Goal: Communication & Community: Answer question/provide support

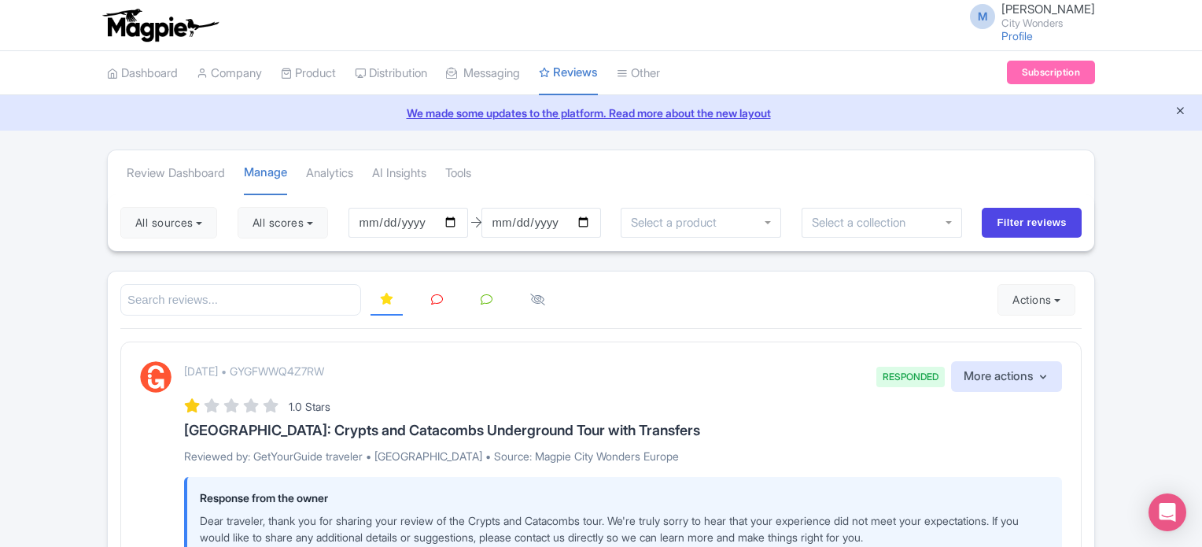
click at [1182, 116] on button "Close announcement" at bounding box center [1180, 112] width 12 height 18
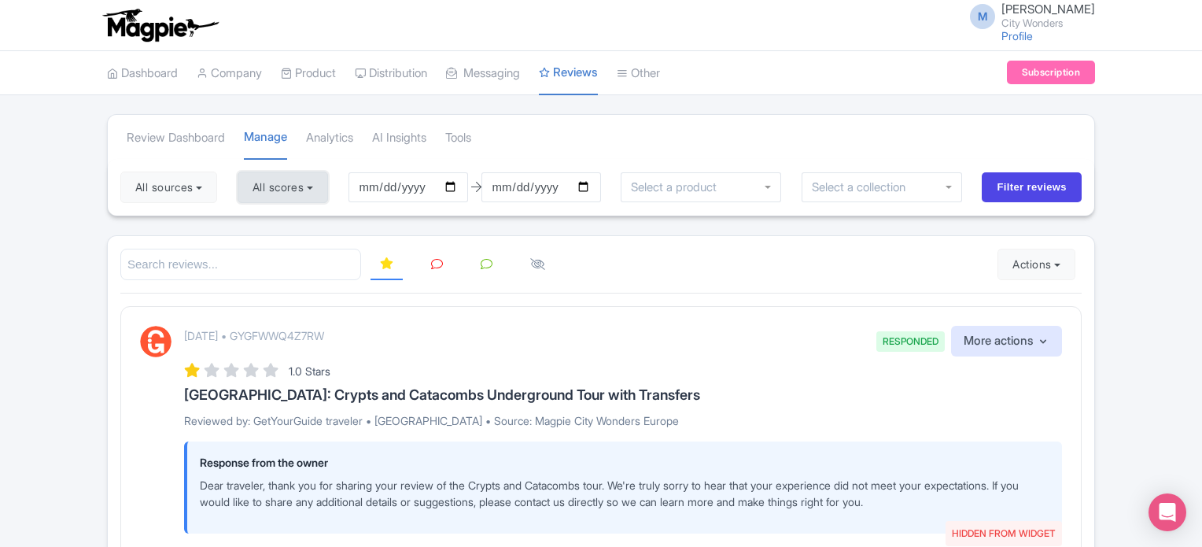
click at [313, 190] on button "All scores" at bounding box center [283, 186] width 90 height 31
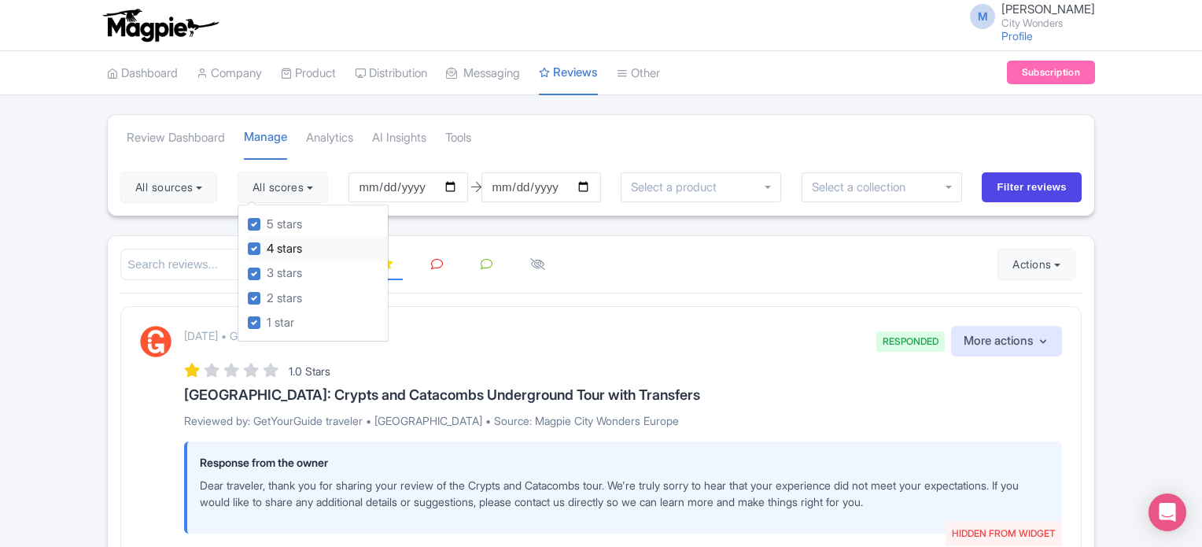
click at [267, 248] on label "4 stars" at bounding box center [284, 249] width 35 height 18
click at [267, 248] on input "4 stars" at bounding box center [272, 244] width 10 height 10
checkbox input "false"
click at [267, 226] on label "5 stars" at bounding box center [284, 224] width 35 height 18
click at [267, 225] on input "5 stars" at bounding box center [272, 220] width 10 height 10
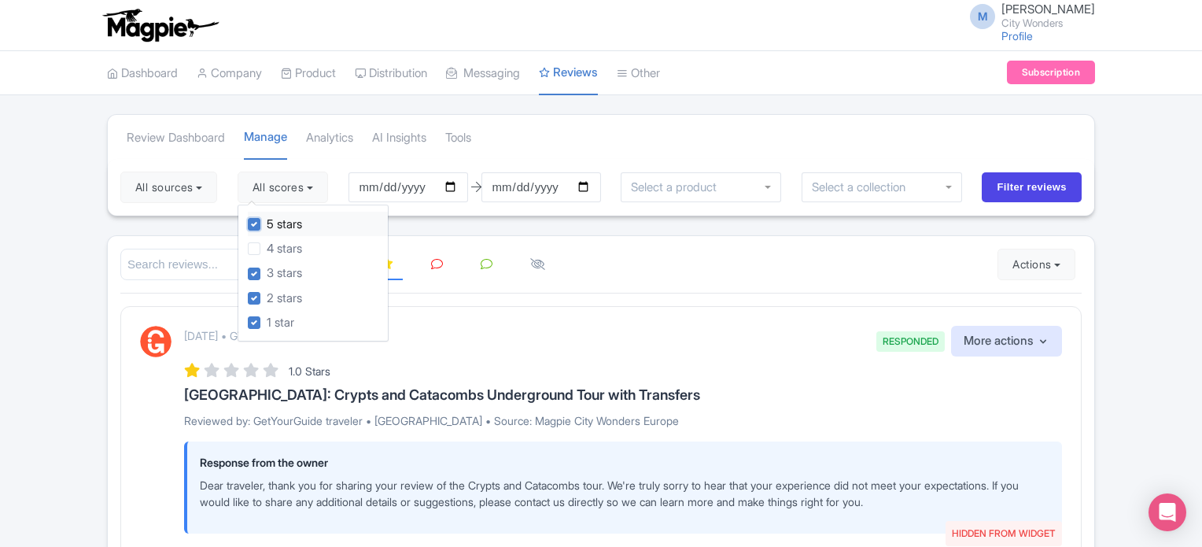
checkbox input "false"
click at [466, 187] on input "[DATE]" at bounding box center [408, 187] width 120 height 30
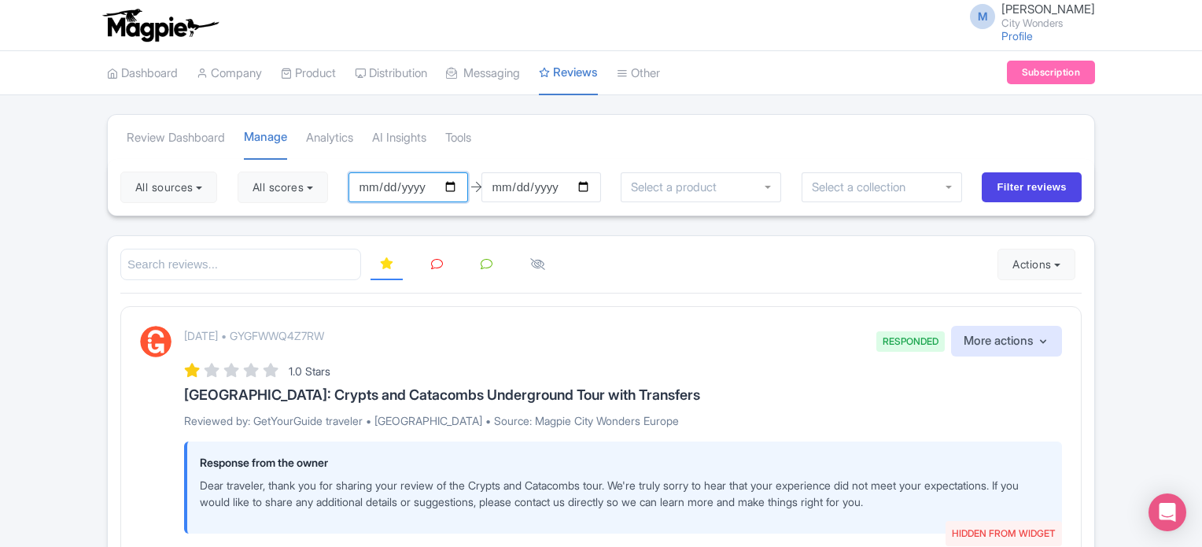
click at [460, 187] on input "[DATE]" at bounding box center [408, 187] width 120 height 30
type input "[DATE]"
click at [167, 182] on button "All sources" at bounding box center [168, 186] width 97 height 31
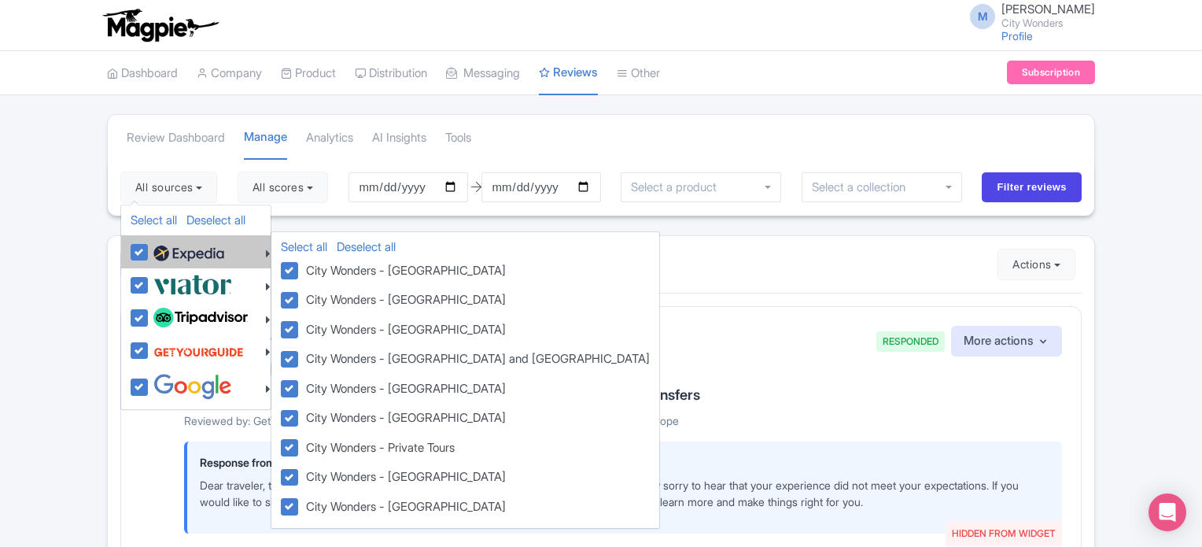
click at [149, 247] on label at bounding box center [186, 251] width 75 height 27
click at [149, 247] on input "checkbox" at bounding box center [154, 243] width 10 height 10
checkbox input "false"
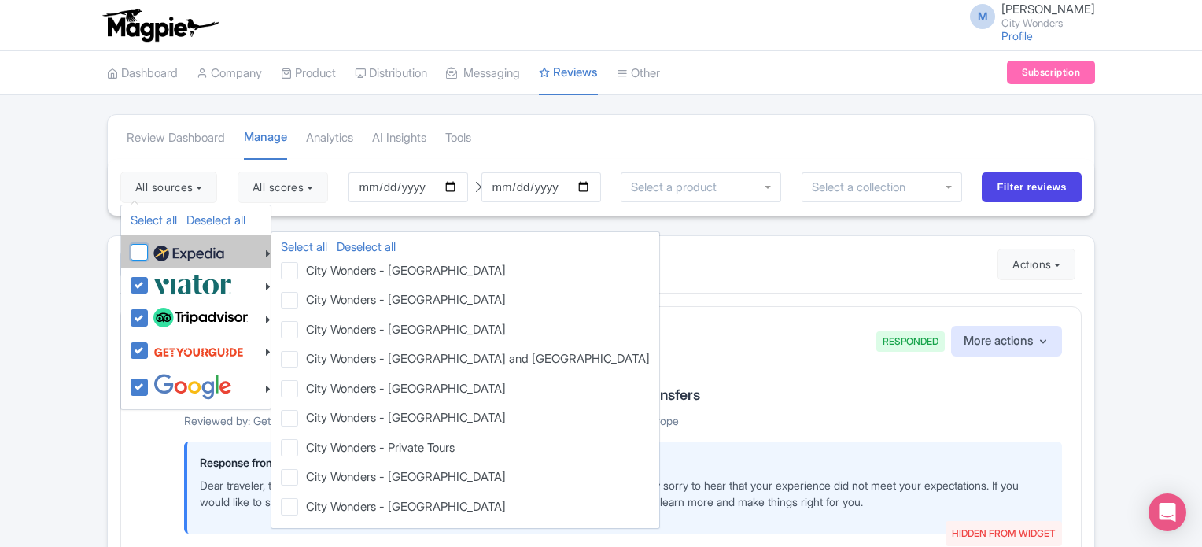
checkbox input "false"
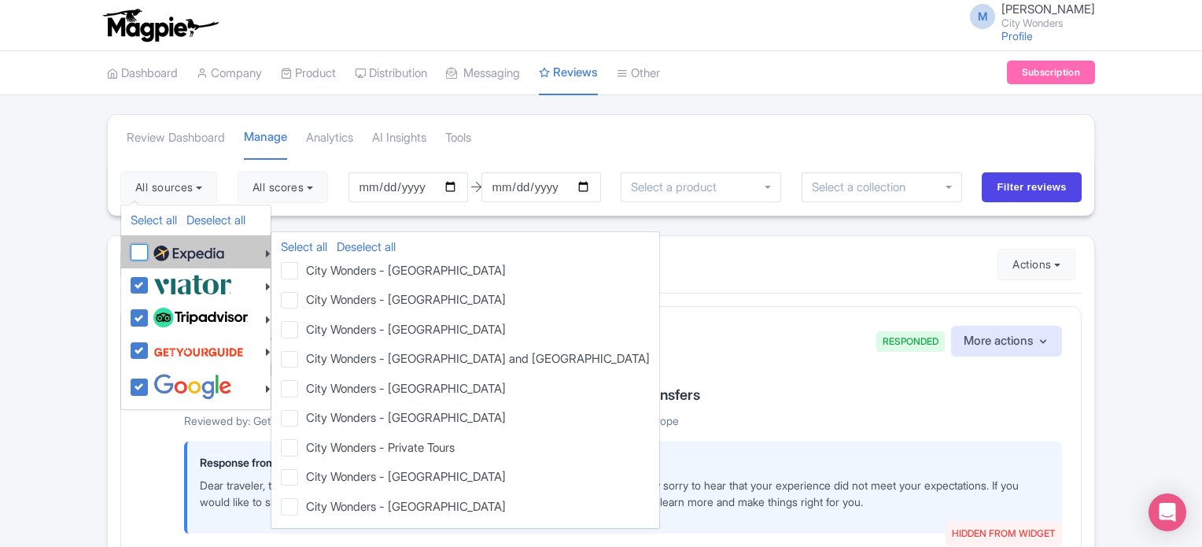
checkbox input "false"
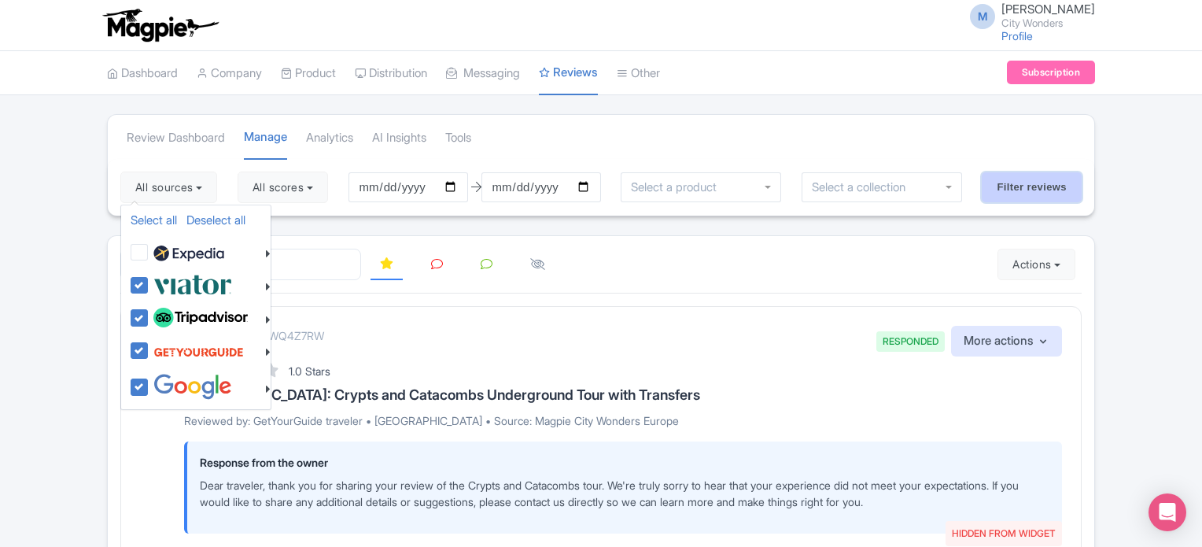
click at [1014, 193] on input "Filter reviews" at bounding box center [1031, 187] width 100 height 30
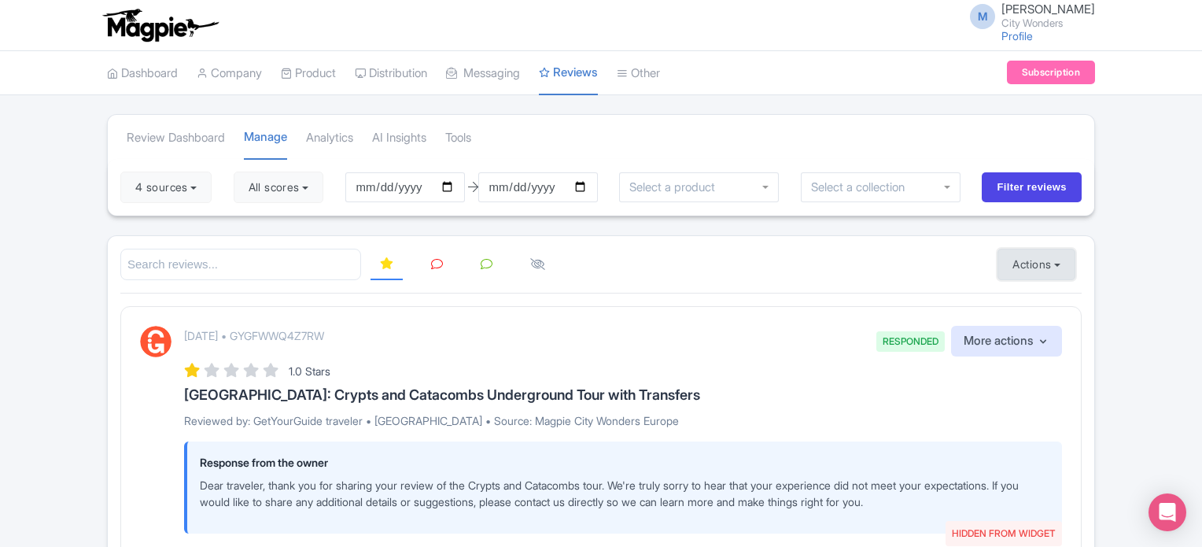
click at [1055, 261] on button "Actions" at bounding box center [1036, 264] width 78 height 31
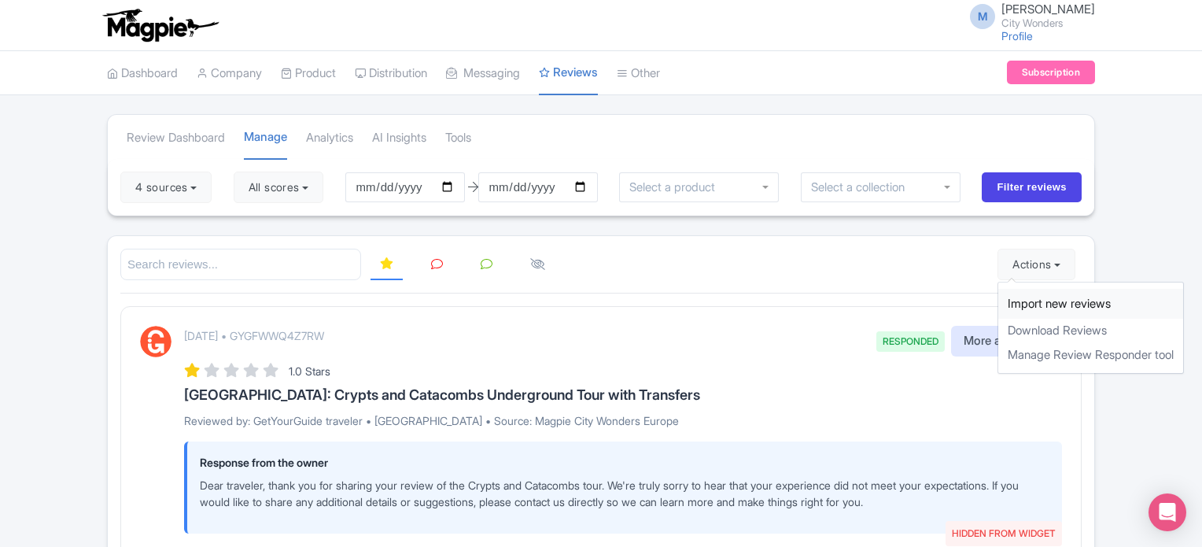
click at [1041, 299] on link "Import new reviews" at bounding box center [1090, 304] width 185 height 31
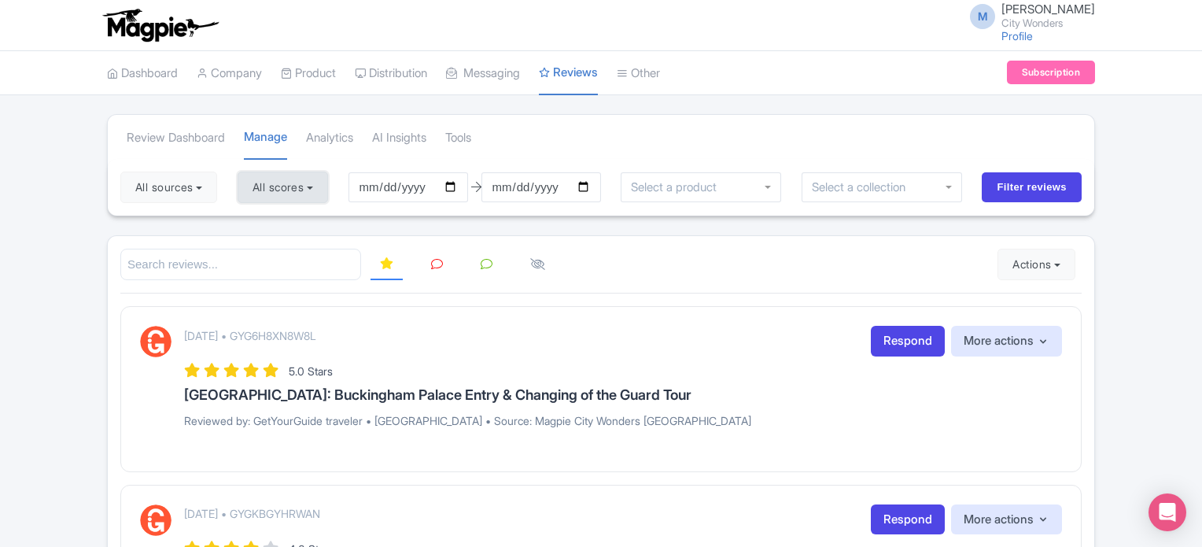
click at [293, 188] on button "All scores" at bounding box center [283, 186] width 90 height 31
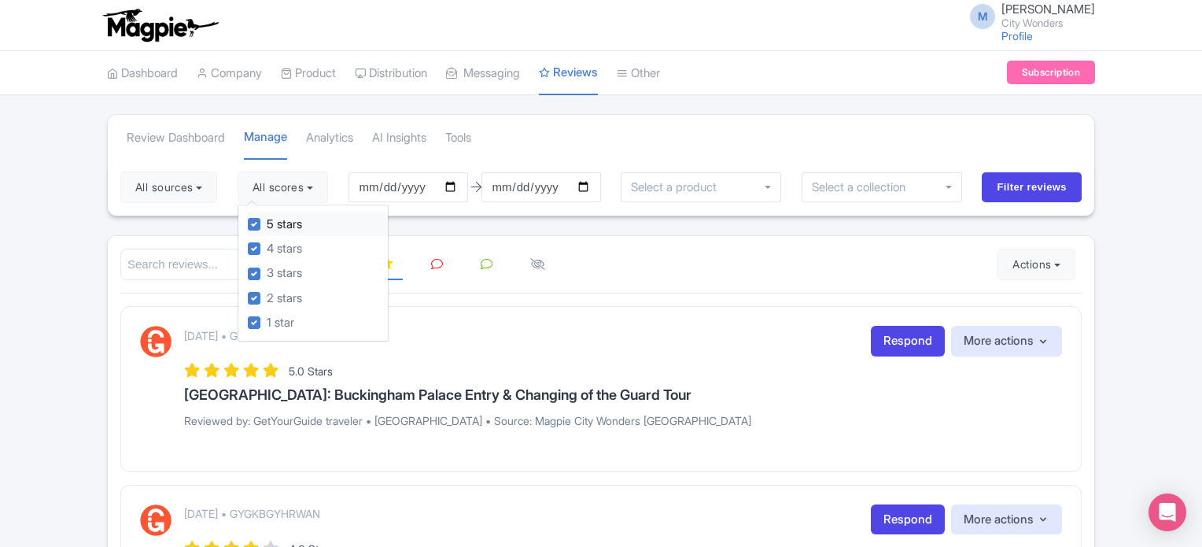
click at [259, 230] on div "5 stars" at bounding box center [318, 224] width 140 height 24
click at [267, 223] on label "5 stars" at bounding box center [284, 224] width 35 height 18
click at [267, 223] on input "5 stars" at bounding box center [272, 220] width 10 height 10
checkbox input "false"
click at [267, 241] on label "4 stars" at bounding box center [284, 249] width 35 height 18
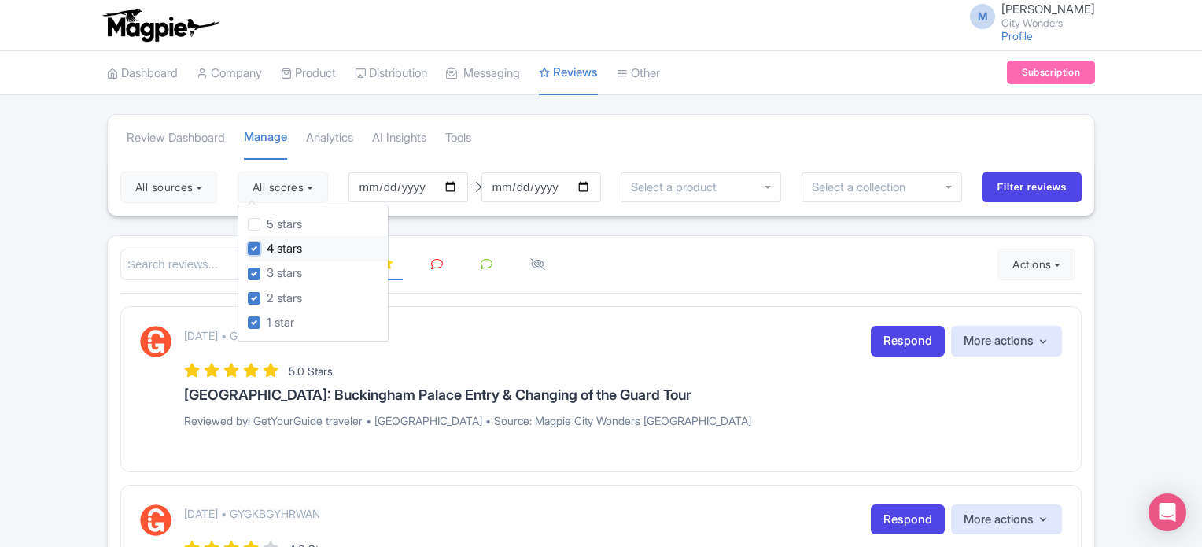
click at [267, 241] on input "4 stars" at bounding box center [272, 244] width 10 height 10
checkbox input "false"
click at [214, 200] on button "All sources" at bounding box center [168, 186] width 97 height 31
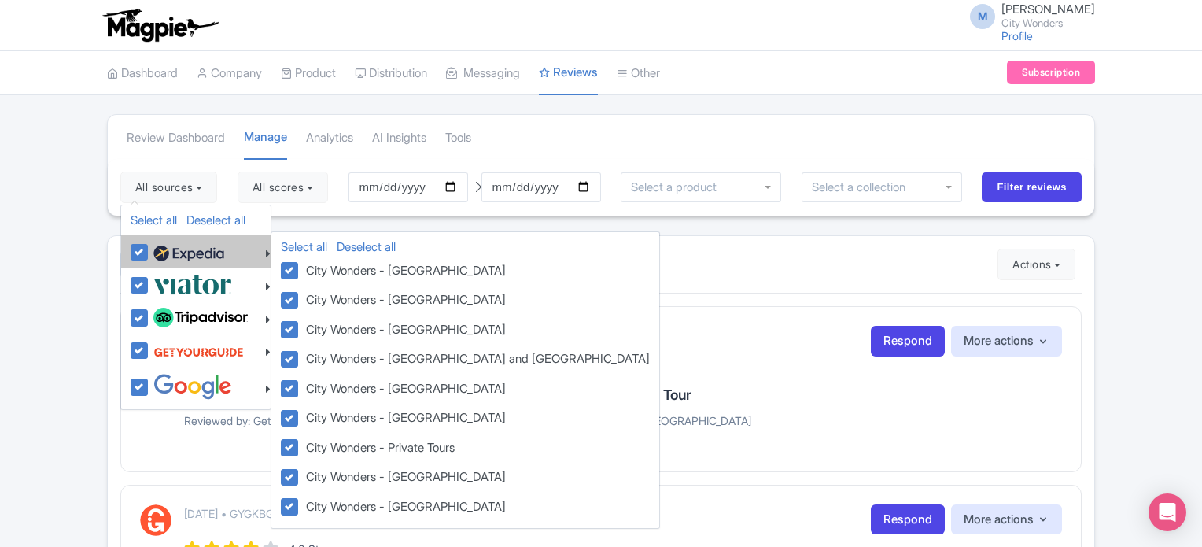
click at [149, 251] on label at bounding box center [186, 251] width 75 height 27
click at [149, 249] on input "checkbox" at bounding box center [154, 243] width 10 height 10
checkbox input "false"
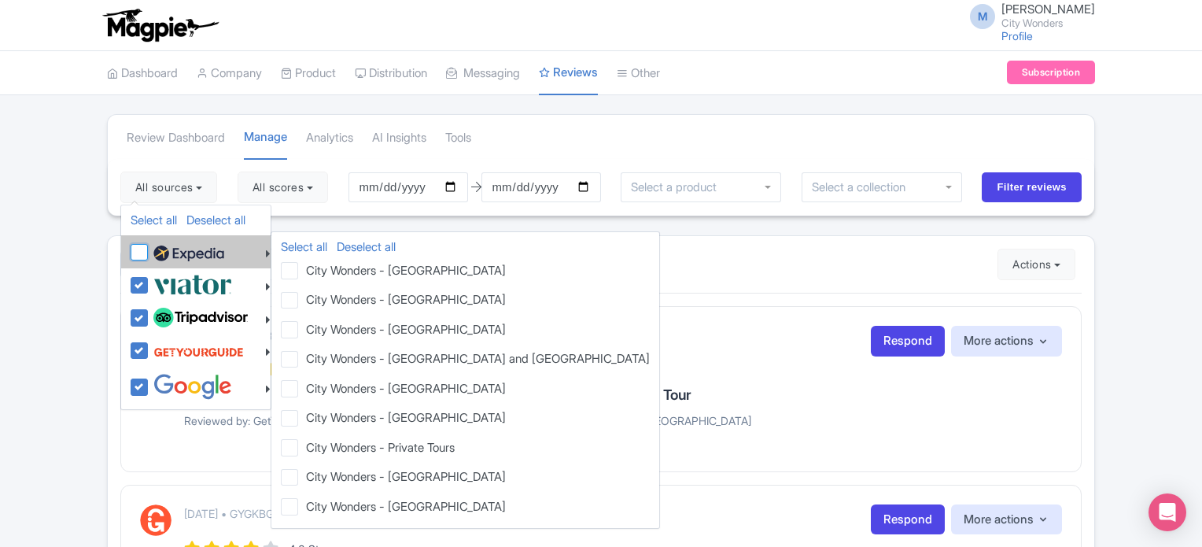
checkbox input "false"
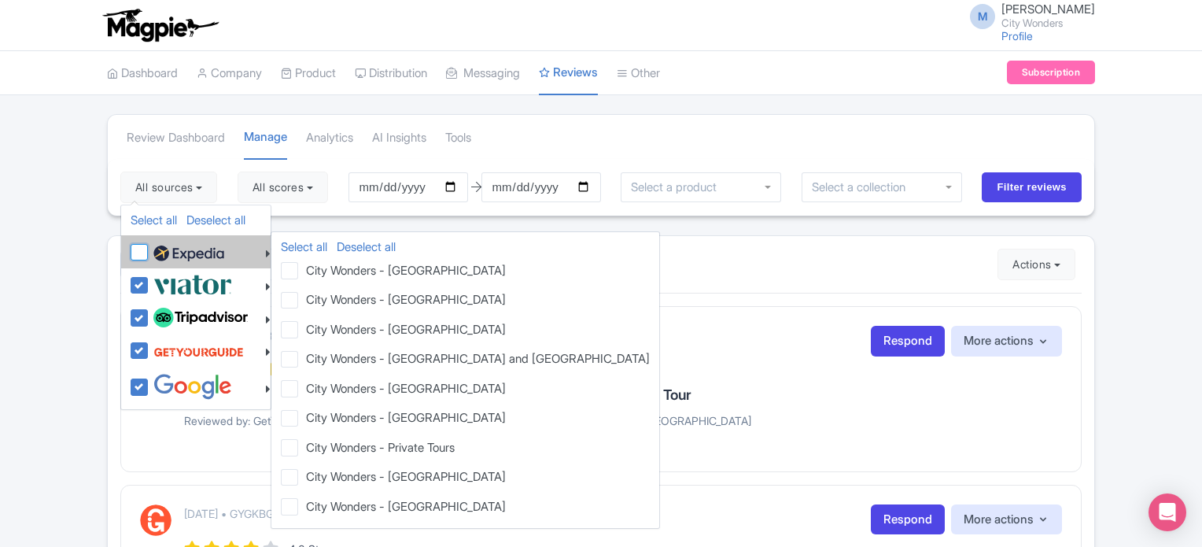
checkbox input "false"
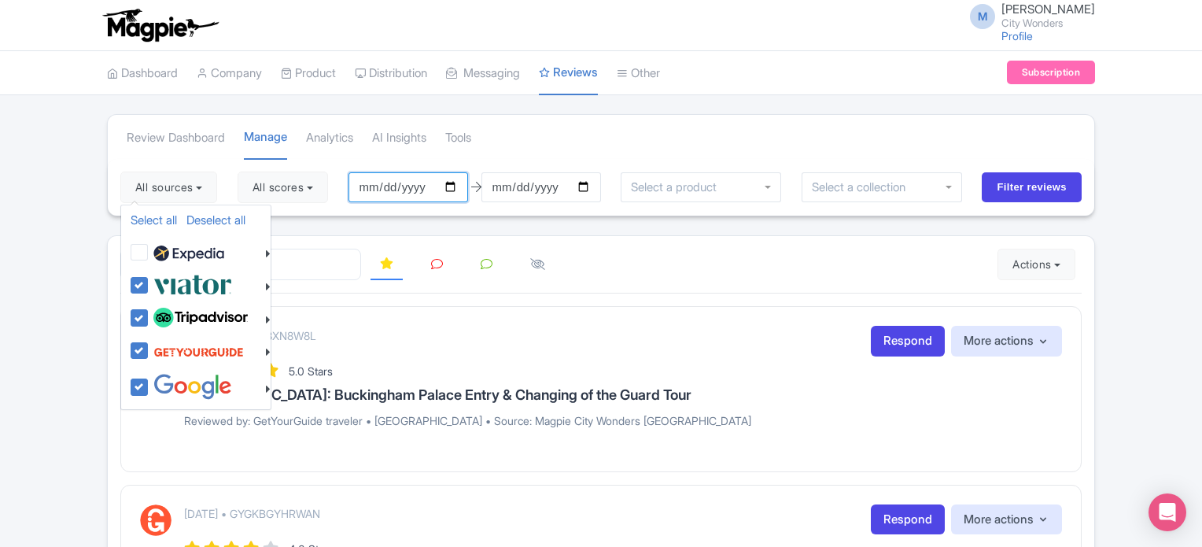
click at [457, 188] on input "2025-05-23" at bounding box center [408, 187] width 120 height 30
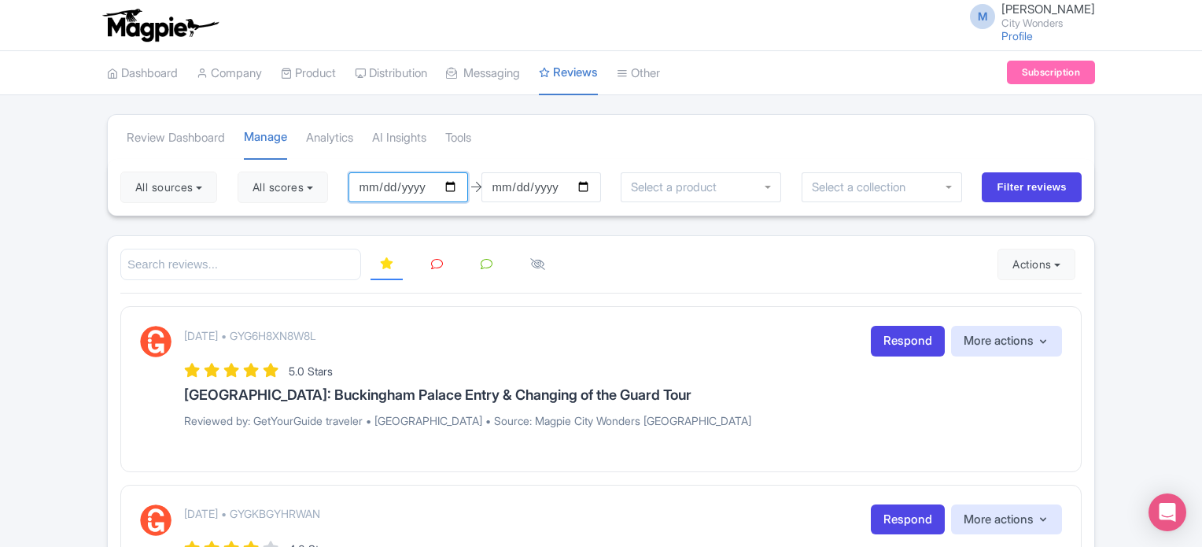
type input "[DATE]"
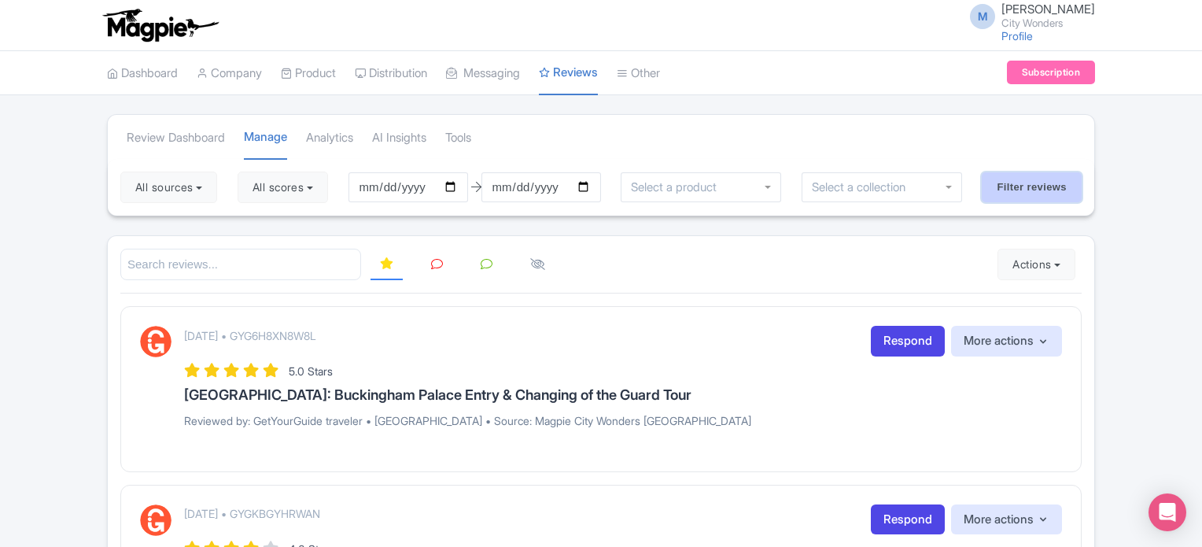
click at [1022, 187] on input "Filter reviews" at bounding box center [1031, 187] width 100 height 30
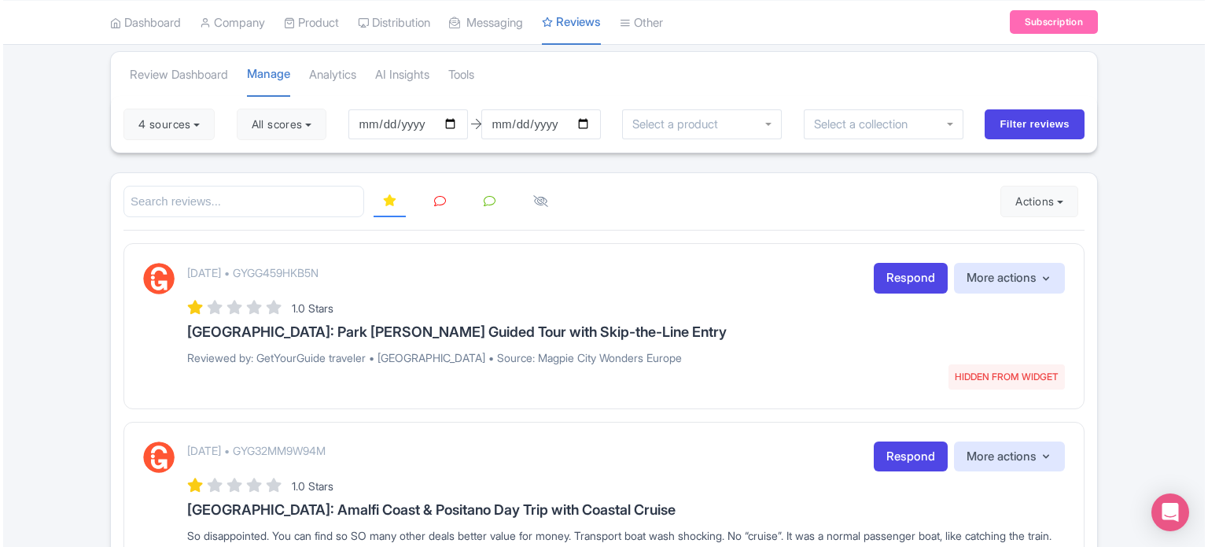
scroll to position [157, 0]
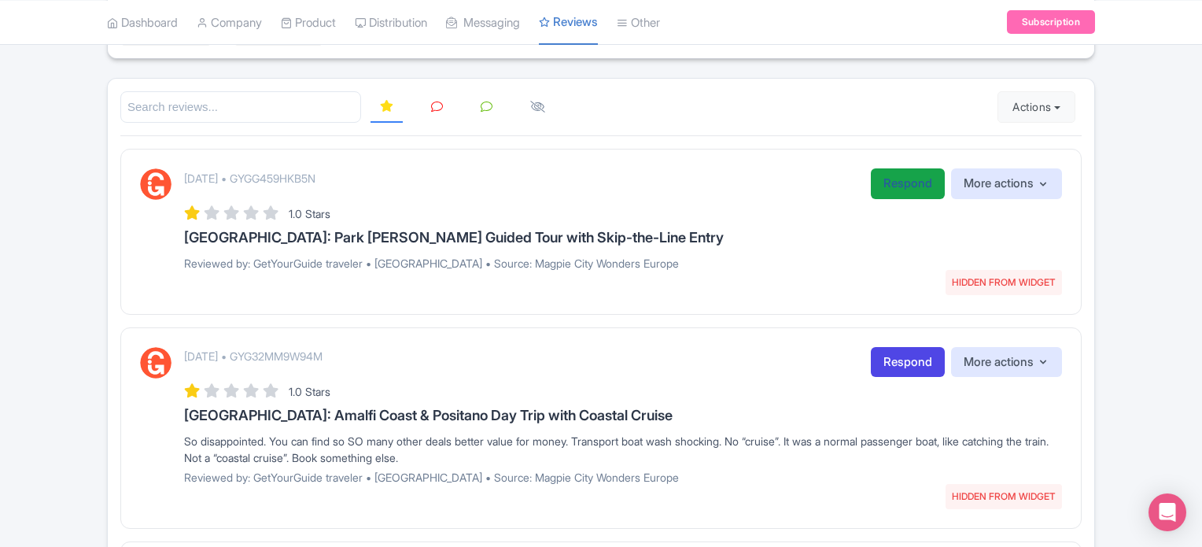
click at [893, 189] on link "Respond" at bounding box center [908, 183] width 74 height 31
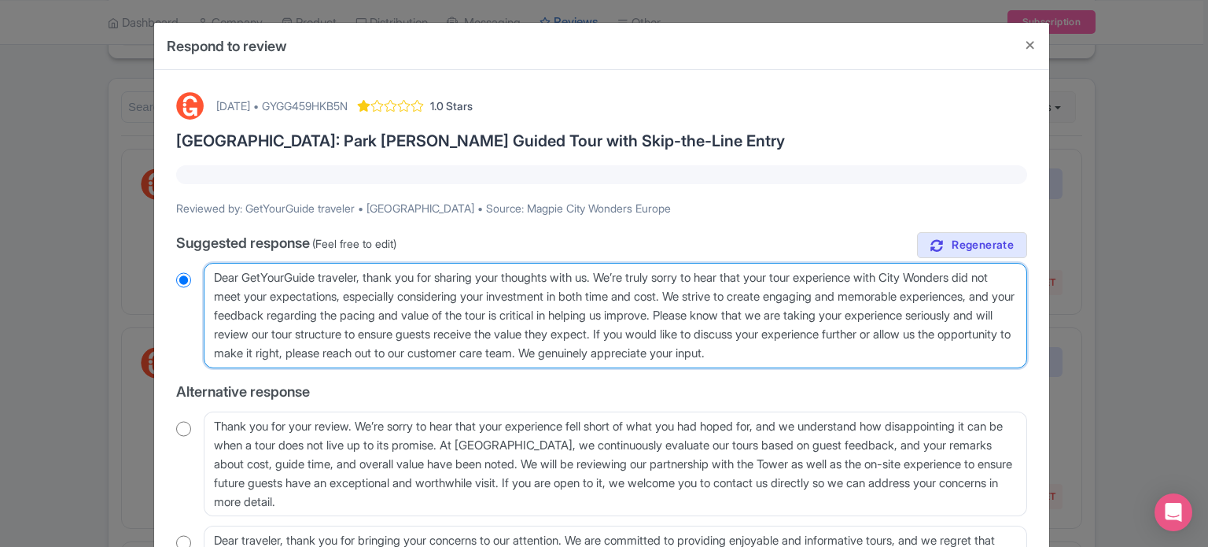
drag, startPoint x: 1016, startPoint y: 355, endPoint x: 208, endPoint y: 267, distance: 812.4
click at [210, 269] on textarea "Dear GetYourGuide traveler, thank you for sharing your thoughts with us. We’re …" at bounding box center [615, 315] width 823 height 105
paste textarea "valued traveler, Thank you for joining our XX Tour. We noted that your experien…"
type textarea "Dear valued traveler, Thank you for joining our XX Tour. We noted that your exp…"
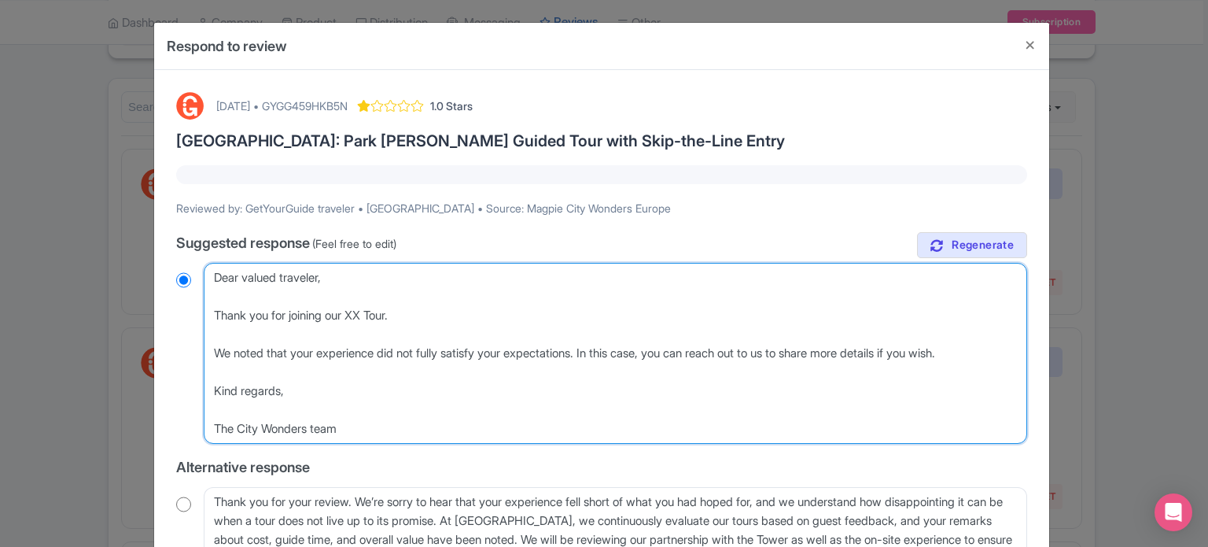
radio input "true"
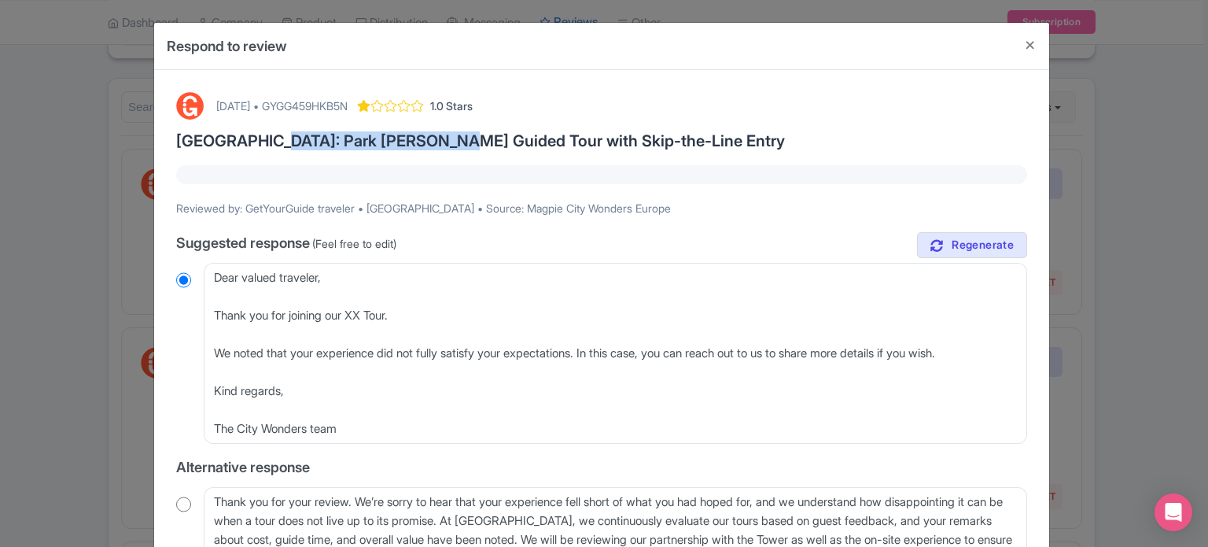
drag, startPoint x: 258, startPoint y: 139, endPoint x: 425, endPoint y: 139, distance: 166.7
click at [425, 139] on h3 "[GEOGRAPHIC_DATA]: Park Guell Guided Tour with Skip-the-Line Entry" at bounding box center [601, 140] width 851 height 17
copy h3 "Park Guell Guided Tour"
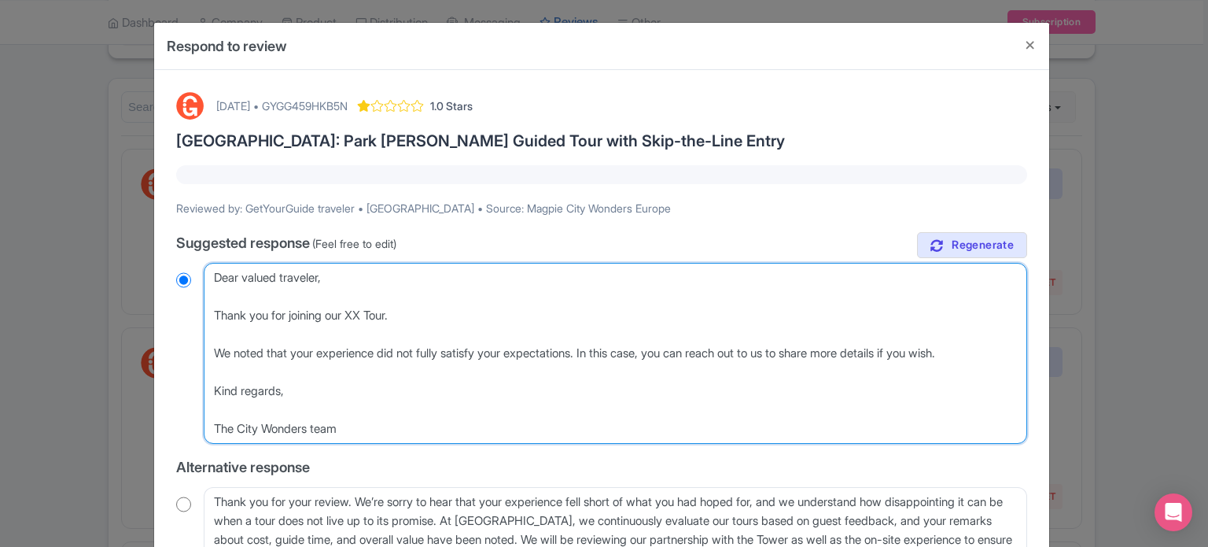
drag, startPoint x: 355, startPoint y: 314, endPoint x: 396, endPoint y: 314, distance: 40.9
click at [396, 314] on textarea "Dear GetYourGuide traveler, thank you for sharing your thoughts with us. We’re …" at bounding box center [615, 353] width 823 height 181
paste textarea "Park Guell Guided"
type textarea "Dear valued traveler, Thank you for joining our Park Guell Guided Tour. We note…"
radio input "true"
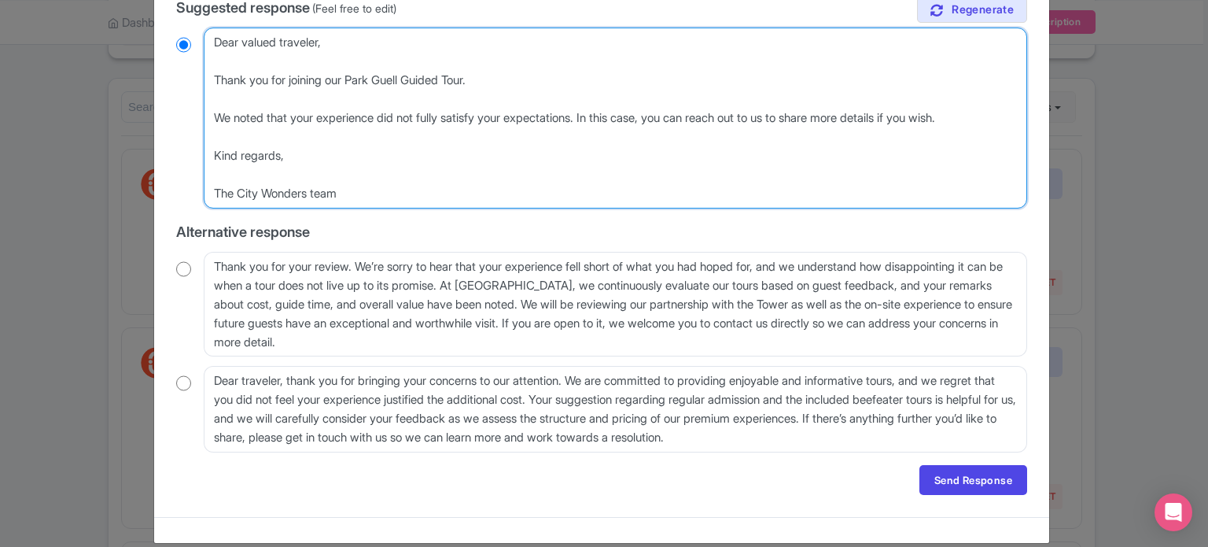
scroll to position [236, 0]
type textarea "Dear valued traveler, Thank you for joining our Park Guell Guided Tour. We note…"
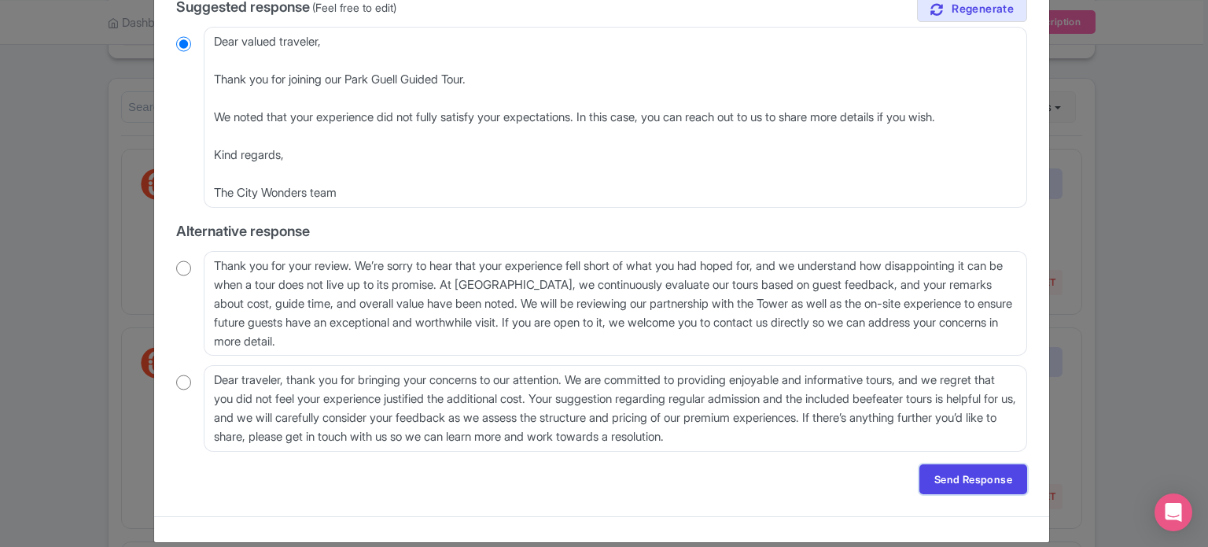
drag, startPoint x: 963, startPoint y: 487, endPoint x: 951, endPoint y: 484, distance: 13.0
click at [963, 487] on link "Send Response" at bounding box center [973, 479] width 108 height 30
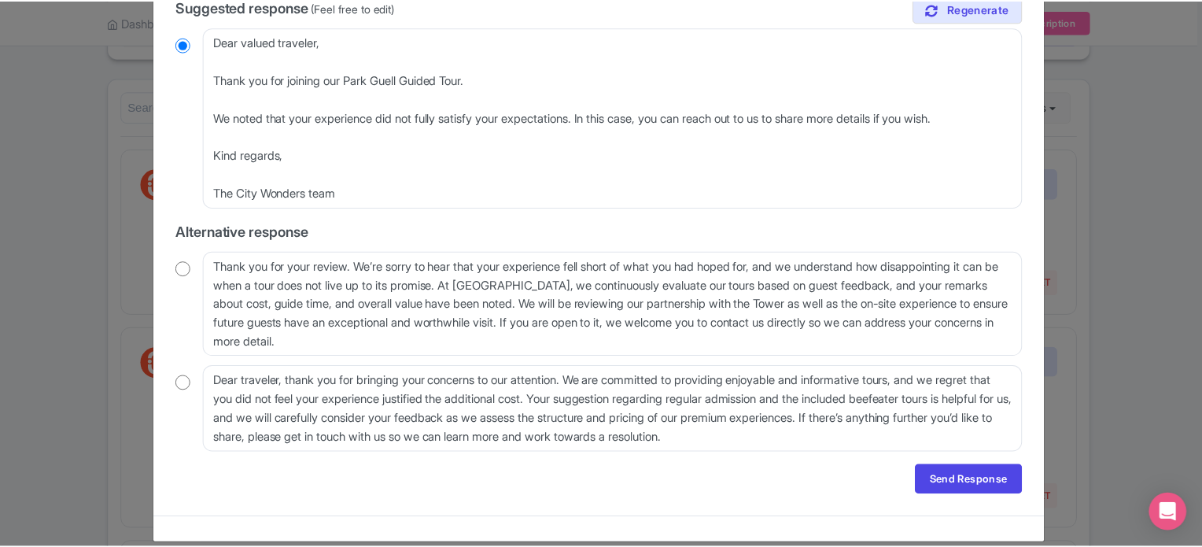
scroll to position [0, 0]
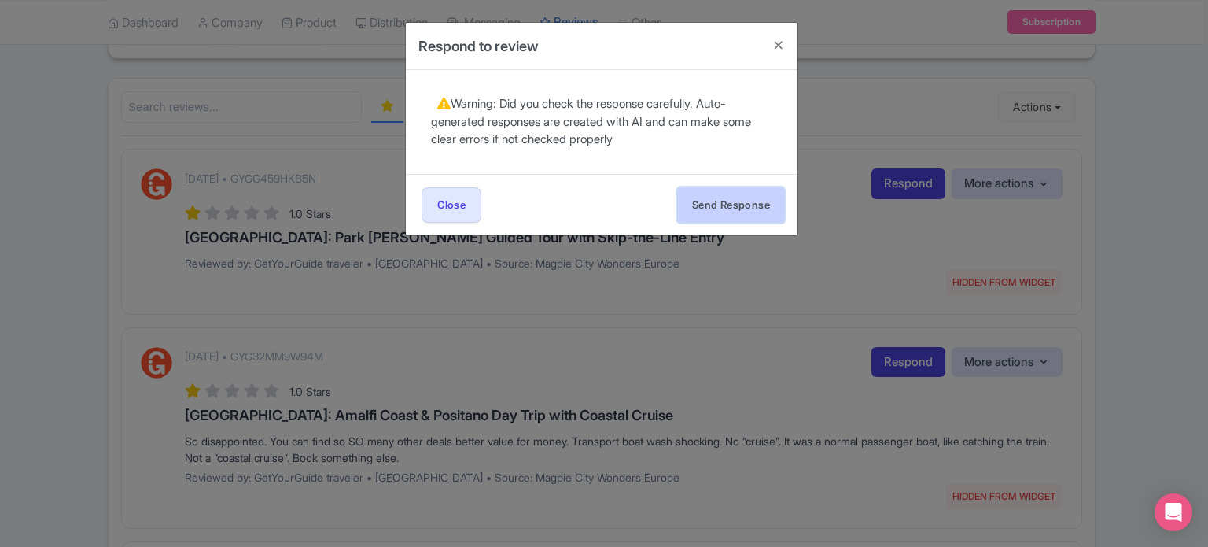
click at [724, 216] on button "Send Response" at bounding box center [731, 204] width 108 height 35
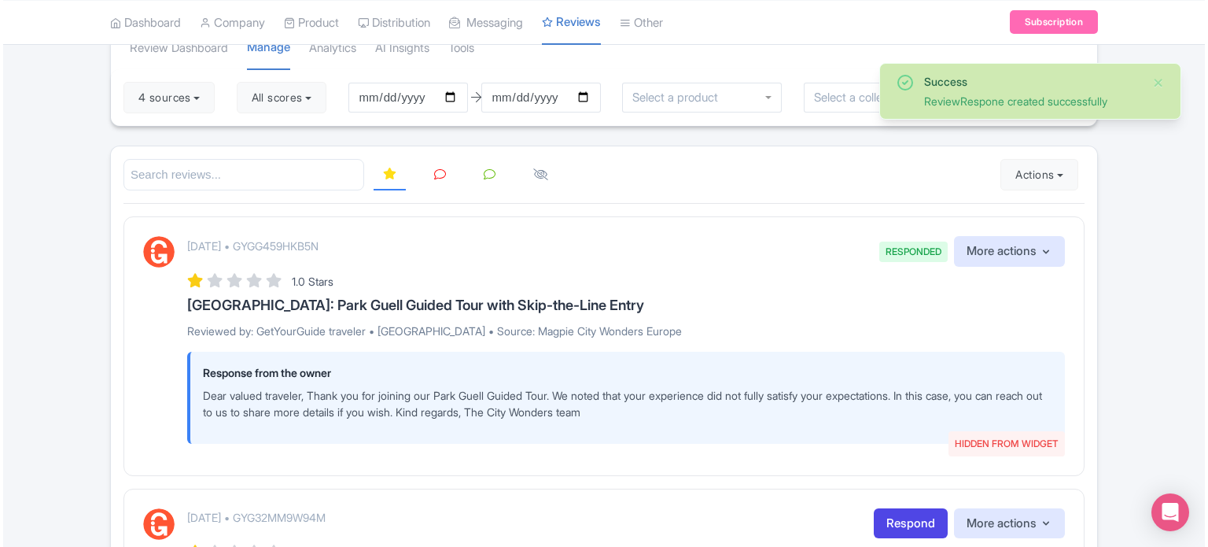
scroll to position [79, 0]
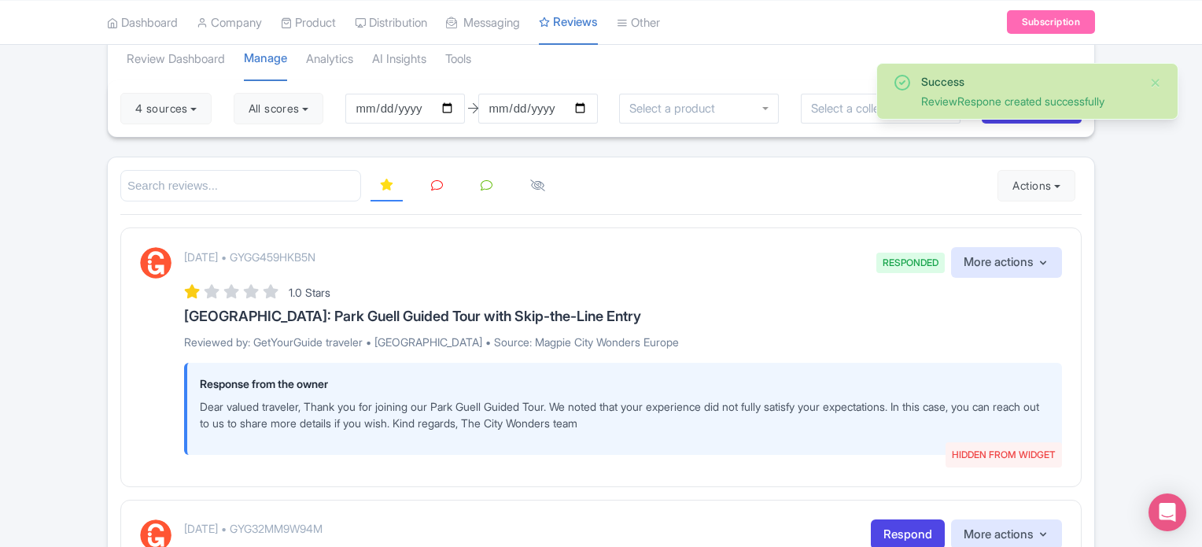
click at [431, 187] on icon at bounding box center [437, 185] width 12 height 12
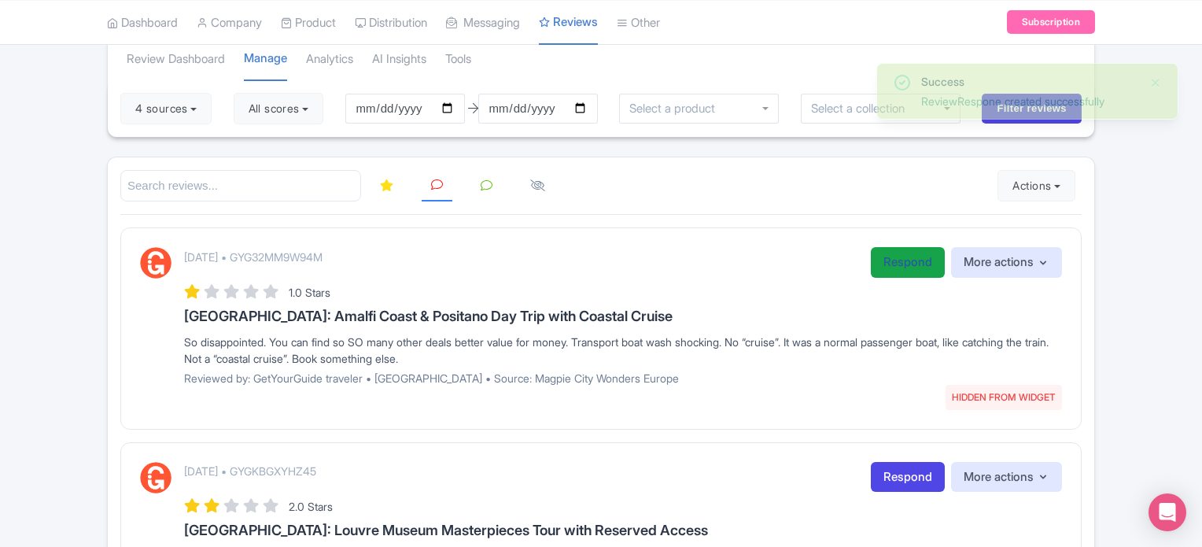
click at [897, 263] on link "Respond" at bounding box center [908, 262] width 74 height 31
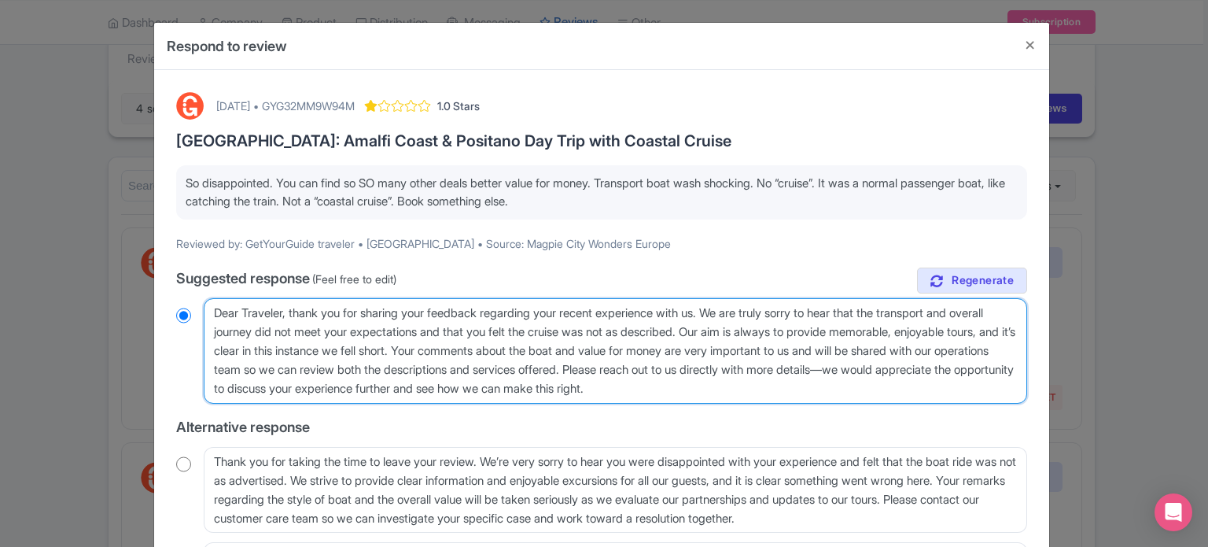
drag, startPoint x: 296, startPoint y: 349, endPoint x: 530, endPoint y: 347, distance: 233.6
click at [530, 347] on textarea "Dear Traveler, thank you for sharing your feedback regarding your recent experi…" at bounding box center [615, 350] width 823 height 105
type textarea "Dear Traveler, thank you for sharing your feedback regarding your recent experi…"
radio input "true"
drag, startPoint x: 603, startPoint y: 390, endPoint x: 521, endPoint y: 368, distance: 84.7
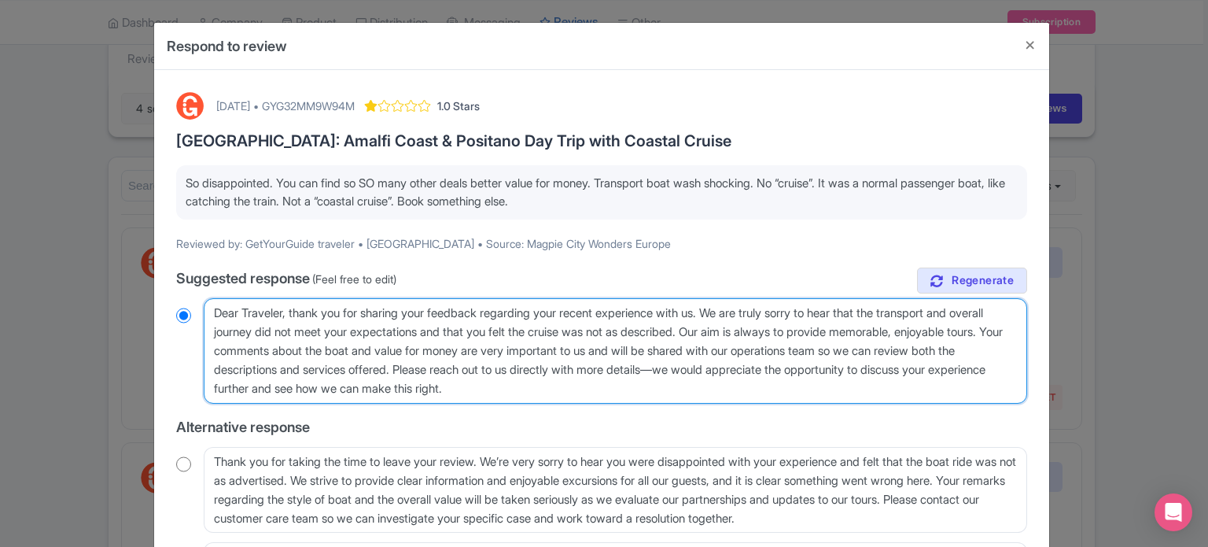
click at [517, 370] on textarea "Dear Traveler, thank you for sharing your feedback regarding your recent experi…" at bounding box center [615, 350] width 823 height 105
type textarea "Dear Traveler, thank you for sharing your feedback regarding your recent experi…"
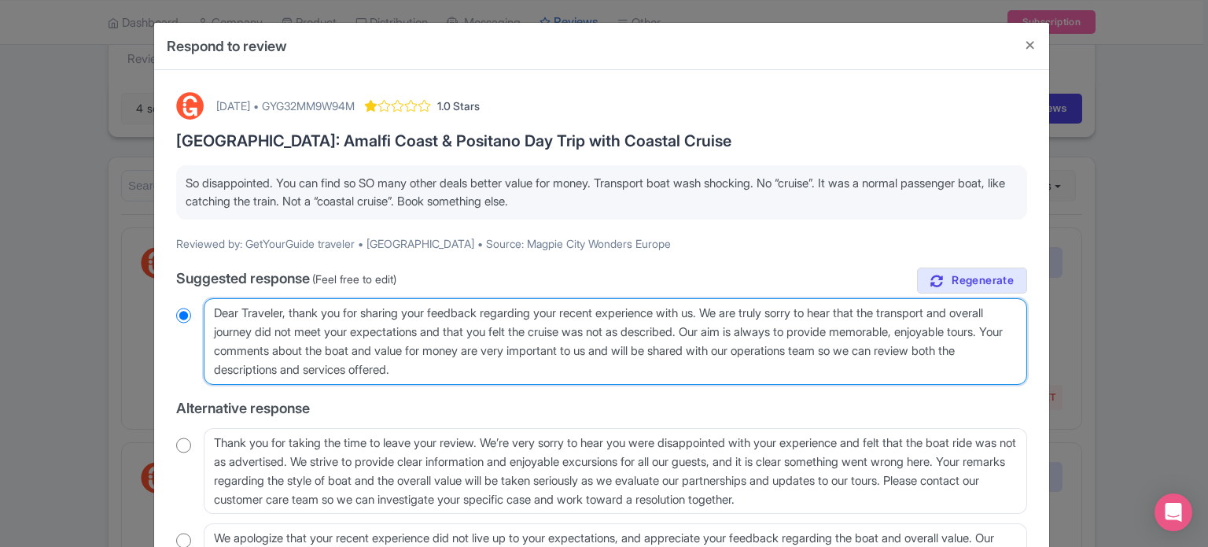
radio input "true"
drag, startPoint x: 510, startPoint y: 368, endPoint x: 833, endPoint y: 342, distance: 324.3
click at [833, 342] on textarea "Dear Traveler, thank you for sharing your feedback regarding your recent experi…" at bounding box center [615, 341] width 823 height 87
click at [554, 358] on textarea "Dear Traveler, thank you for sharing your feedback regarding your recent experi…" at bounding box center [615, 341] width 823 height 87
drag, startPoint x: 736, startPoint y: 362, endPoint x: 828, endPoint y: 349, distance: 92.9
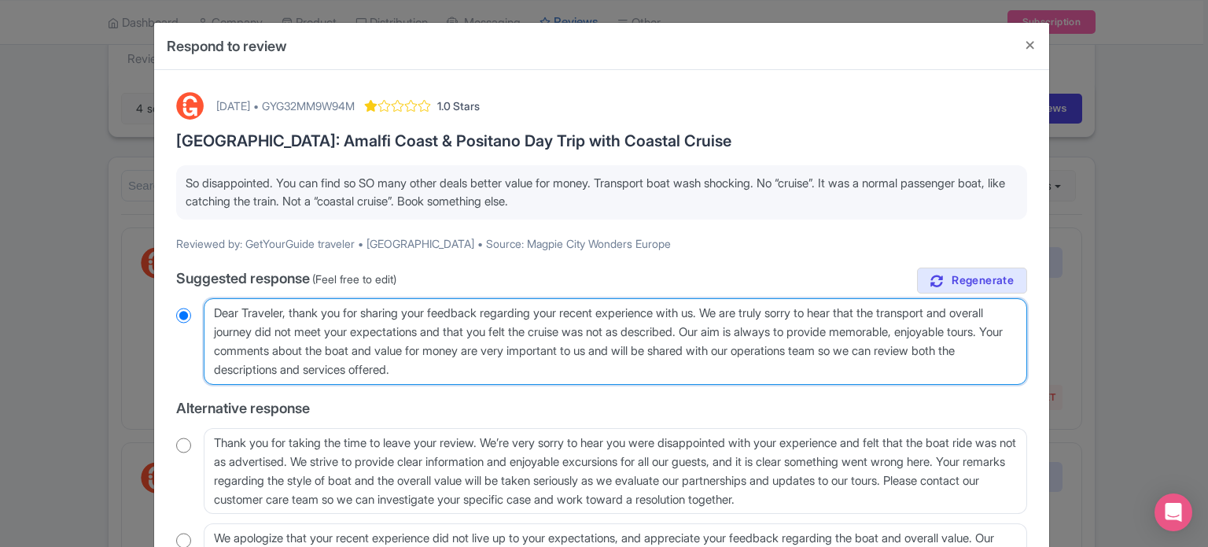
click at [828, 349] on textarea "Dear Traveler, thank you for sharing your feedback regarding your recent experi…" at bounding box center [615, 341] width 823 height 87
type textarea "Dear Traveler, thank you for sharing your feedback regarding your recent experi…"
radio input "true"
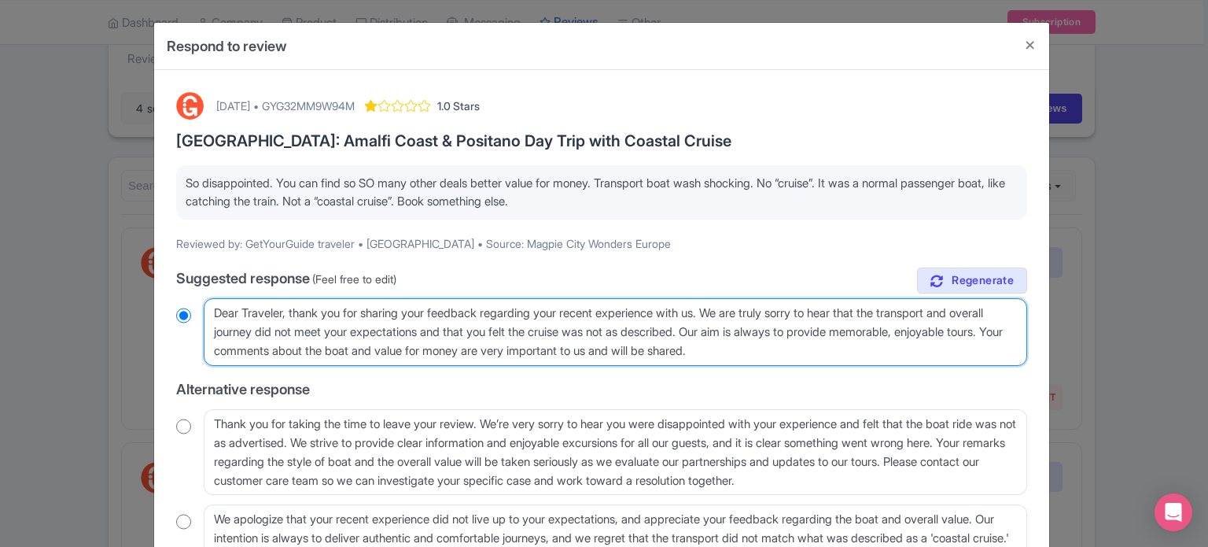
scroll to position [157, 0]
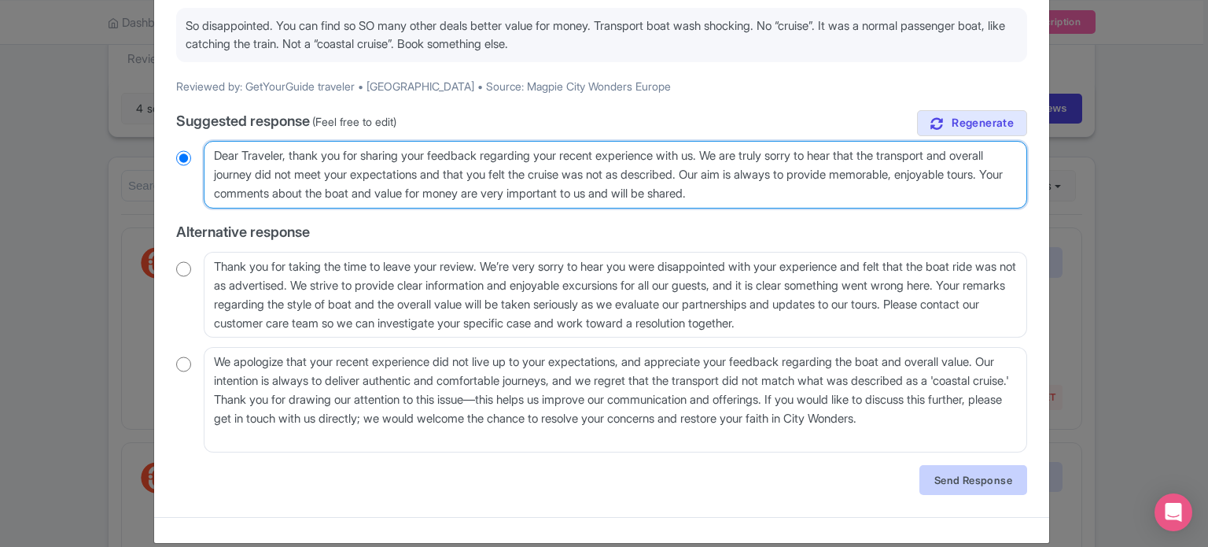
type textarea "Dear Traveler, thank you for sharing your feedback regarding your recent experi…"
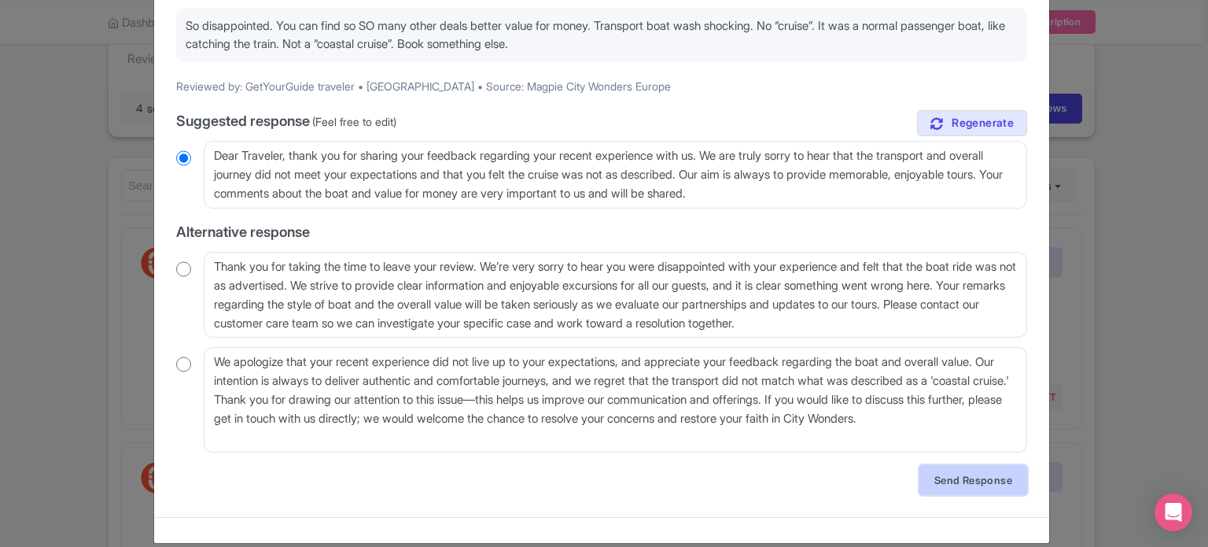
click at [941, 481] on link "Send Response" at bounding box center [973, 480] width 108 height 30
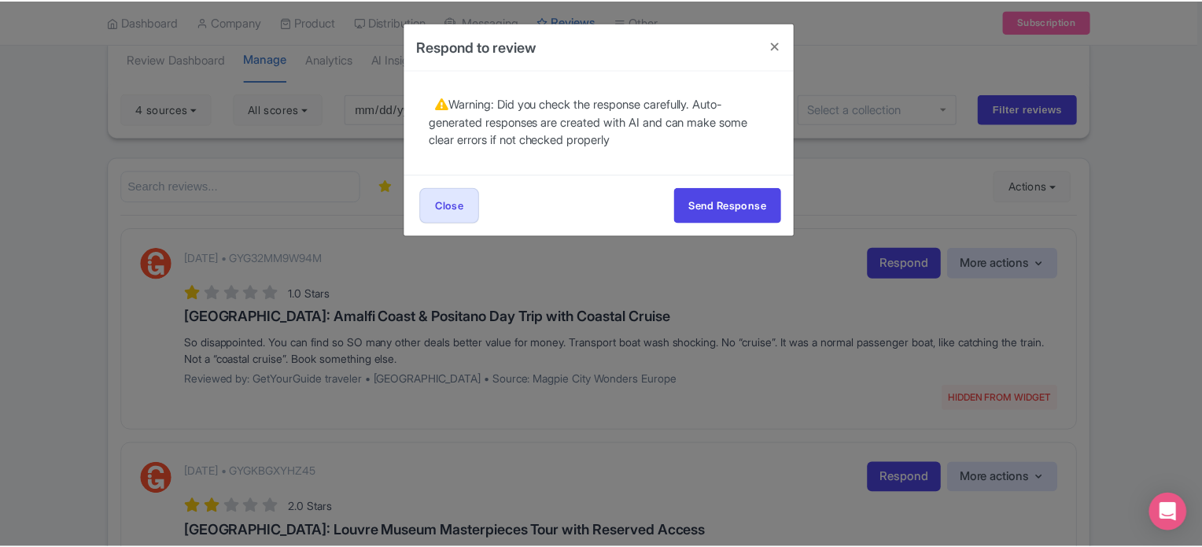
scroll to position [0, 0]
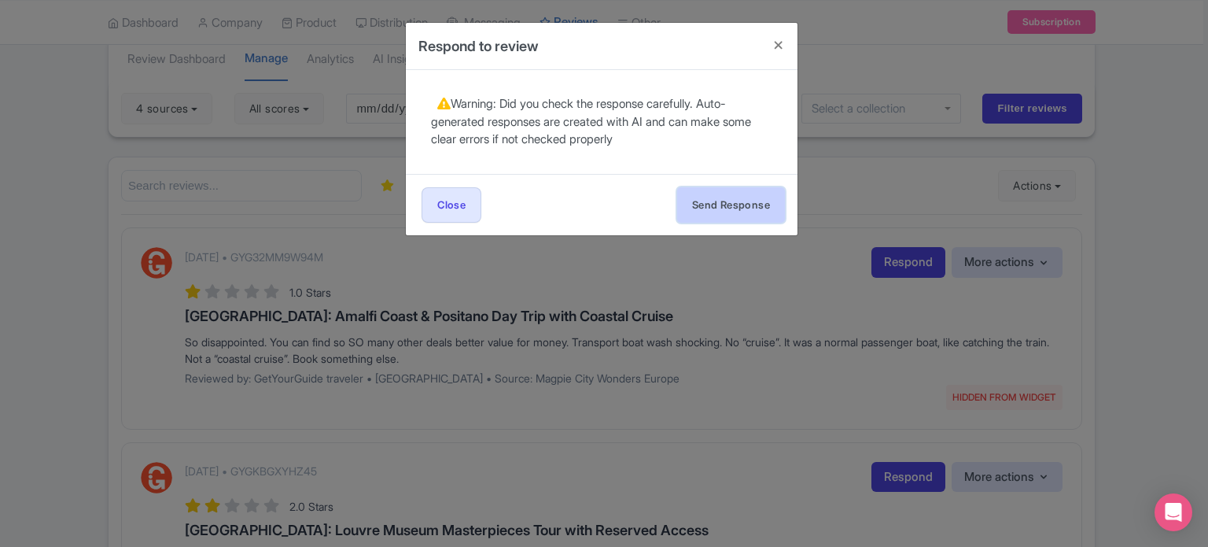
click at [739, 201] on button "Send Response" at bounding box center [731, 204] width 108 height 35
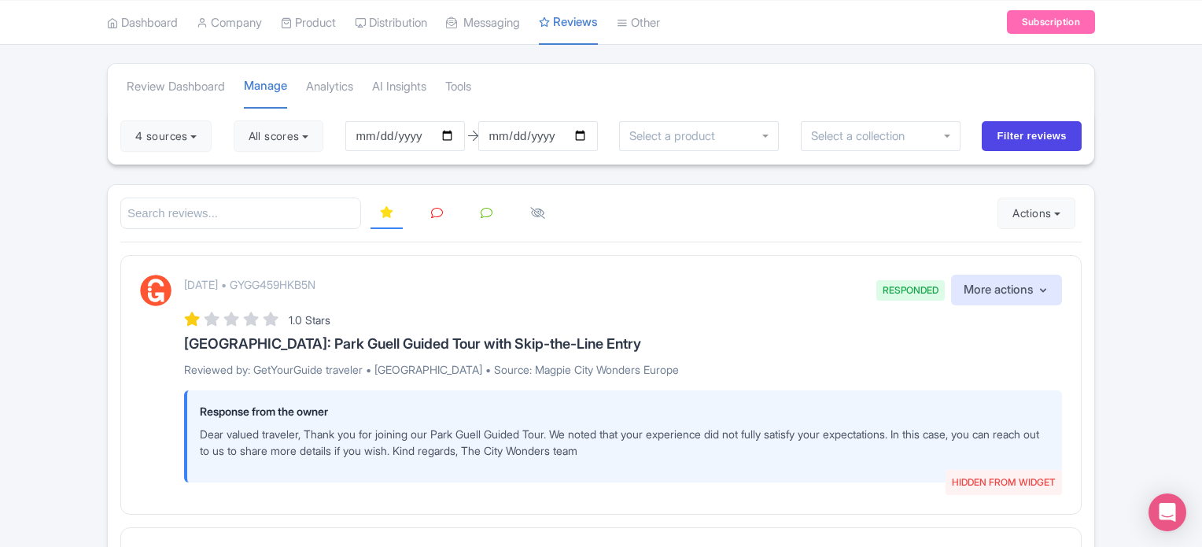
scroll to position [157, 0]
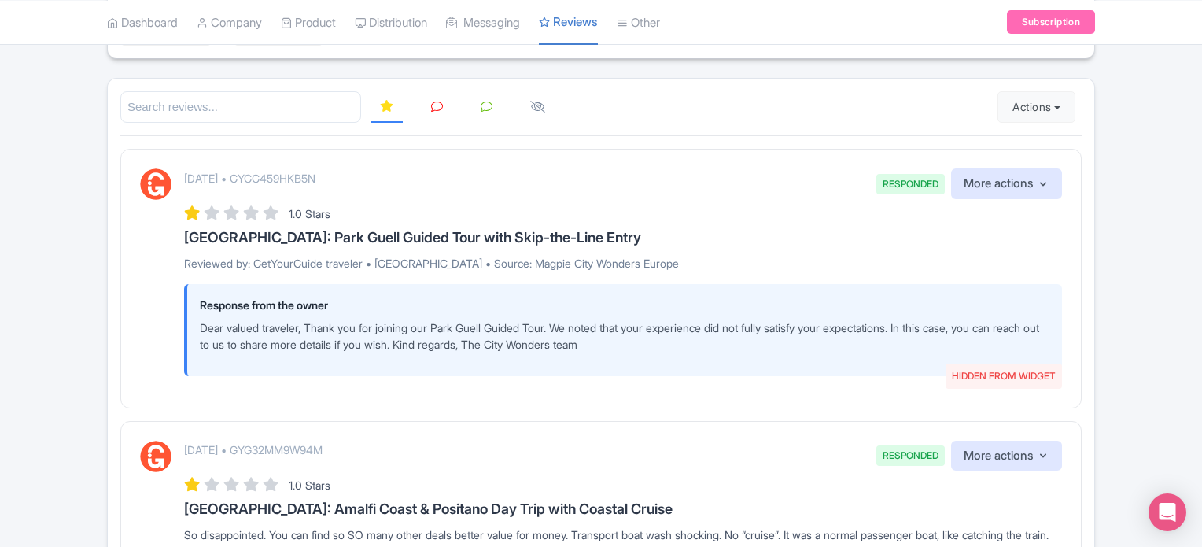
click at [439, 105] on icon at bounding box center [437, 107] width 12 height 12
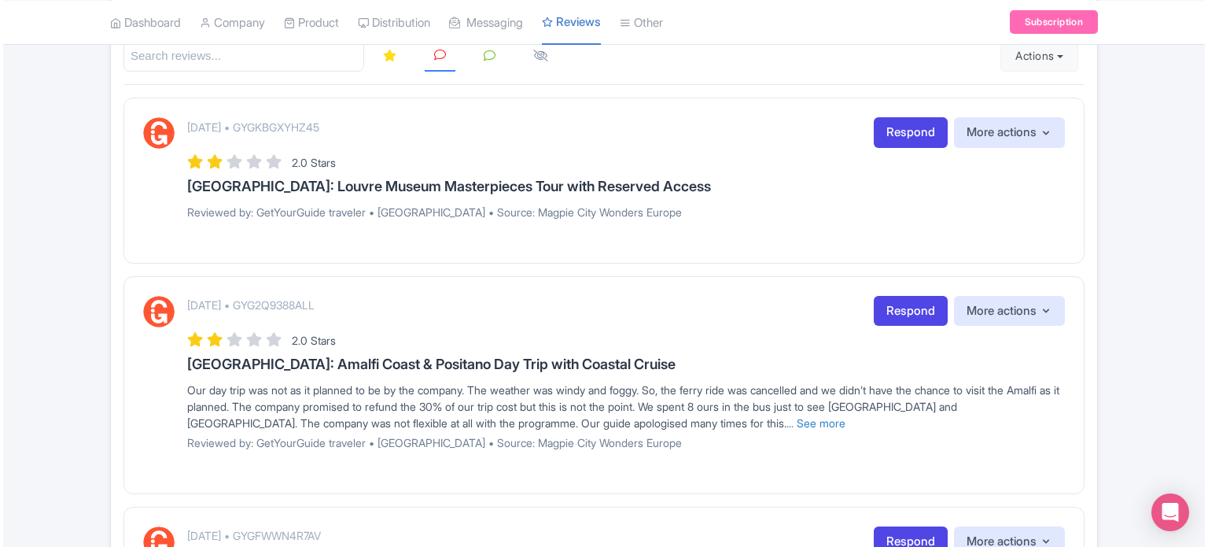
scroll to position [236, 0]
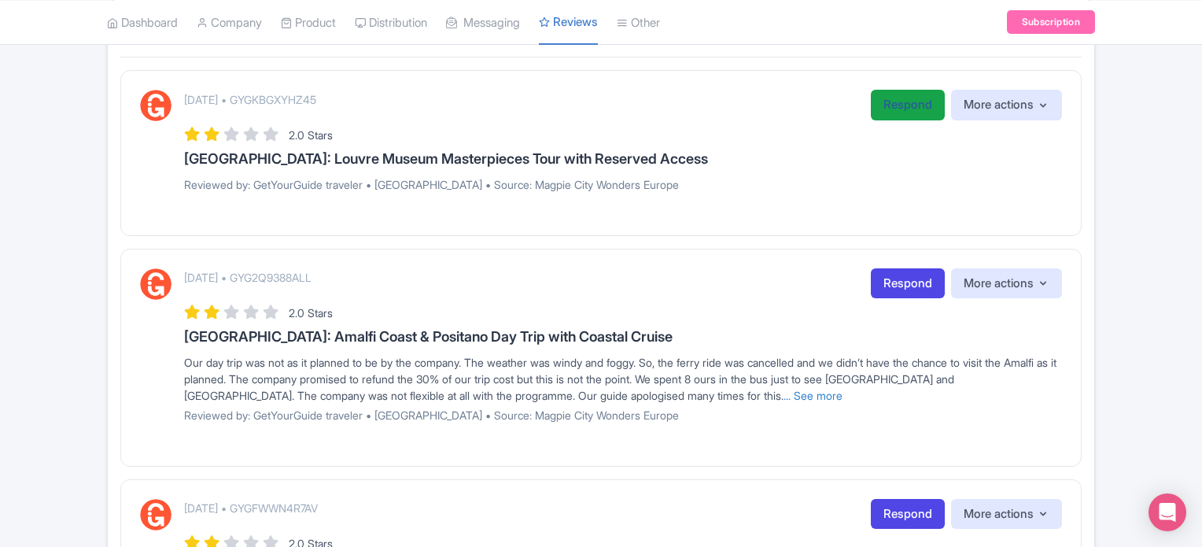
click at [892, 112] on link "Respond" at bounding box center [908, 105] width 74 height 31
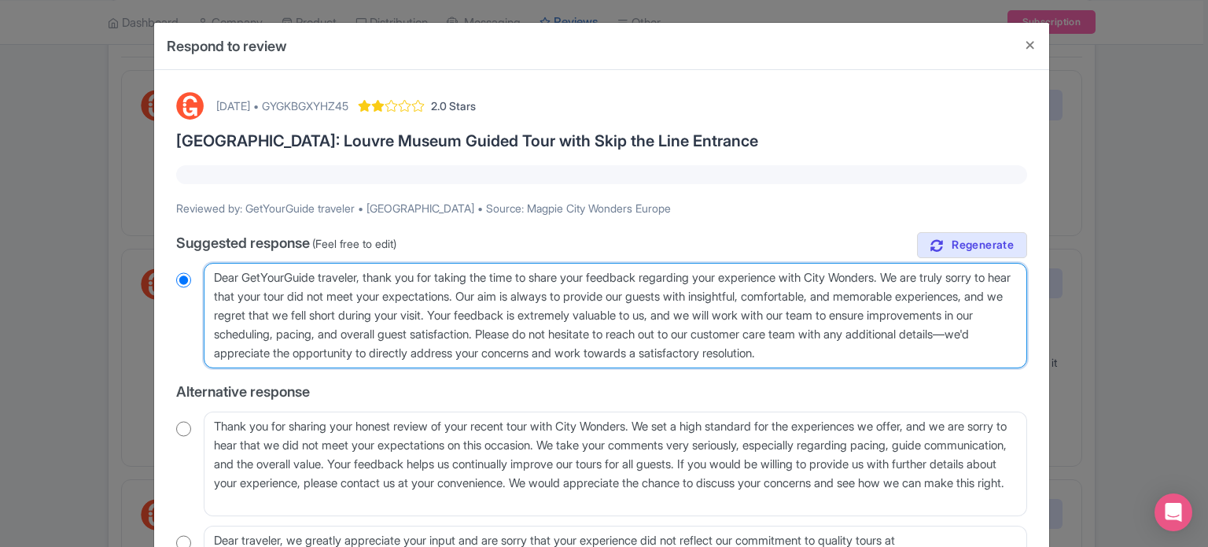
drag, startPoint x: 928, startPoint y: 349, endPoint x: 369, endPoint y: 277, distance: 563.8
click at [369, 277] on textarea "Dear GetYourGuide traveler, thank you for taking the time to share your feedbac…" at bounding box center [615, 315] width 823 height 105
click at [503, 308] on textarea "Dear GetYourGuide traveler, thank you for taking the time to share your feedbac…" at bounding box center [615, 315] width 823 height 105
drag, startPoint x: 369, startPoint y: 276, endPoint x: 923, endPoint y: 276, distance: 553.7
click at [923, 276] on textarea "Dear GetYourGuide traveler, thank you for taking the time to share your feedbac…" at bounding box center [615, 315] width 823 height 105
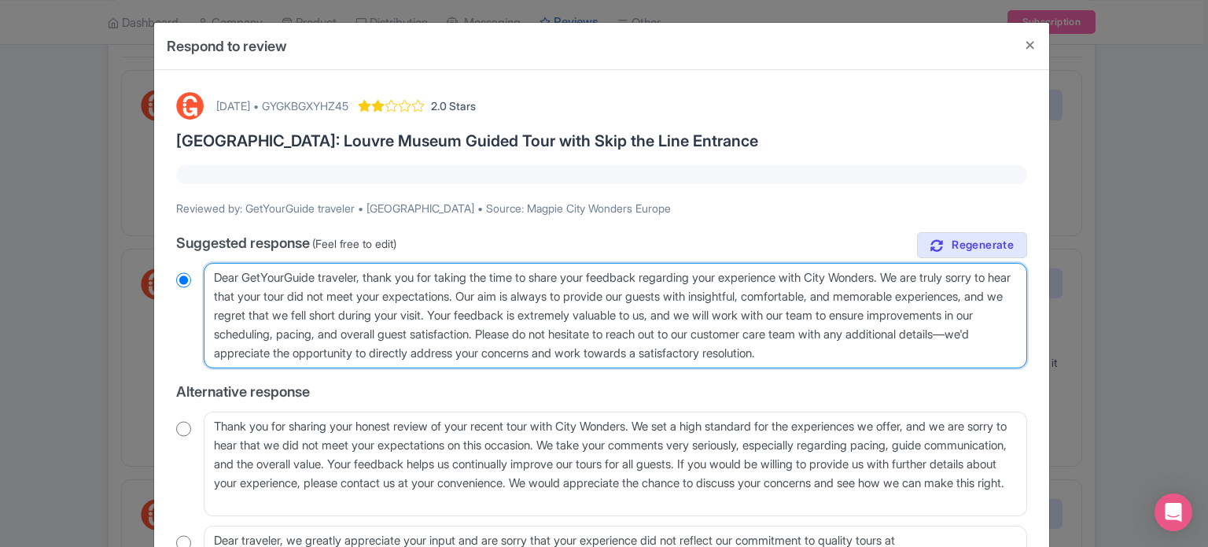
type textarea "Dear GetYourGuide traveler, We are truly sorry to hear that your tour did not m…"
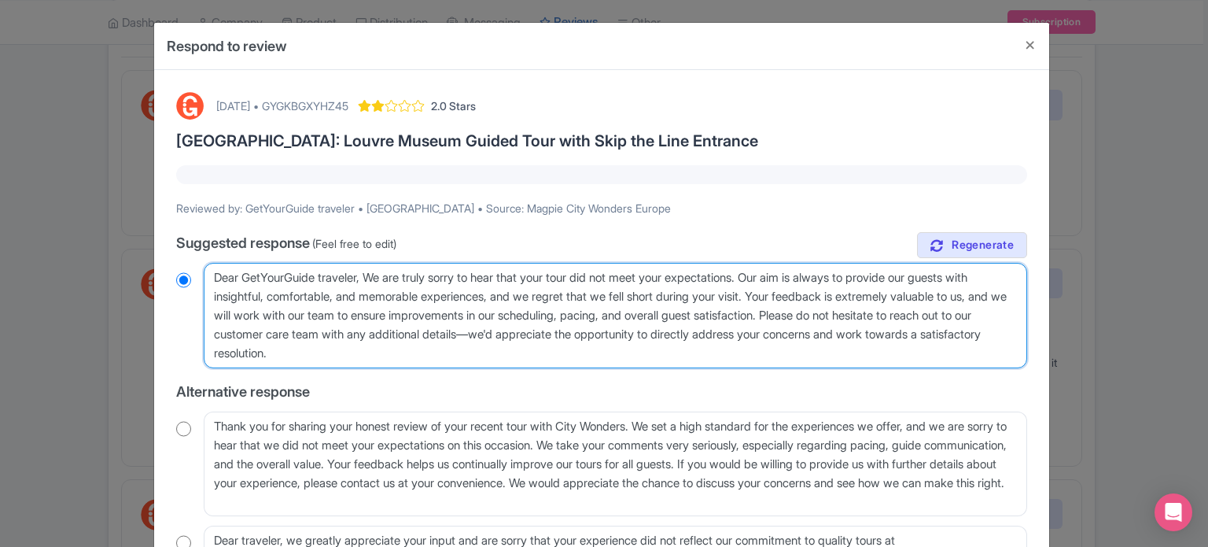
radio input "true"
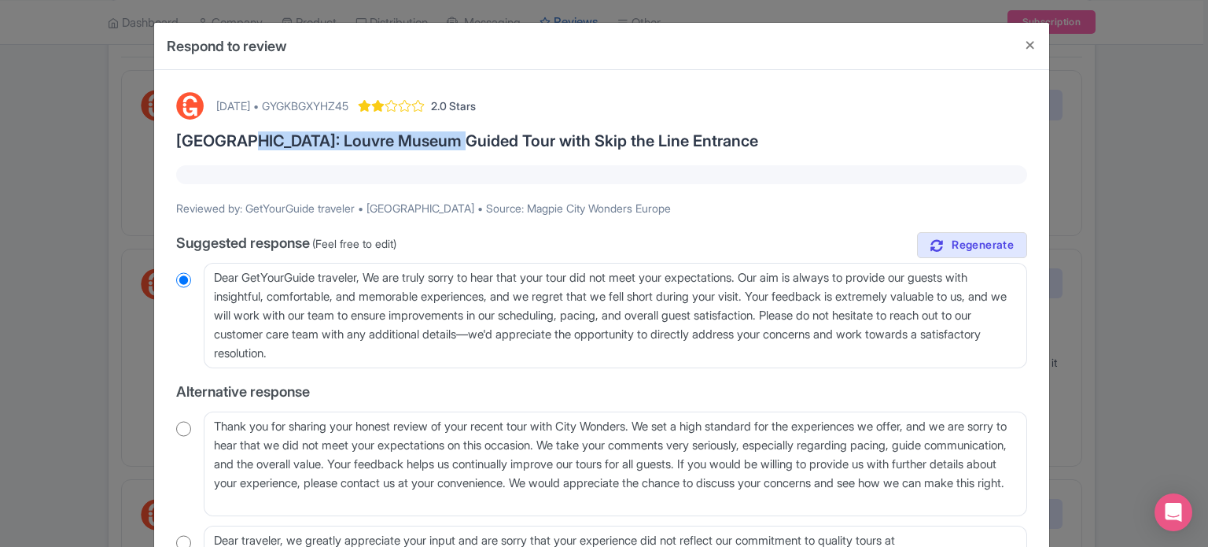
drag, startPoint x: 221, startPoint y: 135, endPoint x: 431, endPoint y: 142, distance: 210.1
click at [431, 142] on h3 "Paris: Louvre Museum Guided Tour with Skip the Line Entrance" at bounding box center [601, 140] width 851 height 17
copy h3 "Louvre Museum Guided Tour"
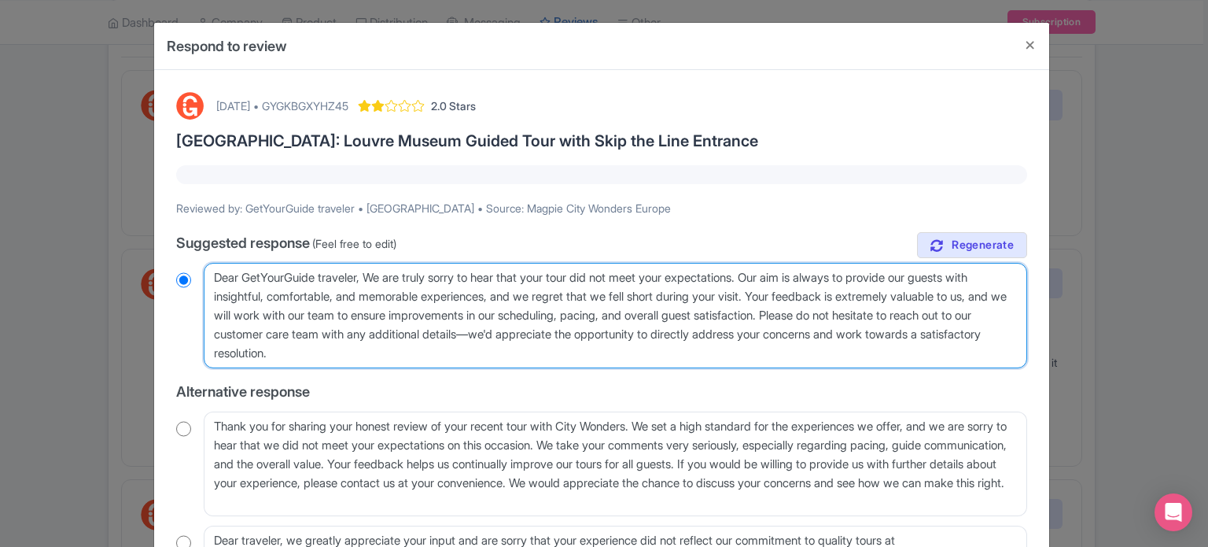
click at [569, 275] on textarea "Dear GetYourGuide traveler, thank you for taking the time to share your feedbac…" at bounding box center [615, 315] width 823 height 105
paste textarea "Louvre Museum Guided Tour"
type textarea "Dear GetYourGuide traveler, We are truly sorry to hear that your Louvre Museum …"
radio input "true"
type textarea "Dear GetYourGuide traveler, We are truly sorry to hear that your Louvre Museum …"
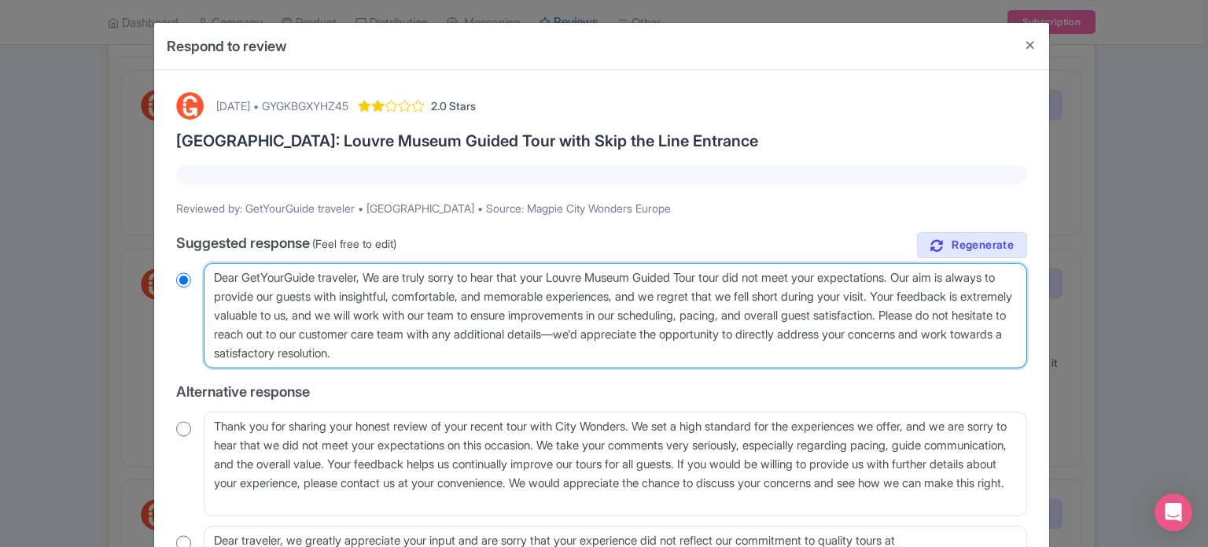
radio input "true"
drag, startPoint x: 687, startPoint y: 297, endPoint x: 283, endPoint y: 339, distance: 405.6
click at [283, 339] on textarea "Dear GetYourGuide traveler, thank you for taking the time to share your feedbac…" at bounding box center [615, 315] width 823 height 105
type textarea "Dear GetYourGuide traveler, We are truly sorry to hear that your Louvre Museum …"
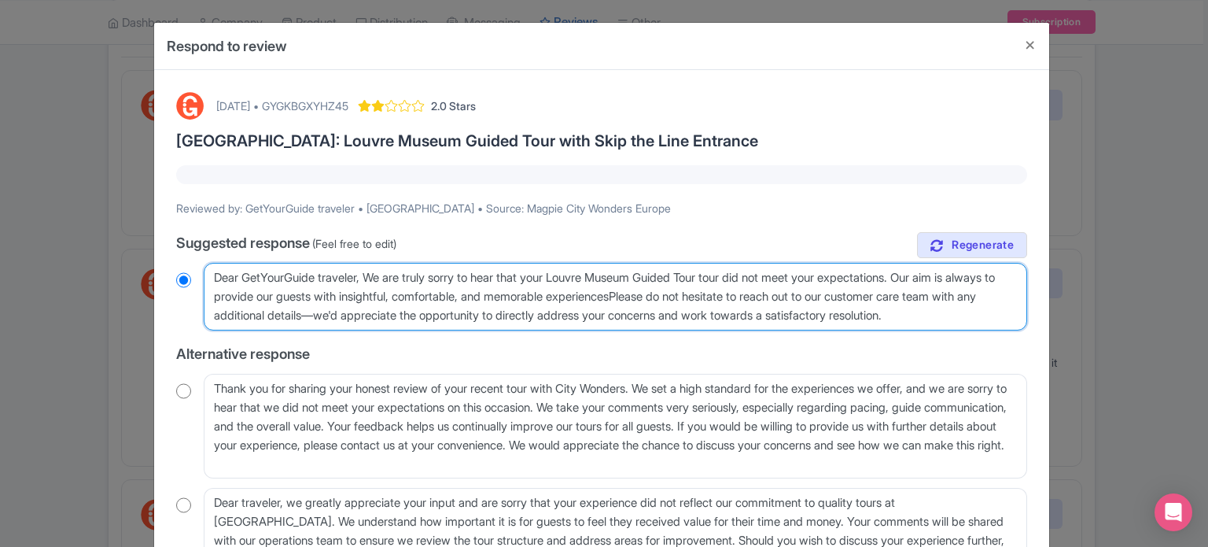
radio input "true"
type textarea "Dear GetYourGuide traveler, We are truly sorry to hear that your Louvre Museum …"
radio input "true"
type textarea "Dear GetYourGuide traveler, We are truly sorry to hear that your Louvre Museum …"
radio input "true"
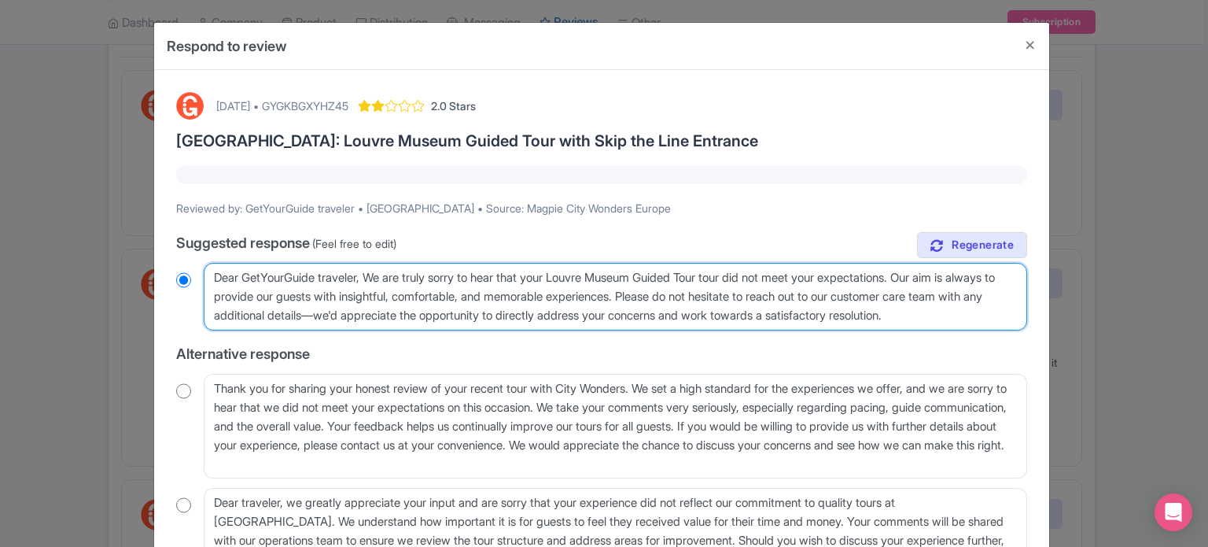
drag, startPoint x: 385, startPoint y: 315, endPoint x: 1027, endPoint y: 317, distance: 642.5
click at [1027, 317] on div "August 21, 2025 • GYGKBGXYHZ45 2.0 Stars Paris: Louvre Museum Guided Tour with …" at bounding box center [602, 364] width 870 height 562
type textarea "Dear GetYourGuide traveler, We are truly sorry to hear that your Louvre Museum …"
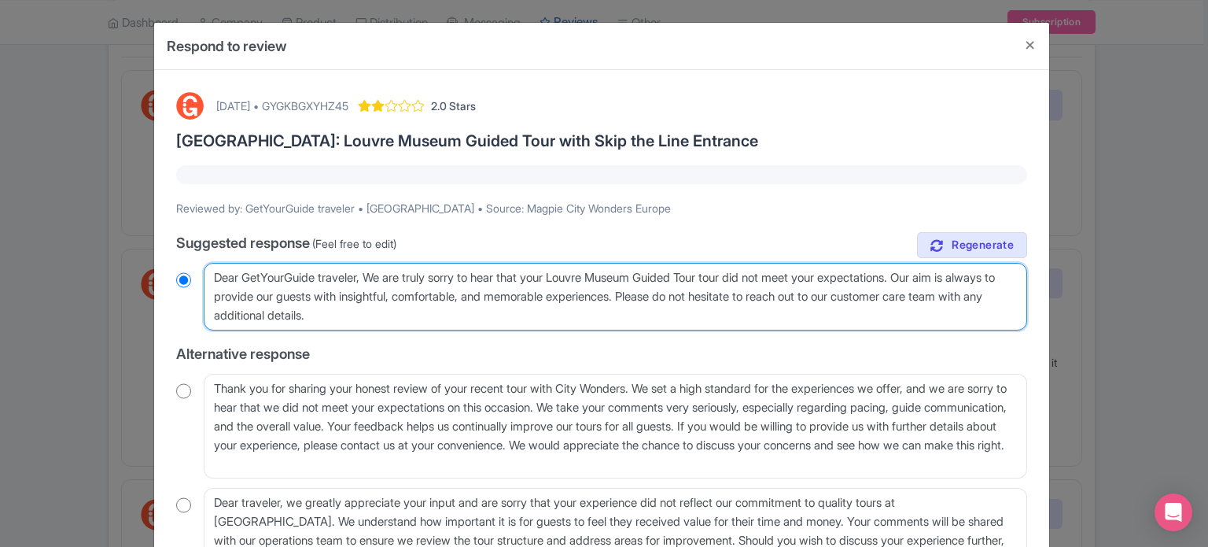
radio input "true"
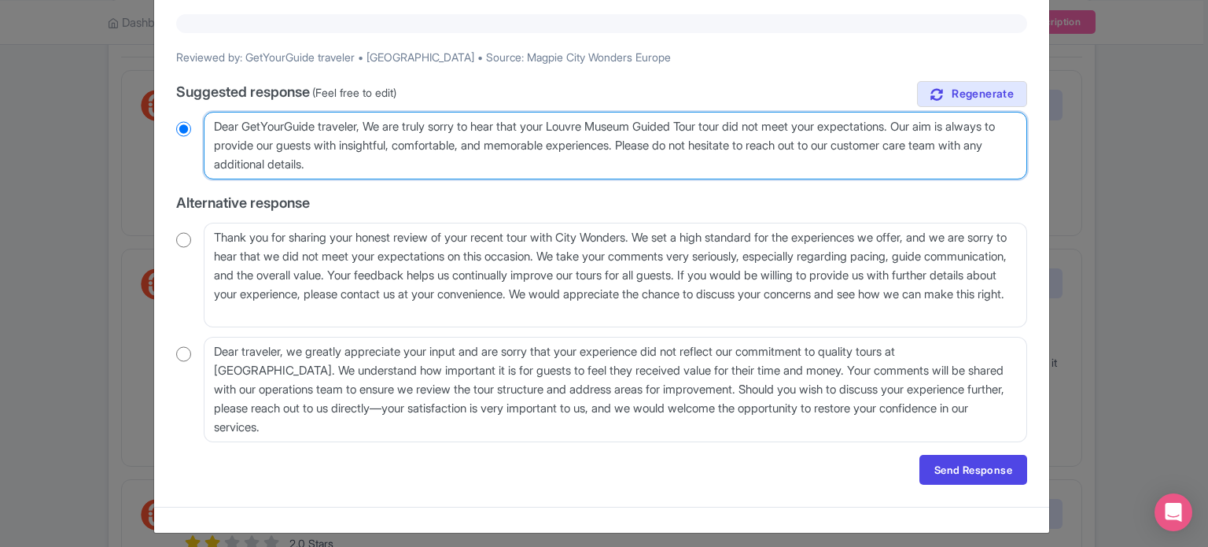
scroll to position [158, 0]
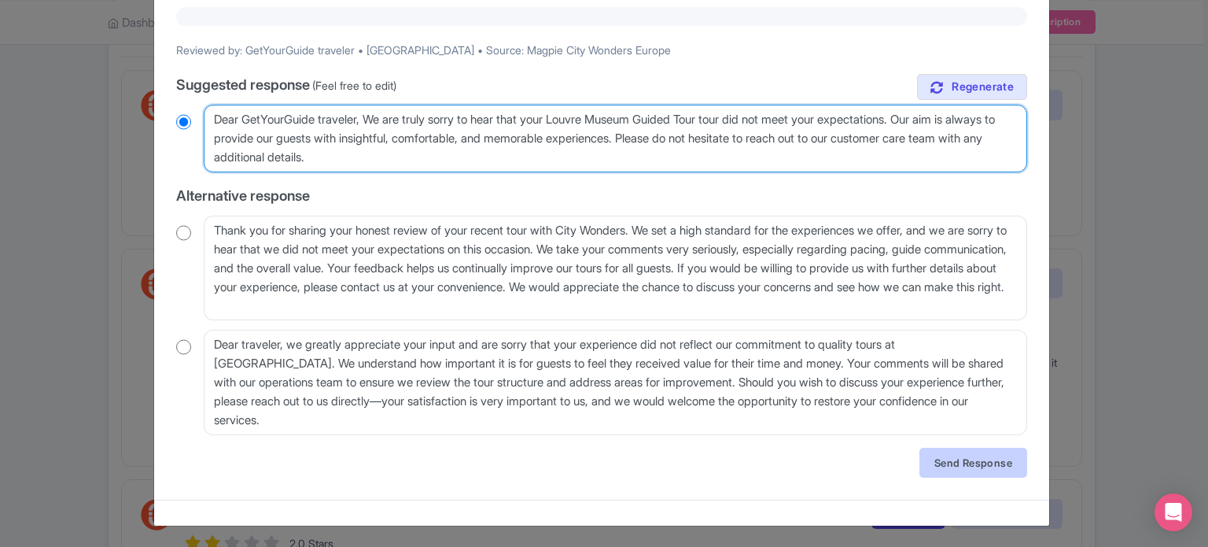
type textarea "Dear GetYourGuide traveler, We are truly sorry to hear that your Louvre Museum …"
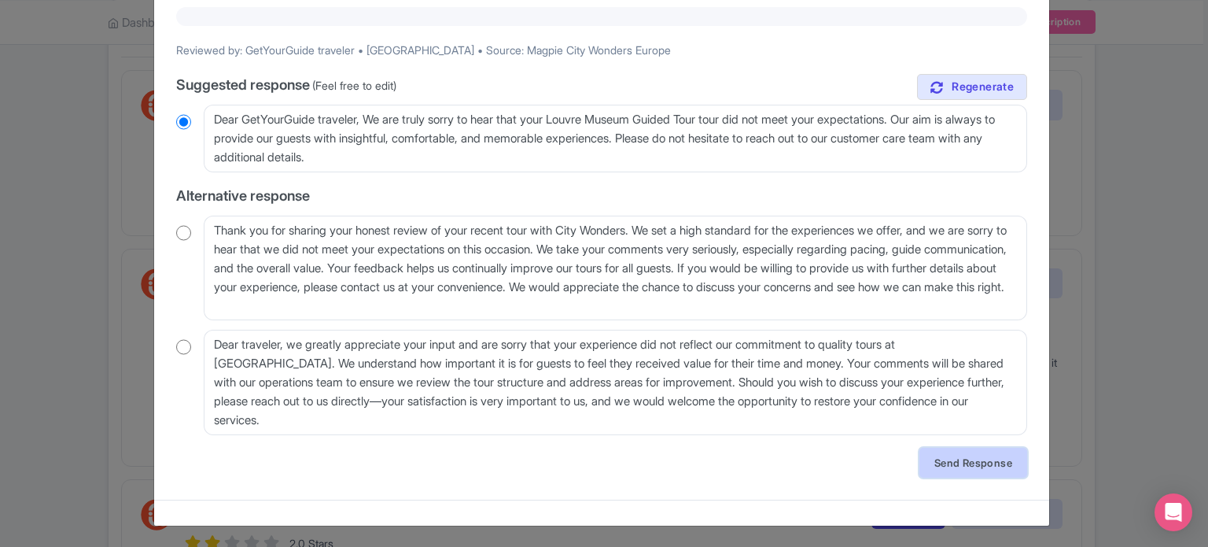
click at [962, 470] on link "Send Response" at bounding box center [973, 462] width 108 height 30
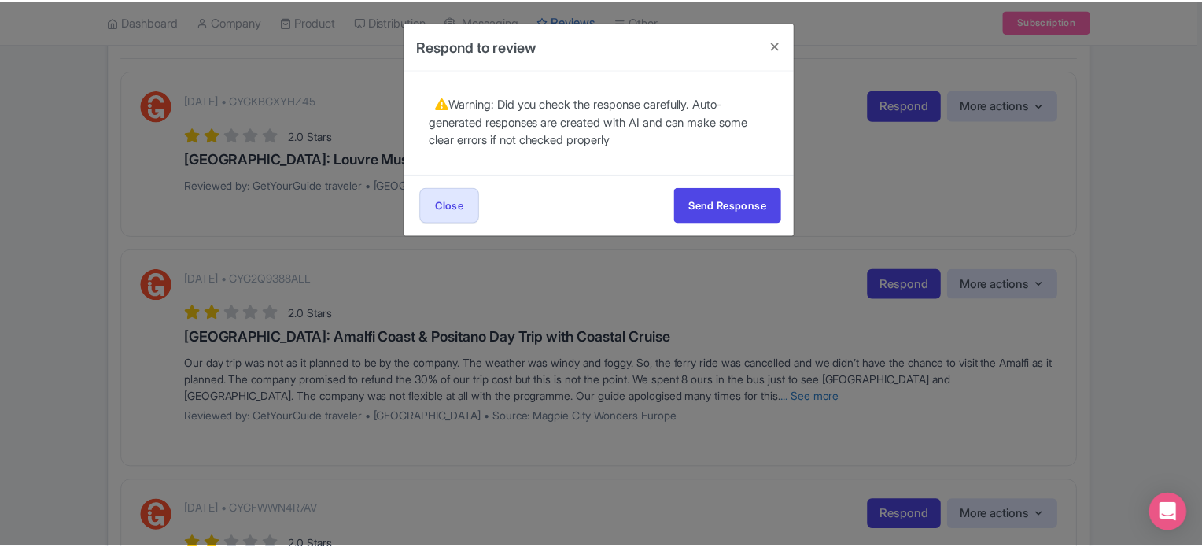
scroll to position [0, 0]
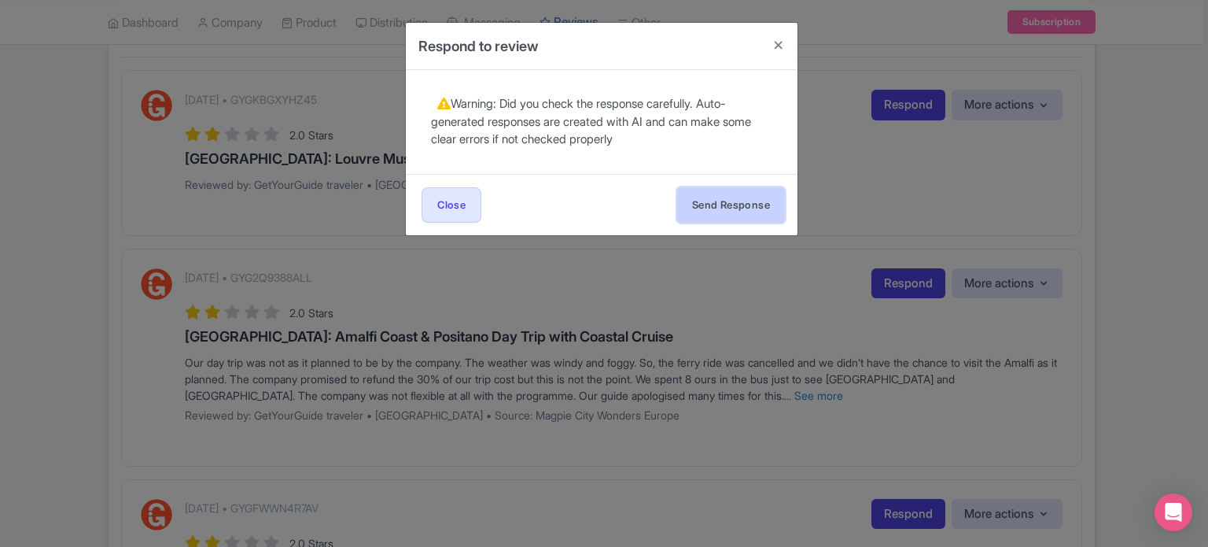
click at [738, 207] on button "Send Response" at bounding box center [731, 204] width 108 height 35
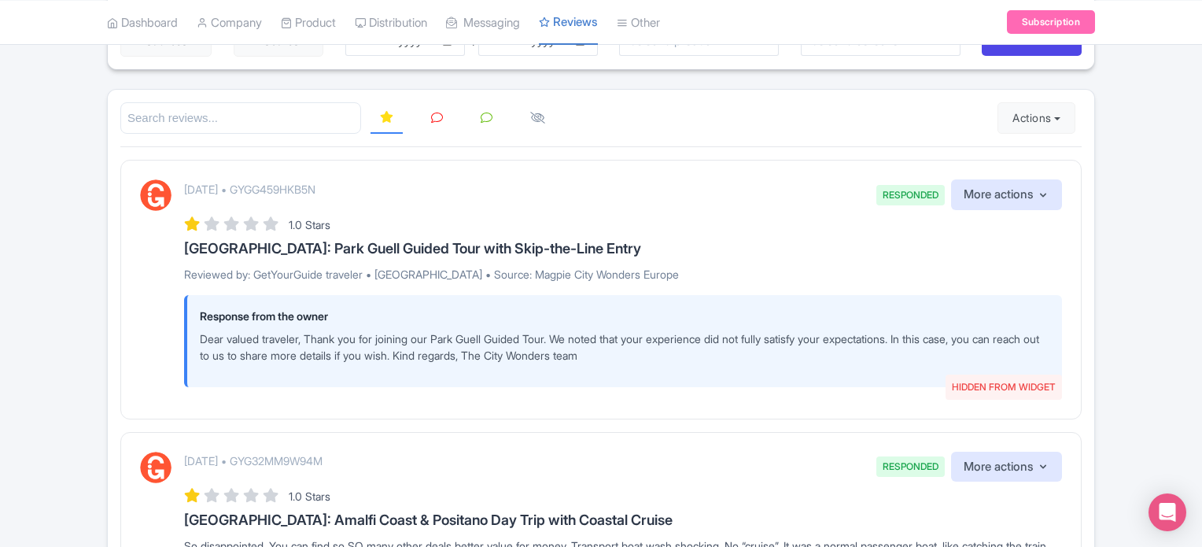
scroll to position [79, 0]
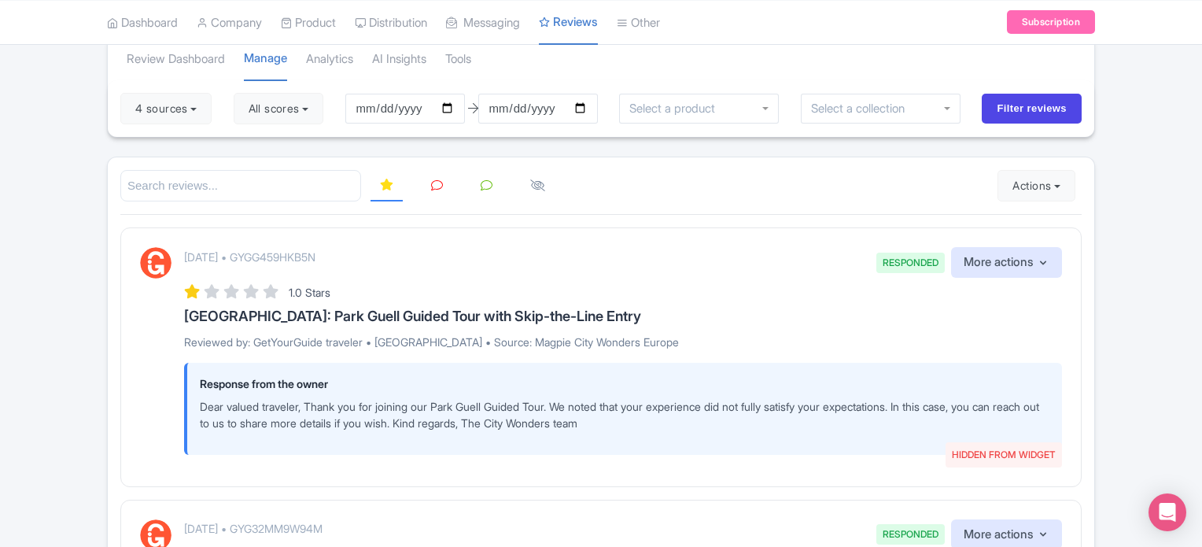
click at [440, 186] on icon at bounding box center [437, 185] width 12 height 12
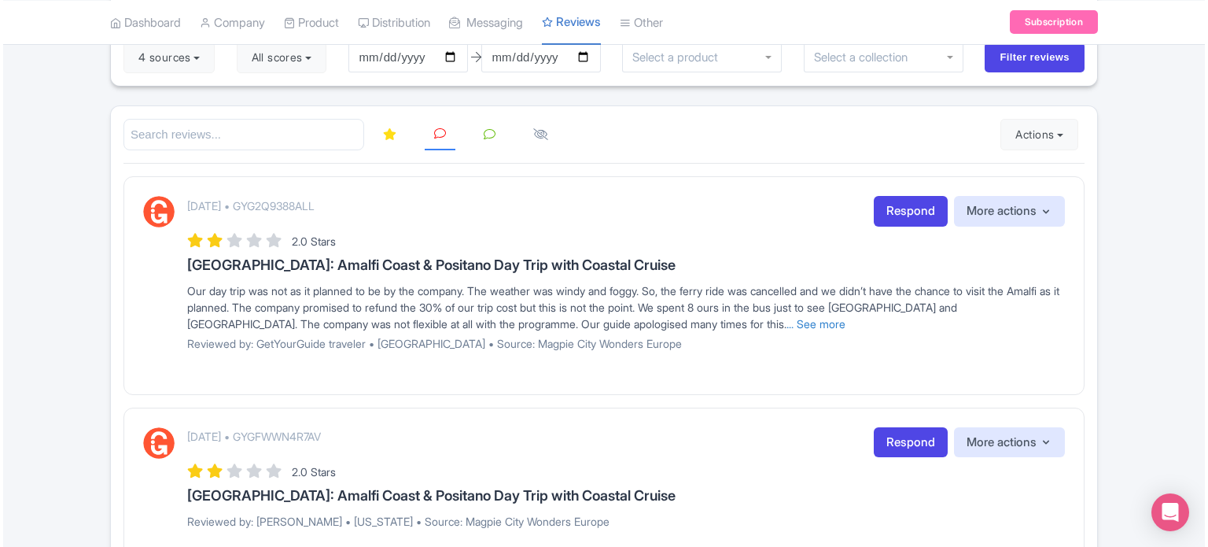
scroll to position [157, 0]
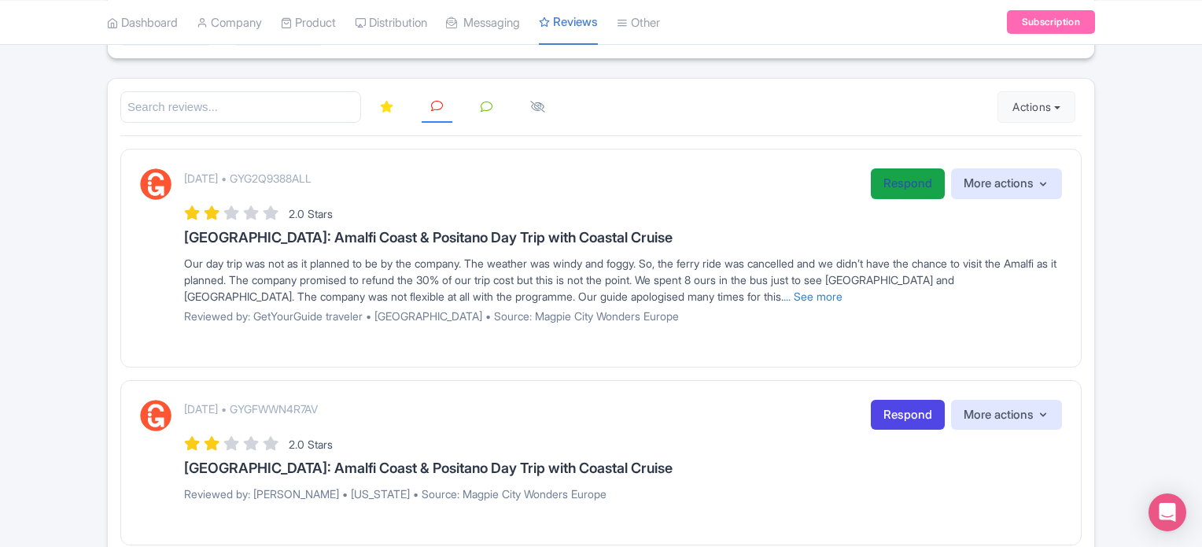
click at [884, 188] on link "Respond" at bounding box center [908, 183] width 74 height 31
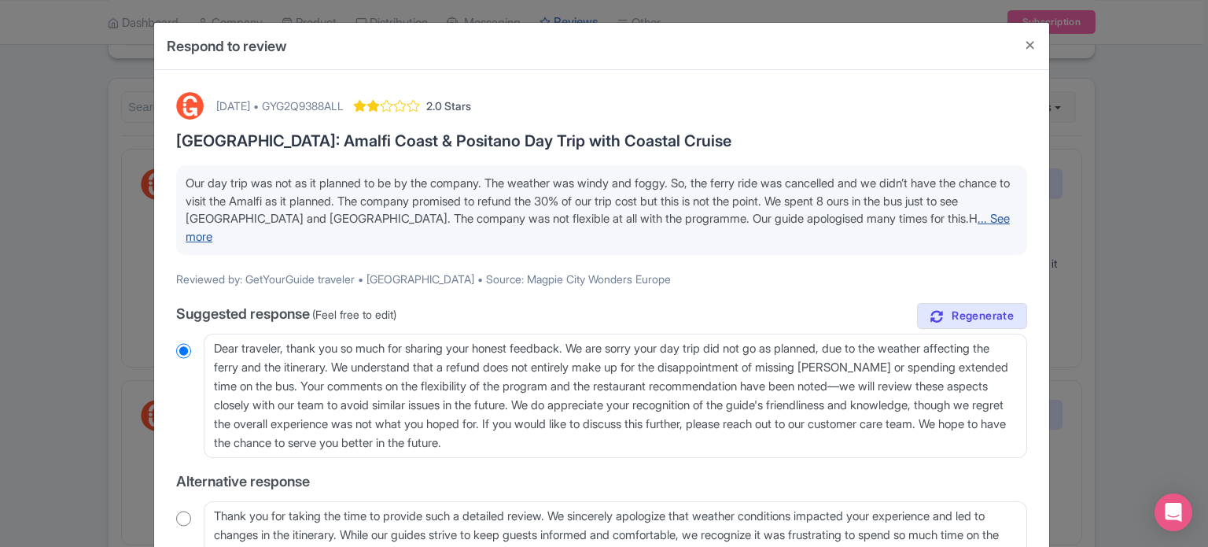
click at [947, 219] on link "... See more" at bounding box center [598, 227] width 824 height 33
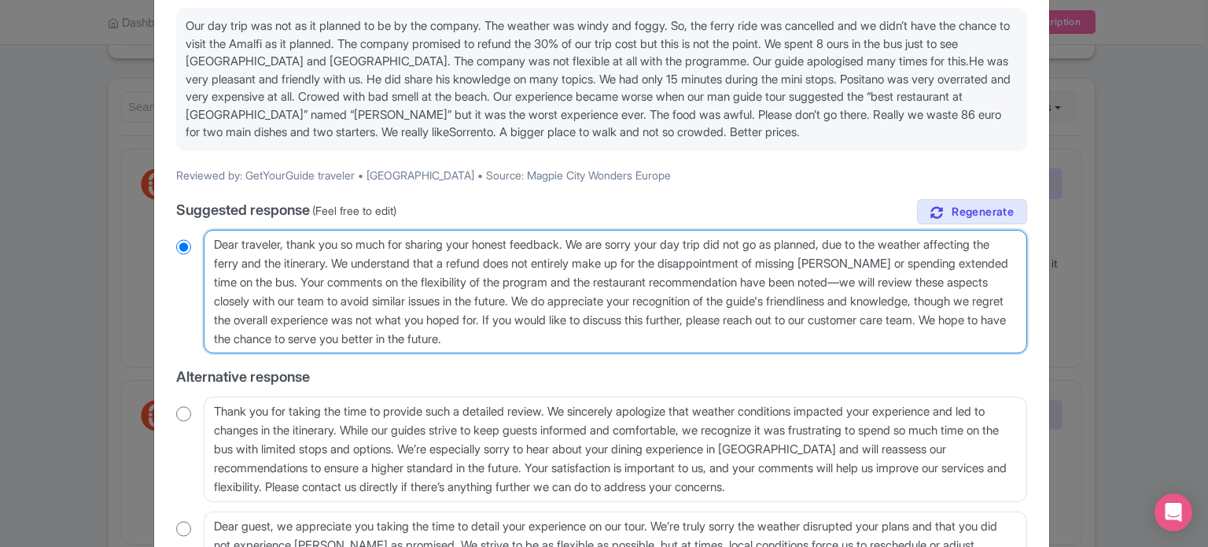
click at [351, 276] on textarea "Dear traveler, thank you so much for sharing your honest feedback. We are sorry…" at bounding box center [615, 292] width 823 height 124
type textarea "Dear traveler, thank you so much for sharing your honest feedback. We are sorry…"
radio input "true"
type textarea "Dear traveler, thank you so much for sharing your honest feedback. We are sorry…"
radio input "true"
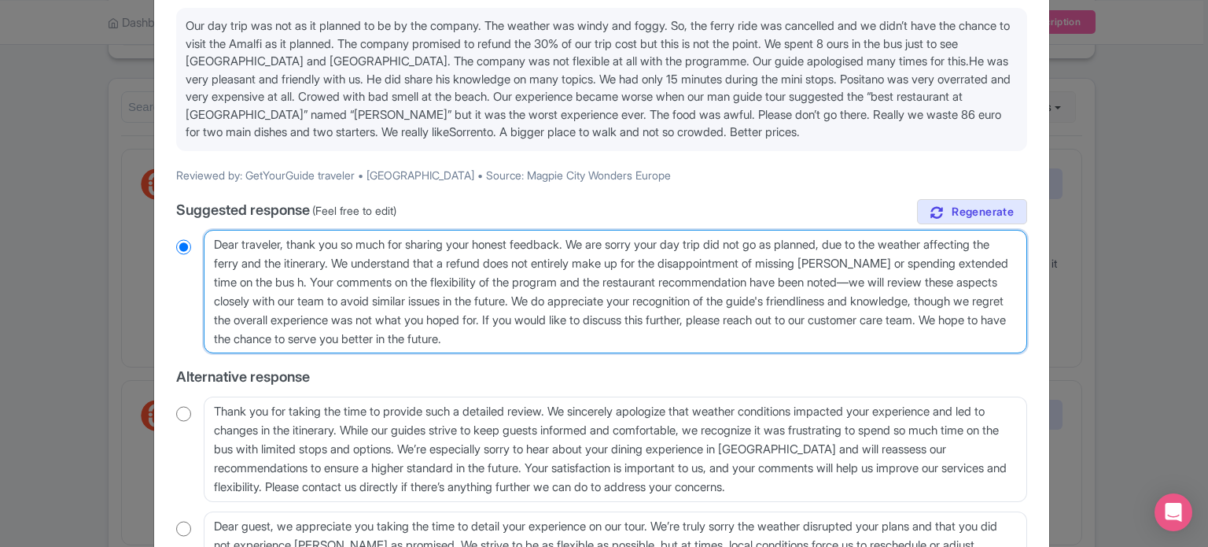
type textarea "Dear traveler, thank you so much for sharing your honest feedback. We are sorry…"
radio input "true"
type textarea "Dear traveler, thank you so much for sharing your honest feedback. We are sorry…"
radio input "true"
type textarea "Dear traveler, thank you so much for sharing your honest feedback. We are sorry…"
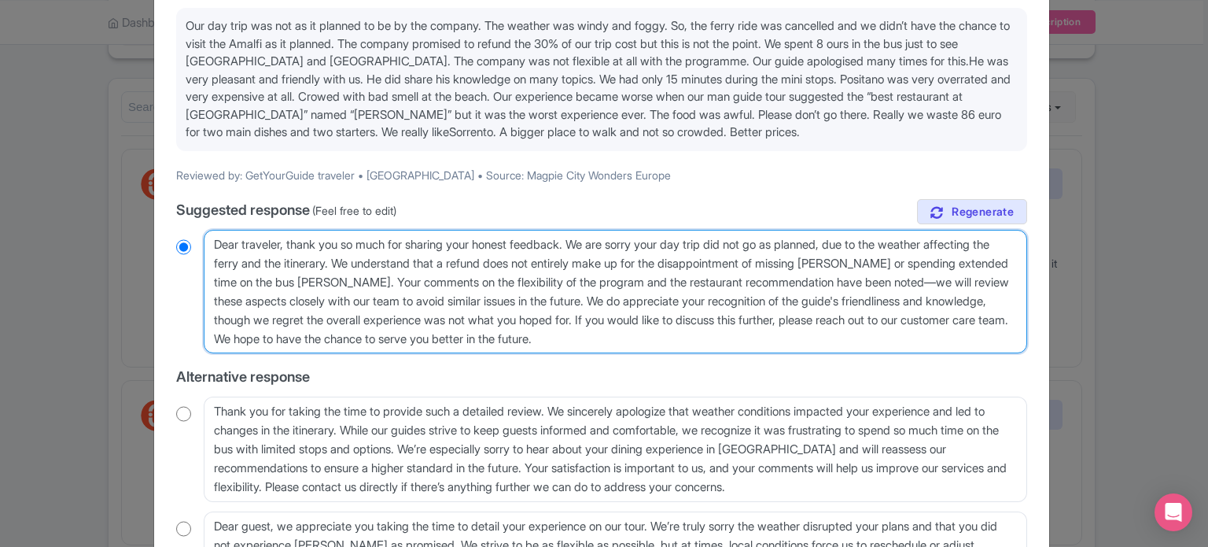
radio input "true"
type textarea "Dear traveler, thank you so much for sharing your honest feedback. We are sorry…"
radio input "true"
type textarea "Dear traveler, thank you so much for sharing your honest feedback. We are sorry…"
radio input "true"
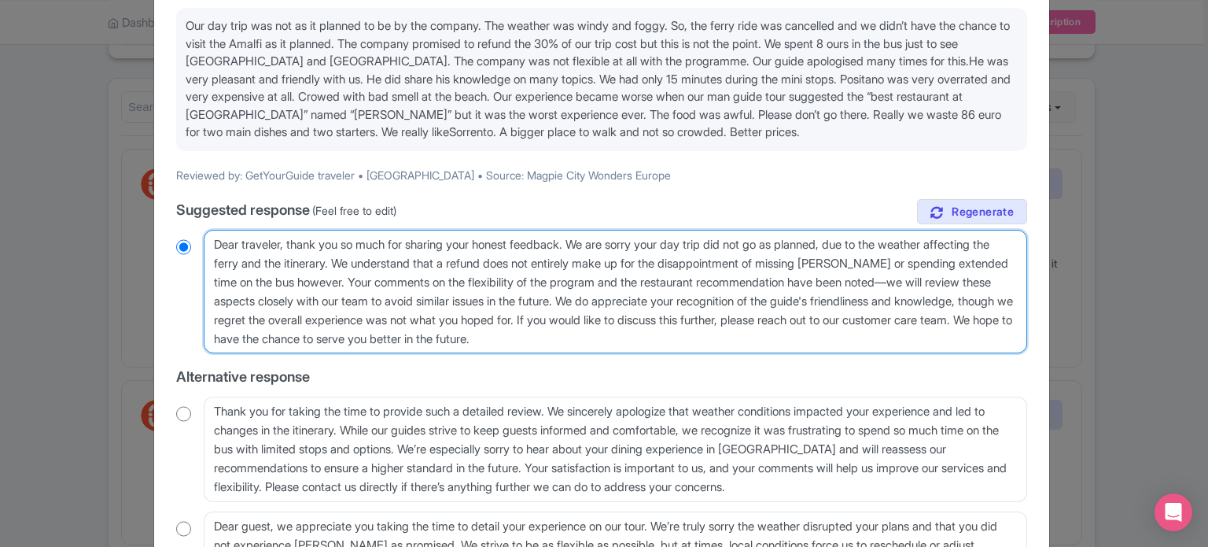
type textarea "Dear traveler, thank you so much for sharing your honest feedback. We are sorry…"
radio input "true"
type textarea "Dear traveler, thank you so much for sharing your honest feedback. We are sorry…"
radio input "true"
type textarea "Dear traveler, thank you so much for sharing your honest feedback. We are sorry…"
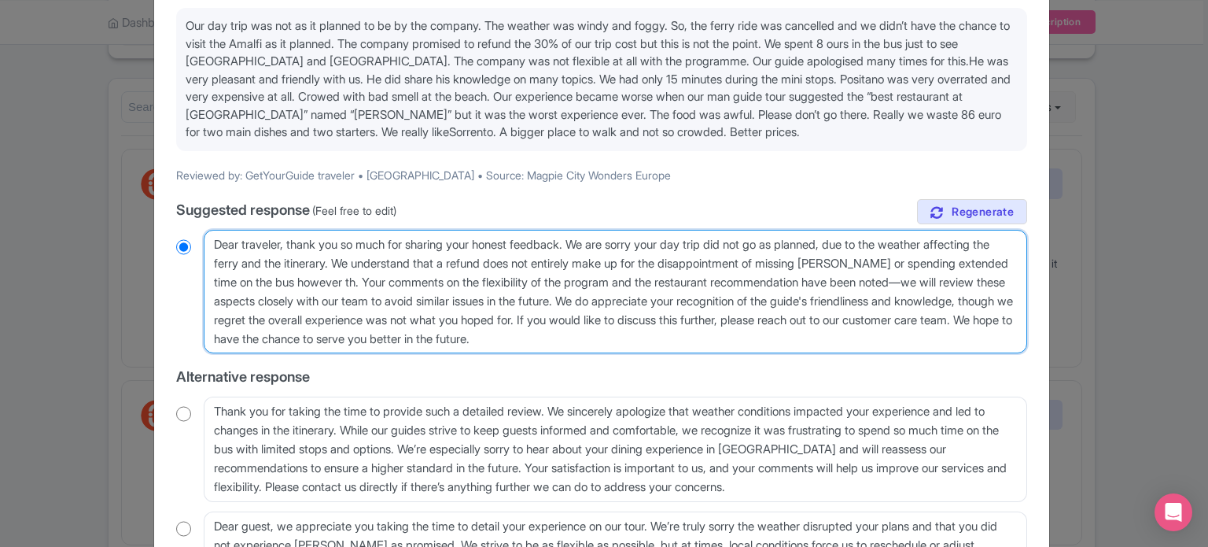
radio input "true"
type textarea "Dear traveler, thank you so much for sharing your honest feedback. We are sorry…"
radio input "true"
type textarea "Dear traveler, thank you so much for sharing your honest feedback. We are sorry…"
radio input "true"
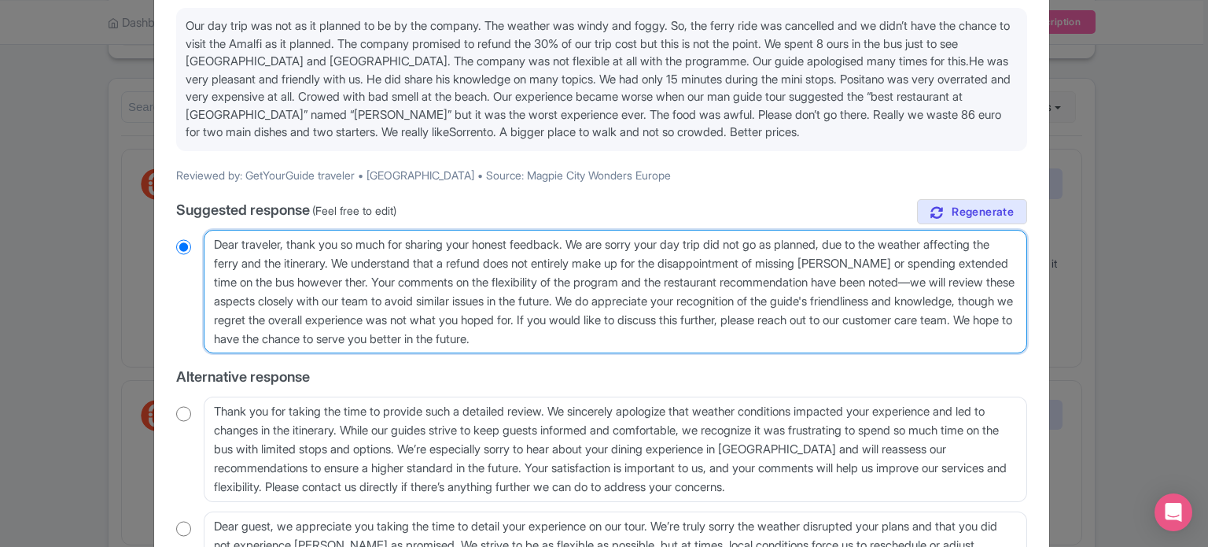
type textarea "Dear traveler, thank you so much for sharing your honest feedback. We are sorry…"
radio input "true"
type textarea "Dear traveler, thank you so much for sharing your honest feedback. We are sorry…"
radio input "true"
type textarea "Dear traveler, thank you so much for sharing your honest feedback. We are sorry…"
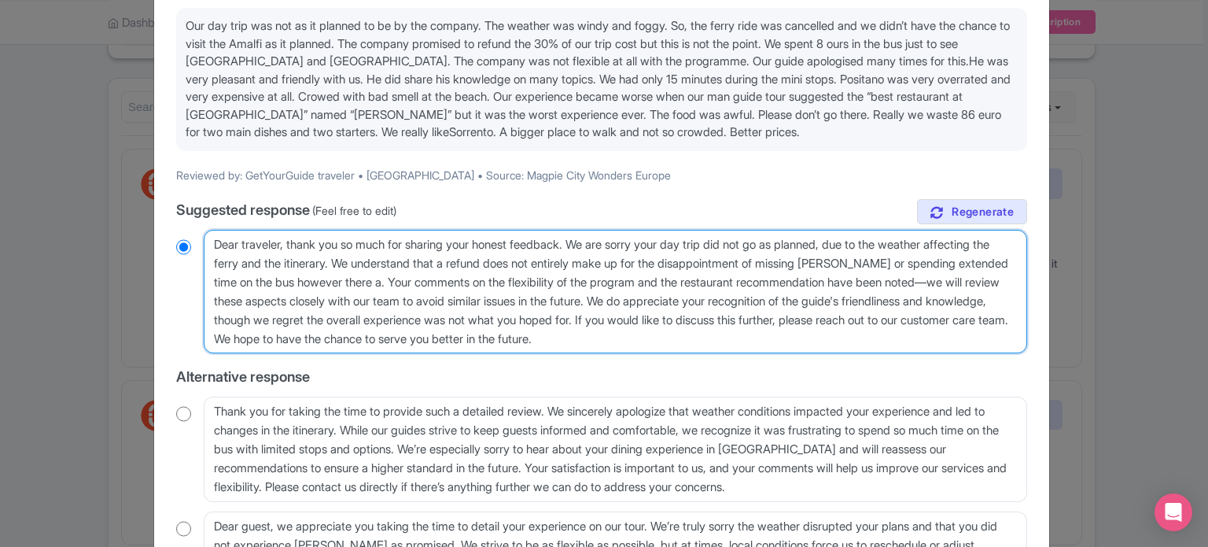
radio input "true"
type textarea "Dear traveler, thank you so much for sharing your honest feedback. We are sorry…"
radio input "true"
type textarea "Dear traveler, thank you so much for sharing your honest feedback. We are sorry…"
radio input "true"
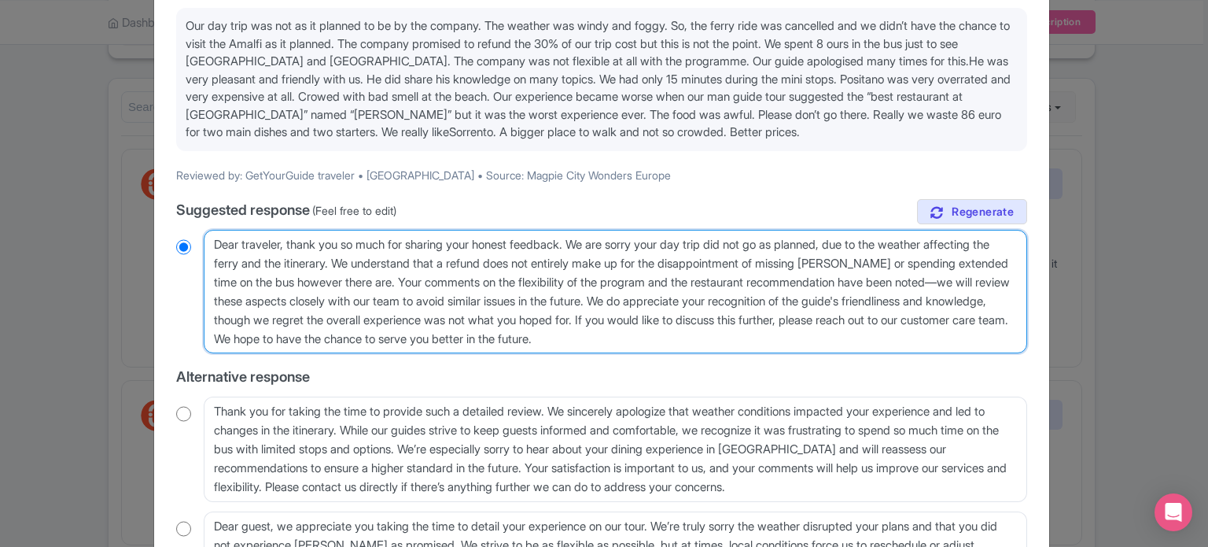
type textarea "Dear traveler, thank you so much for sharing your honest feedback. We are sorry…"
radio input "true"
type textarea "Dear traveler, thank you so much for sharing your honest feedback. We are sorry…"
radio input "true"
type textarea "Dear traveler, thank you so much for sharing your honest feedback. We are sorry…"
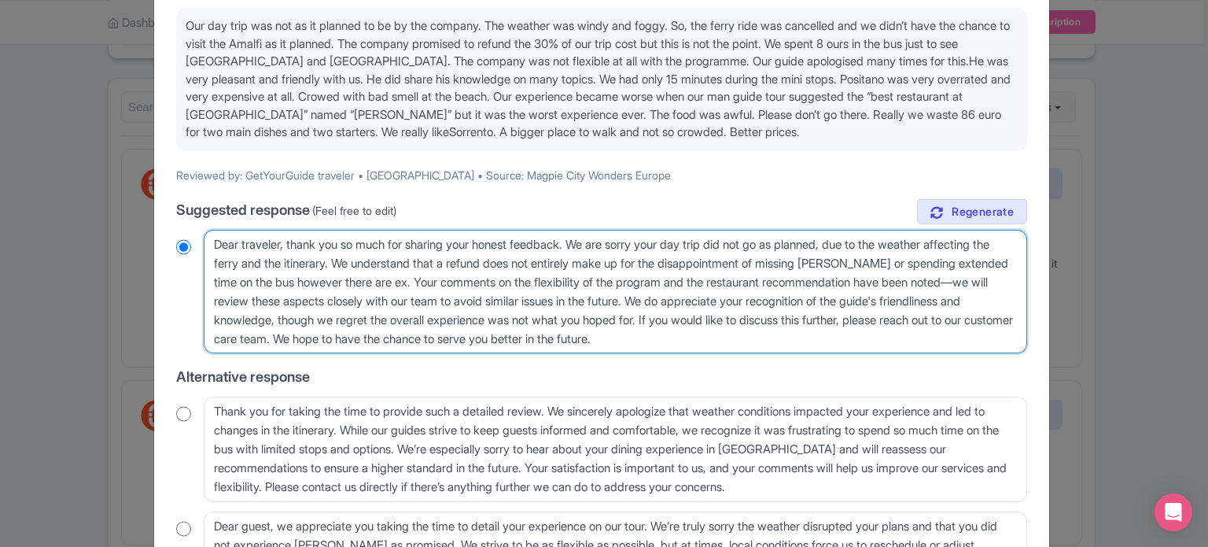
radio input "true"
type textarea "Dear traveler, thank you so much for sharing your honest feedback. We are sorry…"
radio input "true"
type textarea "Dear traveler, thank you so much for sharing your honest feedback. We are sorry…"
radio input "true"
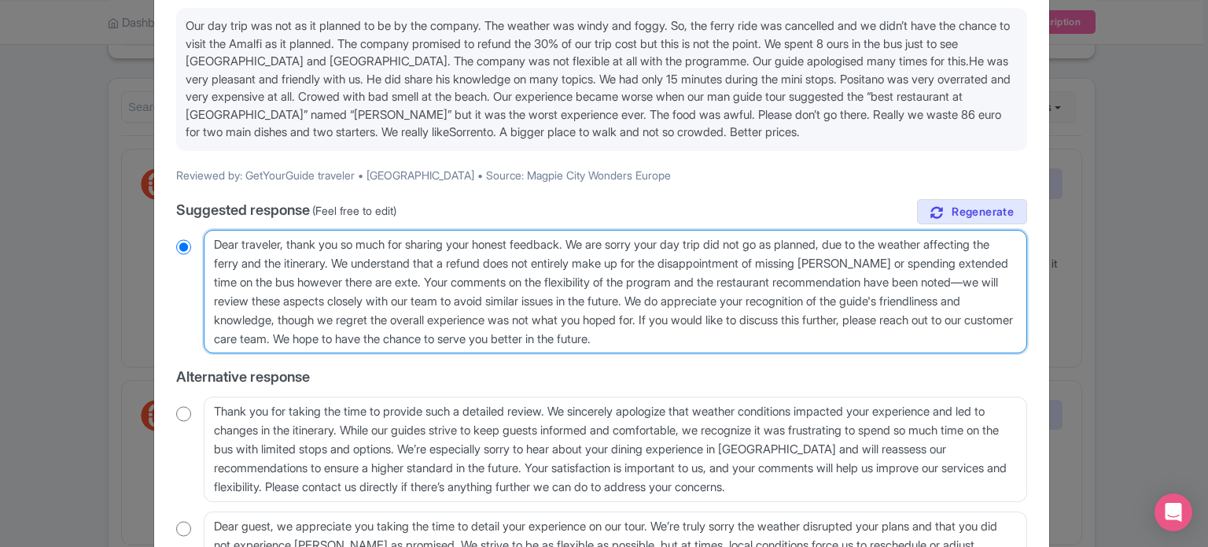
type textarea "Dear traveler, thank you so much for sharing your honest feedback. We are sorry…"
radio input "true"
type textarea "Dear traveler, thank you so much for sharing your honest feedback. We are sorry…"
radio input "true"
type textarea "Dear traveler, thank you so much for sharing your honest feedback. We are sorry…"
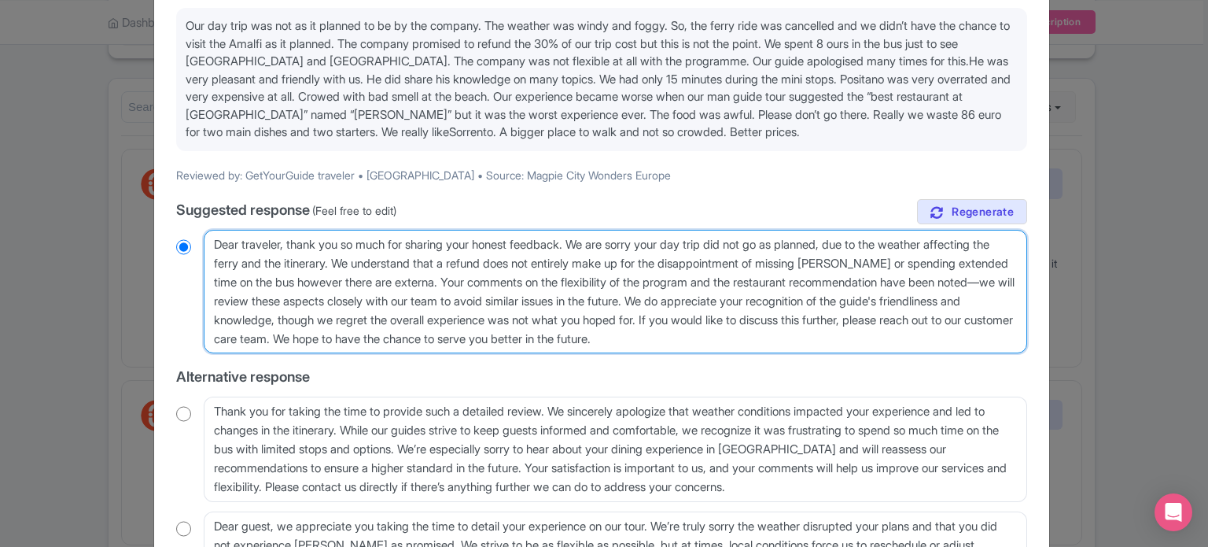
radio input "true"
type textarea "Dear traveler, thank you so much for sharing your honest feedback. We are sorry…"
radio input "true"
type textarea "Dear traveler, thank you so much for sharing your honest feedback. We are sorry…"
radio input "true"
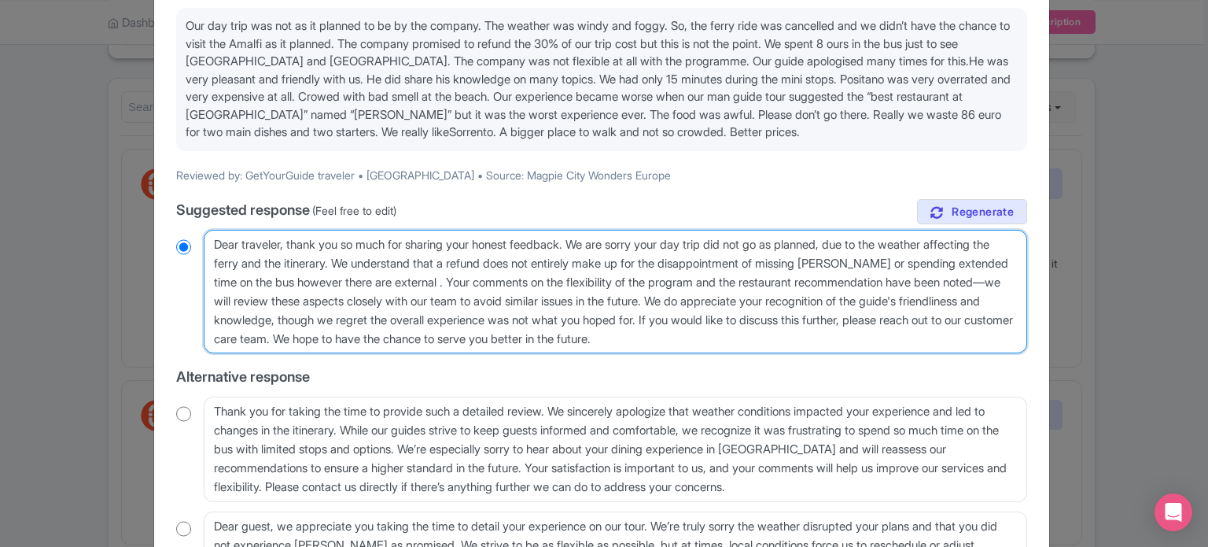
type textarea "Dear traveler, thank you so much for sharing your honest feedback. We are sorry…"
radio input "true"
type textarea "Dear traveler, thank you so much for sharing your honest feedback. We are sorry…"
radio input "true"
type textarea "Dear traveler, thank you so much for sharing your honest feedback. We are sorry…"
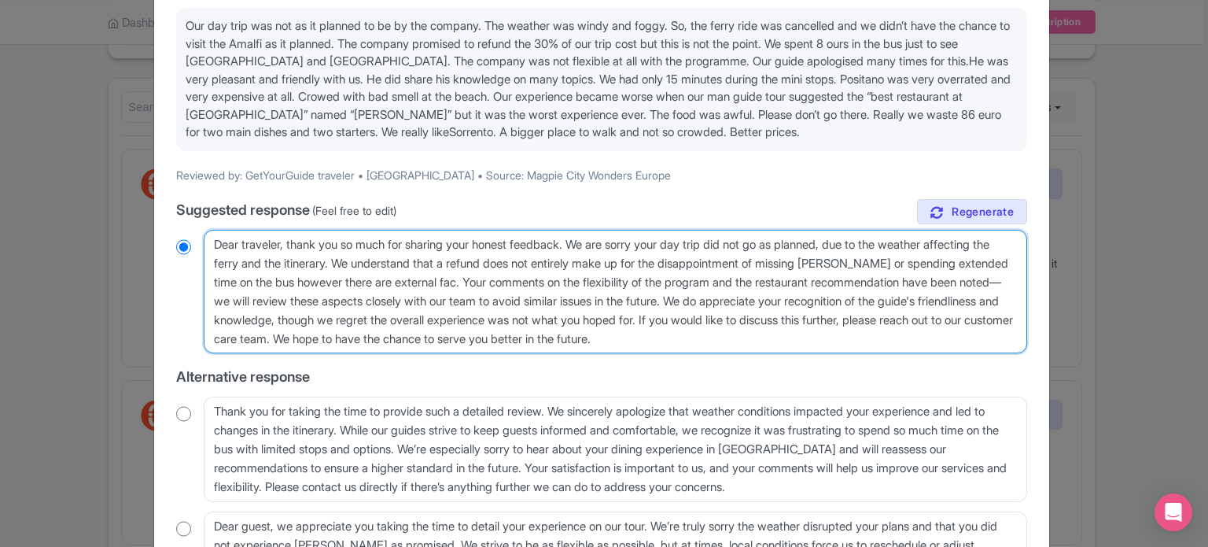
radio input "true"
type textarea "Dear traveler, thank you so much for sharing your honest feedback. We are sorry…"
radio input "true"
type textarea "Dear traveler, thank you so much for sharing your honest feedback. We are sorry…"
radio input "true"
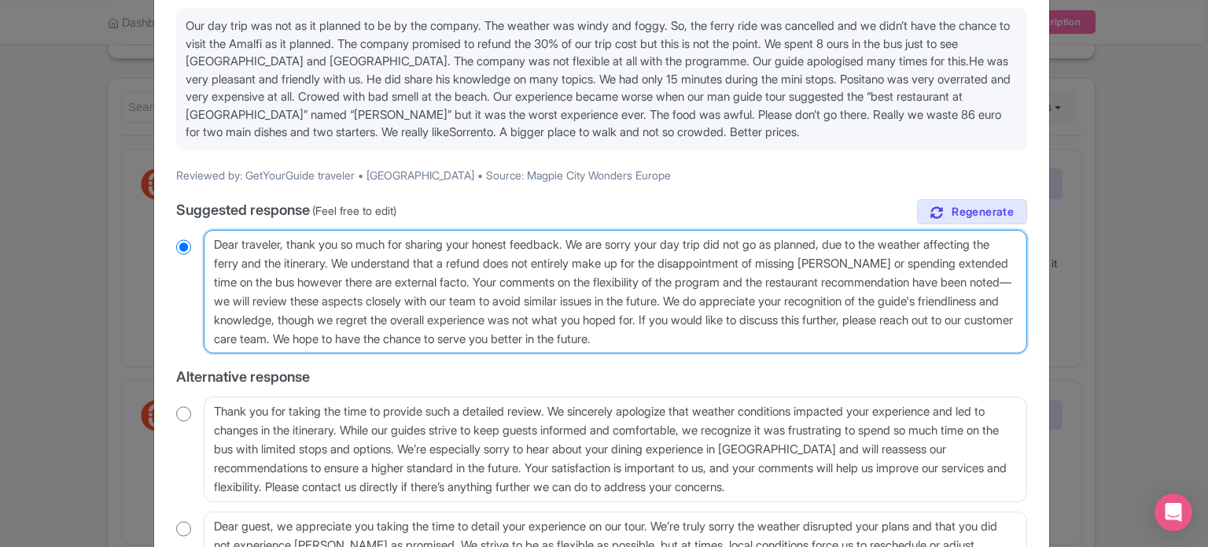
type textarea "Dear traveler, thank you so much for sharing your honest feedback. We are sorry…"
radio input "true"
type textarea "Dear traveler, thank you so much for sharing your honest feedback. We are sorry…"
radio input "true"
type textarea "Dear traveler, thank you so much for sharing your honest feedback. We are sorry…"
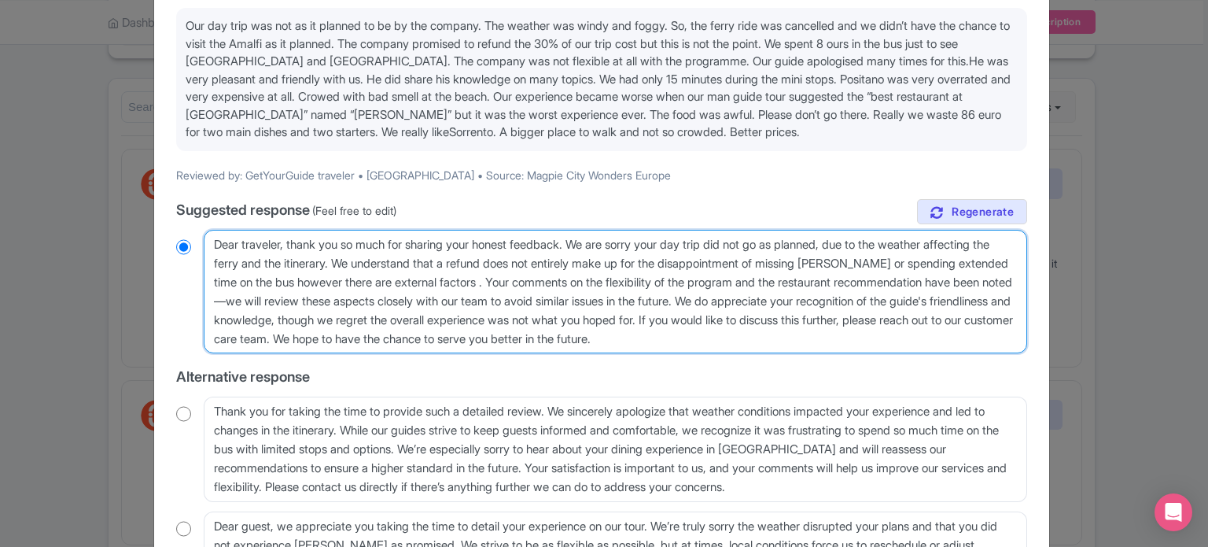
radio input "true"
type textarea "Dear traveler, thank you so much for sharing your honest feedback. We are sorry…"
radio input "true"
type textarea "Dear traveler, thank you so much for sharing your honest feedback. We are sorry…"
radio input "true"
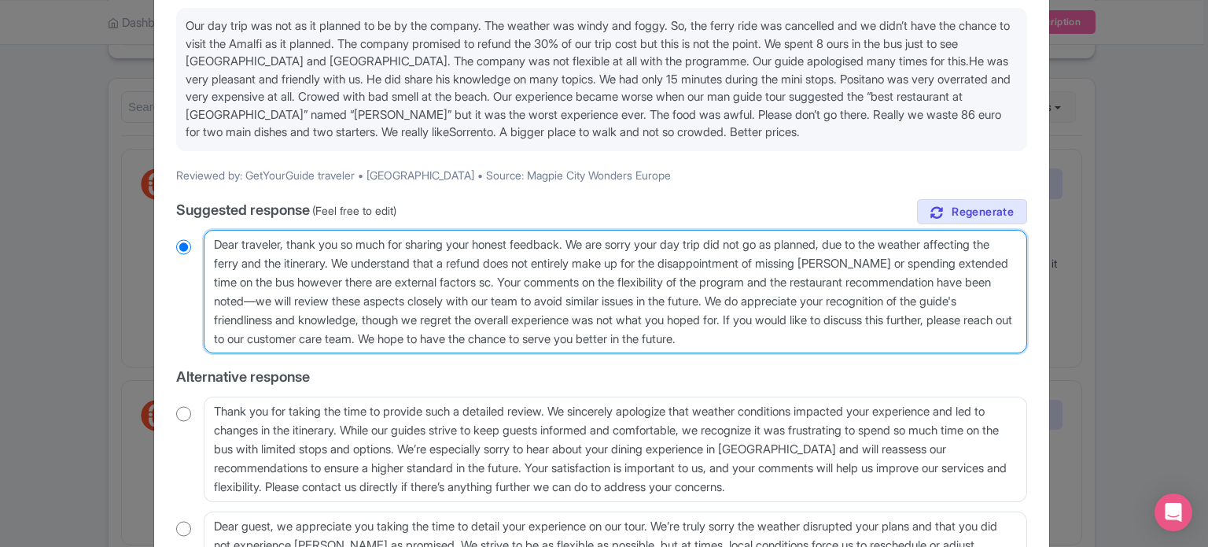
type textarea "Dear traveler, thank you so much for sharing your honest feedback. We are sorry…"
radio input "true"
type textarea "Dear traveler, thank you so much for sharing your honest feedback. We are sorry…"
radio input "true"
type textarea "Dear traveler, thank you so much for sharing your honest feedback. We are sorry…"
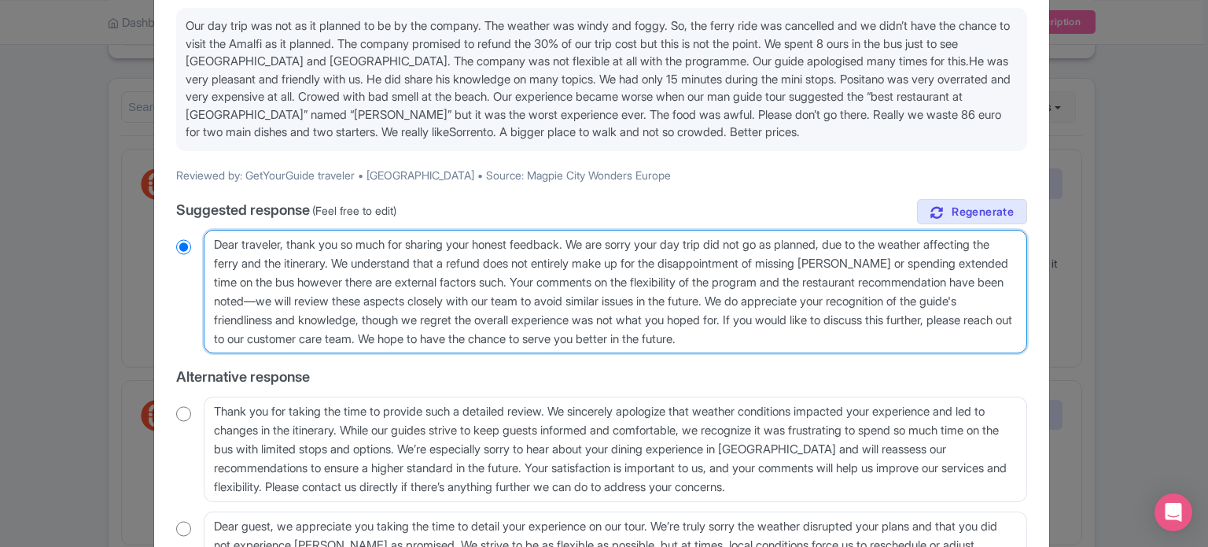
radio input "true"
type textarea "Dear traveler, thank you so much for sharing your honest feedback. We are sorry…"
radio input "true"
type textarea "Dear traveler, thank you so much for sharing your honest feedback. We are sorry…"
radio input "true"
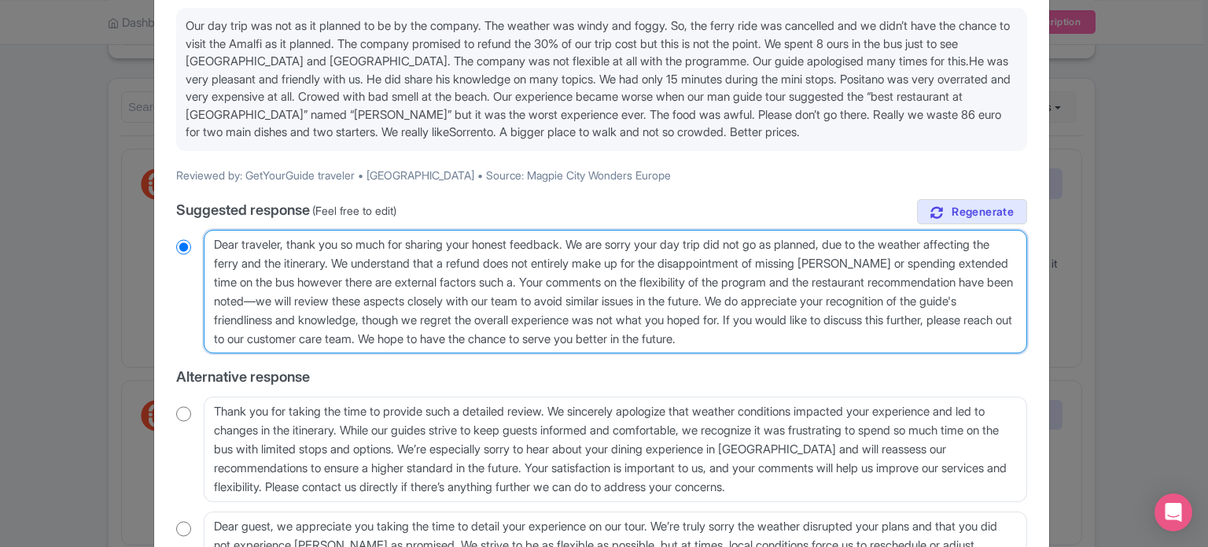
type textarea "Dear traveler, thank you so much for sharing your honest feedback. We are sorry…"
radio input "true"
type textarea "Dear traveler, thank you so much for sharing your honest feedback. We are sorry…"
radio input "true"
type textarea "Dear traveler, thank you so much for sharing your honest feedback. We are sorry…"
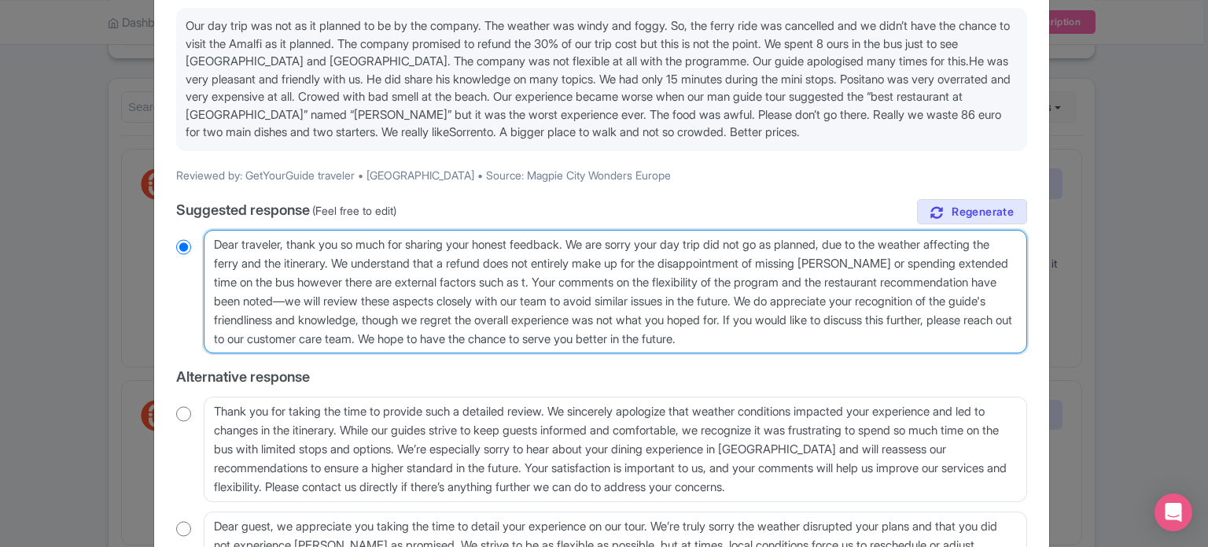
radio input "true"
type textarea "Dear traveler, thank you so much for sharing your honest feedback. We are sorry…"
radio input "true"
type textarea "Dear traveler, thank you so much for sharing your honest feedback. We are sorry…"
radio input "true"
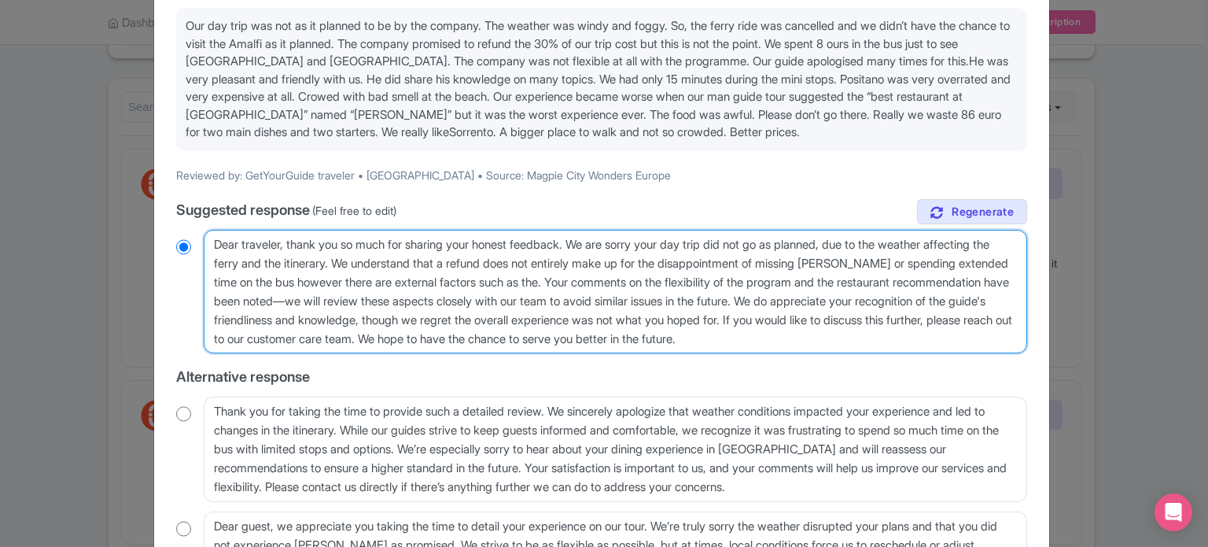
type textarea "Dear traveler, thank you so much for sharing your honest feedback. We are sorry…"
radio input "true"
type textarea "Dear traveler, thank you so much for sharing your honest feedback. We are sorry…"
radio input "true"
type textarea "Dear traveler, thank you so much for sharing your honest feedback. We are sorry…"
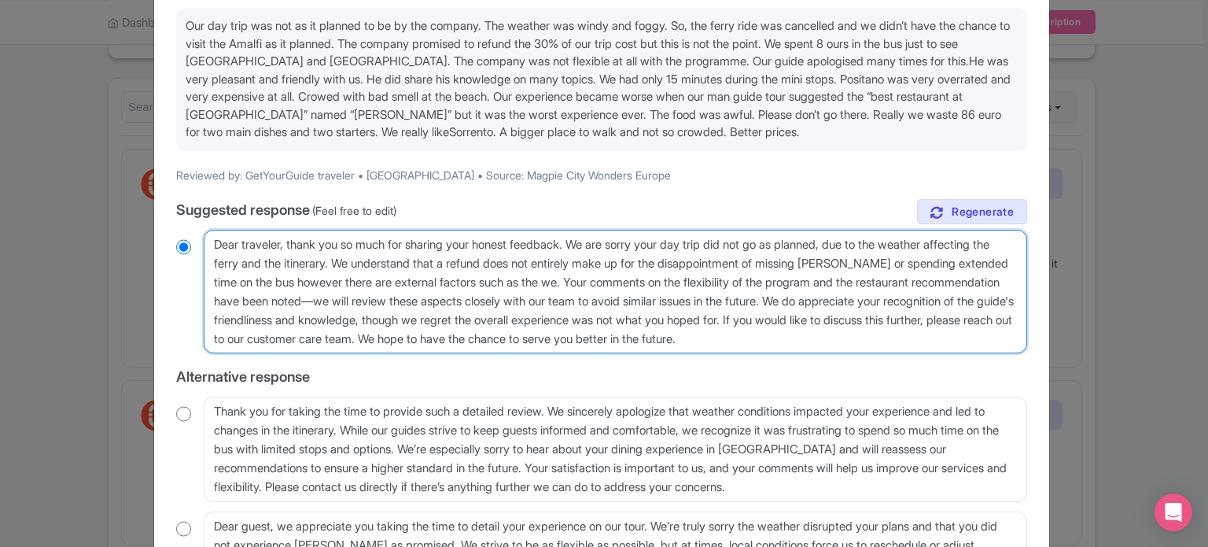
radio input "true"
type textarea "Dear traveler, thank you so much for sharing your honest feedback. We are sorry…"
radio input "true"
type textarea "Dear traveler, thank you so much for sharing your honest feedback. We are sorry…"
radio input "true"
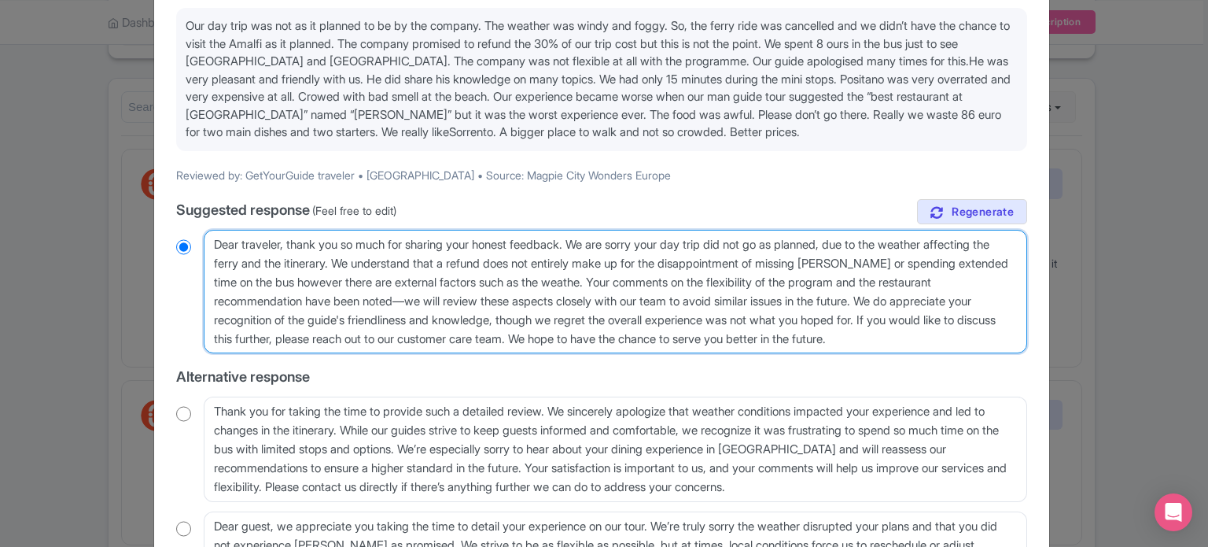
type textarea "Dear traveler, thank you so much for sharing your honest feedback. We are sorry…"
radio input "true"
type textarea "Dear traveler, thank you so much for sharing your honest feedback. We are sorry…"
radio input "true"
type textarea "Dear traveler, thank you so much for sharing your honest feedback. We are sorry…"
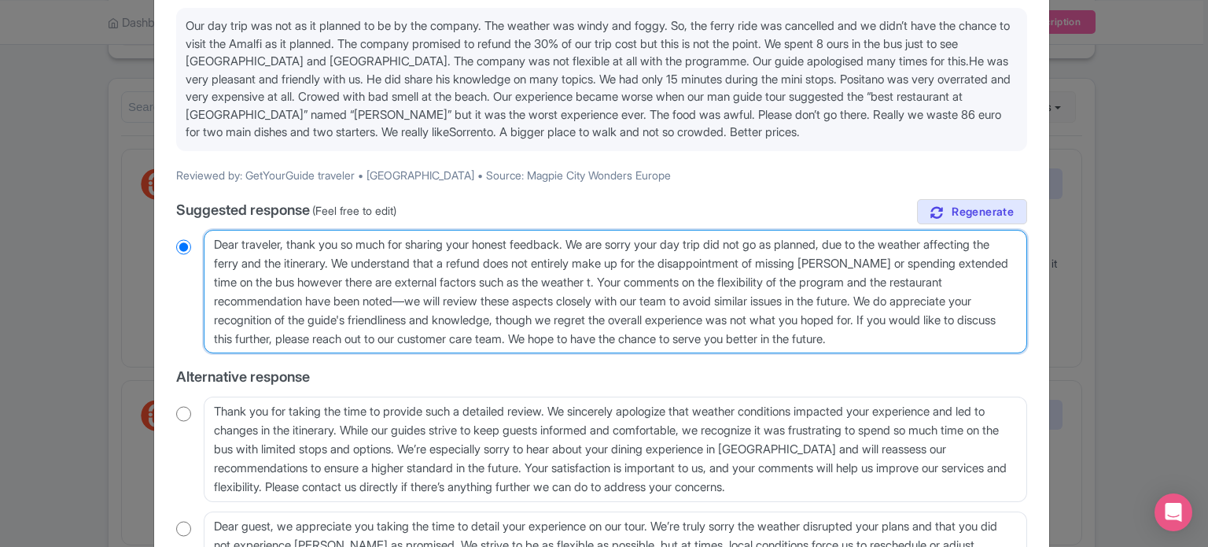
radio input "true"
type textarea "Dear traveler, thank you so much for sharing your honest feedback. We are sorry…"
radio input "true"
type textarea "Dear traveler, thank you so much for sharing your honest feedback. We are sorry…"
radio input "true"
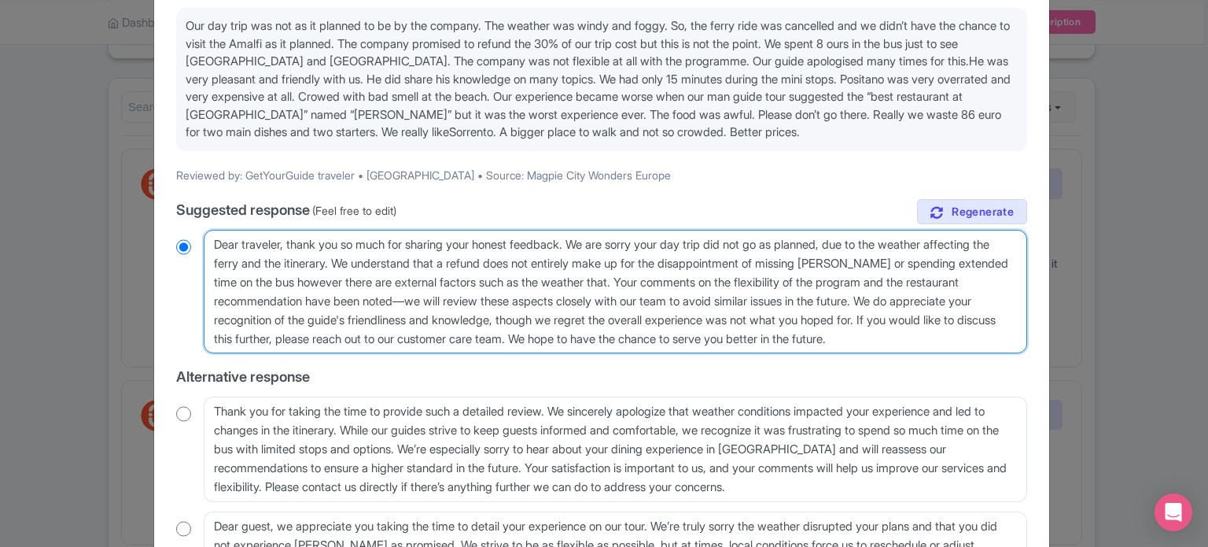
type textarea "Dear traveler, thank you so much for sharing your honest feedback. We are sorry…"
radio input "true"
type textarea "Dear traveler, thank you so much for sharing your honest feedback. We are sorry…"
radio input "true"
type textarea "Dear traveler, thank you so much for sharing your honest feedback. We are sorry…"
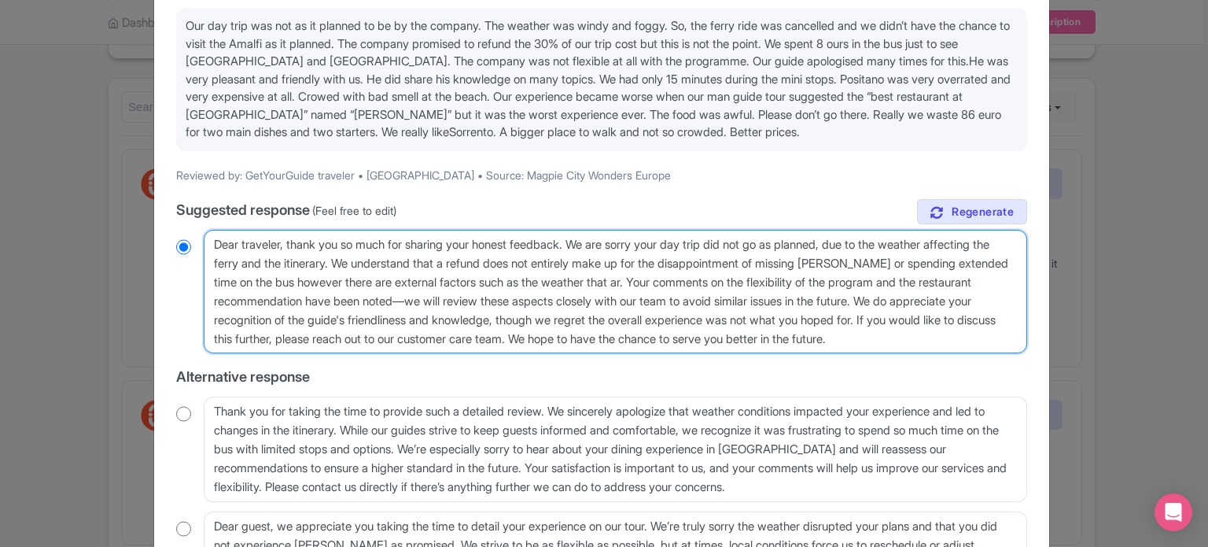
radio input "true"
type textarea "Dear traveler, thank you so much for sharing your honest feedback. We are sorry…"
radio input "true"
type textarea "Dear traveler, thank you so much for sharing your honest feedback. We are sorry…"
radio input "true"
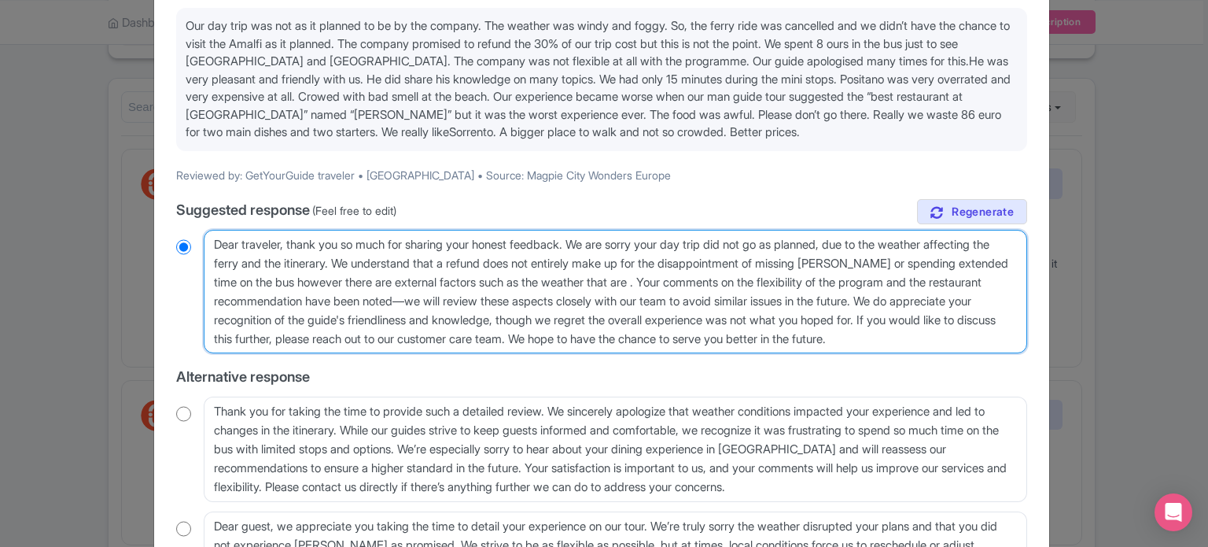
type textarea "Dear traveler, thank you so much for sharing your honest feedback. We are sorry…"
radio input "true"
type textarea "Dear traveler, thank you so much for sharing your honest feedback. We are sorry…"
radio input "true"
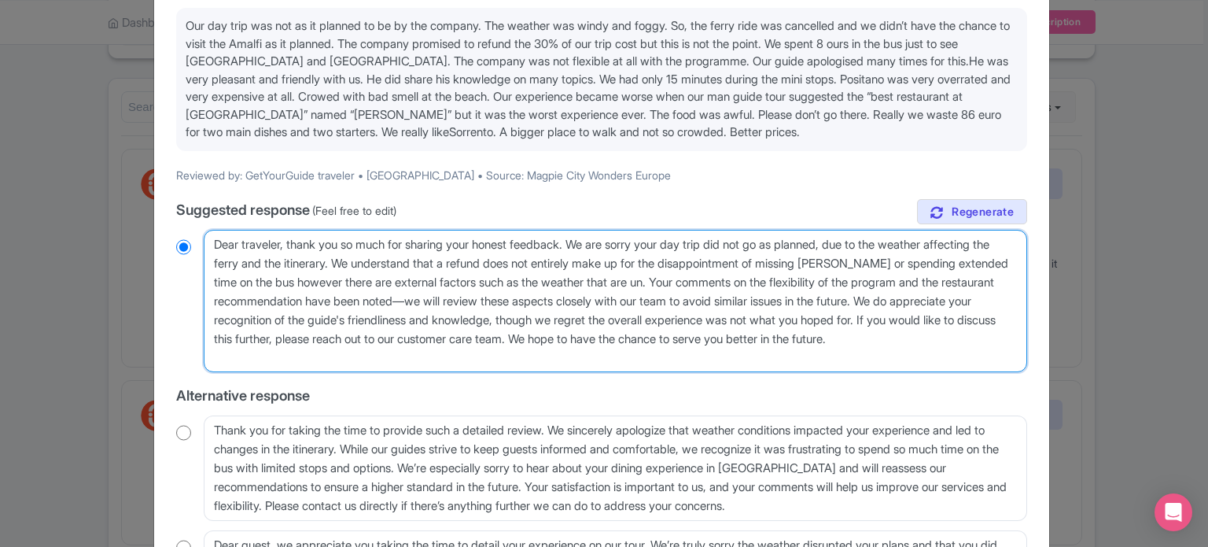
type textarea "Dear traveler, thank you so much for sharing your honest feedback. We are sorry…"
radio input "true"
type textarea "Dear traveler, thank you so much for sharing your honest feedback. We are sorry…"
radio input "true"
type textarea "Dear traveler, thank you so much for sharing your honest feedback. We are sorry…"
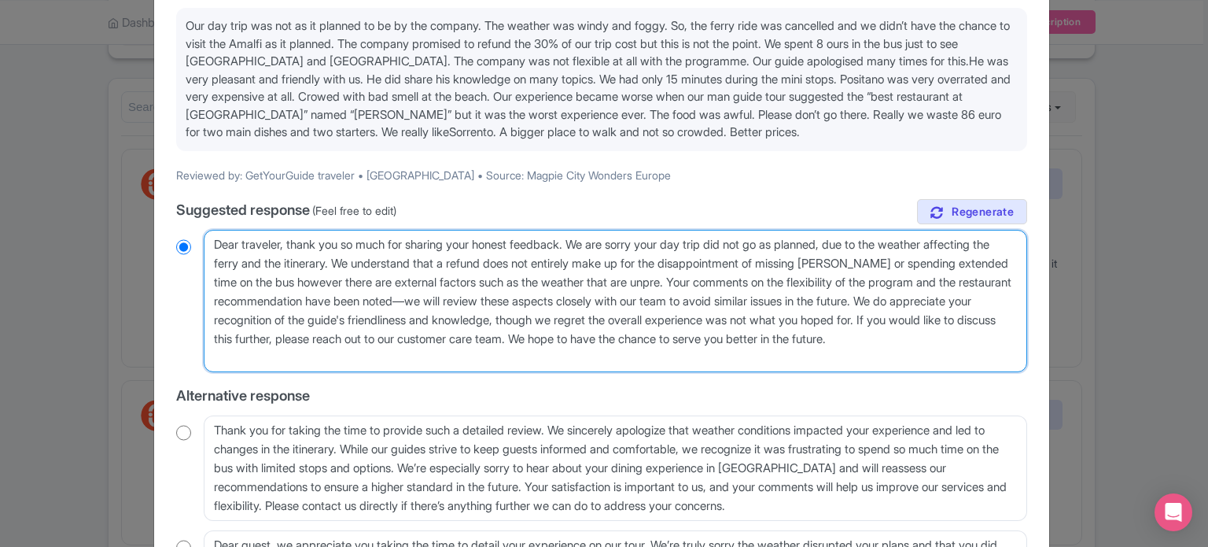
radio input "true"
type textarea "Dear traveler, thank you so much for sharing your honest feedback. We are sorry…"
radio input "true"
type textarea "Dear traveler, thank you so much for sharing your honest feedback. We are sorry…"
radio input "true"
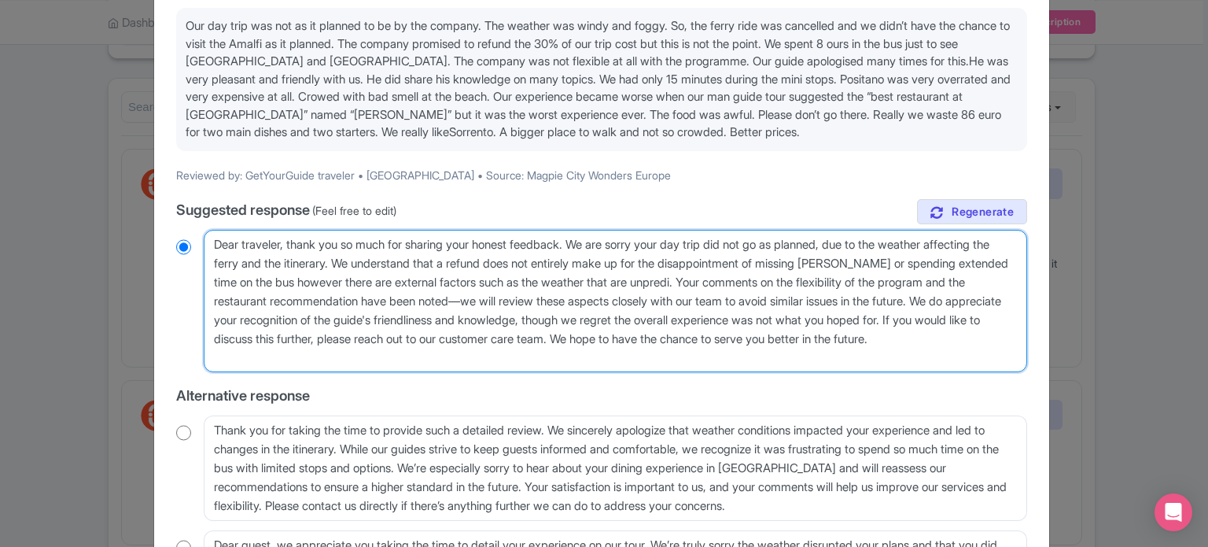
type textarea "Dear traveler, thank you so much for sharing your honest feedback. We are sorry…"
radio input "true"
type textarea "Dear traveler, thank you so much for sharing your honest feedback. We are sorry…"
radio input "true"
type textarea "Dear traveler, thank you so much for sharing your honest feedback. We are sorry…"
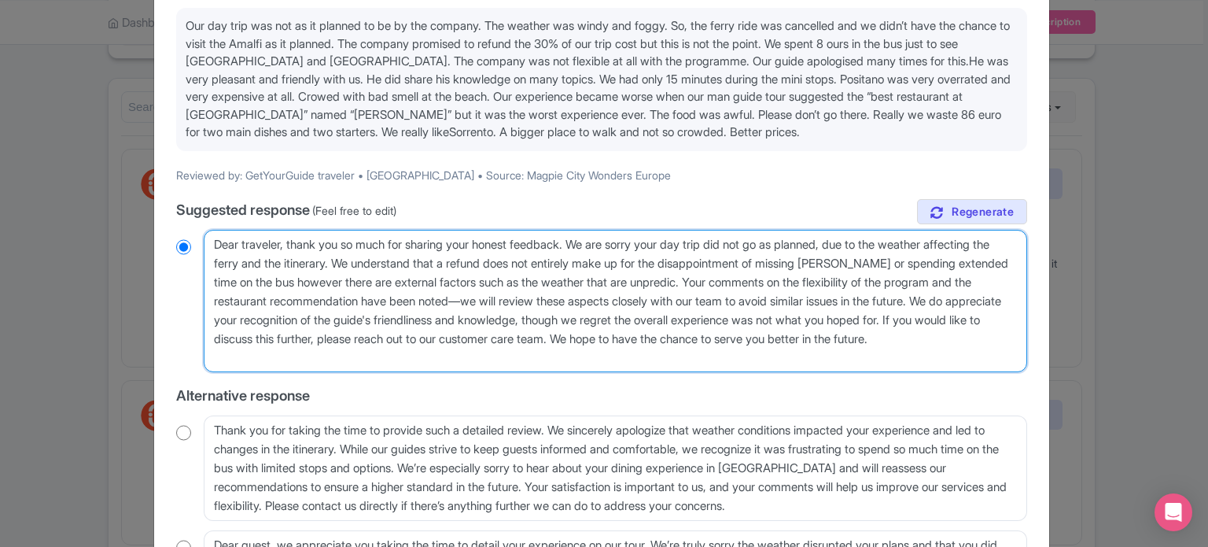
radio input "true"
type textarea "Dear traveler, thank you so much for sharing your honest feedback. We are sorry…"
radio input "true"
type textarea "Dear traveler, thank you so much for sharing your honest feedback. We are sorry…"
radio input "true"
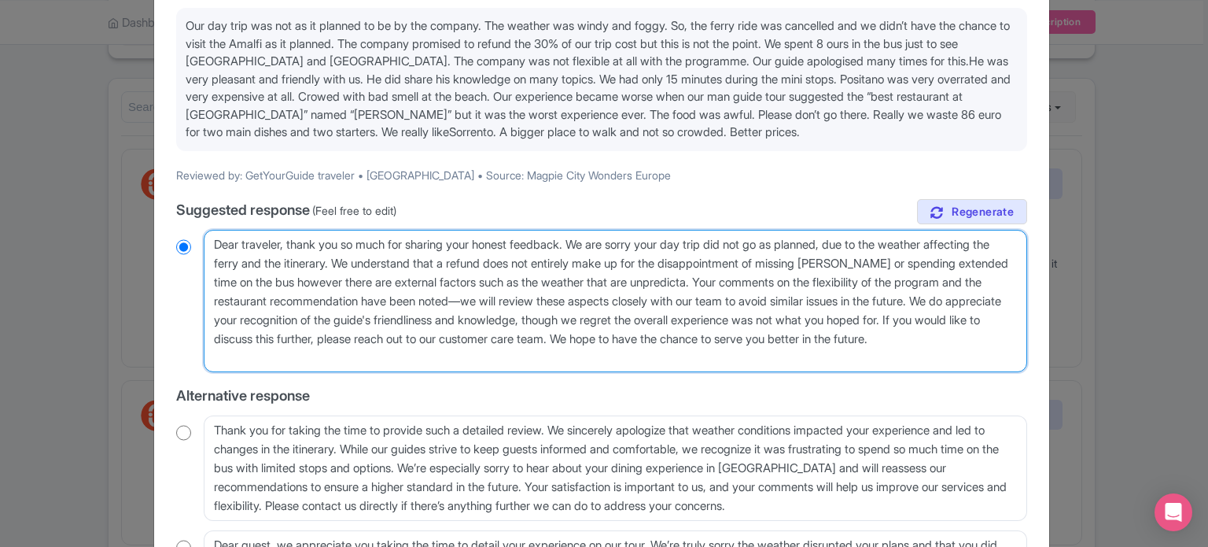
type textarea "Dear traveler, thank you so much for sharing your honest feedback. We are sorry…"
radio input "true"
type textarea "Dear traveler, thank you so much for sharing your honest feedback. We are sorry…"
radio input "true"
type textarea "Dear traveler, thank you so much for sharing your honest feedback. We are sorry…"
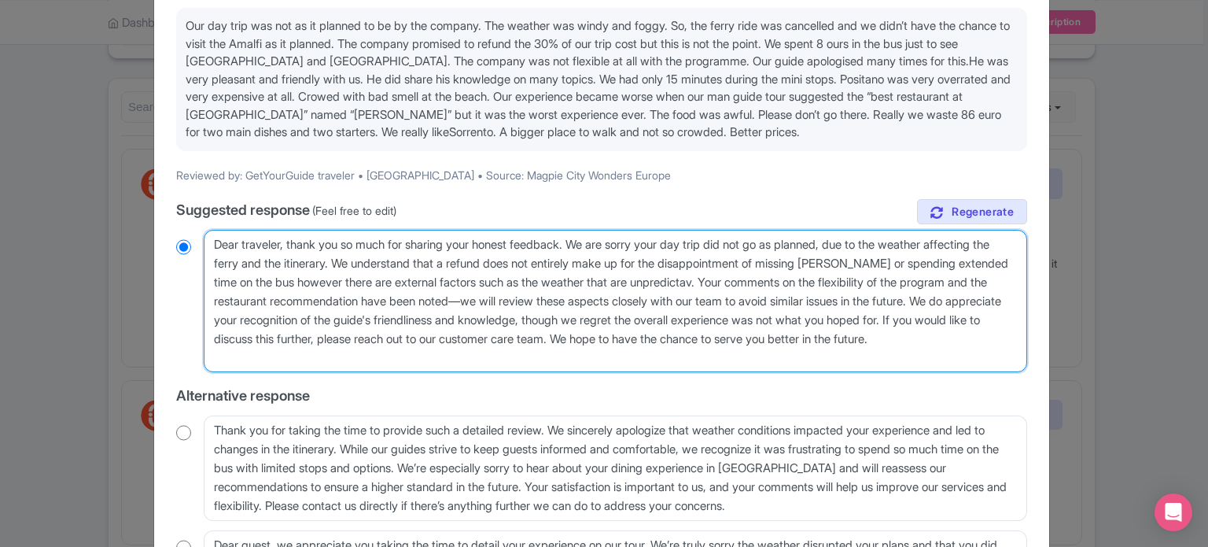
radio input "true"
type textarea "Dear traveler, thank you so much for sharing your honest feedback. We are sorry…"
radio input "true"
type textarea "Dear traveler, thank you so much for sharing your honest feedback. We are sorry…"
radio input "true"
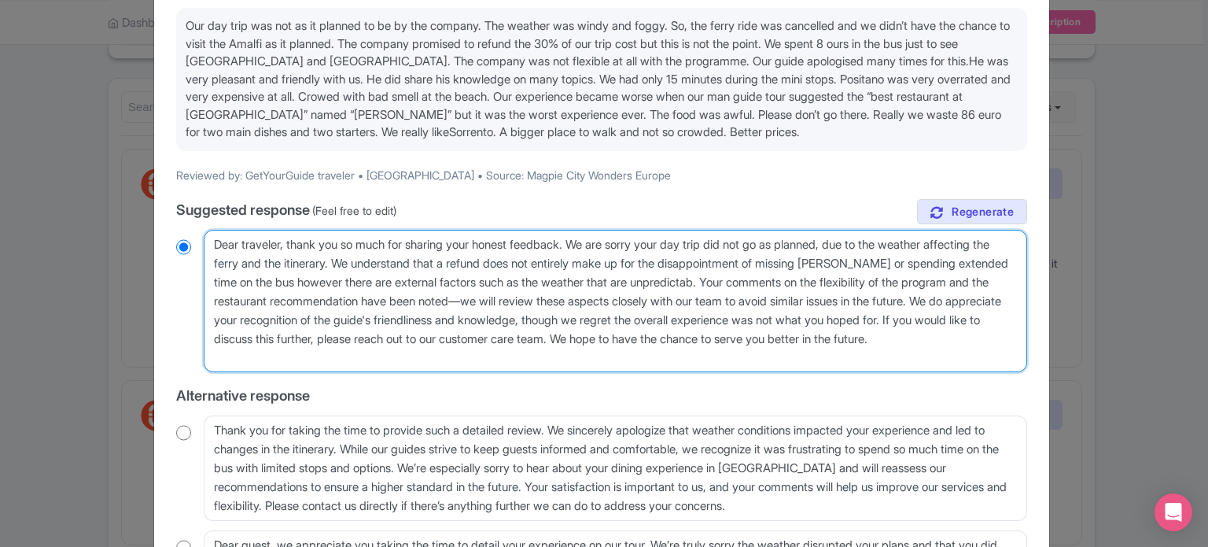
type textarea "Dear traveler, thank you so much for sharing your honest feedback. We are sorry…"
radio input "true"
type textarea "Dear traveler, thank you so much for sharing your honest feedback. We are sorry…"
radio input "true"
type textarea "Dear traveler, thank you so much for sharing your honest feedback. We are sorry…"
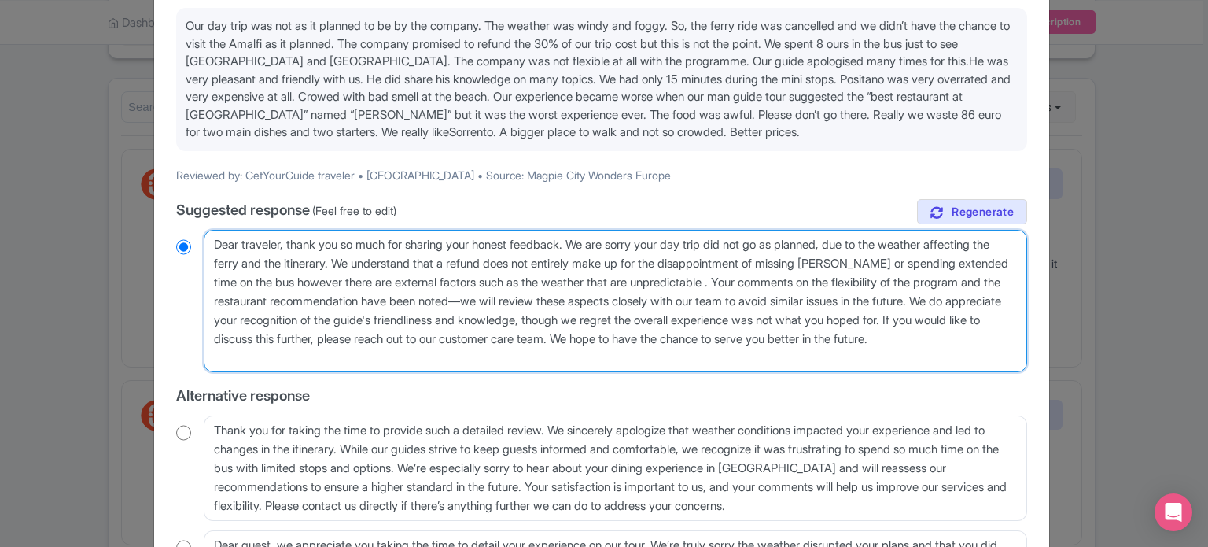
radio input "true"
type textarea "Dear traveler, thank you so much for sharing your honest feedback. We are sorry…"
radio input "true"
type textarea "Dear traveler, thank you so much for sharing your honest feedback. We are sorry…"
radio input "true"
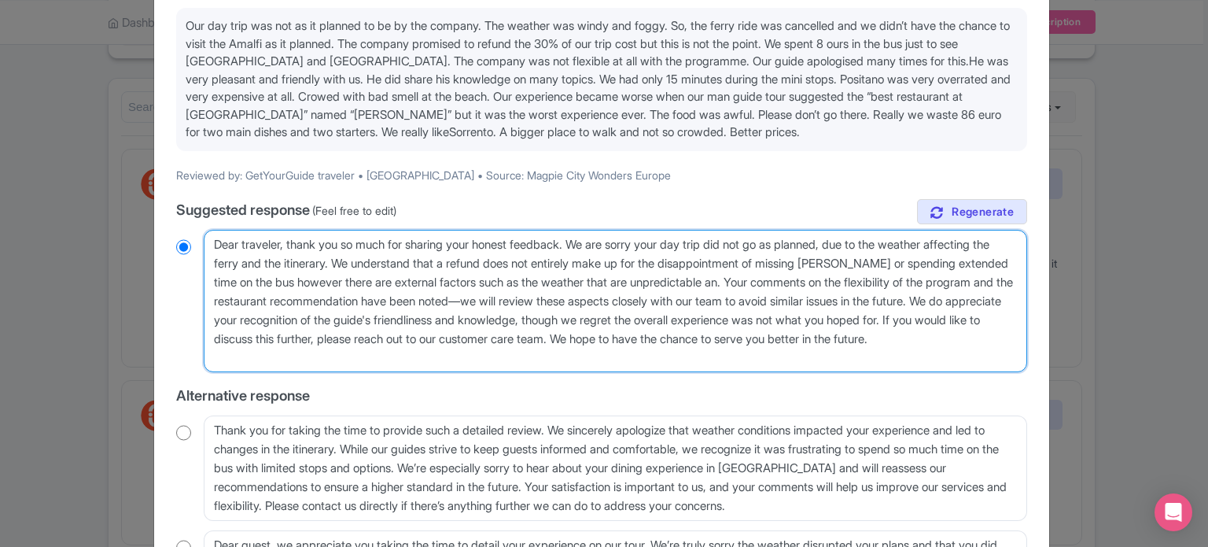
type textarea "Dear traveler, thank you so much for sharing your honest feedback. We are sorry…"
radio input "true"
type textarea "Dear traveler, thank you so much for sharing your honest feedback. We are sorry…"
radio input "true"
type textarea "Dear traveler, thank you so much for sharing your honest feedback. We are sorry…"
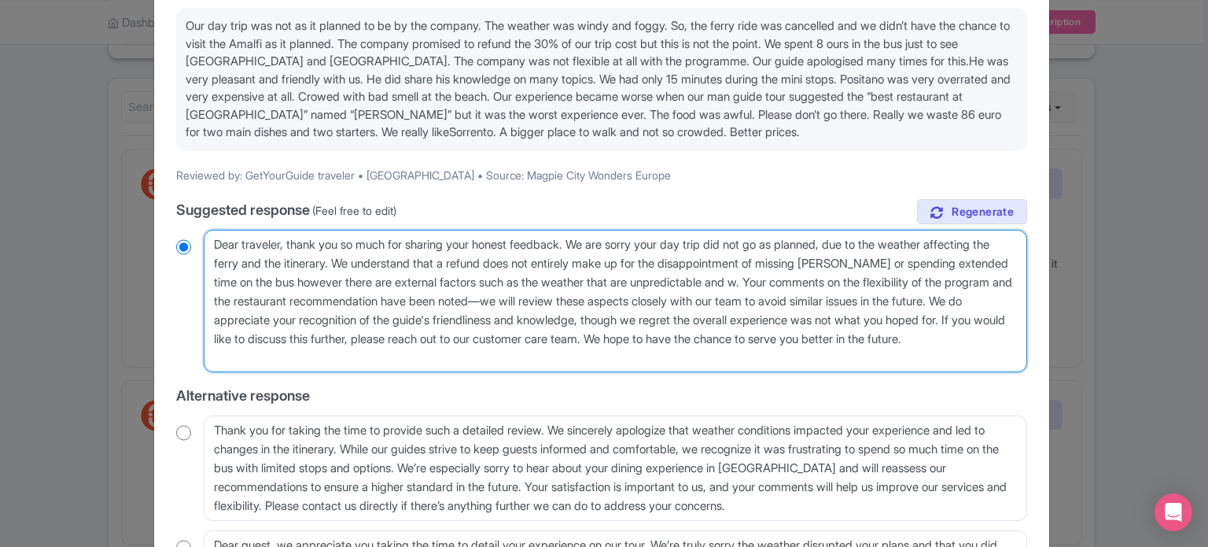
radio input "true"
type textarea "Dear traveler, thank you so much for sharing your honest feedback. We are sorry…"
radio input "true"
type textarea "Dear traveler, thank you so much for sharing your honest feedback. We are sorry…"
radio input "true"
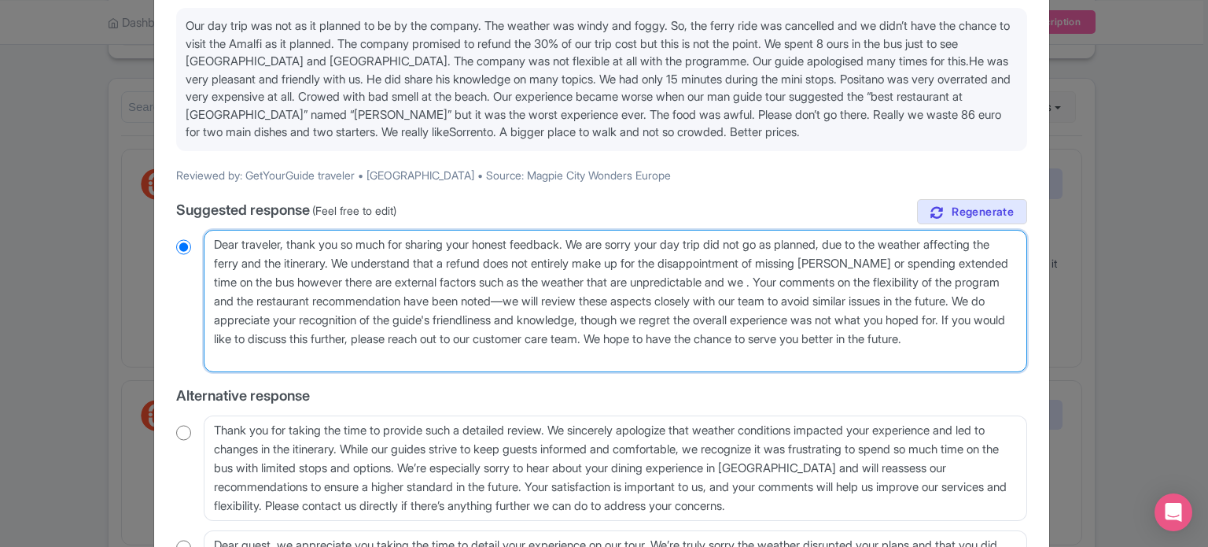
type textarea "Dear traveler, thank you so much for sharing your honest feedback. We are sorry…"
radio input "true"
type textarea "Dear traveler, thank you so much for sharing your honest feedback. We are sorry…"
radio input "true"
type textarea "Dear traveler, thank you so much for sharing your honest feedback. We are sorry…"
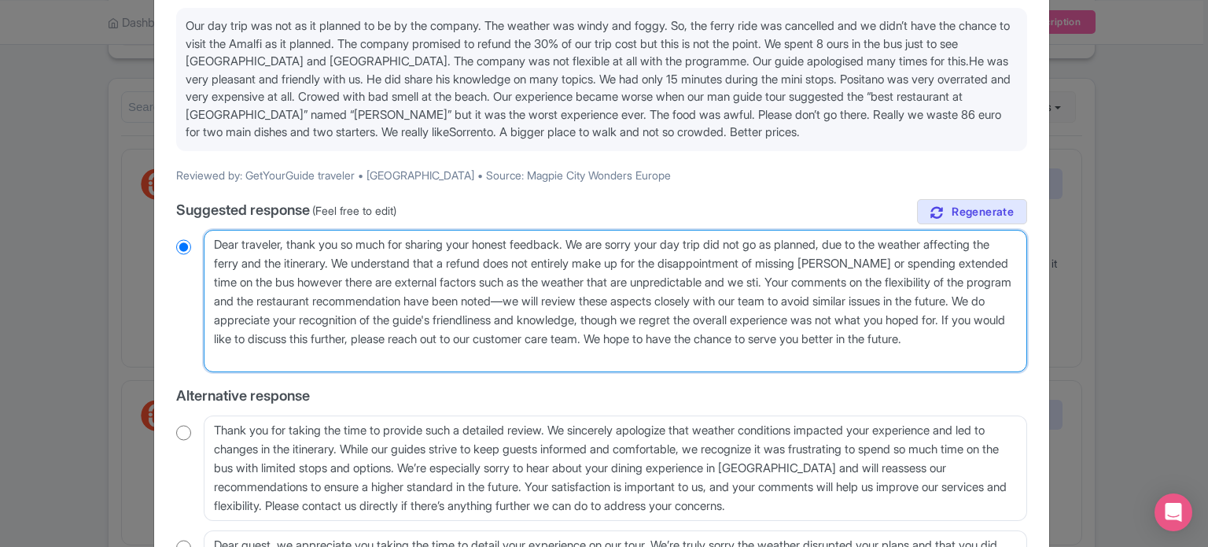
radio input "true"
type textarea "Dear traveler, thank you so much for sharing your honest feedback. We are sorry…"
radio input "true"
type textarea "Dear traveler, thank you so much for sharing your honest feedback. We are sorry…"
radio input "true"
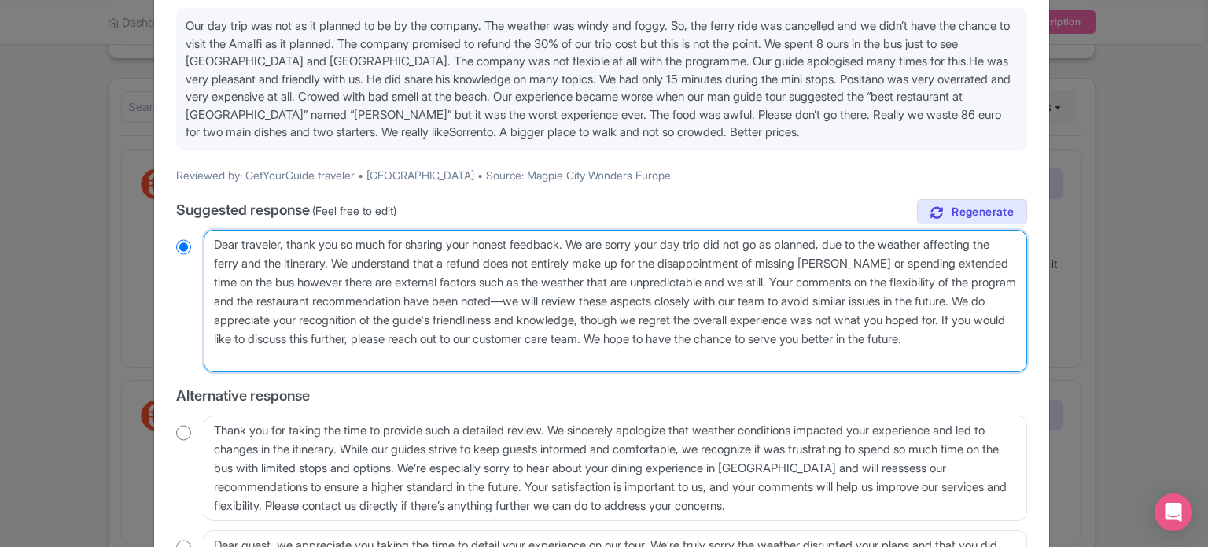
type textarea "Dear traveler, thank you so much for sharing your honest feedback. We are sorry…"
radio input "true"
type textarea "Dear traveler, thank you so much for sharing your honest feedback. We are sorry…"
radio input "true"
type textarea "Dear traveler, thank you so much for sharing your honest feedback. We are sorry…"
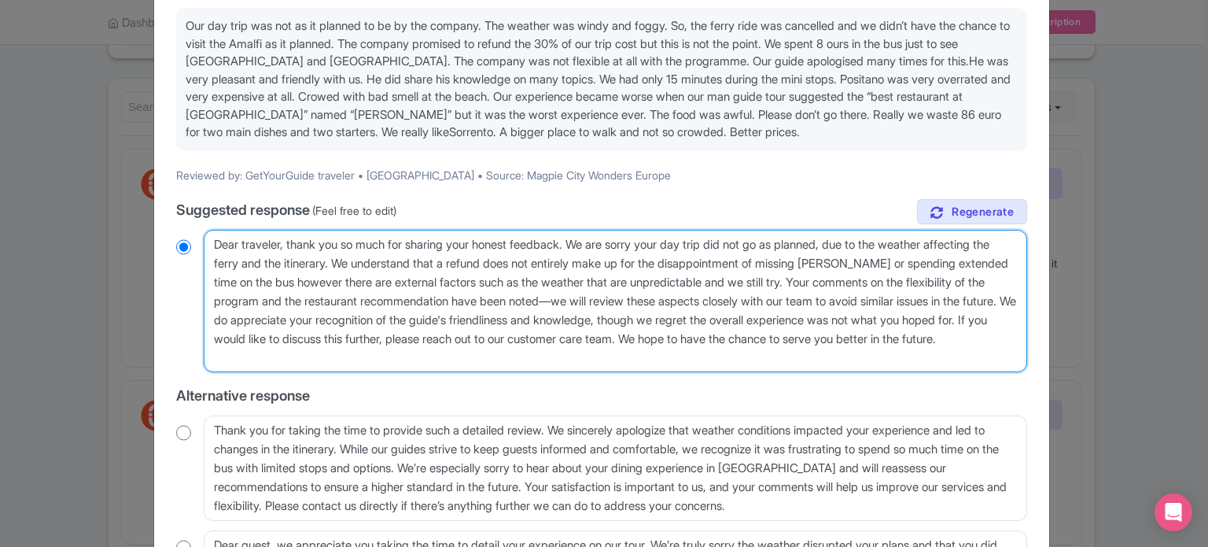
radio input "true"
type textarea "Dear traveler, thank you so much for sharing your honest feedback. We are sorry…"
radio input "true"
type textarea "Dear traveler, thank you so much for sharing your honest feedback. We are sorry…"
radio input "true"
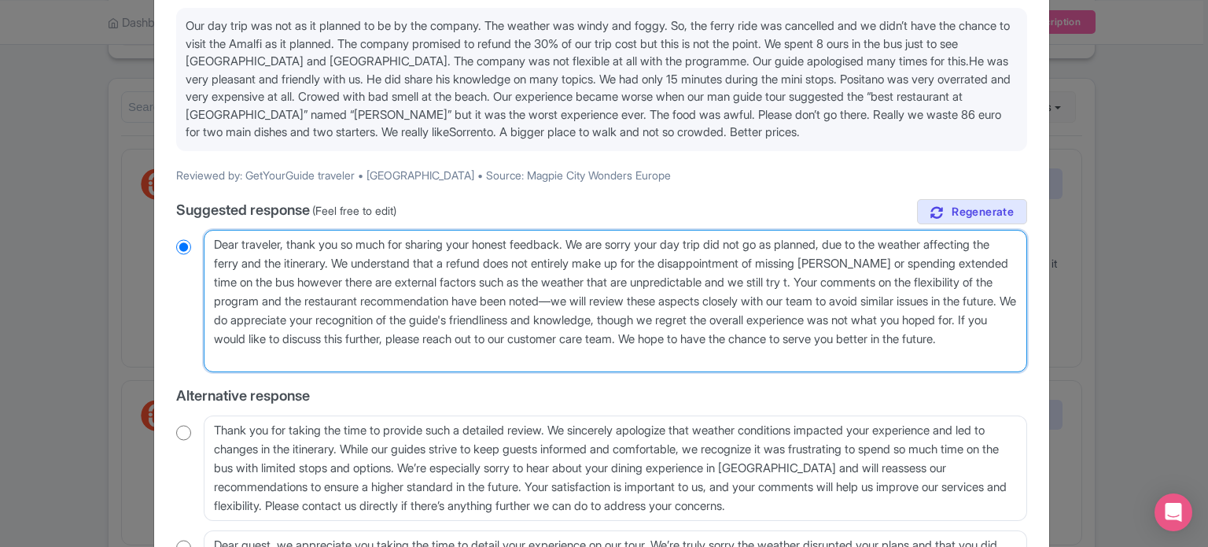
type textarea "Dear traveler, thank you so much for sharing your honest feedback. We are sorry…"
radio input "true"
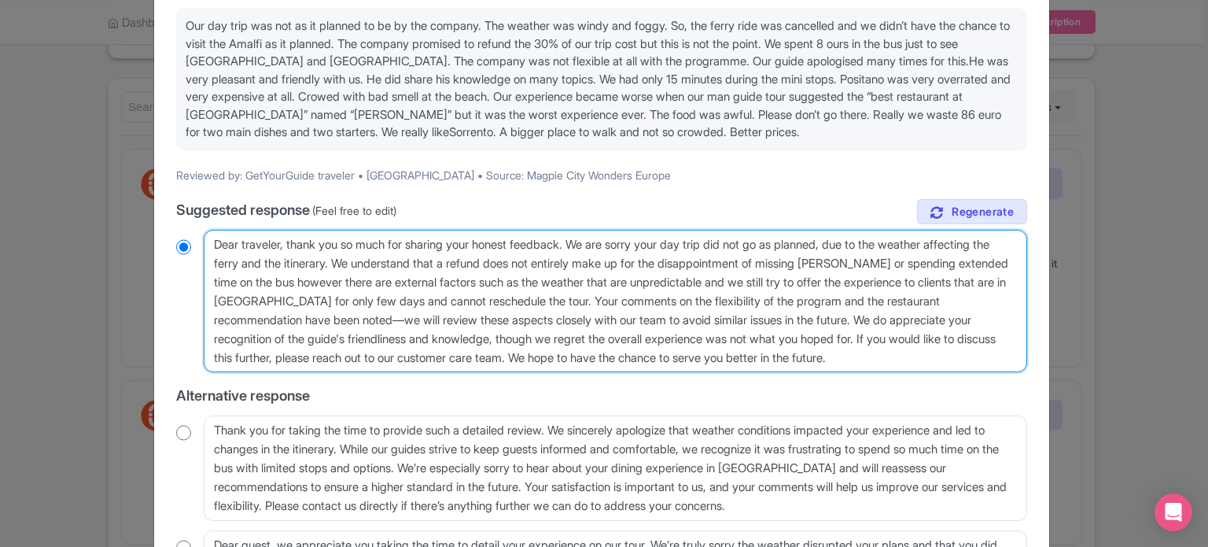
drag, startPoint x: 401, startPoint y: 315, endPoint x: 613, endPoint y: 350, distance: 215.1
click at [613, 350] on textarea "Dear traveler, thank you so much for sharing your honest feedback. We are sorry…" at bounding box center [615, 301] width 823 height 143
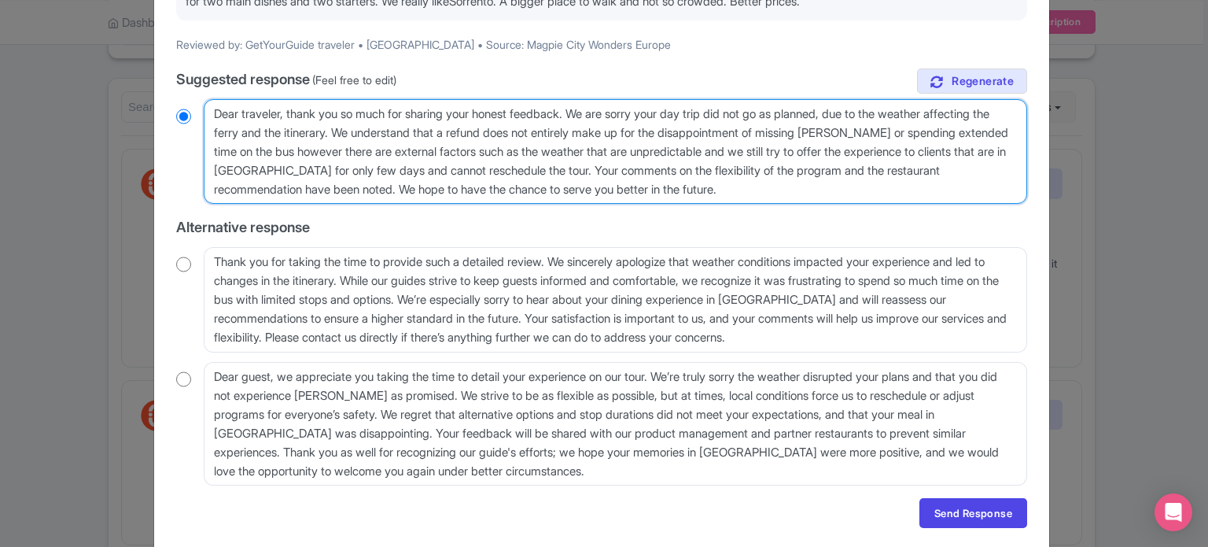
scroll to position [339, 0]
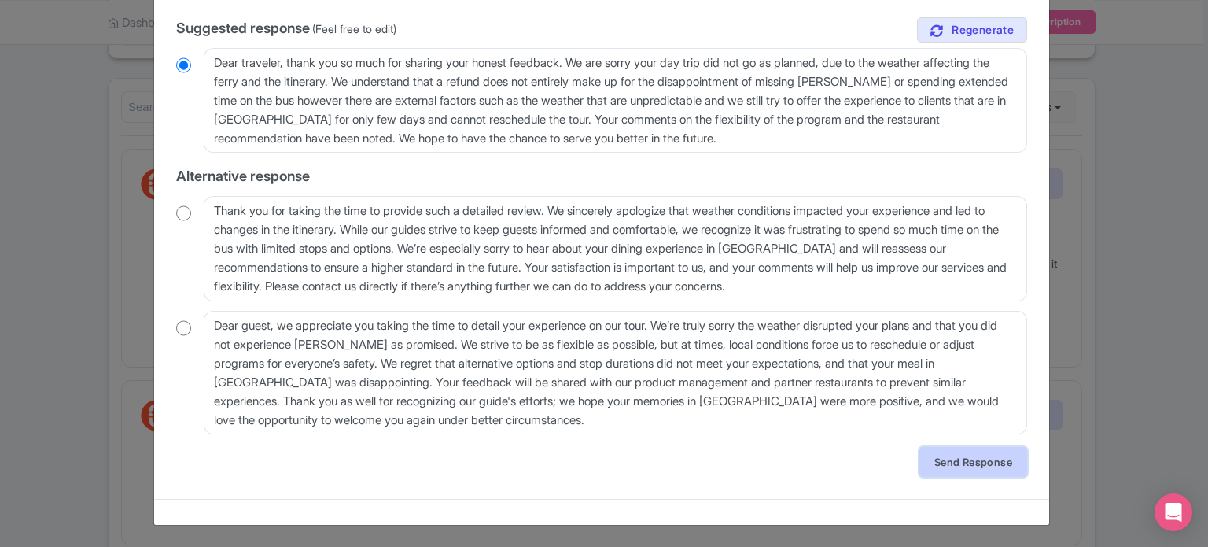
click at [967, 457] on link "Send Response" at bounding box center [973, 462] width 108 height 30
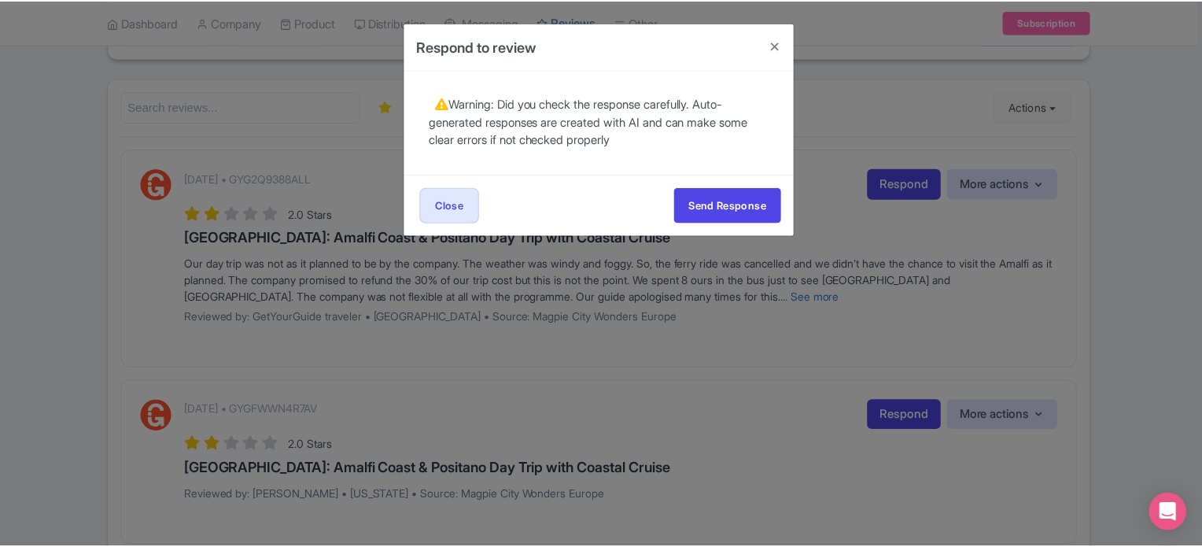
scroll to position [0, 0]
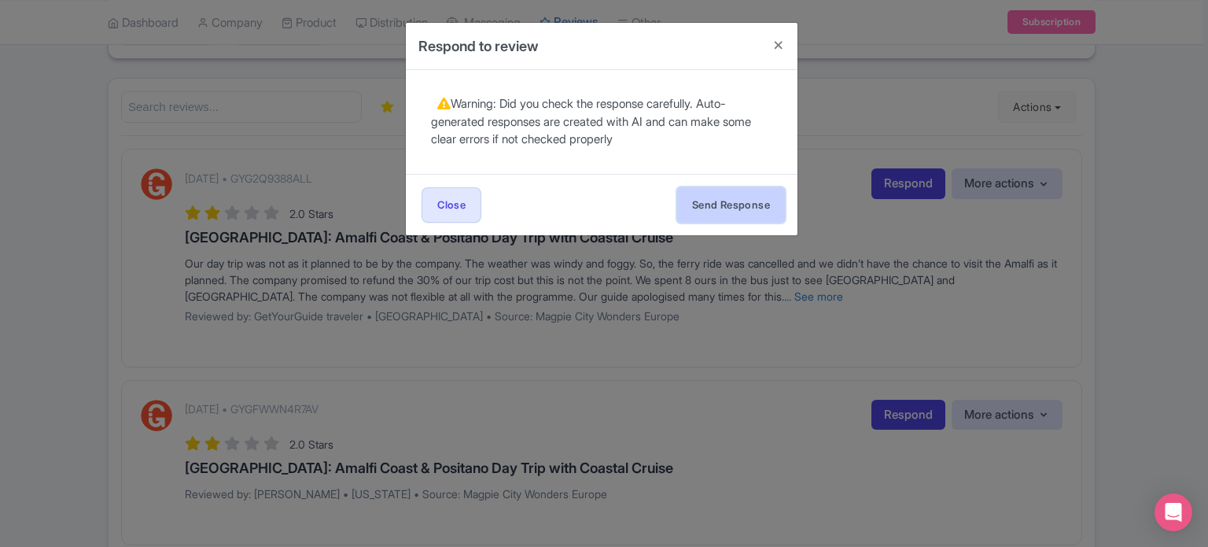
click at [732, 208] on button "Send Response" at bounding box center [731, 204] width 108 height 35
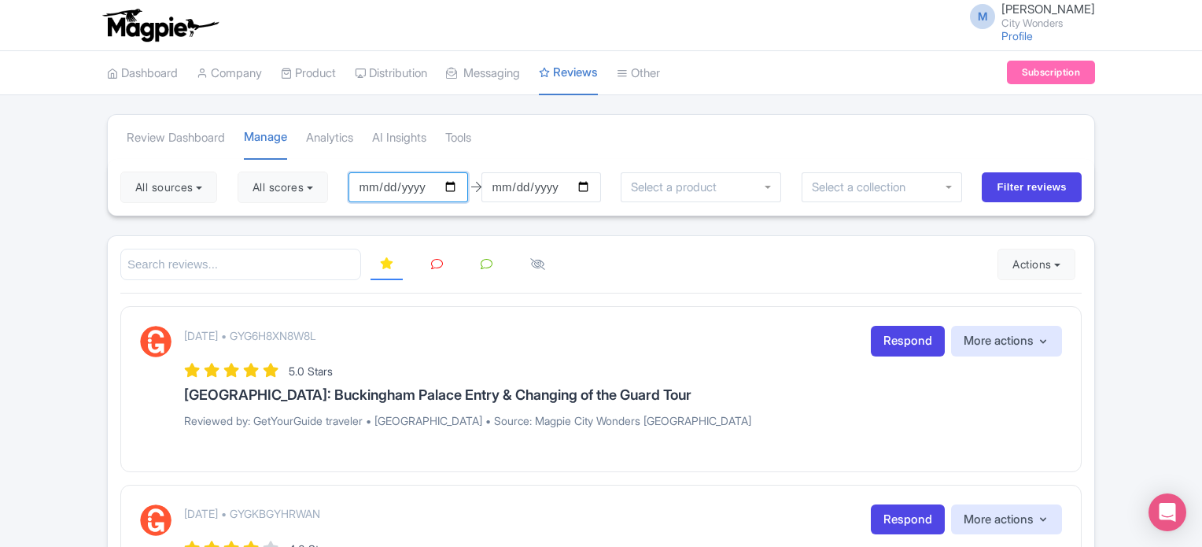
click at [398, 191] on input "[DATE]" at bounding box center [408, 187] width 120 height 30
click at [455, 188] on input "2025-05-23" at bounding box center [408, 187] width 120 height 30
type input "[DATE]"
click at [285, 187] on button "All scores" at bounding box center [283, 186] width 90 height 31
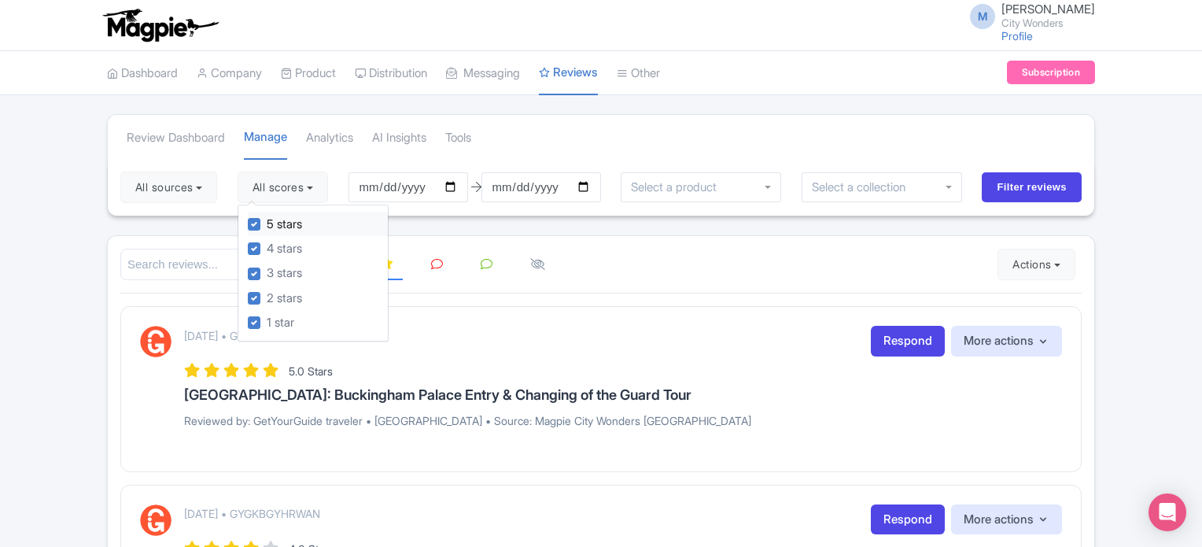
click at [264, 223] on div "5 stars" at bounding box center [318, 224] width 140 height 24
click at [267, 241] on label "4 stars" at bounding box center [284, 249] width 35 height 18
click at [267, 241] on input "4 stars" at bounding box center [272, 244] width 10 height 10
checkbox input "false"
click at [267, 226] on label "5 stars" at bounding box center [284, 224] width 35 height 18
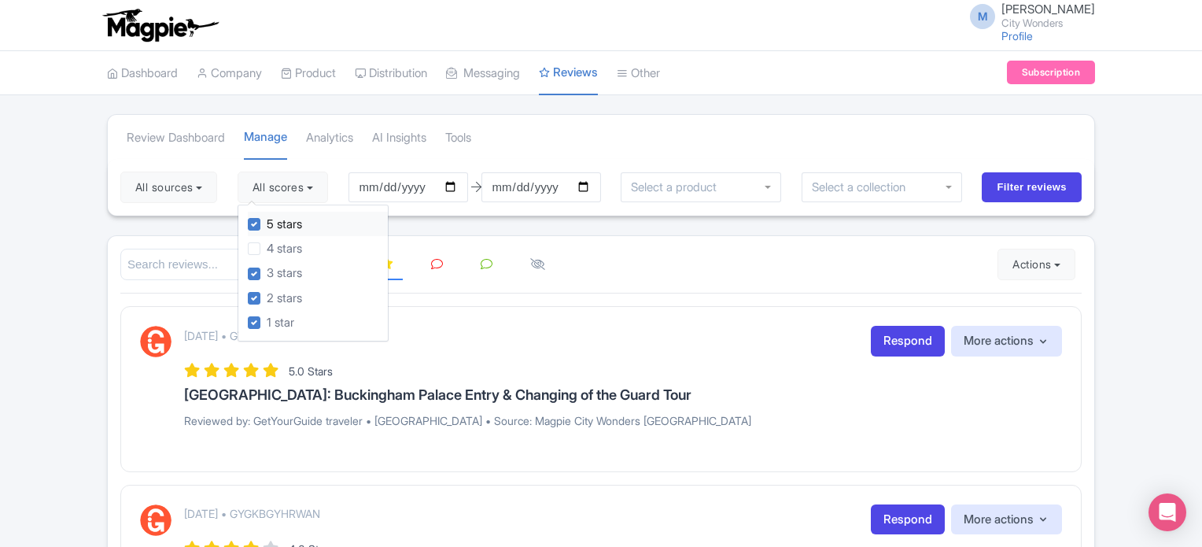
click at [267, 225] on input "5 stars" at bounding box center [272, 220] width 10 height 10
checkbox input "false"
click at [198, 183] on button "All sources" at bounding box center [168, 186] width 97 height 31
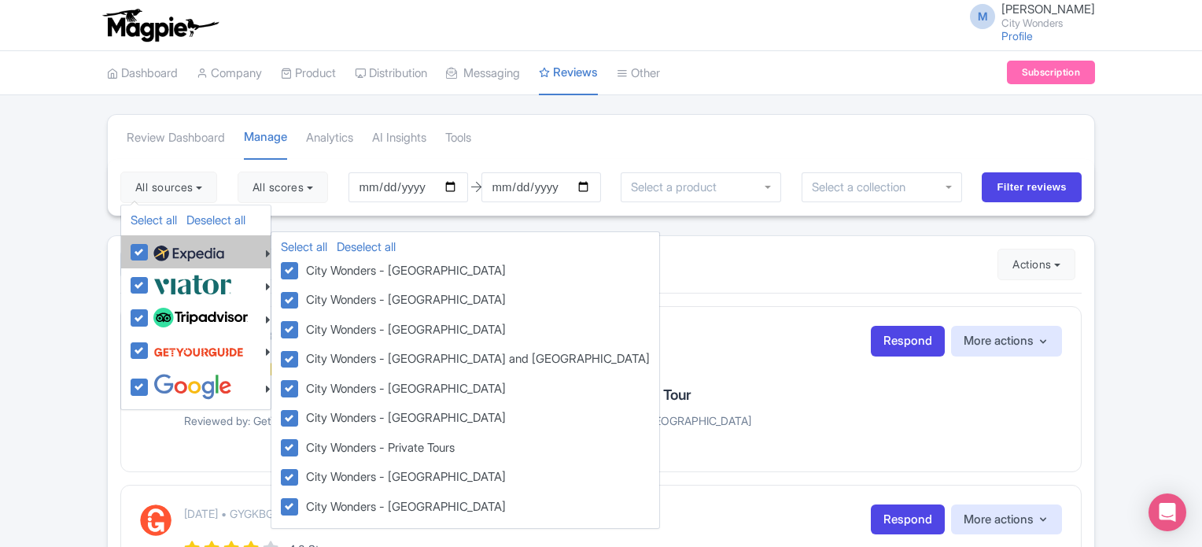
click at [149, 248] on label at bounding box center [186, 251] width 75 height 27
click at [149, 248] on input "checkbox" at bounding box center [154, 243] width 10 height 10
checkbox input "false"
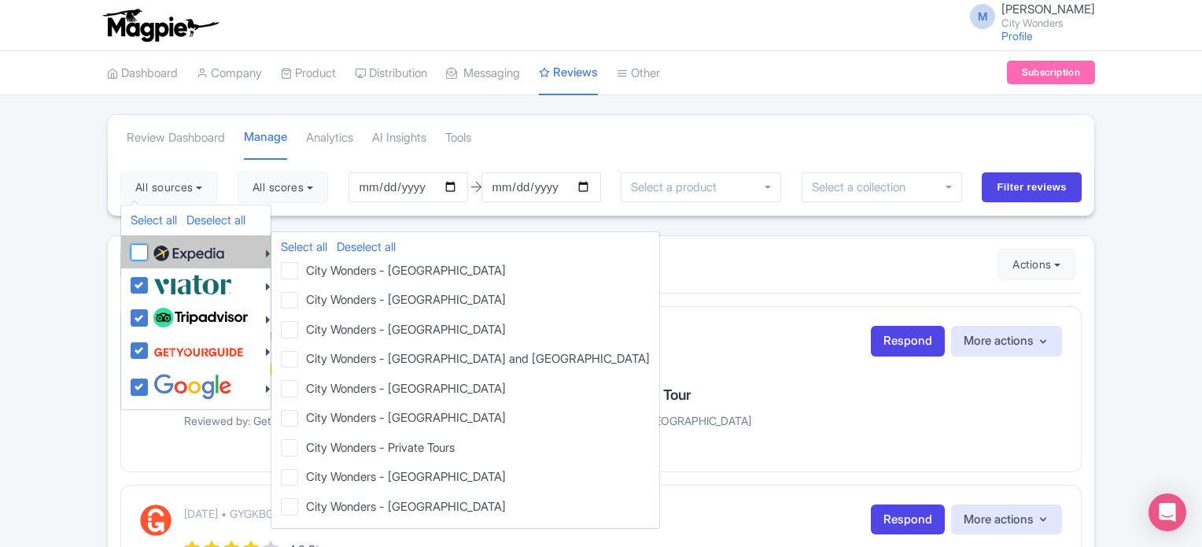
checkbox input "false"
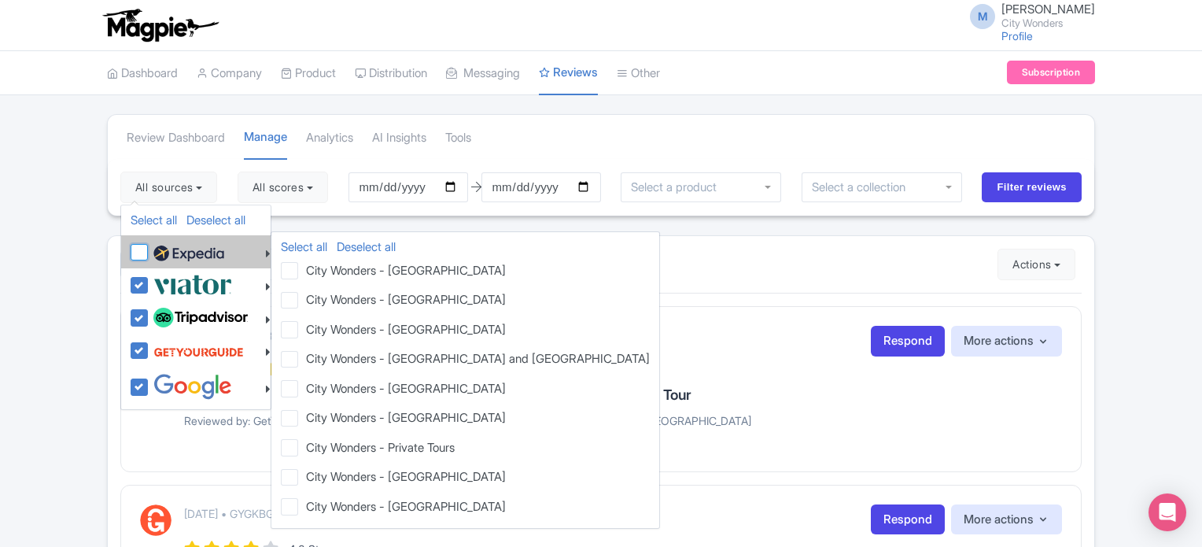
checkbox input "false"
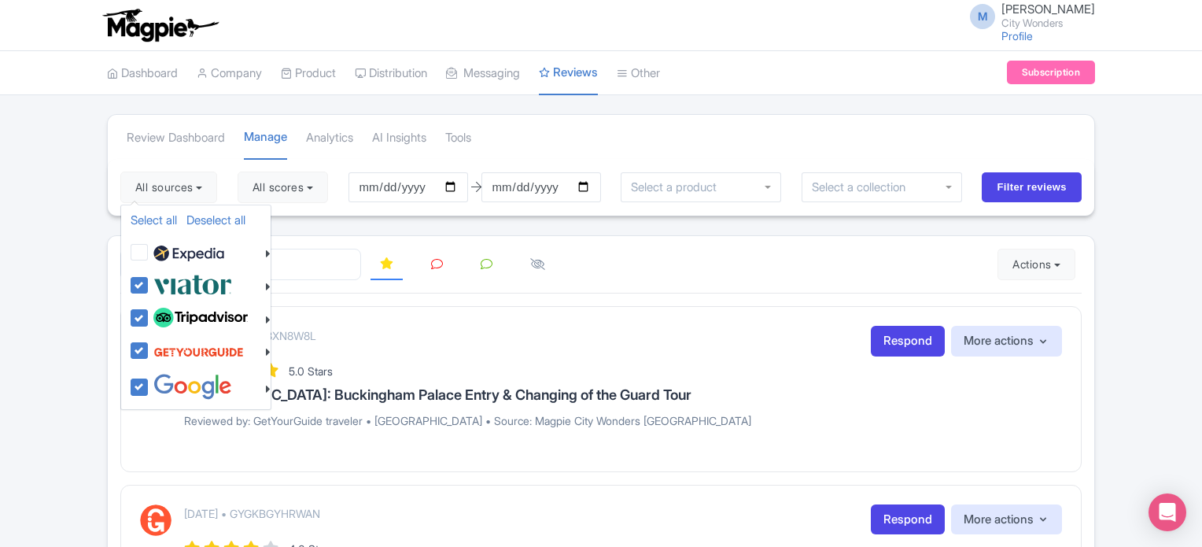
click at [506, 144] on div "Review Dashboard Manage Analytics AI Insights Tools" at bounding box center [601, 137] width 986 height 44
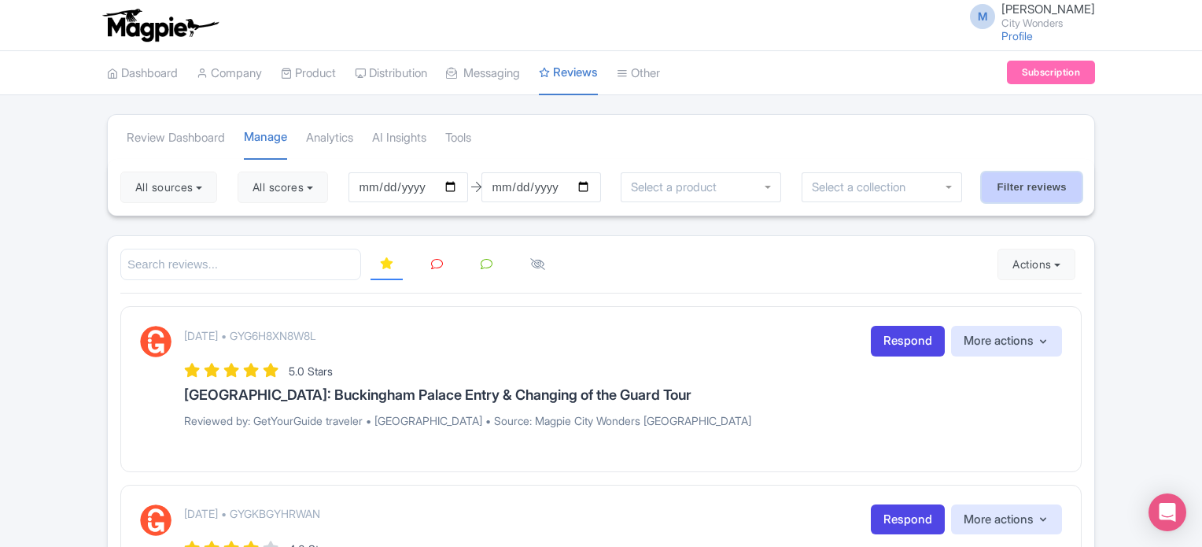
click at [1022, 185] on input "Filter reviews" at bounding box center [1031, 187] width 100 height 30
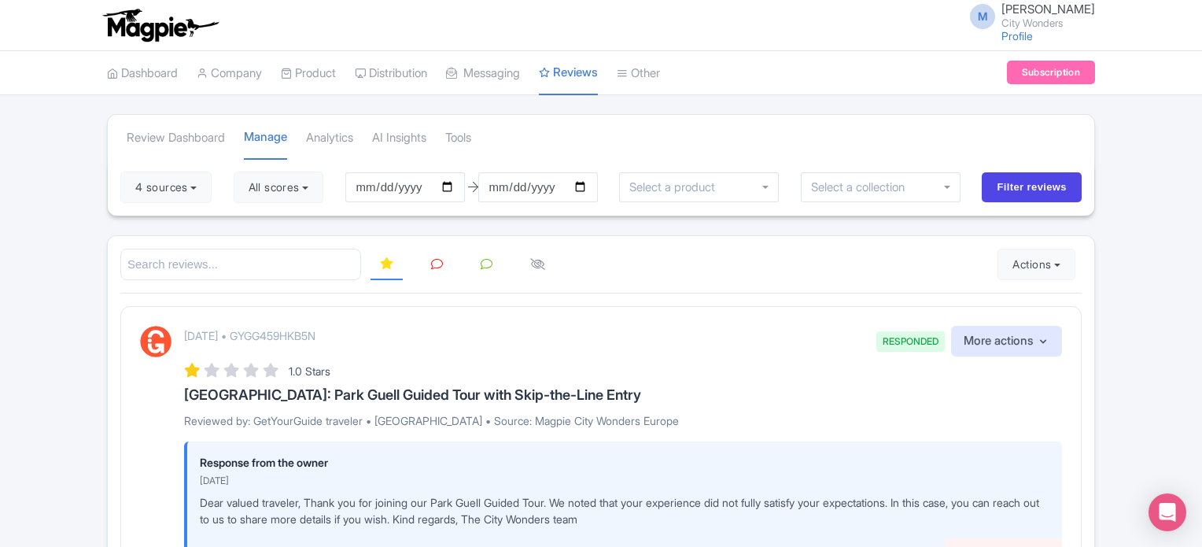
click at [428, 266] on link at bounding box center [437, 264] width 31 height 31
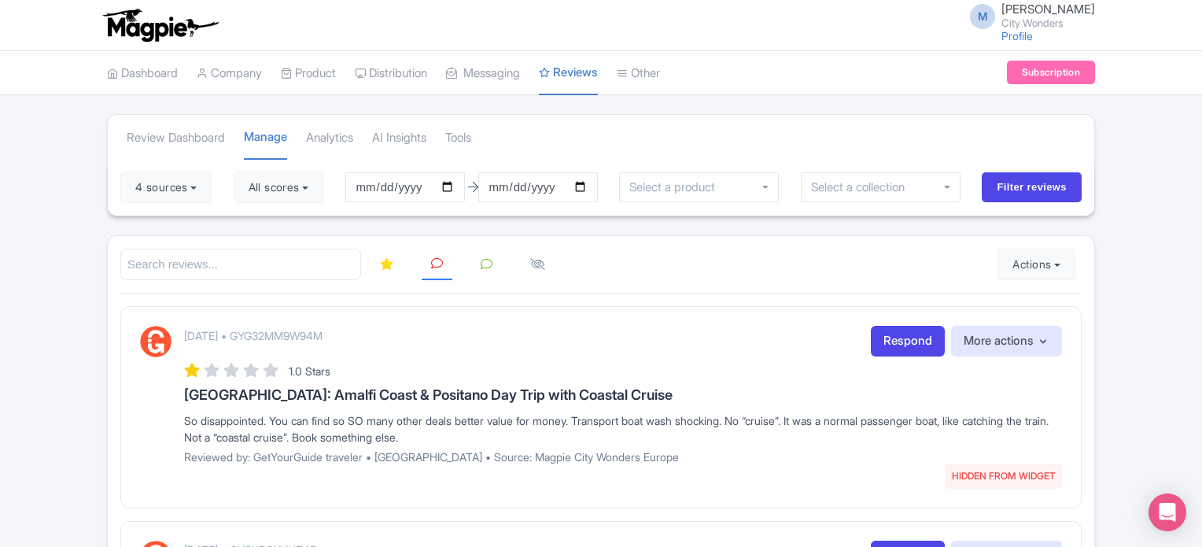
click at [400, 263] on link at bounding box center [386, 264] width 32 height 31
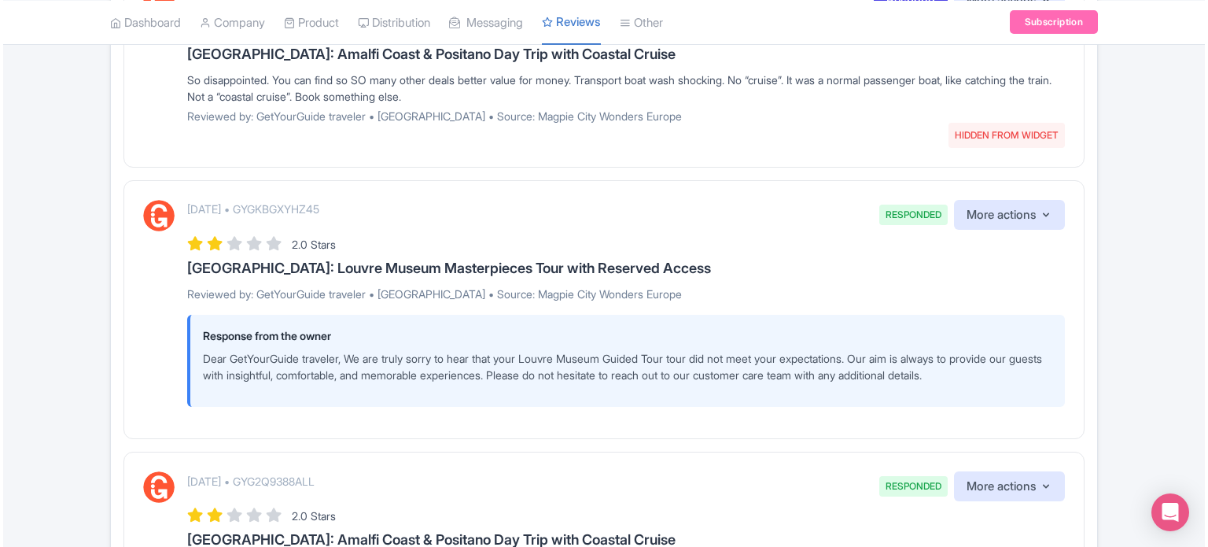
scroll to position [472, 0]
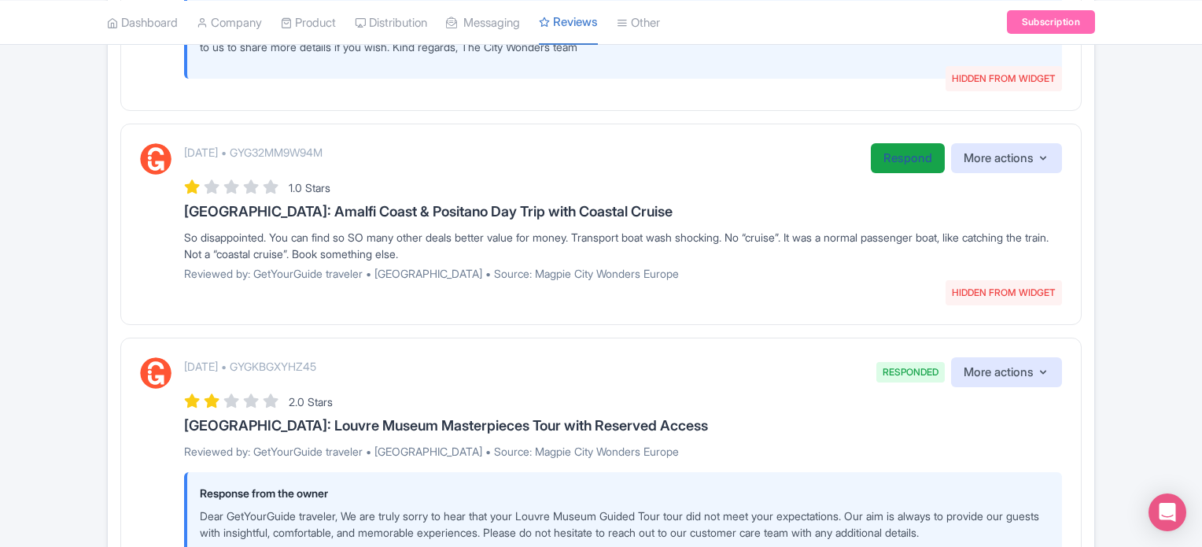
click at [894, 162] on link "Respond" at bounding box center [908, 158] width 74 height 31
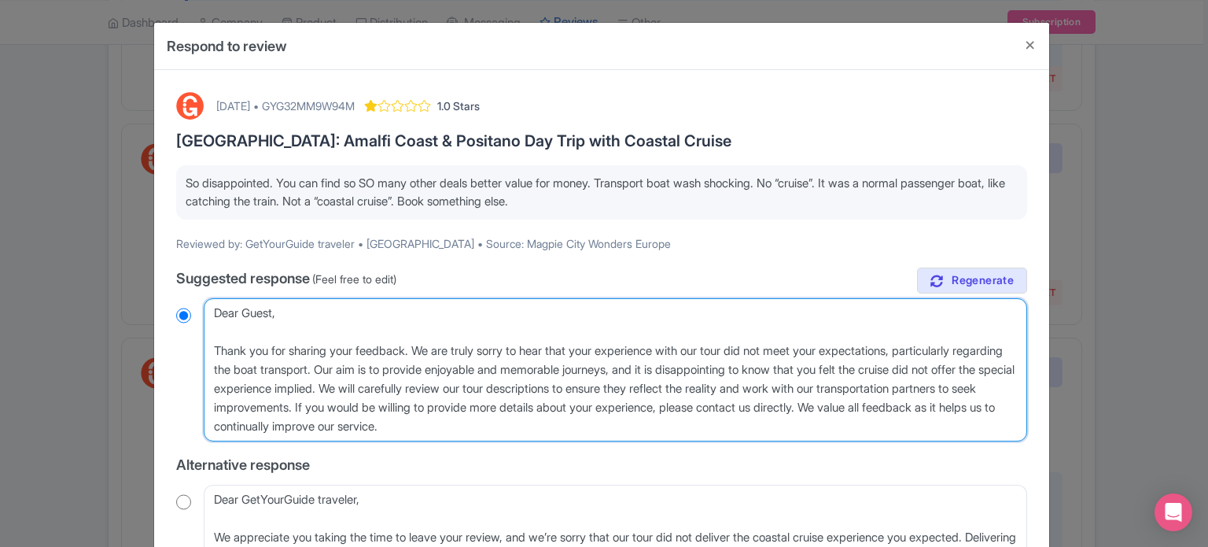
drag, startPoint x: 686, startPoint y: 367, endPoint x: 429, endPoint y: 384, distance: 256.9
click at [429, 384] on textarea "Dear Guest, Thank you for sharing your feedback. We are truly sorry to hear tha…" at bounding box center [615, 369] width 823 height 143
click at [435, 361] on textarea "Dear Guest, Thank you for sharing your feedback. We are truly sorry to hear tha…" at bounding box center [615, 369] width 823 height 143
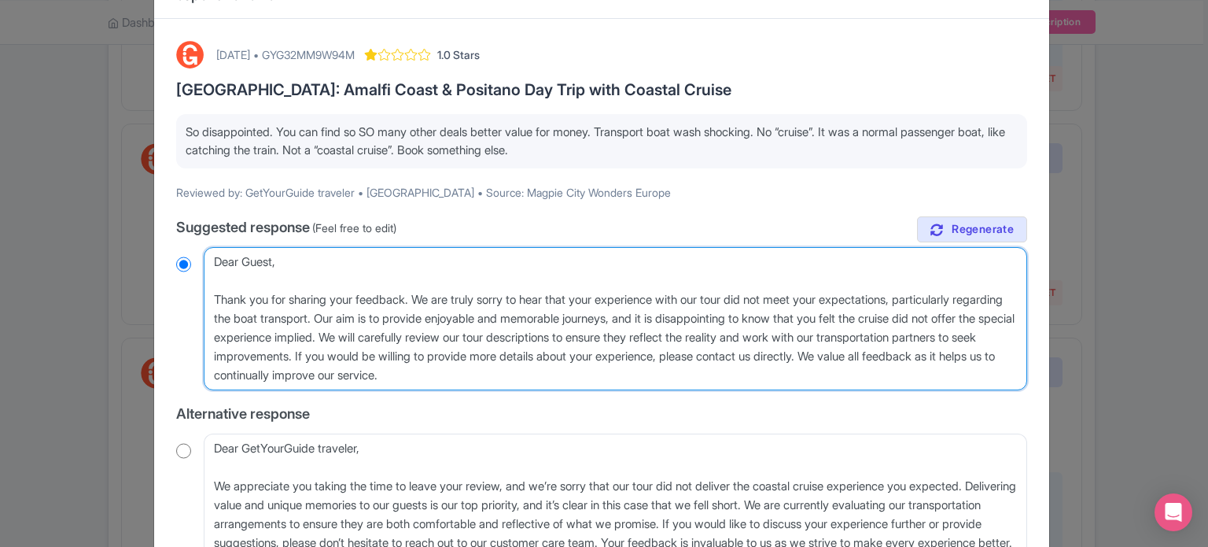
scroll to position [79, 0]
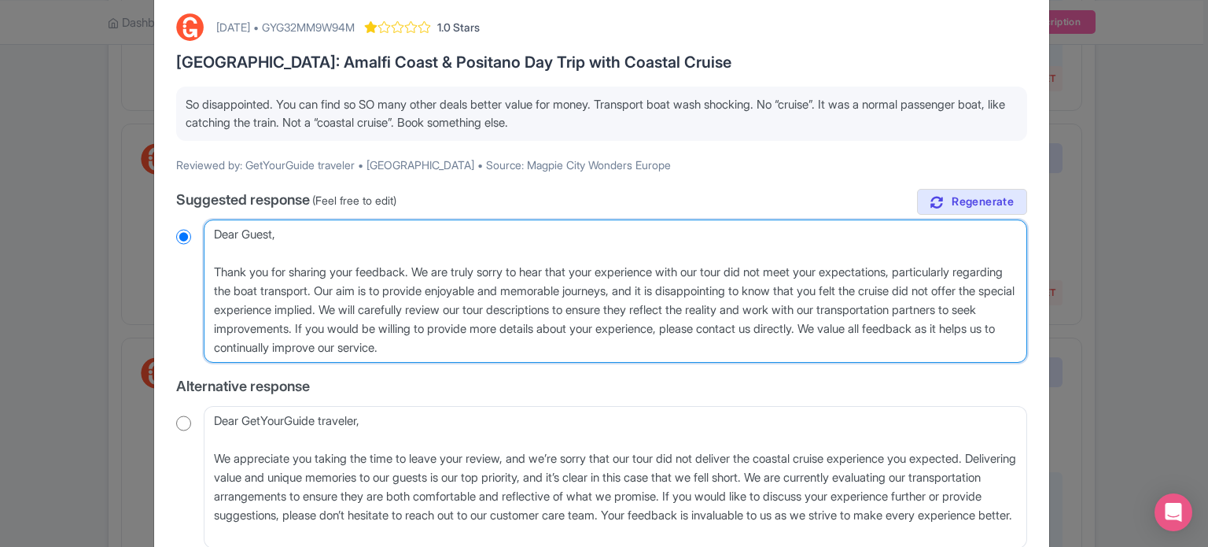
click at [688, 308] on textarea "Dear Guest, Thank you for sharing your feedback. We are truly sorry to hear tha…" at bounding box center [615, 290] width 823 height 143
drag, startPoint x: 532, startPoint y: 308, endPoint x: 893, endPoint y: 311, distance: 361.8
click at [893, 311] on textarea "Dear Guest, Thank you for sharing your feedback. We are truly sorry to hear tha…" at bounding box center [615, 290] width 823 height 143
type textarea "Dear Guest, Thank you for sharing your feedback. We are truly sorry to hear tha…"
radio input "true"
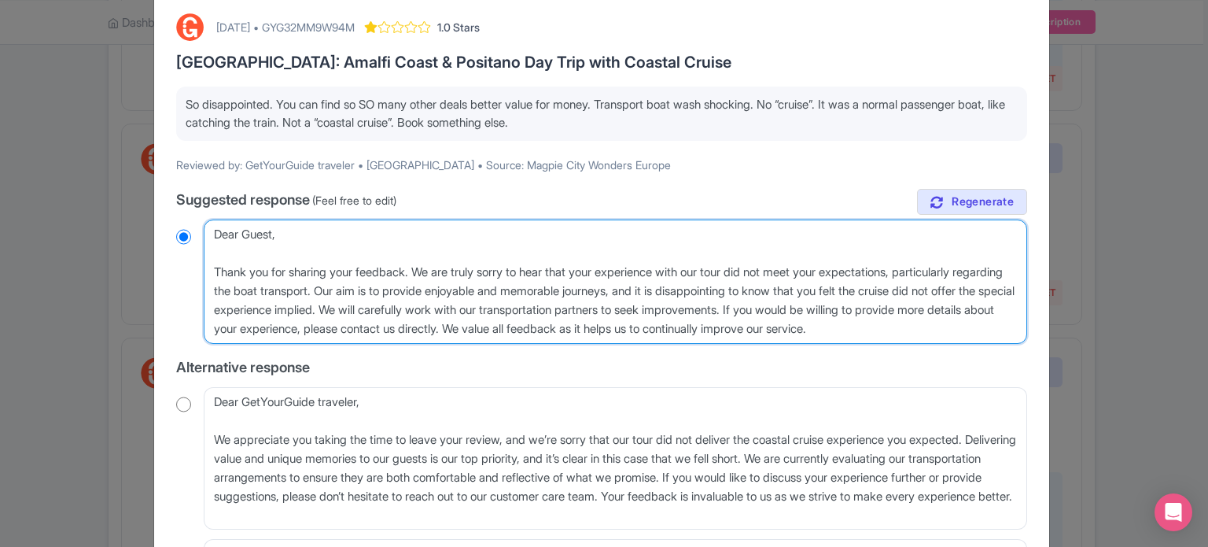
drag, startPoint x: 869, startPoint y: 306, endPoint x: 1007, endPoint y: 326, distance: 139.1
click at [1007, 326] on textarea "Dear Guest, Thank you for sharing your feedback. We are truly sorry to hear tha…" at bounding box center [615, 281] width 823 height 124
click at [816, 333] on textarea "Dear Guest, Thank you for sharing your feedback. We are truly sorry to hear tha…" at bounding box center [615, 281] width 823 height 124
drag, startPoint x: 867, startPoint y: 308, endPoint x: 611, endPoint y: 323, distance: 256.8
click at [611, 323] on textarea "Dear Guest, Thank you for sharing your feedback. We are truly sorry to hear tha…" at bounding box center [615, 281] width 823 height 124
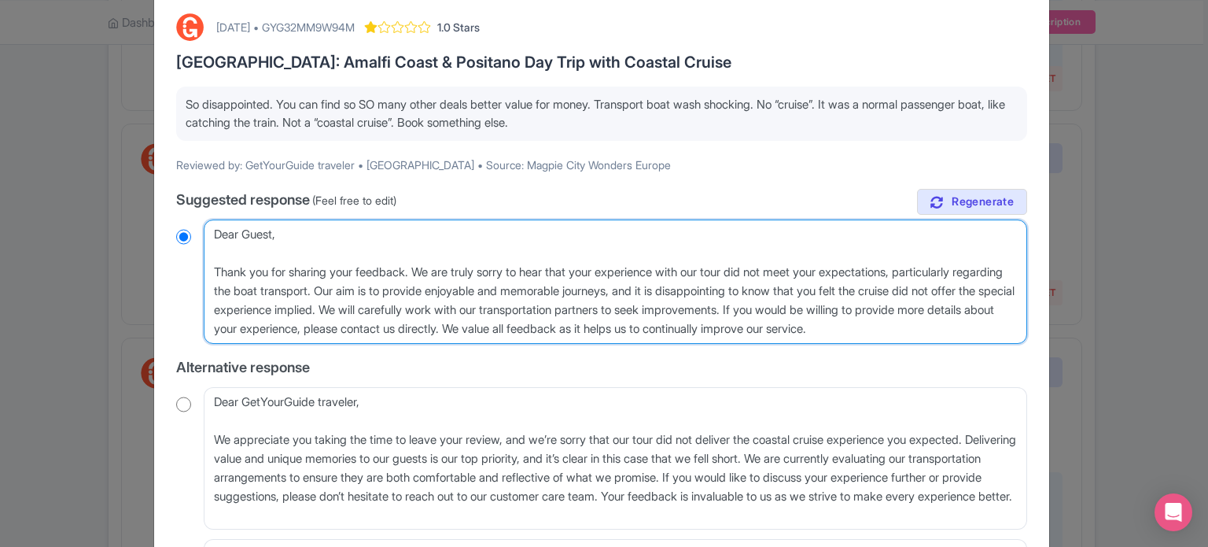
type textarea "Dear Guest, Thank you for sharing your feedback. We are truly sorry to hear tha…"
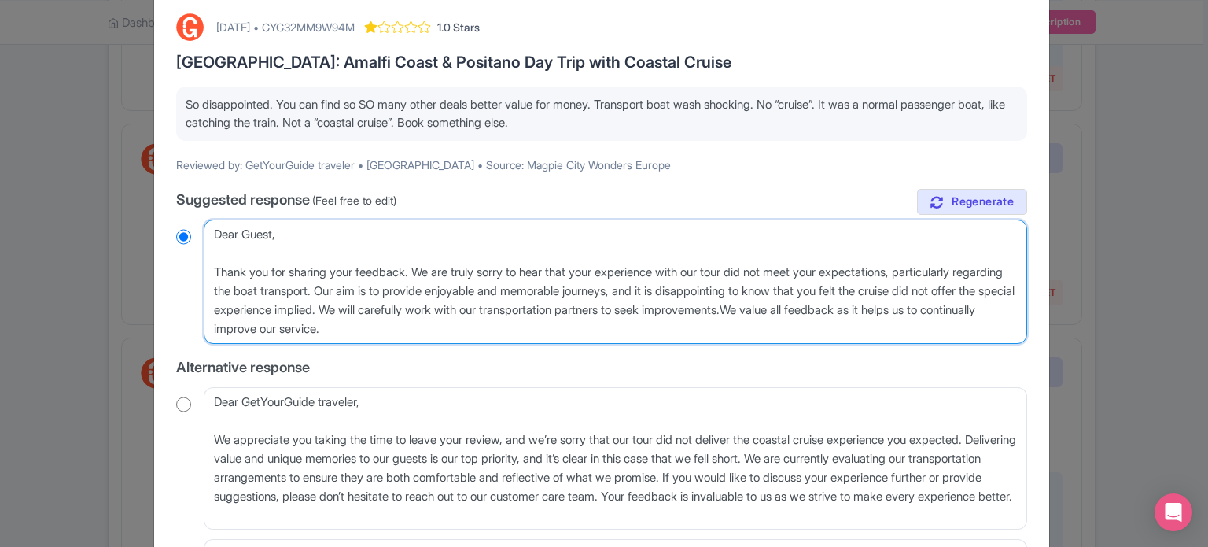
radio input "true"
type textarea "Dear Guest, Thank you for sharing your feedback. We are truly sorry to hear tha…"
radio input "true"
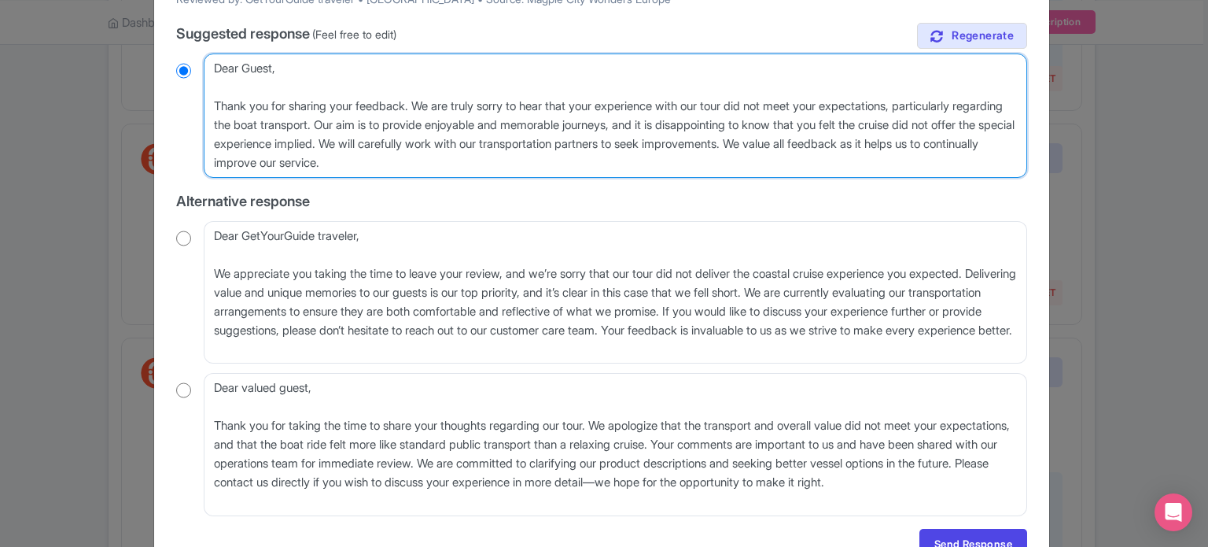
scroll to position [315, 0]
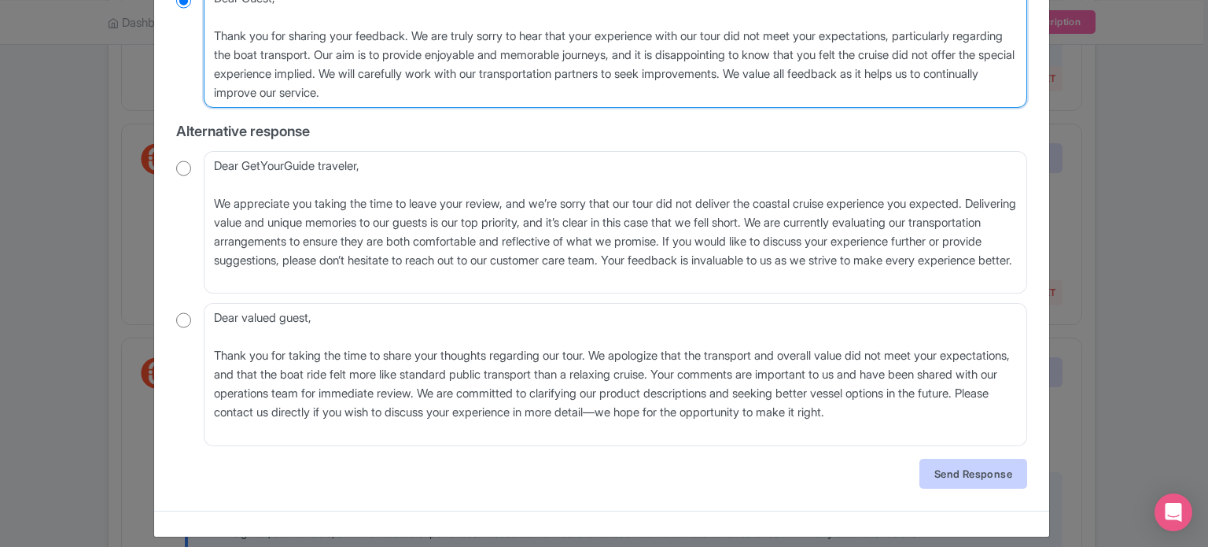
type textarea "Dear Guest, Thank you for sharing your feedback. We are truly sorry to hear tha…"
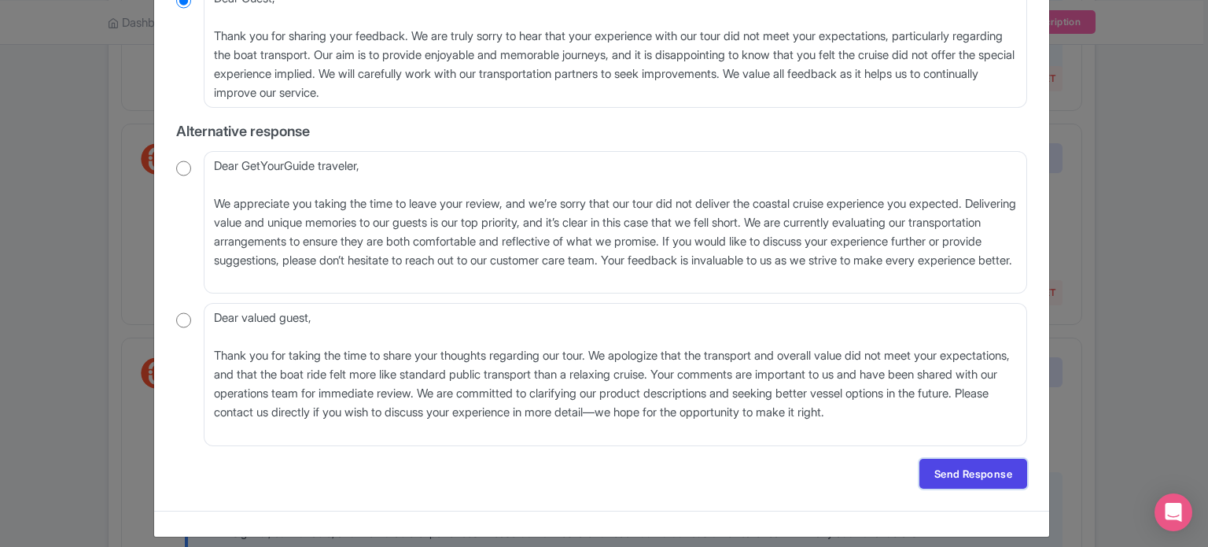
click at [948, 470] on link "Send Response" at bounding box center [973, 473] width 108 height 30
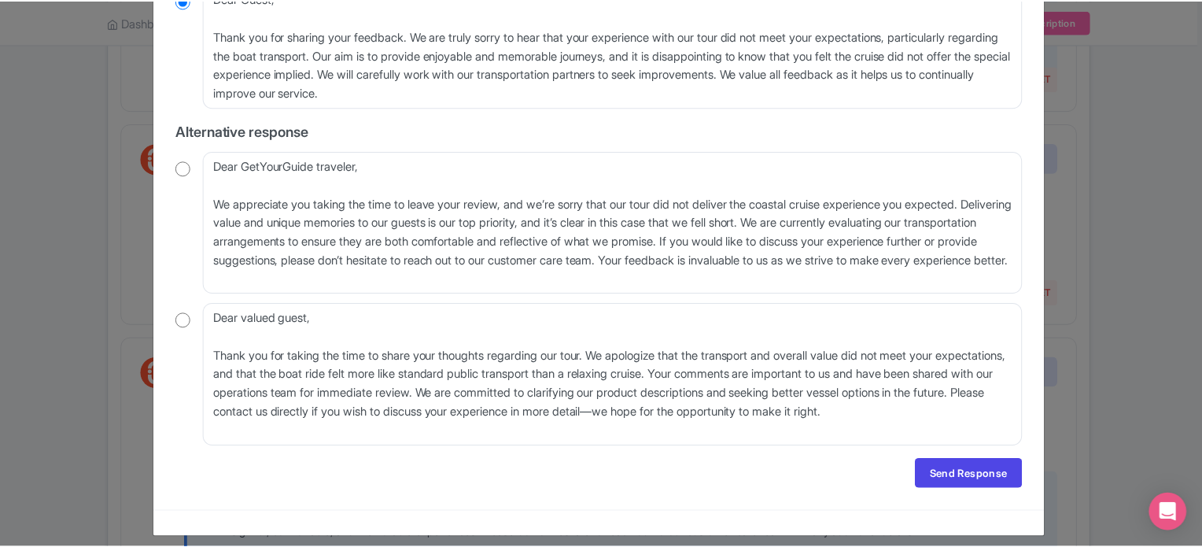
scroll to position [0, 0]
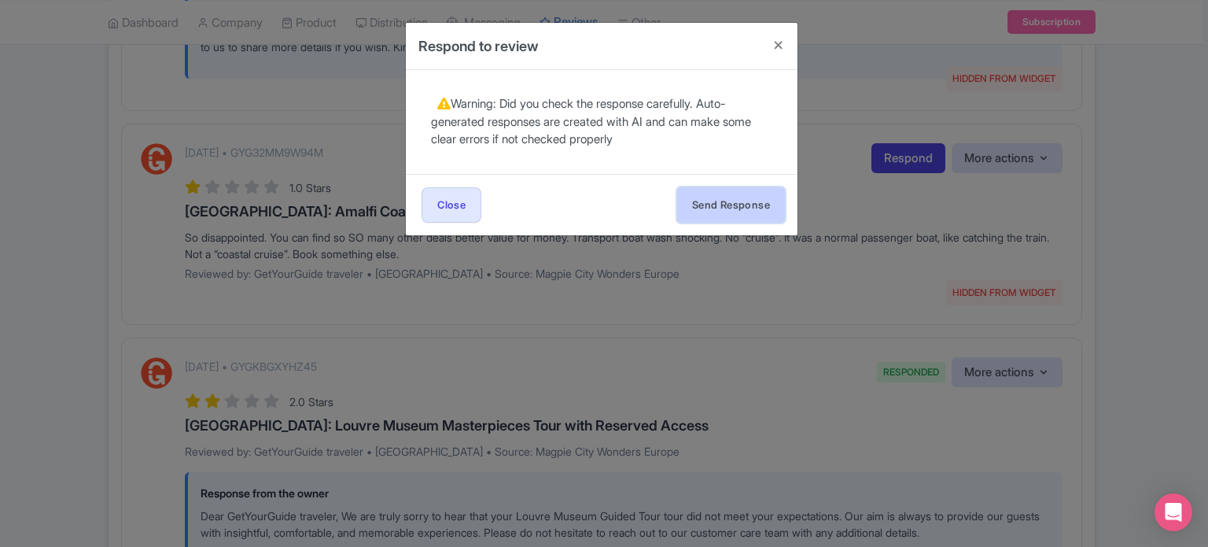
click at [733, 214] on button "Send Response" at bounding box center [731, 204] width 108 height 35
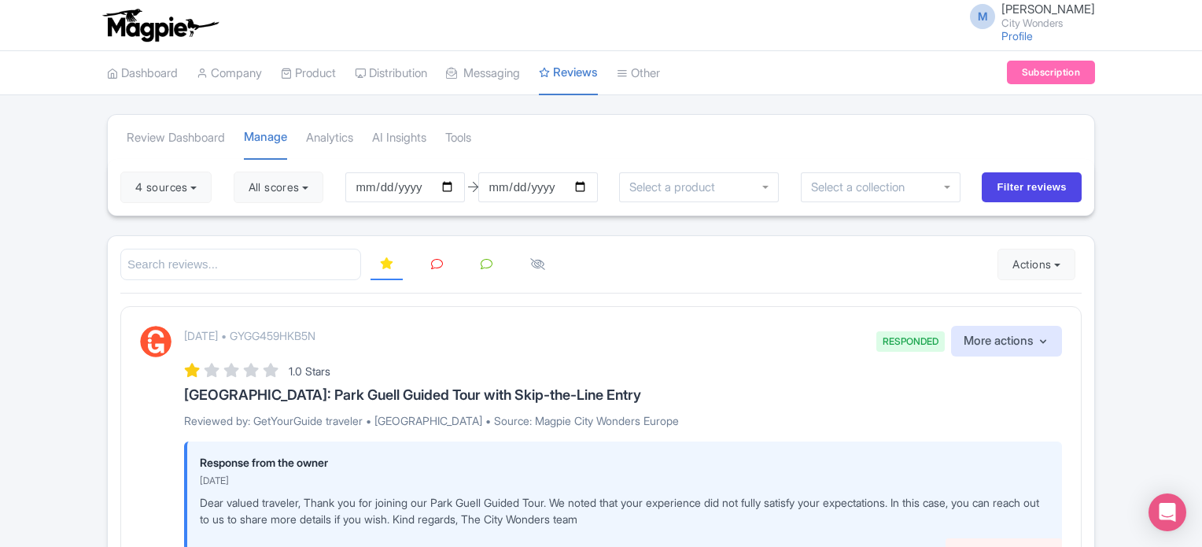
click at [432, 260] on icon at bounding box center [437, 264] width 12 height 12
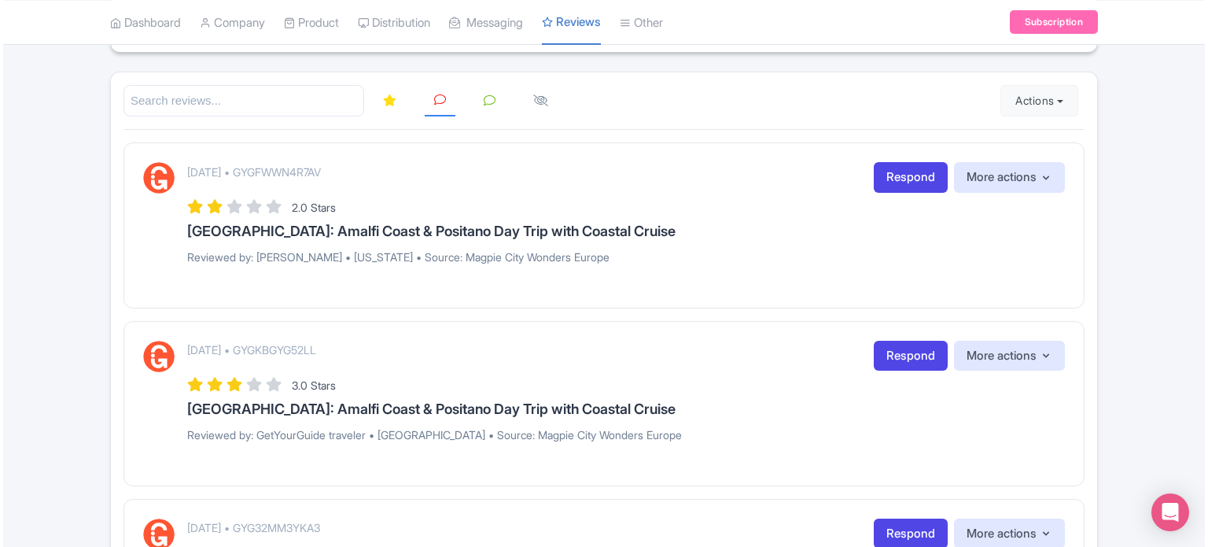
scroll to position [157, 0]
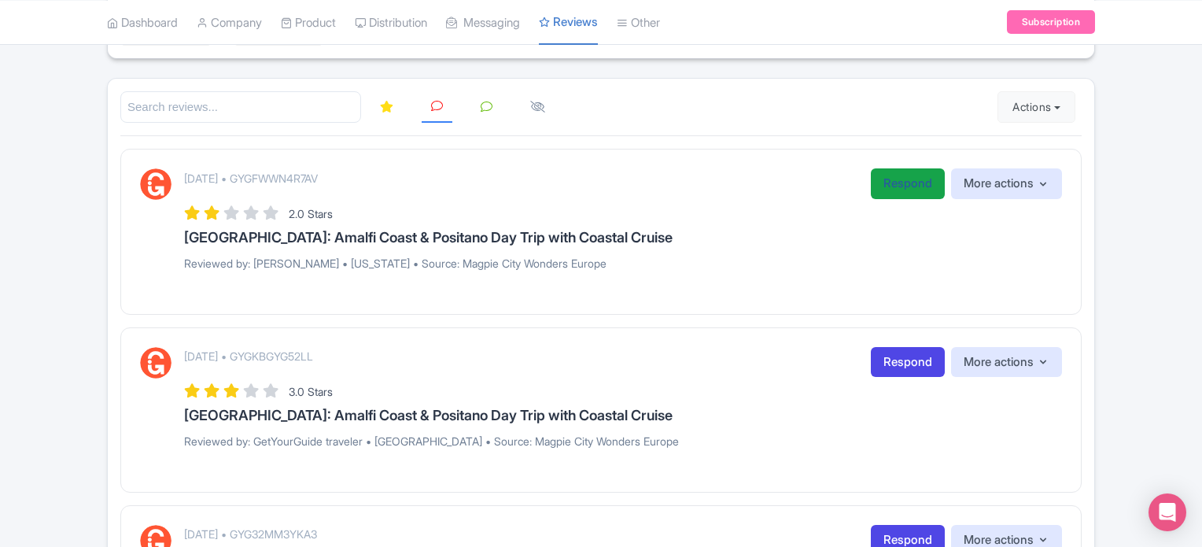
click at [895, 182] on link "Respond" at bounding box center [908, 183] width 74 height 31
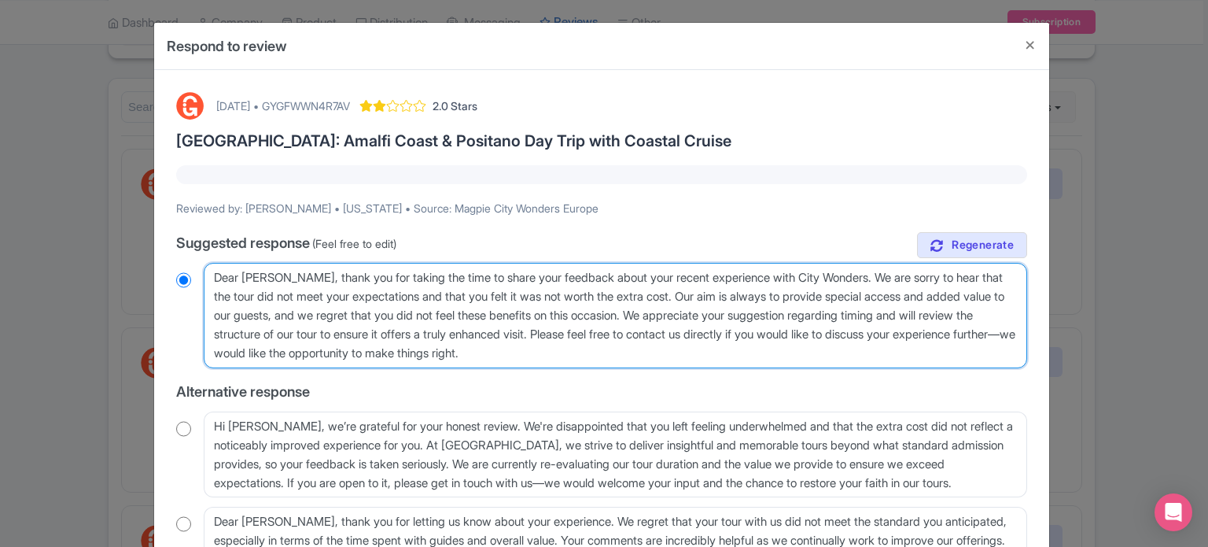
drag, startPoint x: 622, startPoint y: 363, endPoint x: 180, endPoint y: 270, distance: 451.6
click at [182, 273] on div "Dear [PERSON_NAME], thank you for taking the time to share your feedback about …" at bounding box center [601, 315] width 851 height 105
paste textarea "valued traveler, Thank you for joining our XX Tour. We noted that your experien…"
type textarea "Dear valued traveler, Thank you for joining our XX Tour. We noted that your exp…"
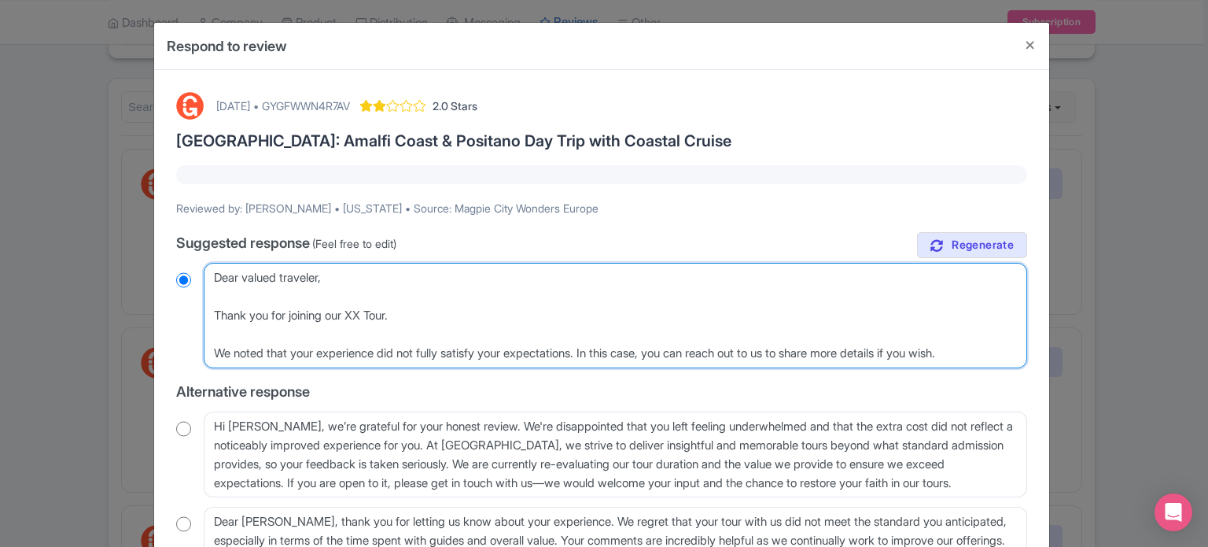
radio input "true"
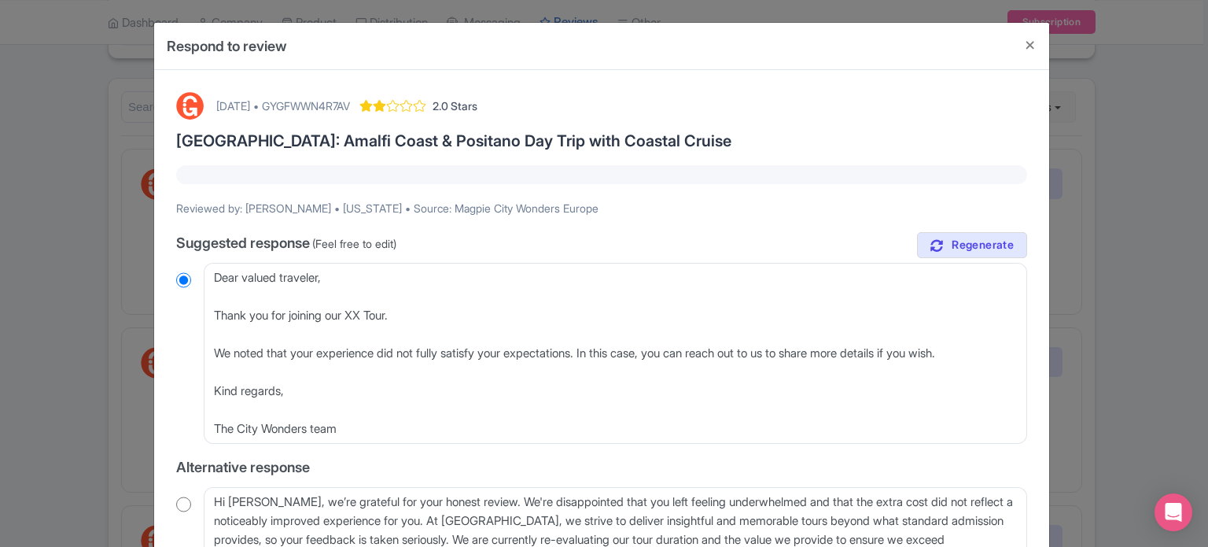
click at [250, 204] on p "Reviewed by: [PERSON_NAME] • [US_STATE] • Source: Magpie City Wonders Europe" at bounding box center [601, 208] width 851 height 17
copy p "[PERSON_NAME]"
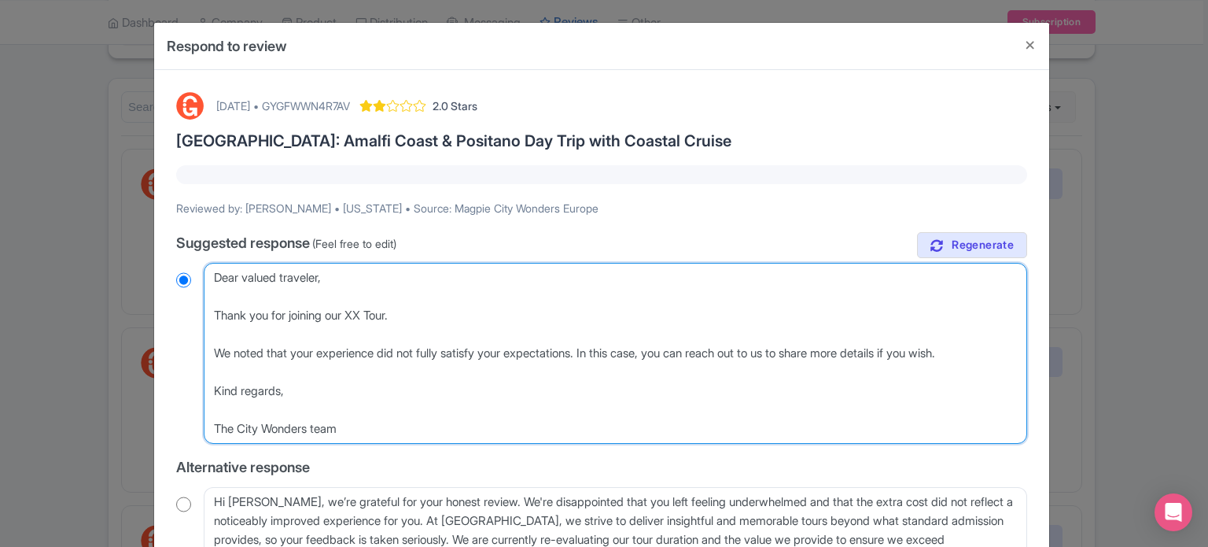
drag, startPoint x: 240, startPoint y: 275, endPoint x: 321, endPoint y: 276, distance: 81.0
click at [321, 276] on textarea "Dear [PERSON_NAME], thank you for taking the time to share your feedback about …" at bounding box center [615, 353] width 823 height 181
paste textarea "[PERSON_NAME]"
type textarea "Dear [PERSON_NAME] , Thank you for joining our XX Tour. We noted that your expe…"
radio input "true"
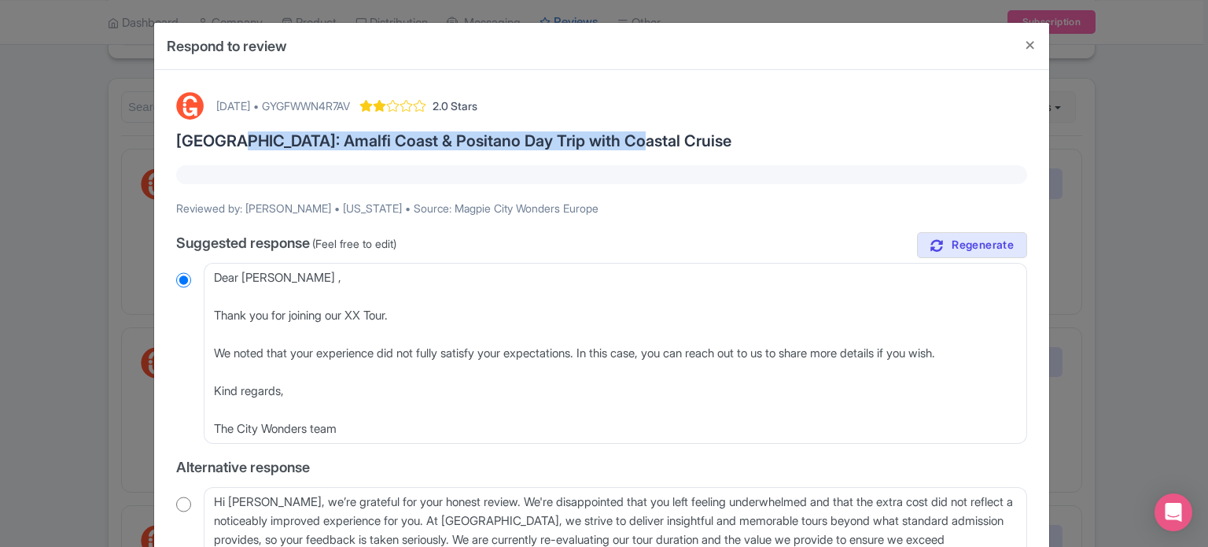
drag, startPoint x: 227, startPoint y: 138, endPoint x: 620, endPoint y: 138, distance: 392.4
click at [620, 138] on h3 "[GEOGRAPHIC_DATA]: Amalfi Coast & Positano Day Trip with Coastal Cruise" at bounding box center [601, 140] width 851 height 17
copy h3 "Amalfi Coast & Positano Day Trip with Coastal Cruise"
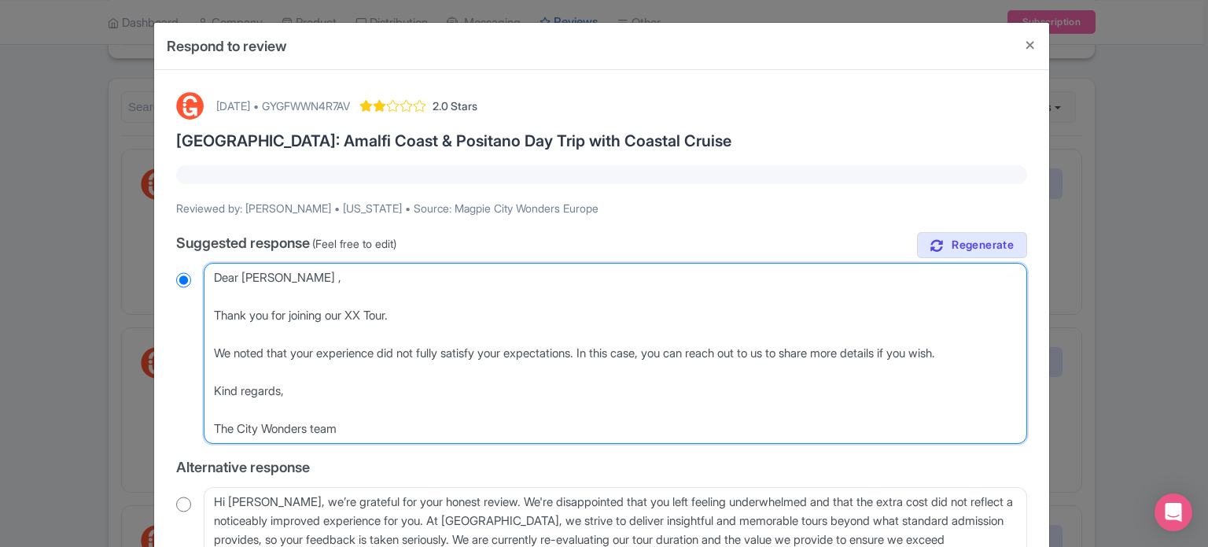
click at [366, 312] on textarea "Dear [PERSON_NAME], thank you for taking the time to share your feedback about …" at bounding box center [615, 353] width 823 height 181
click at [351, 312] on textarea "Dear [PERSON_NAME], thank you for taking the time to share your feedback about …" at bounding box center [615, 353] width 823 height 181
drag, startPoint x: 355, startPoint y: 314, endPoint x: 398, endPoint y: 313, distance: 42.5
click at [398, 313] on textarea "Dear [PERSON_NAME], thank you for taking the time to share your feedback about …" at bounding box center [615, 353] width 823 height 181
paste textarea "Amalfi Coast & Positano Day Trip with Coastal Cruise"
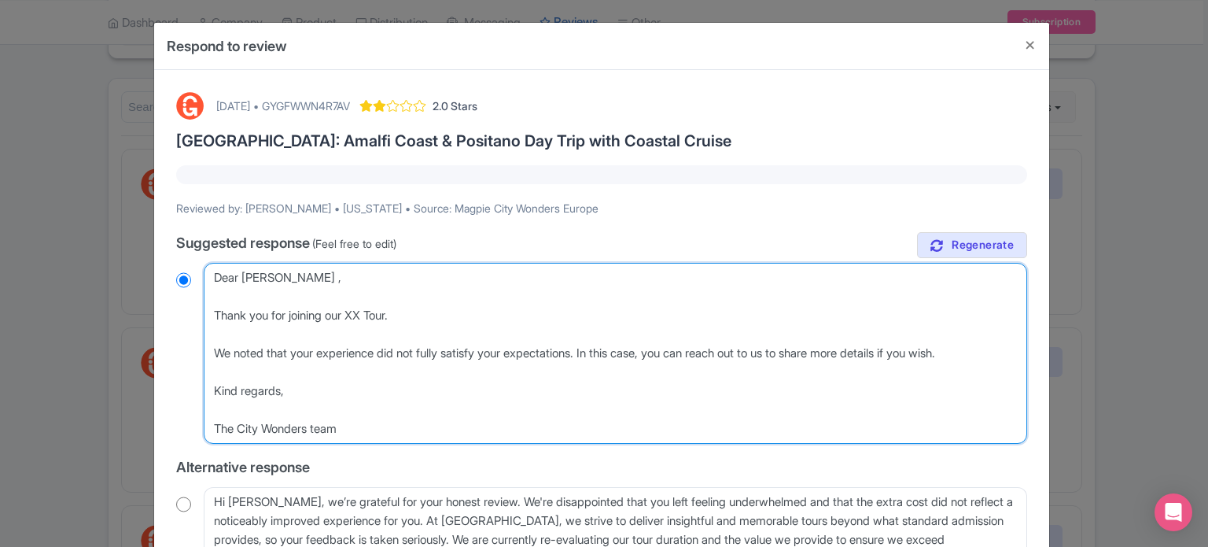
type textarea "Dear [PERSON_NAME] , Thank you for joining our Amalfi Coast & Positano Day Trip…"
radio input "true"
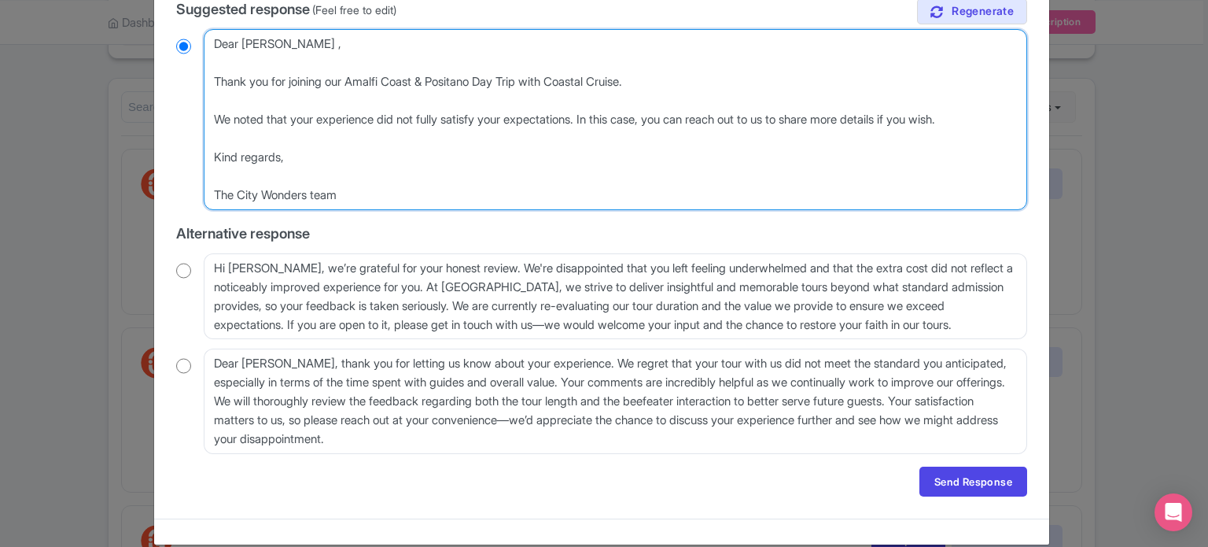
scroll to position [252, 0]
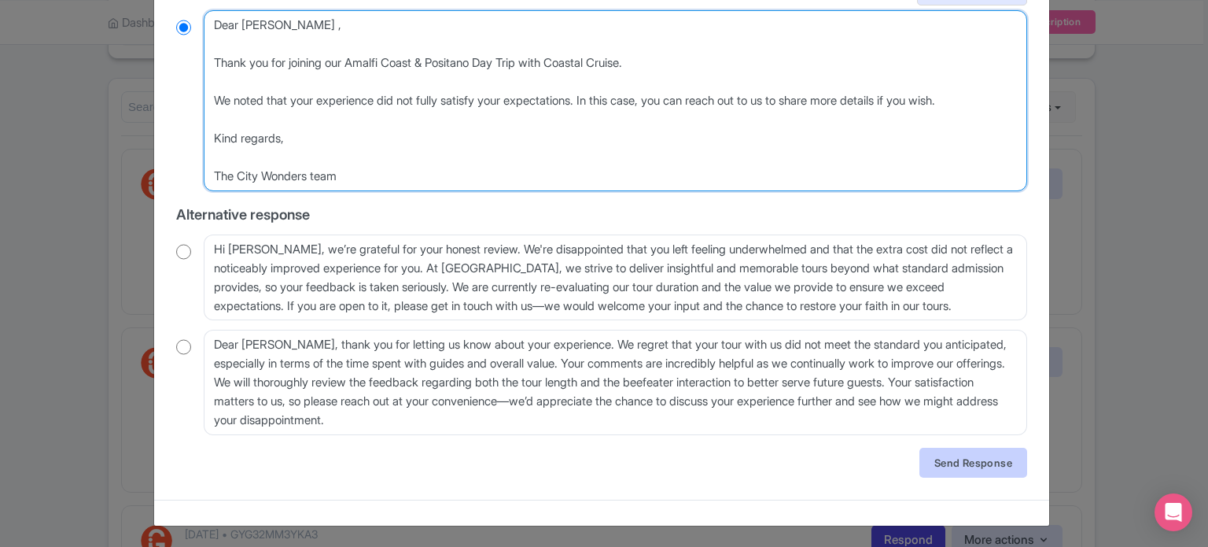
type textarea "Dear [PERSON_NAME] , Thank you for joining our Amalfi Coast & Positano Day Trip…"
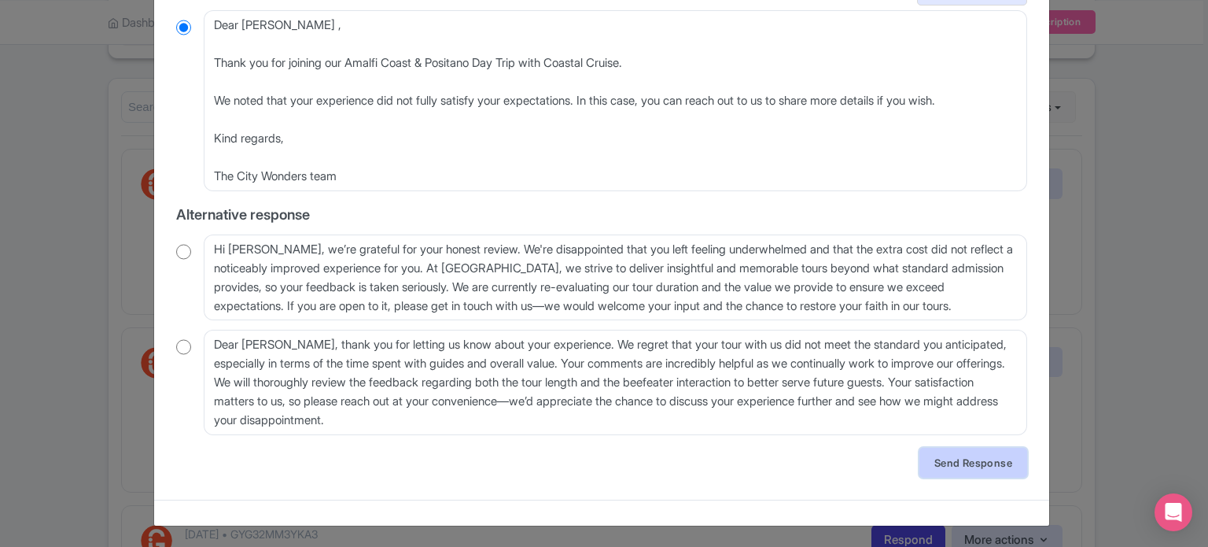
click at [939, 465] on link "Send Response" at bounding box center [973, 462] width 108 height 30
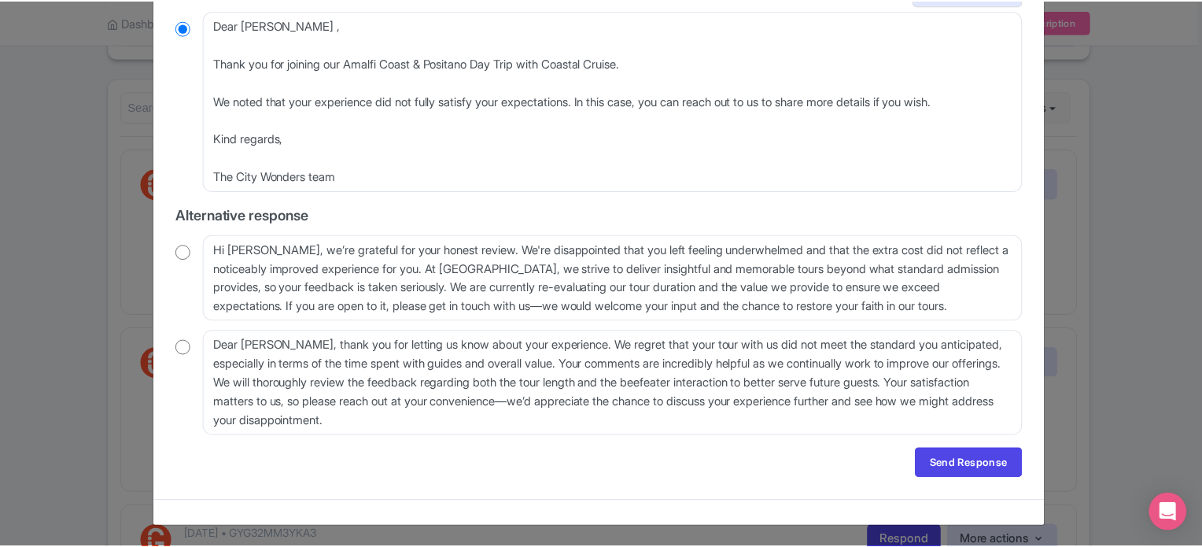
scroll to position [0, 0]
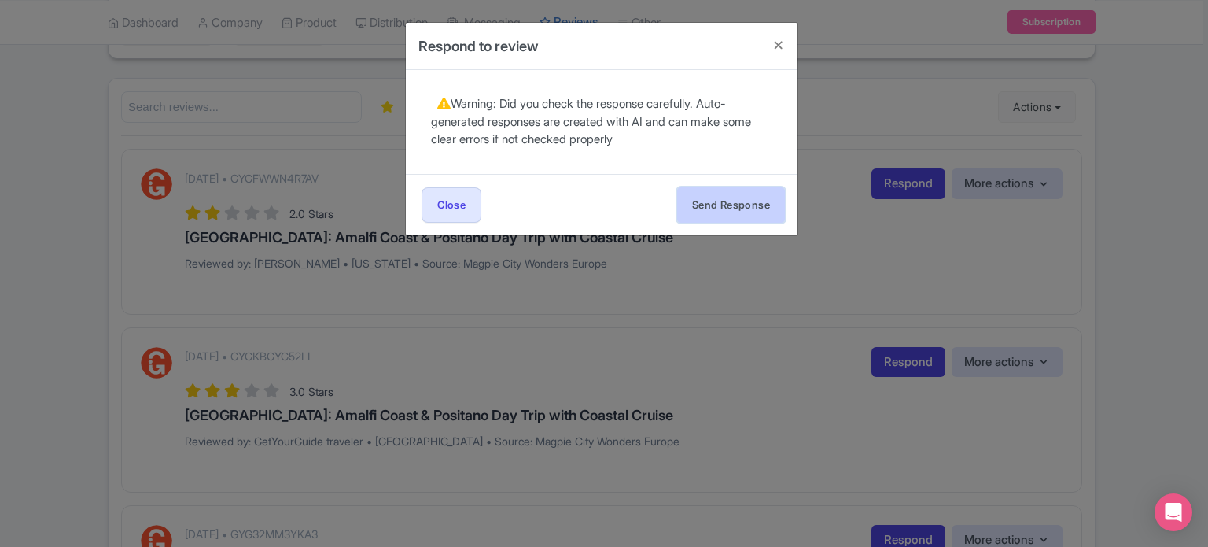
click at [720, 210] on button "Send Response" at bounding box center [731, 204] width 108 height 35
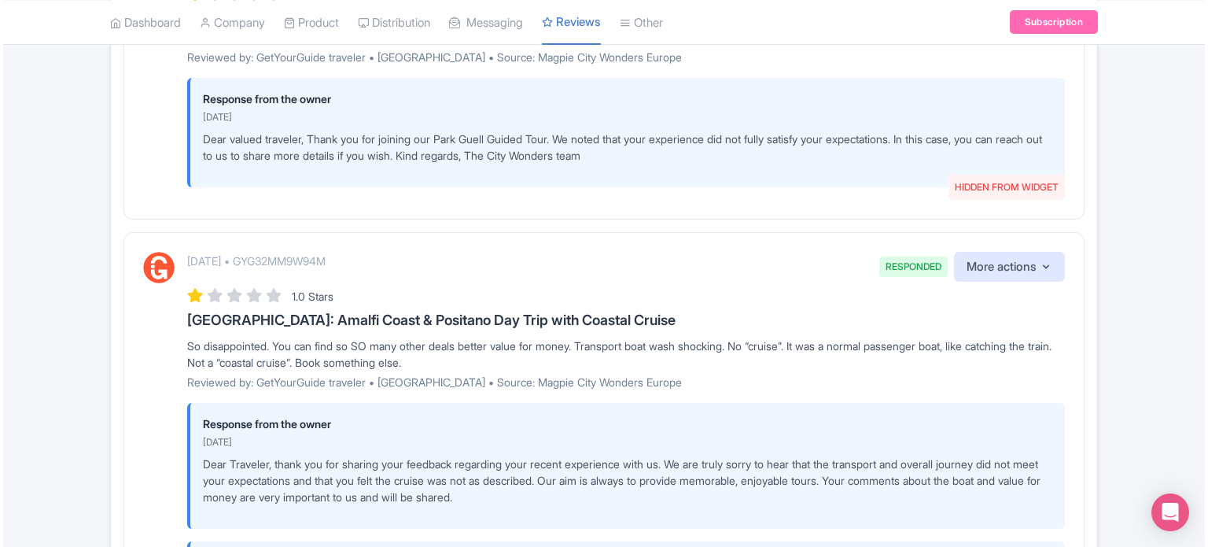
scroll to position [157, 0]
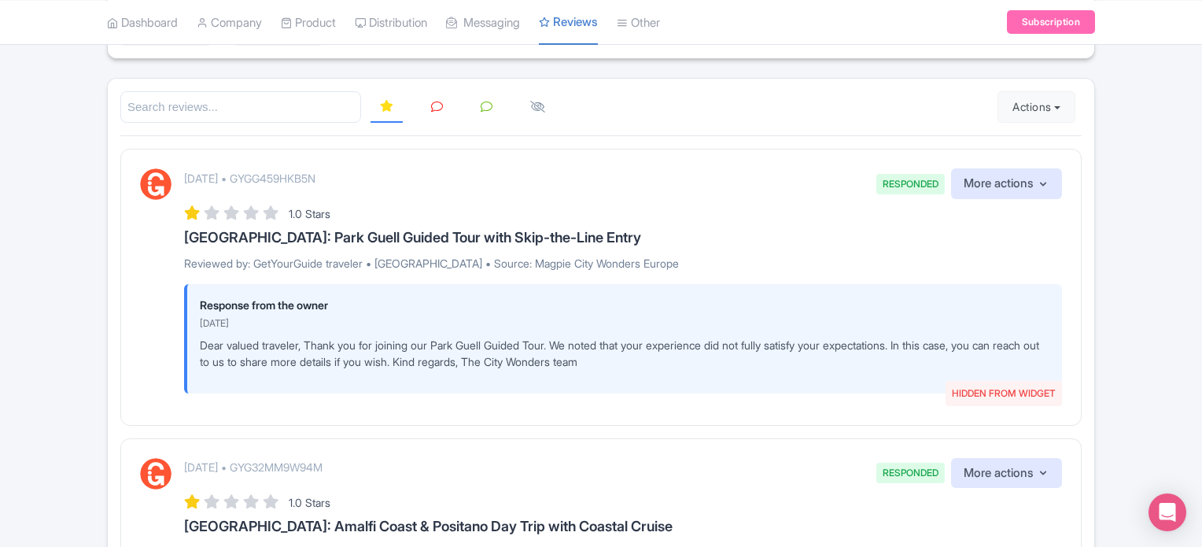
click at [436, 107] on icon at bounding box center [437, 107] width 12 height 12
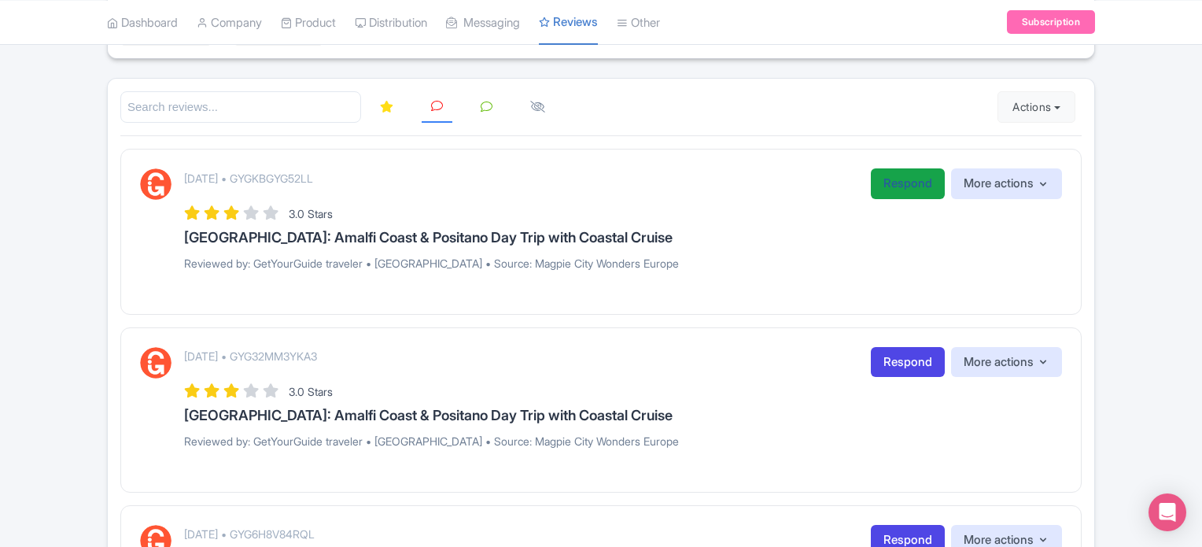
click at [893, 182] on link "Respond" at bounding box center [908, 183] width 74 height 31
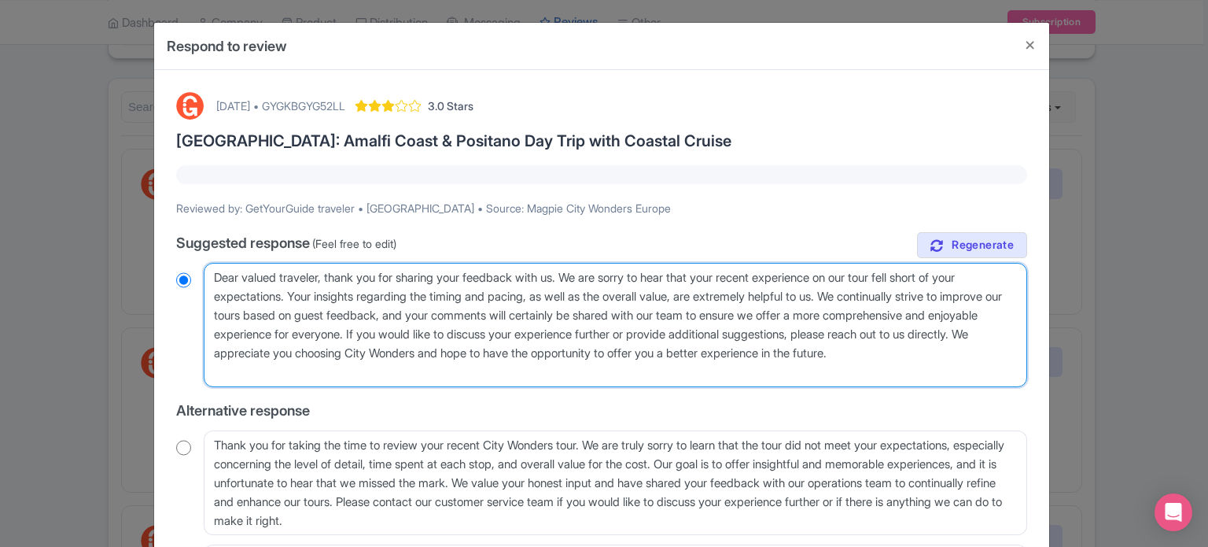
drag, startPoint x: 328, startPoint y: 277, endPoint x: 591, endPoint y: 275, distance: 263.5
click at [591, 275] on textarea "Dear valued traveler, thank you for sharing your feedback with us. We are sorry…" at bounding box center [615, 325] width 823 height 124
type textarea "Dear valued traveler, e are sorry to hear that your recent experience on our to…"
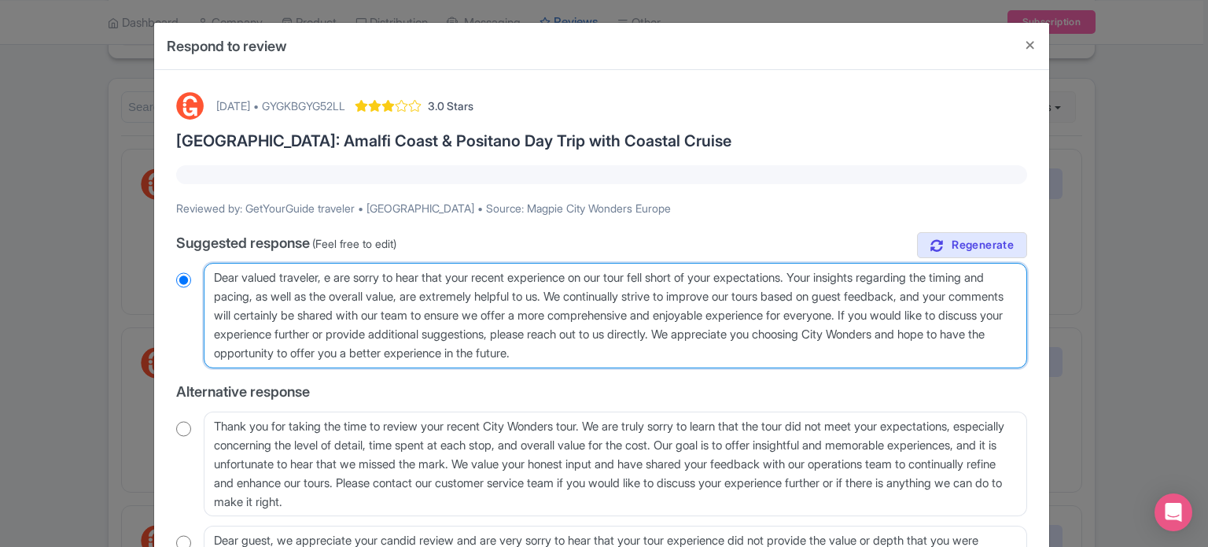
radio input "true"
type textarea "Dear valued traveler, we are sorry to hear that your recent experience on our t…"
radio input "true"
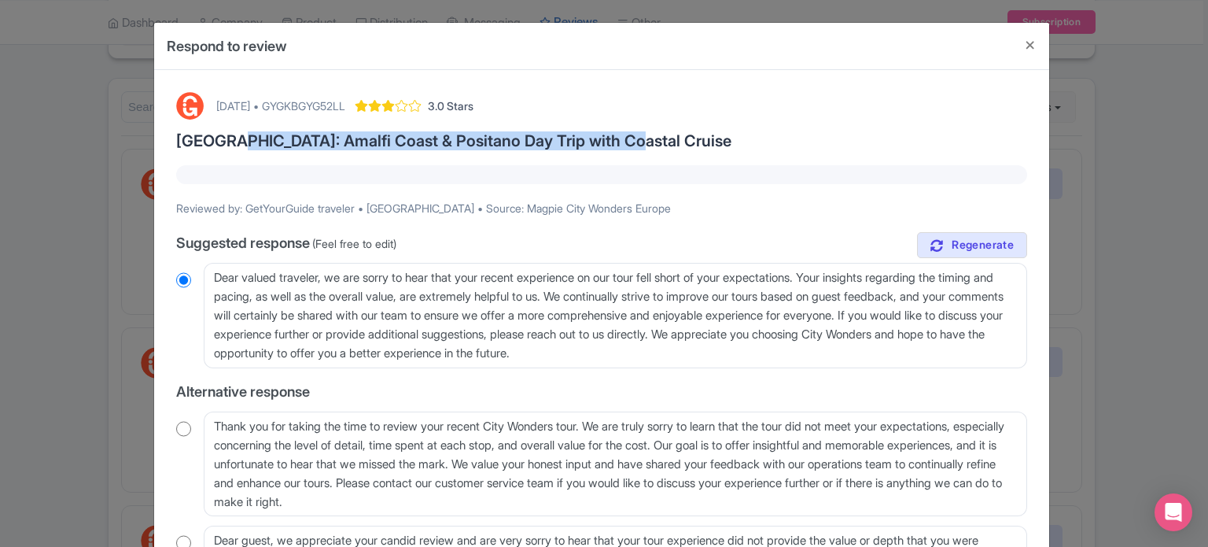
drag, startPoint x: 226, startPoint y: 141, endPoint x: 620, endPoint y: 142, distance: 393.2
click at [620, 142] on h3 "[GEOGRAPHIC_DATA]: Amalfi Coast & Positano Day Trip with Coastal Cruise" at bounding box center [601, 140] width 851 height 17
copy h3 "Amalfi Coast & Positano Day Trip with Coastal Cruise"
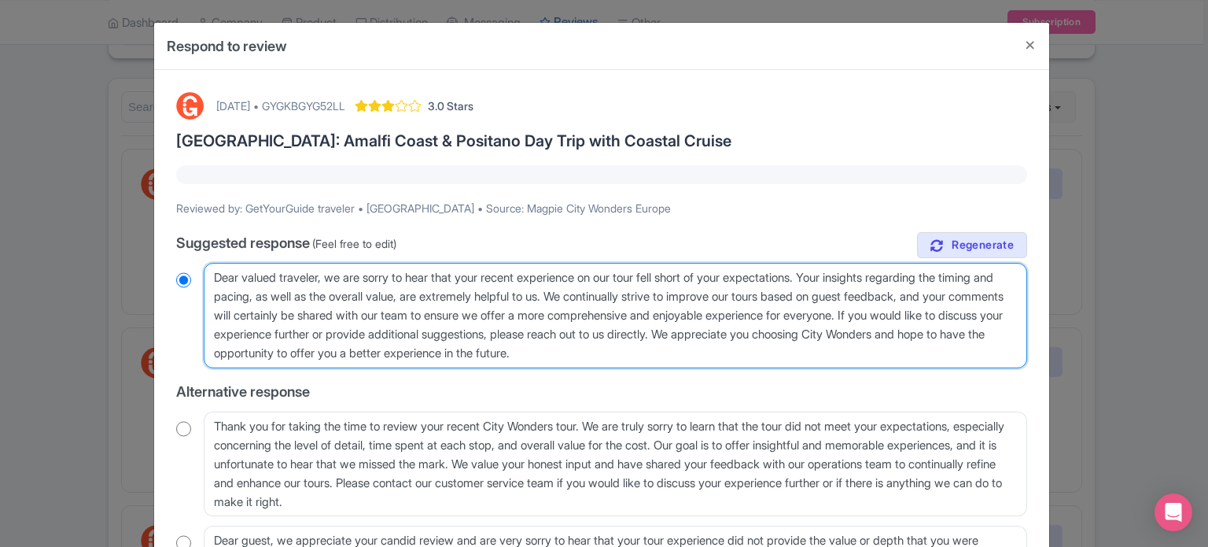
click at [648, 275] on textarea "Dear valued traveler, thank you for sharing your feedback with us. We are sorry…" at bounding box center [615, 315] width 823 height 105
paste textarea "Amalfi Coast & Positano Day Trip with Coastal Cruise"
type textarea "Dear valued traveler, we are sorry to hear that your recent experience on our A…"
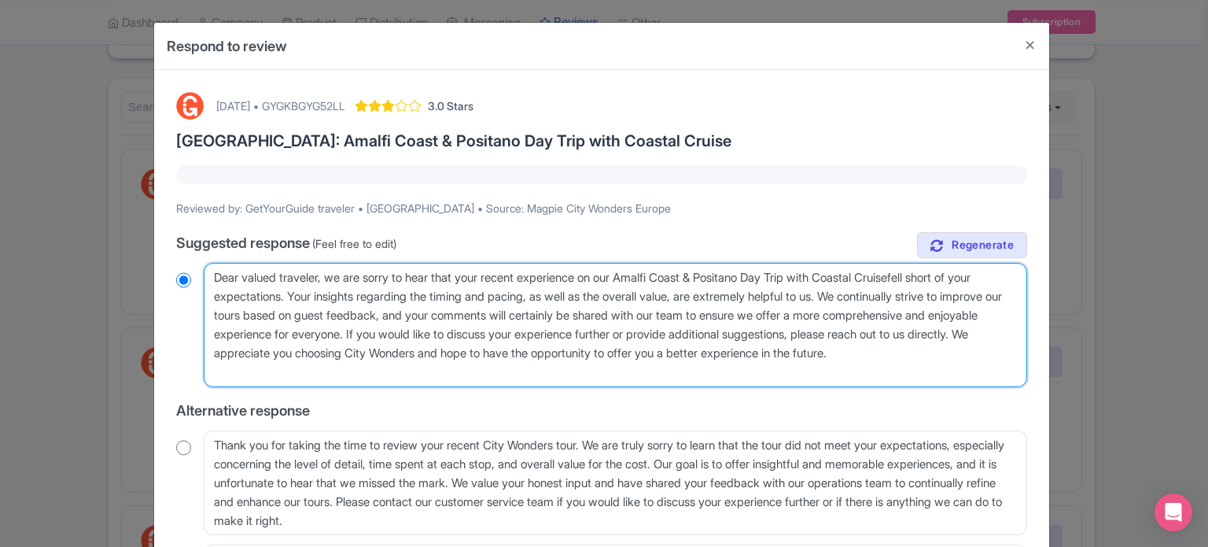
radio input "true"
type textarea "Dear valued traveler, we are sorry to hear that your recent experience on our A…"
radio input "true"
drag, startPoint x: 319, startPoint y: 294, endPoint x: 521, endPoint y: 336, distance: 207.1
click at [521, 336] on textarea "Dear valued traveler, thank you for sharing your feedback with us. We are sorry…" at bounding box center [615, 325] width 823 height 124
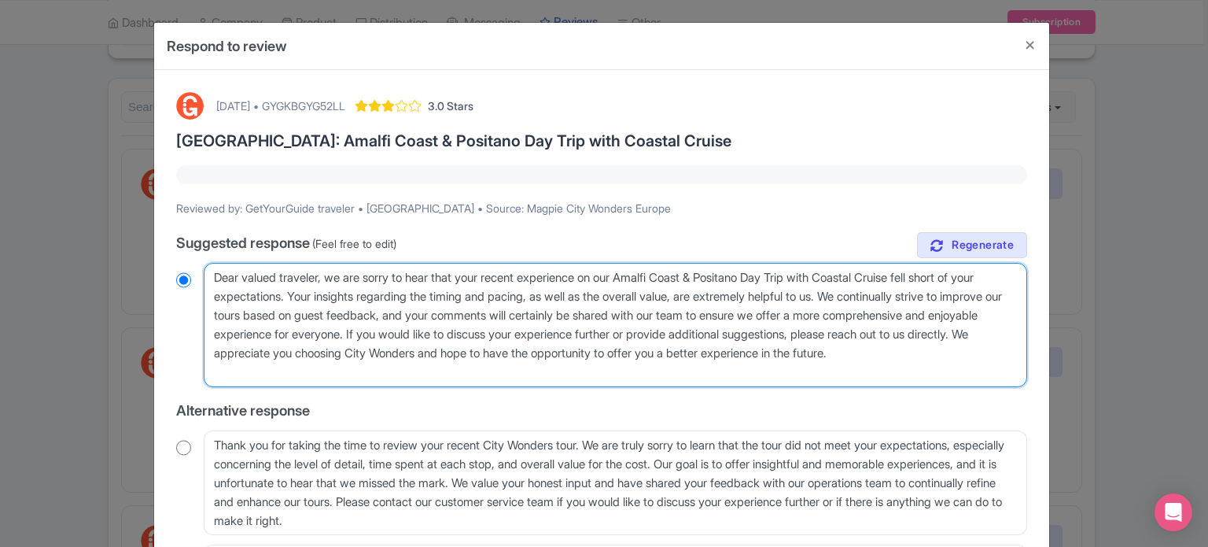
type textarea "Dear valued traveler, we are sorry to hear that your recent experience on our A…"
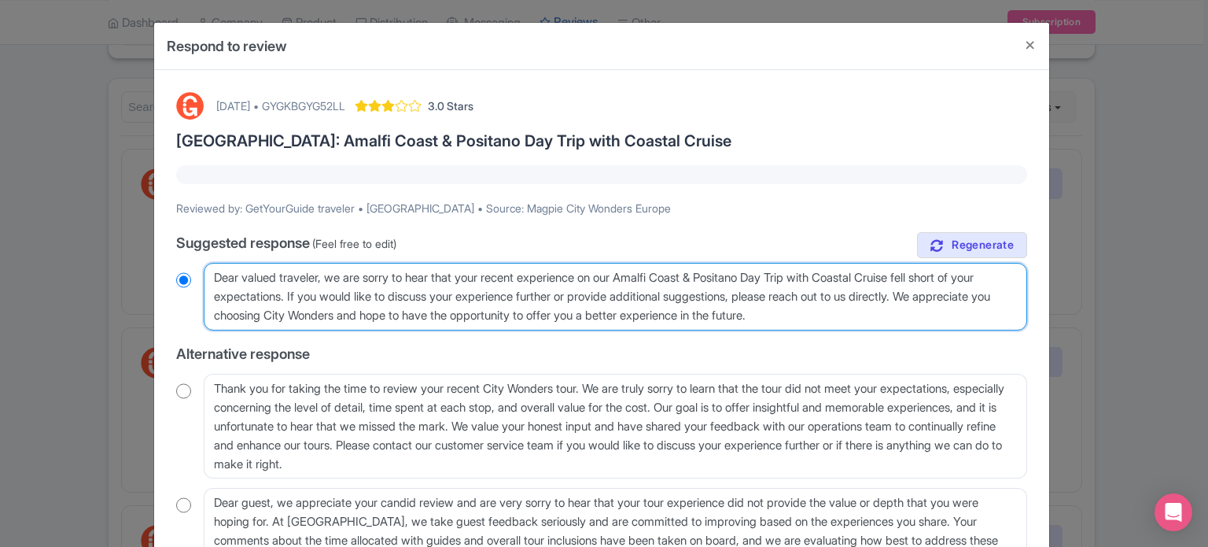
radio input "true"
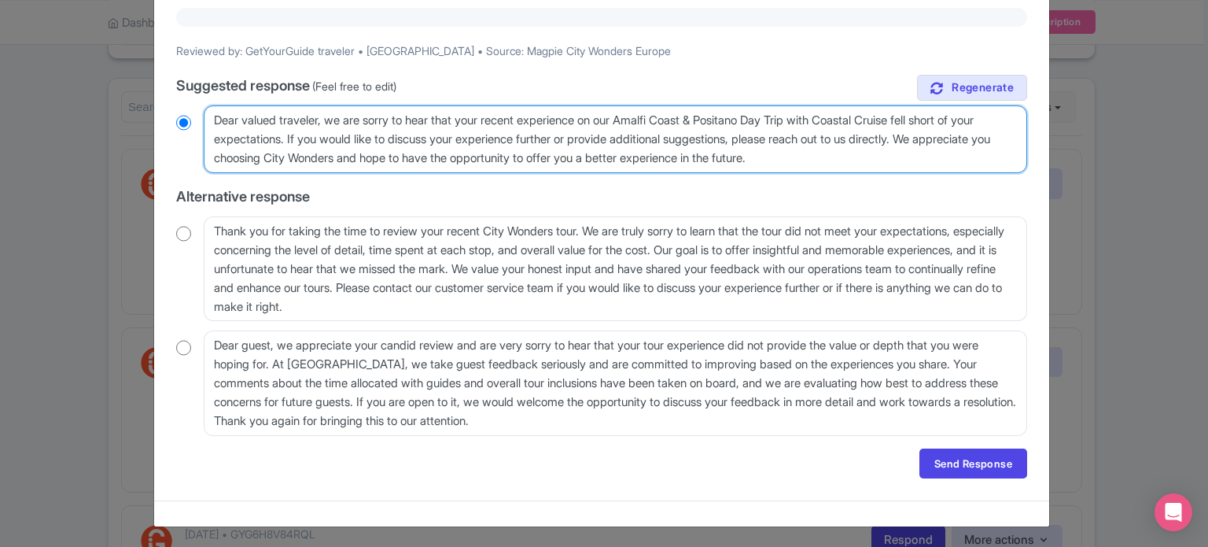
scroll to position [158, 0]
type textarea "Dear valued traveler, we are sorry to hear that your recent experience on our A…"
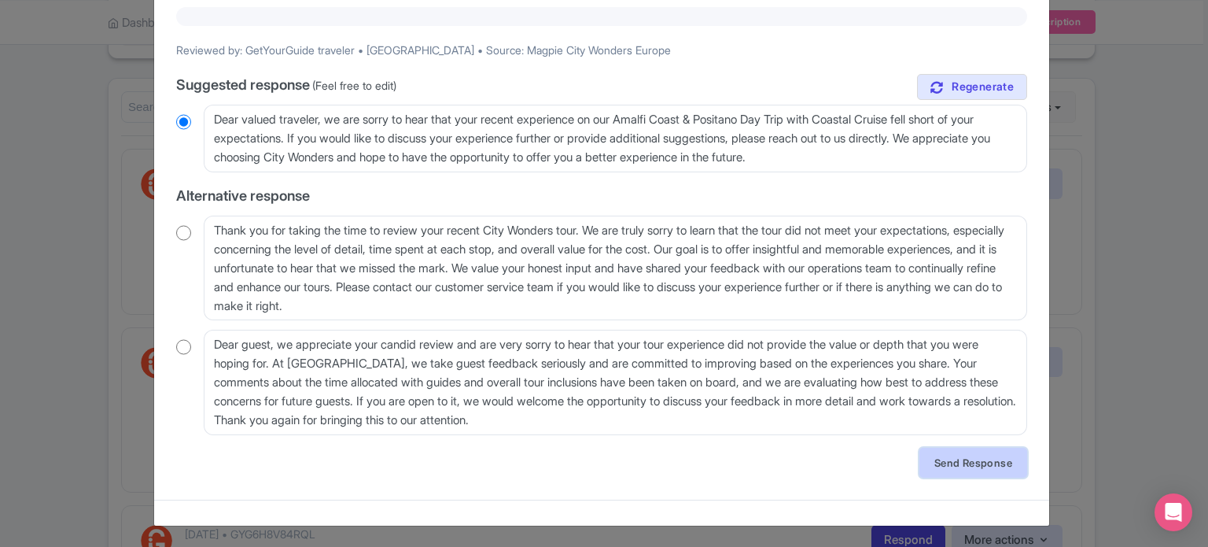
click at [989, 456] on link "Send Response" at bounding box center [973, 462] width 108 height 30
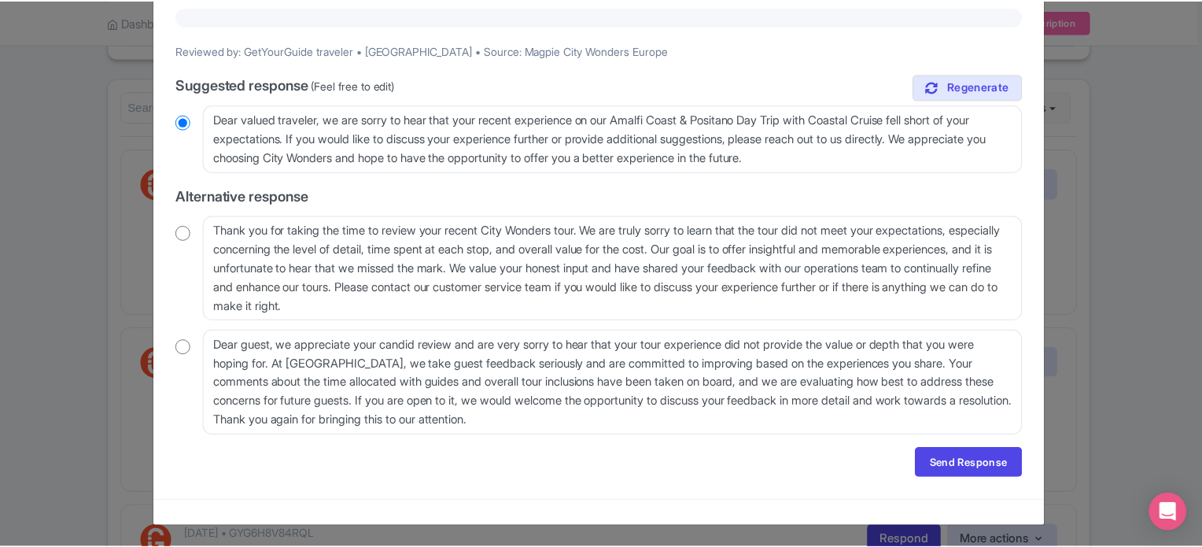
scroll to position [0, 0]
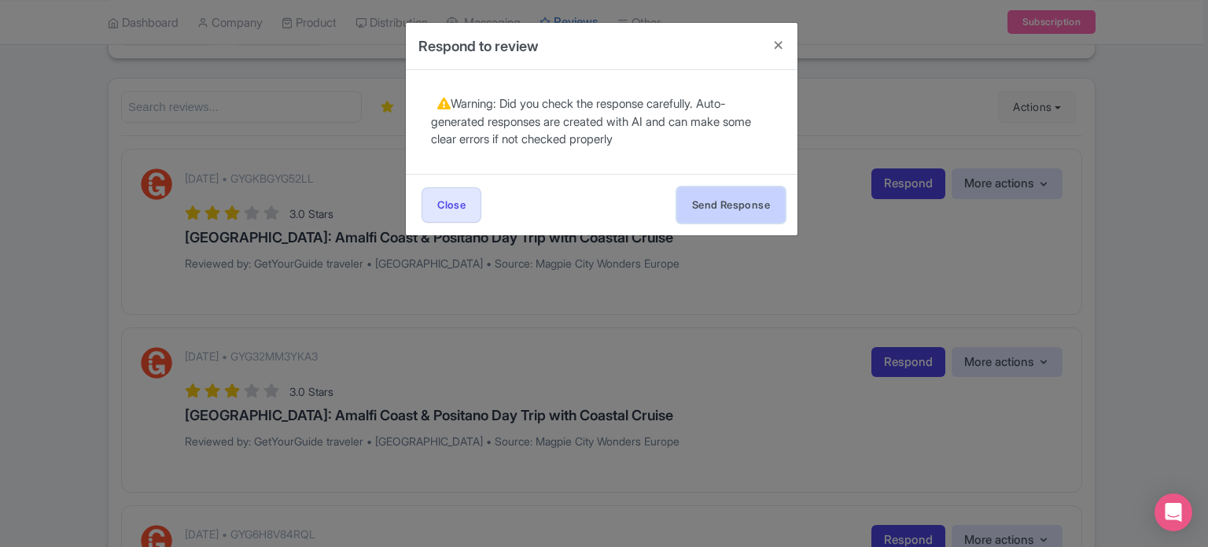
click at [730, 192] on button "Send Response" at bounding box center [731, 204] width 108 height 35
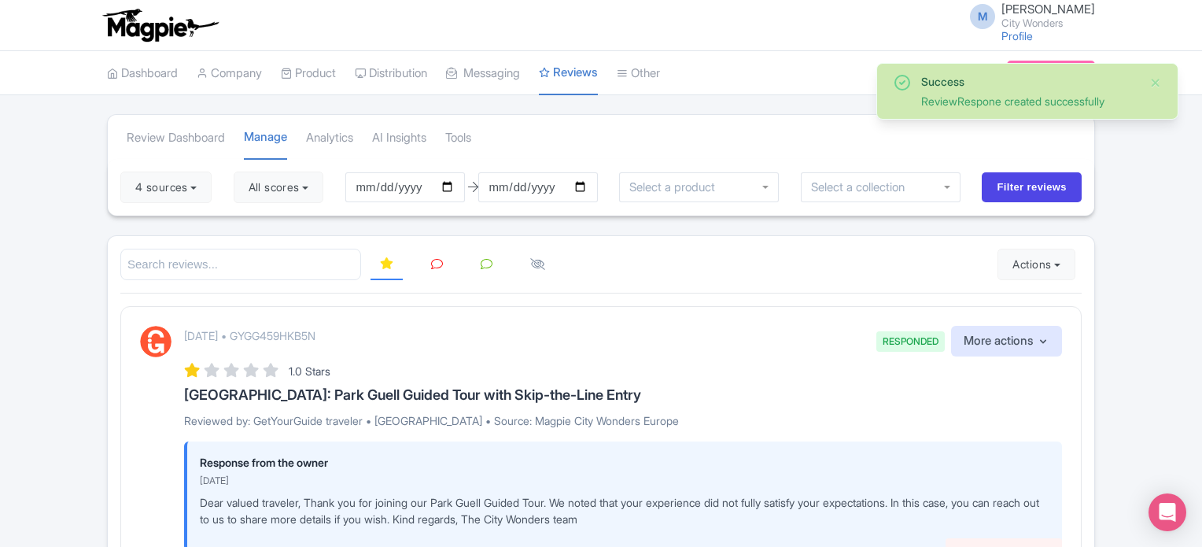
click at [431, 259] on icon at bounding box center [437, 264] width 12 height 12
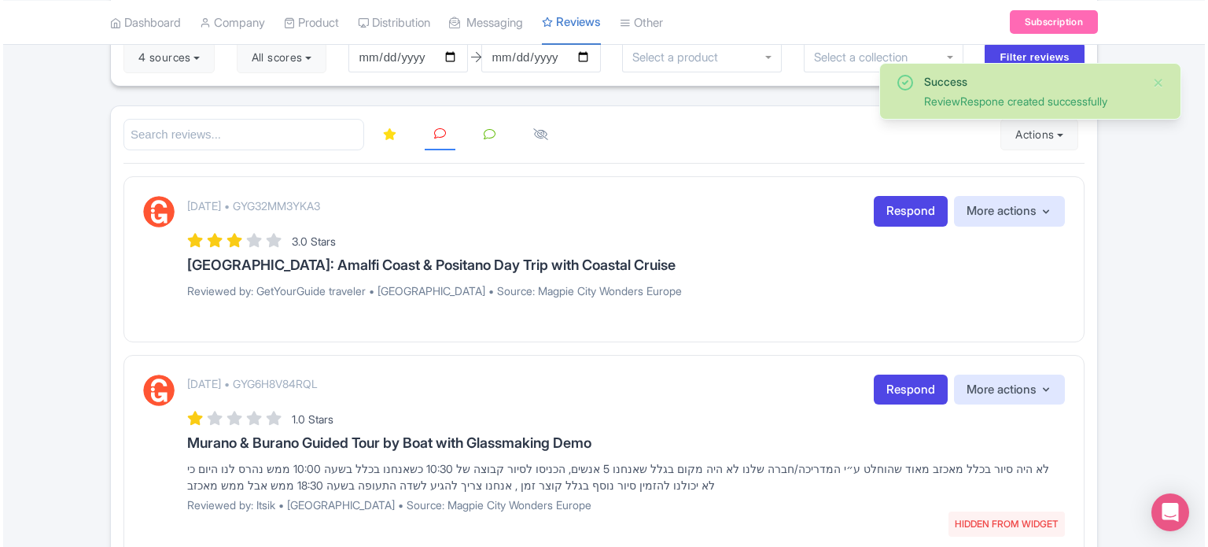
scroll to position [157, 0]
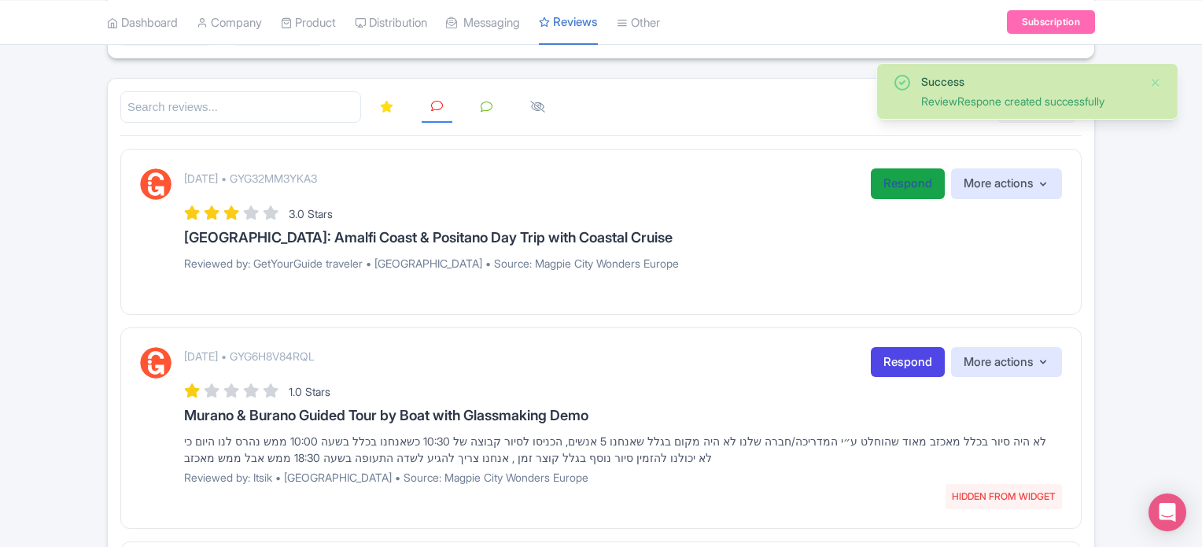
click at [888, 188] on link "Respond" at bounding box center [908, 183] width 74 height 31
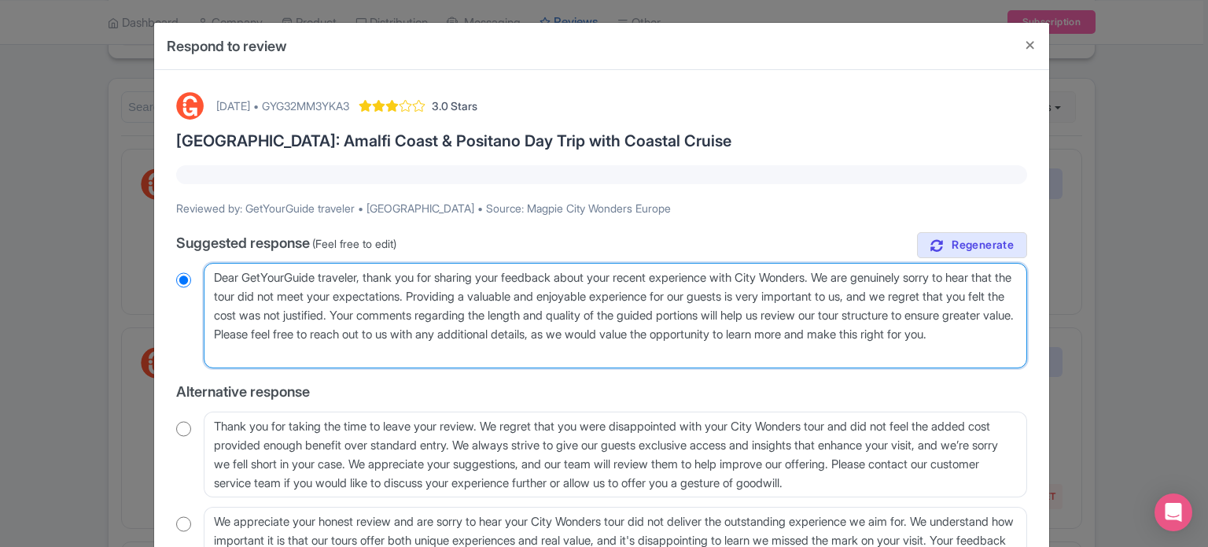
drag, startPoint x: 368, startPoint y: 277, endPoint x: 400, endPoint y: 337, distance: 67.9
click at [400, 337] on textarea "Dear GetYourGuide traveler, thank you for sharing your feedback about your rece…" at bounding box center [615, 315] width 823 height 105
click at [406, 295] on textarea "Dear GetYourGuide traveler, thank you for sharing your feedback about your rece…" at bounding box center [615, 315] width 823 height 105
drag, startPoint x: 368, startPoint y: 277, endPoint x: 497, endPoint y: 295, distance: 130.2
click at [497, 295] on textarea "Dear GetYourGuide traveler, thank you for sharing your feedback about your rece…" at bounding box center [615, 315] width 823 height 105
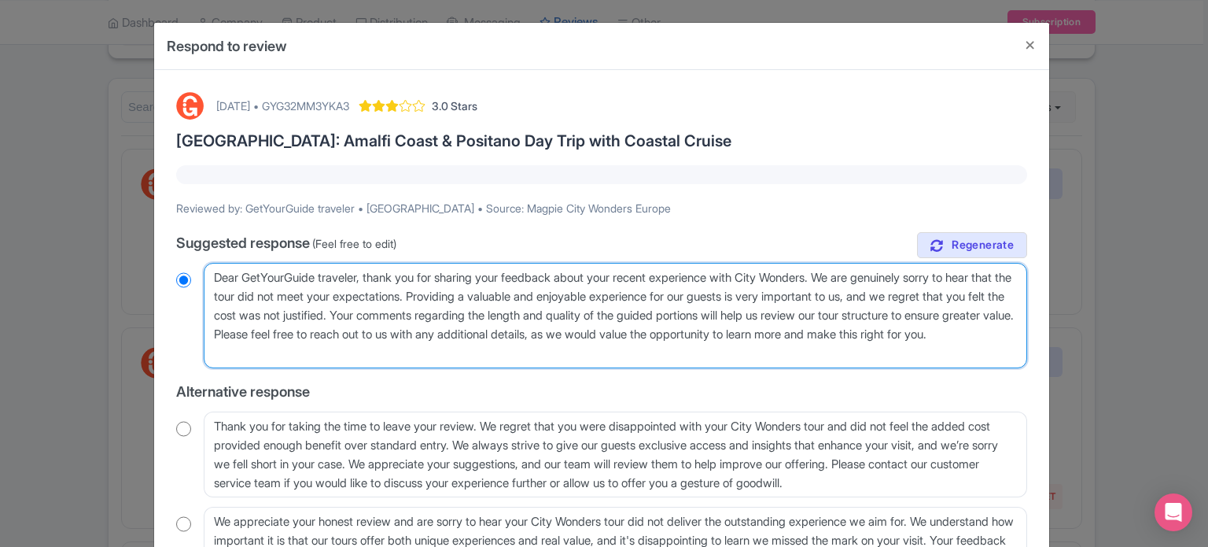
type textarea "Dear GetYourGuide traveler, providing a valuable and enjoyable experience for o…"
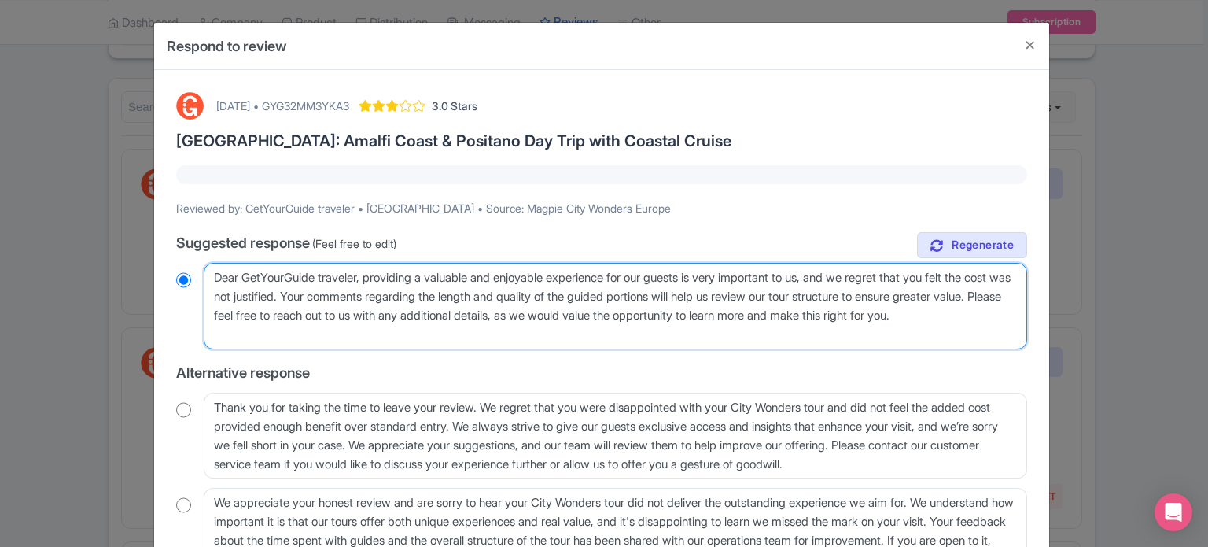
radio input "true"
drag, startPoint x: 969, startPoint y: 276, endPoint x: 283, endPoint y: 315, distance: 686.9
click at [283, 315] on textarea "Dear GetYourGuide traveler, thank you for sharing your feedback about your rece…" at bounding box center [615, 306] width 823 height 87
type textarea "Dear GetYourGuide traveler, providing a valuable and enjoyable experience for o…"
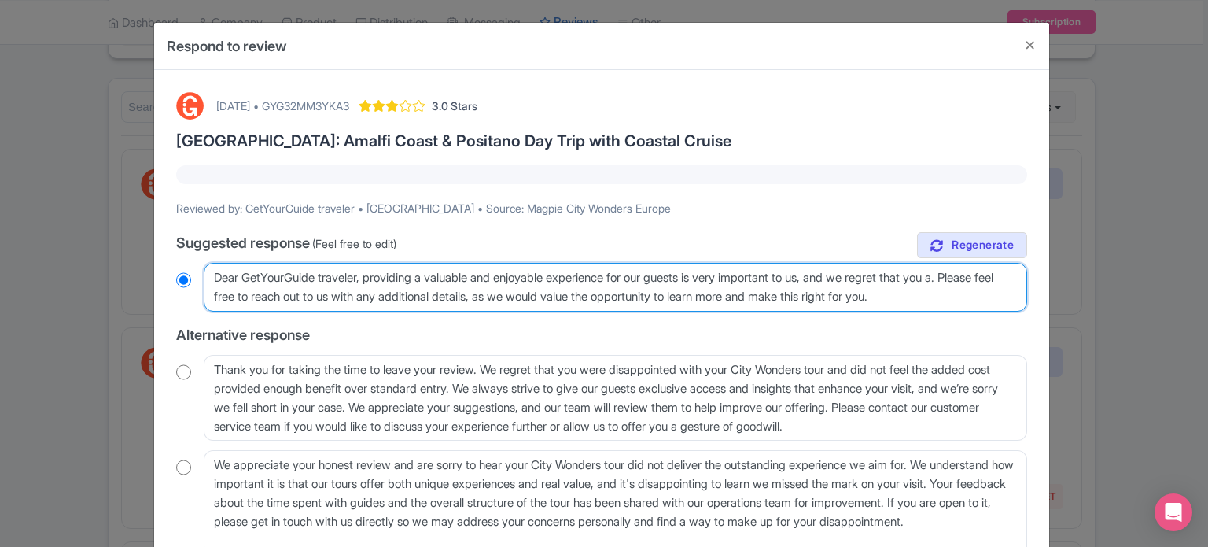
radio input "true"
type textarea "Dear GetYourGuide traveler, providing a valuable and enjoyable experience for o…"
radio input "true"
type textarea "Dear GetYourGuide traveler, providing a valuable and enjoyable experience for o…"
radio input "true"
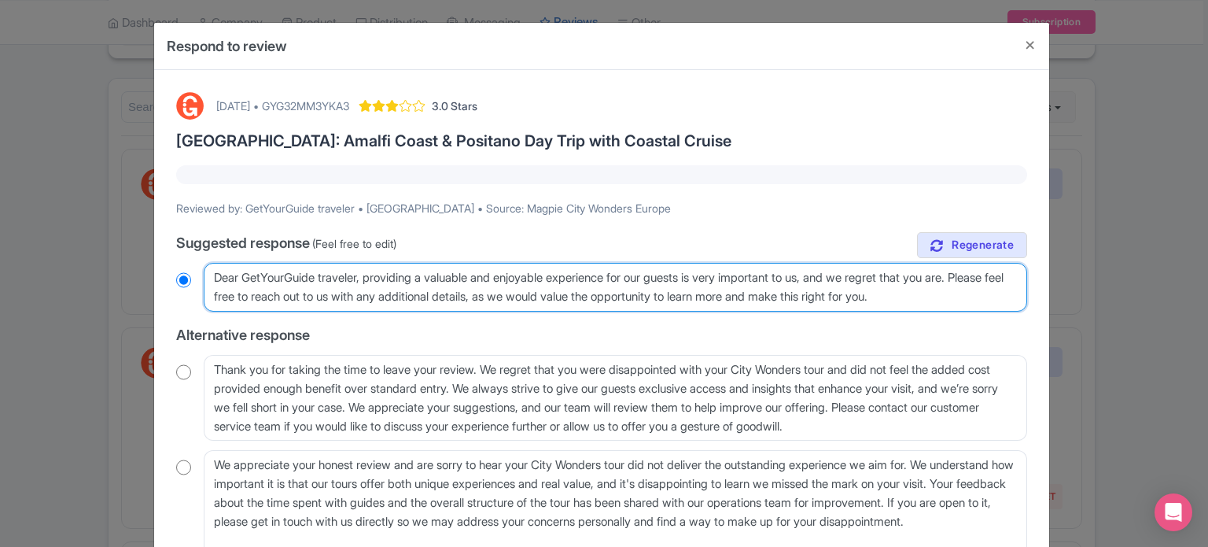
type textarea "Dear GetYourGuide traveler, providing a valuable and enjoyable experience for o…"
radio input "true"
type textarea "Dear GetYourGuide traveler, providing a valuable and enjoyable experience for o…"
radio input "true"
type textarea "Dear GetYourGuide traveler, providing a valuable and enjoyable experience for o…"
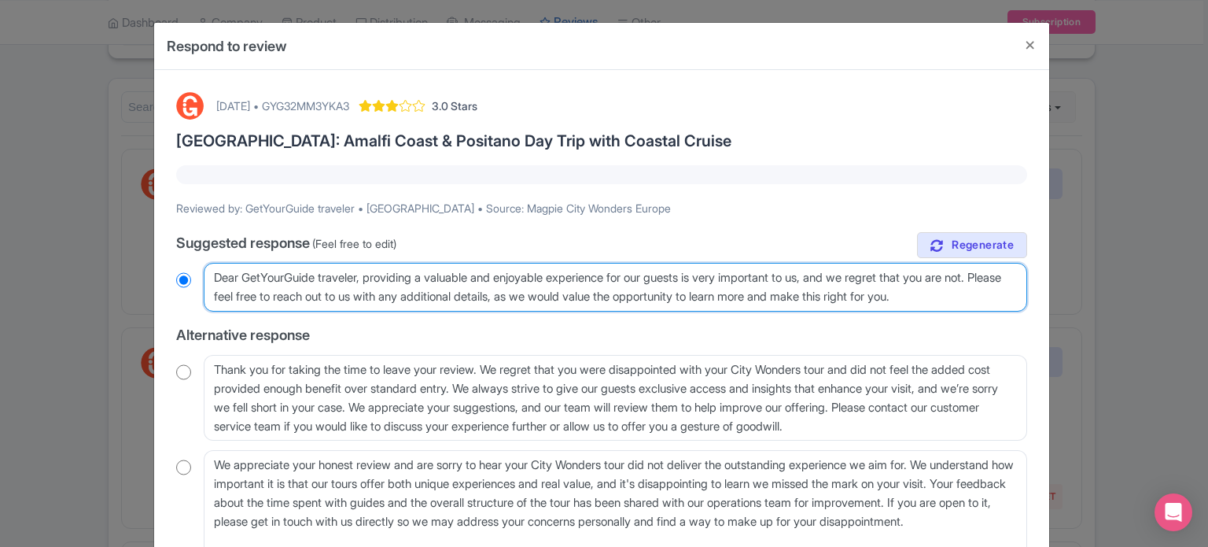
radio input "true"
type textarea "Dear GetYourGuide traveler, providing a valuable and enjoyable experience for o…"
radio input "true"
type textarea "Dear GetYourGuide traveler, providing a valuable and enjoyable experience for o…"
radio input "true"
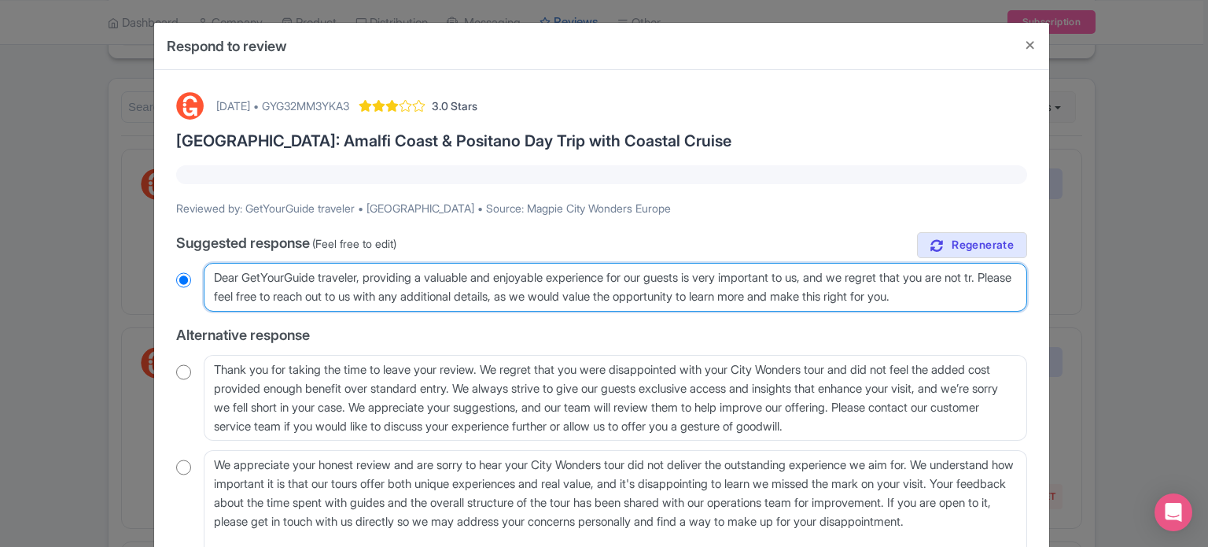
type textarea "Dear GetYourGuide traveler, providing a valuable and enjoyable experience for o…"
radio input "true"
type textarea "Dear GetYourGuide traveler, providing a valuable and enjoyable experience for o…"
radio input "true"
type textarea "Dear GetYourGuide traveler, providing a valuable and enjoyable experience for o…"
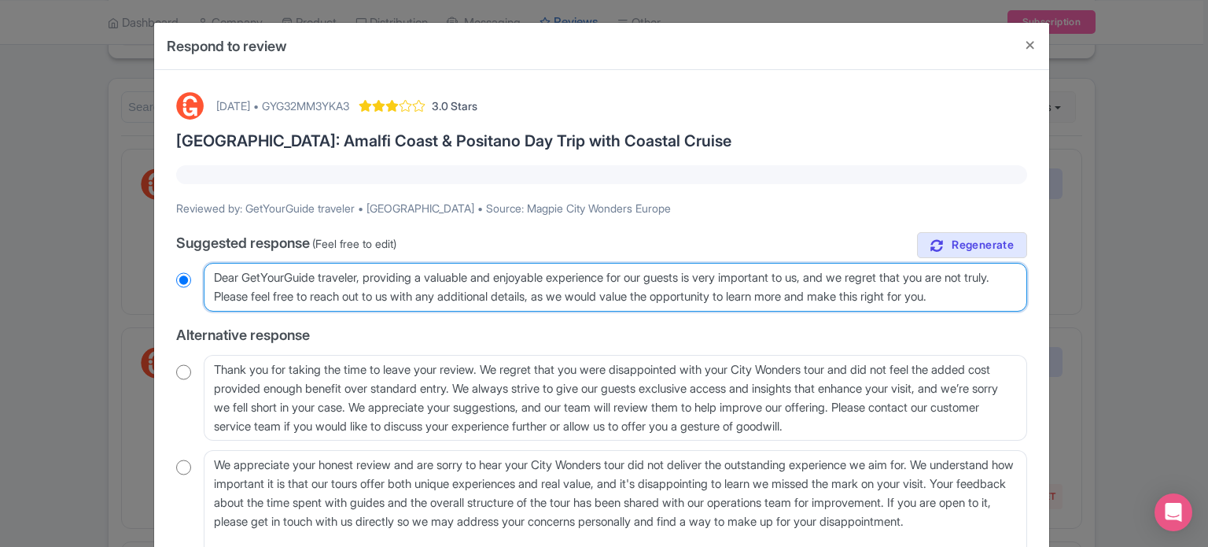
radio input "true"
type textarea "Dear GetYourGuide traveler, providing a valuable and enjoyable experience for o…"
radio input "true"
type textarea "Dear GetYourGuide traveler, providing a valuable and enjoyable experience for o…"
radio input "true"
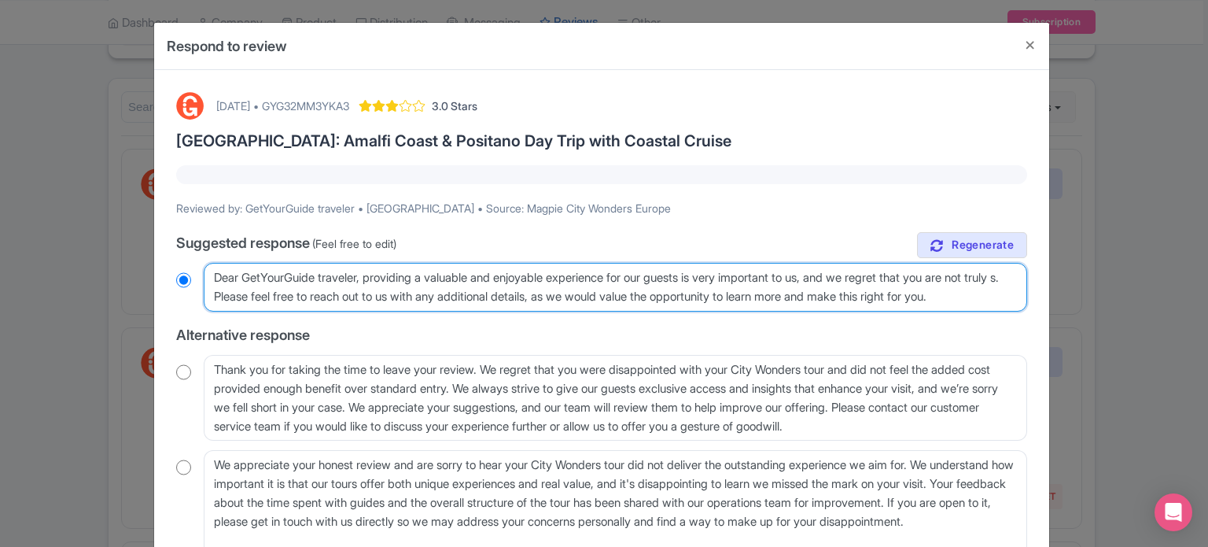
type textarea "Dear GetYourGuide traveler, providing a valuable and enjoyable experience for o…"
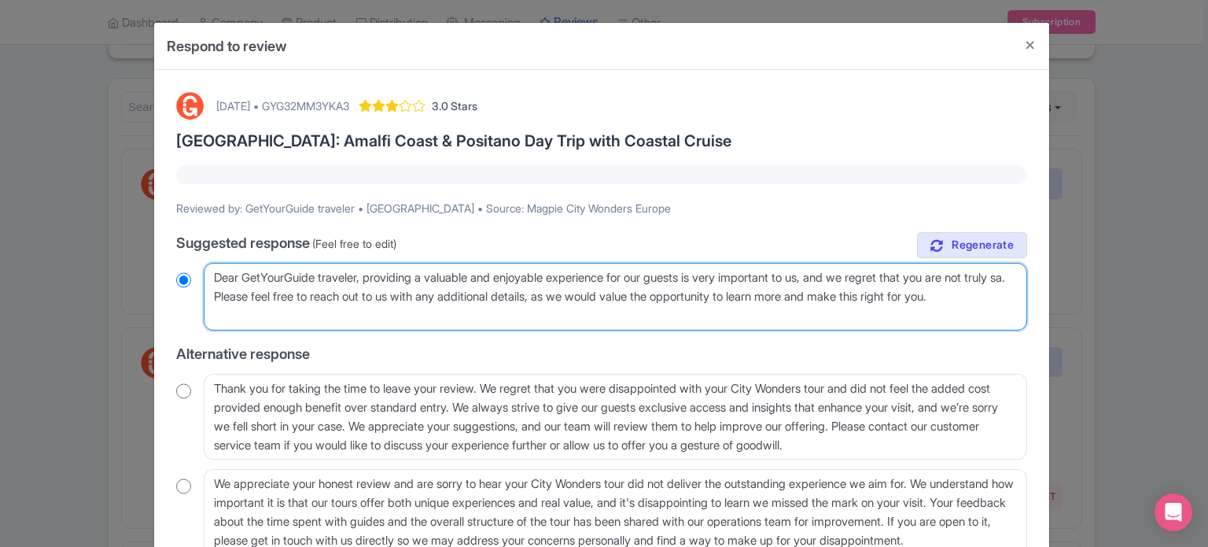
radio input "true"
type textarea "Dear GetYourGuide traveler, providing a valuable and enjoyable experience for o…"
radio input "true"
type textarea "Dear GetYourGuide traveler, providing a valuable and enjoyable experience for o…"
radio input "true"
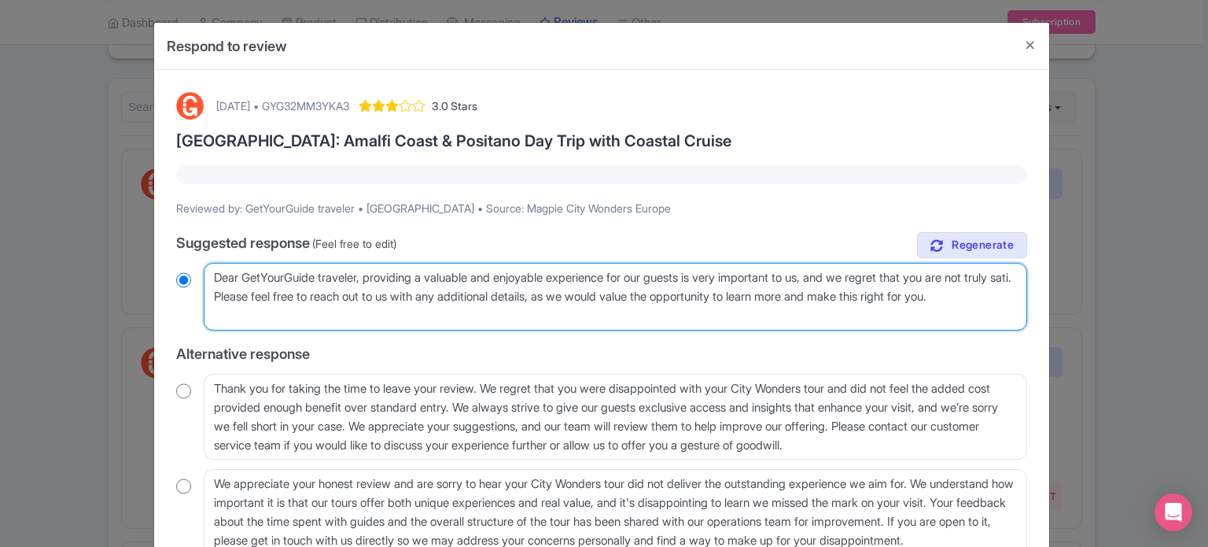
type textarea "Dear GetYourGuide traveler, providing a valuable and enjoyable experience for o…"
radio input "true"
type textarea "Dear GetYourGuide traveler, providing a valuable and enjoyable experience for o…"
radio input "true"
type textarea "Dear GetYourGuide traveler, providing a valuable and enjoyable experience for o…"
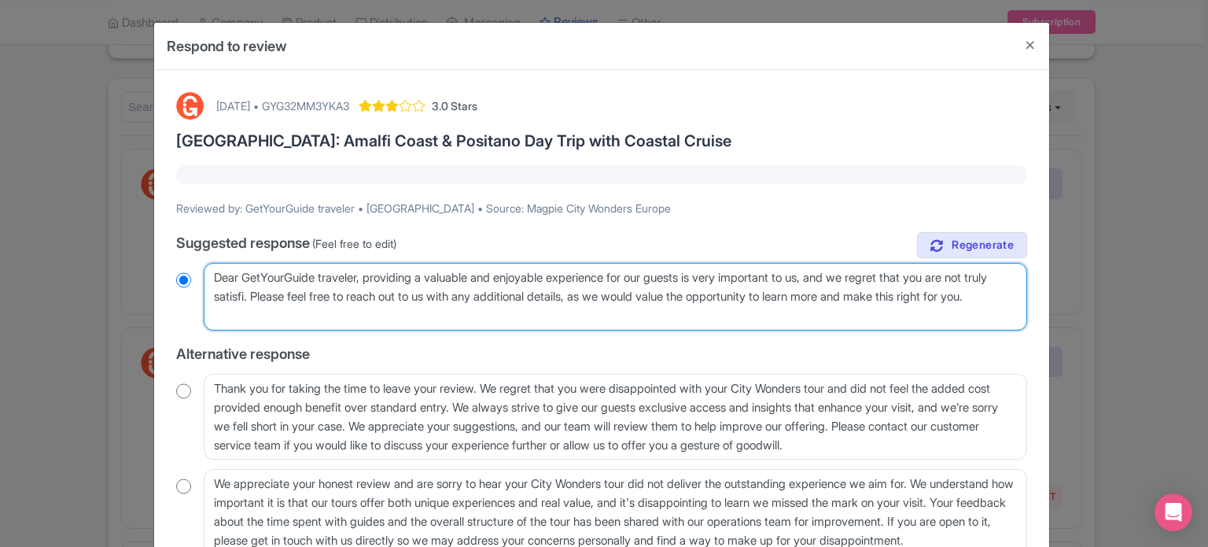
radio input "true"
type textarea "Dear GetYourGuide traveler, providing a valuable and enjoyable experience for o…"
radio input "true"
type textarea "Dear GetYourGuide traveler, providing a valuable and enjoyable experience for o…"
radio input "true"
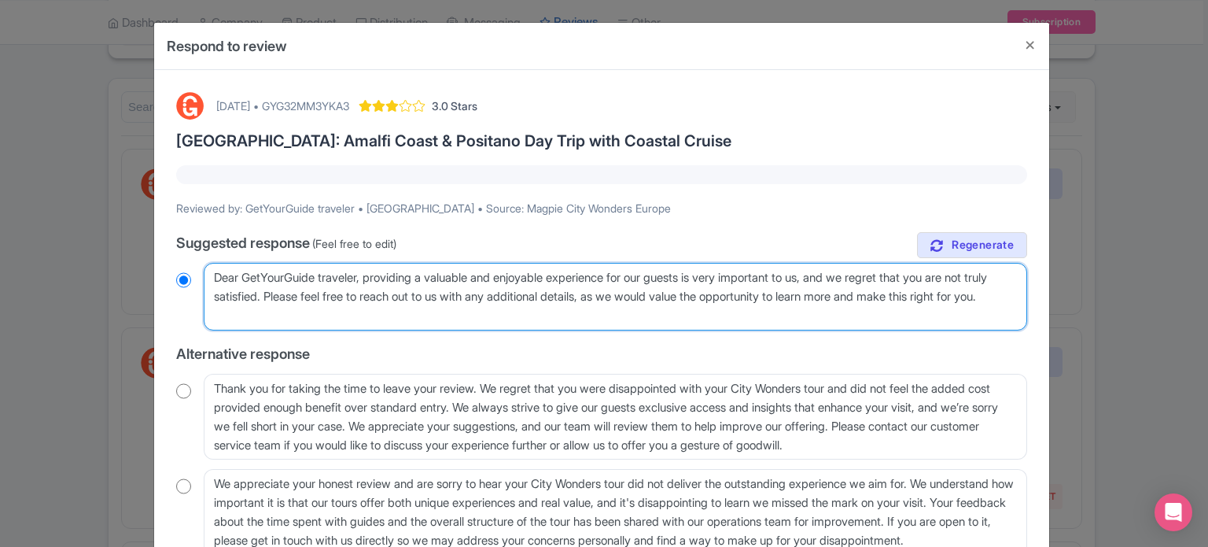
type textarea "Dear GetYourGuide traveler, providing a valuable and enjoyable experience for o…"
radio input "true"
type textarea "Dear GetYourGuide traveler, providing a valuable and enjoyable experience for o…"
radio input "true"
type textarea "Dear GetYourGuide traveler, providing a valuable and enjoyable experience for o…"
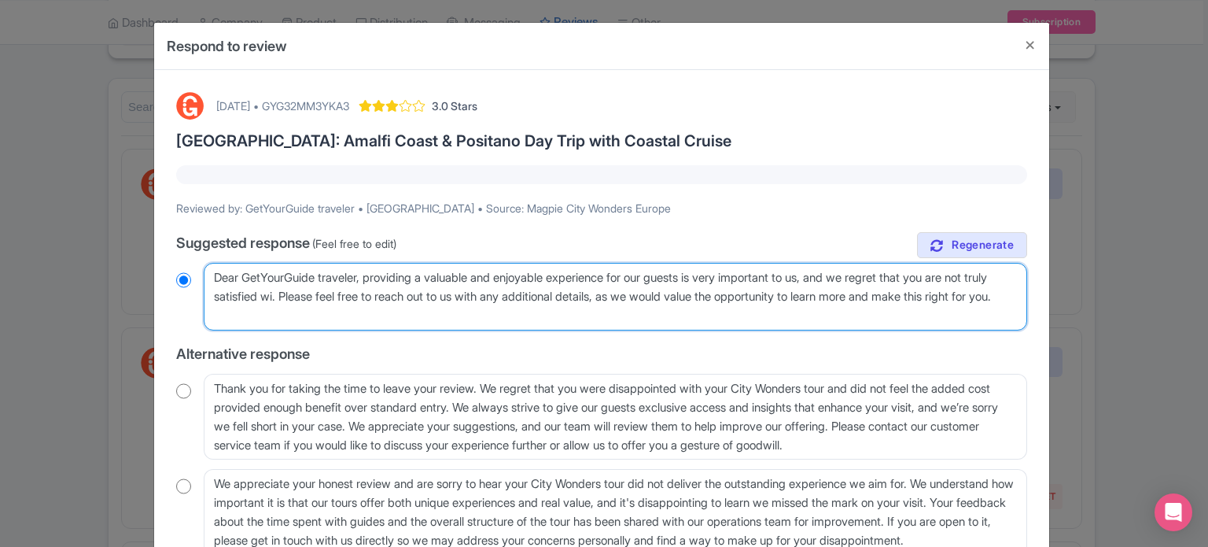
radio input "true"
type textarea "Dear GetYourGuide traveler, providing a valuable and enjoyable experience for o…"
radio input "true"
type textarea "Dear GetYourGuide traveler, providing a valuable and enjoyable experience for o…"
radio input "true"
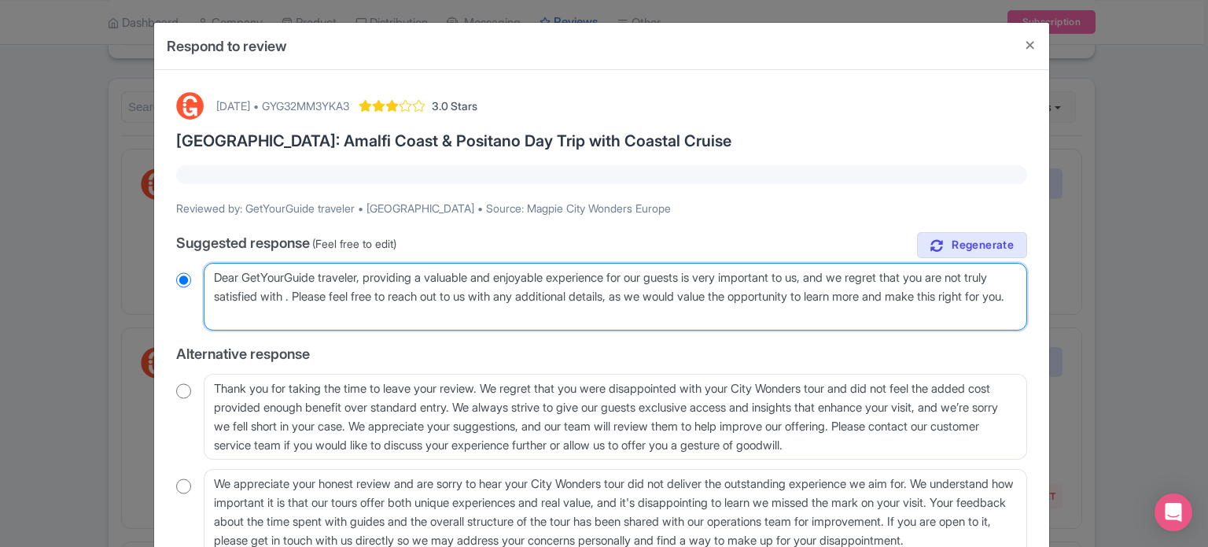
type textarea "Dear GetYourGuide traveler, providing a valuable and enjoyable experience for o…"
radio input "true"
type textarea "Dear GetYourGuide traveler, providing a valuable and enjoyable experience for o…"
radio input "true"
type textarea "Dear GetYourGuide traveler, providing a valuable and enjoyable experience for o…"
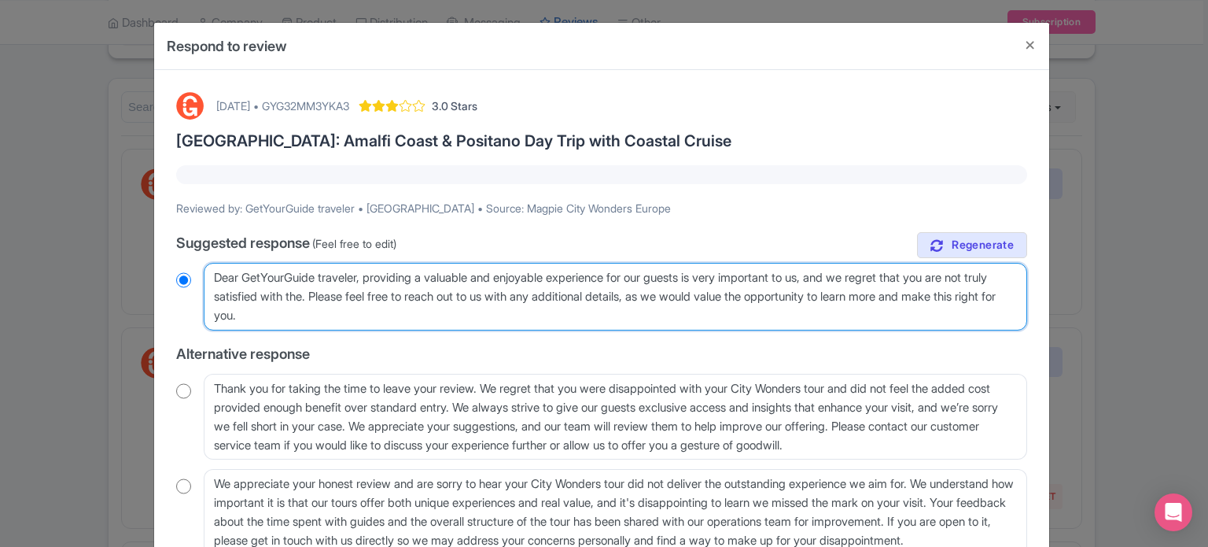
radio input "true"
type textarea "Dear GetYourGuide traveler, providing a valuable and enjoyable experience for o…"
radio input "true"
type textarea "Dear GetYourGuide traveler, providing a valuable and enjoyable experience for o…"
radio input "true"
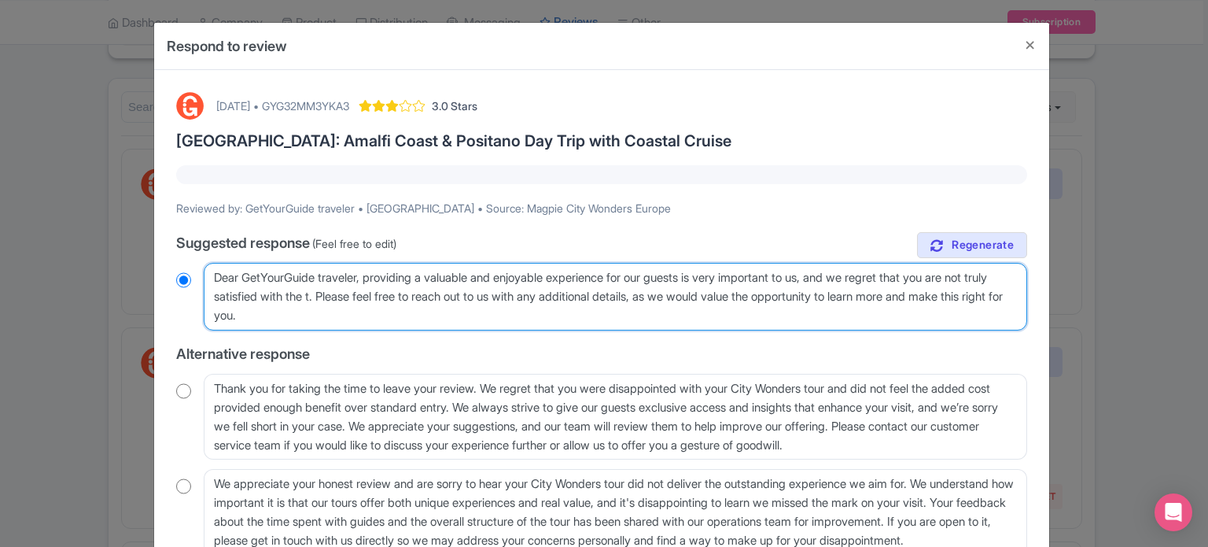
type textarea "Dear GetYourGuide traveler, providing a valuable and enjoyable experience for o…"
radio input "true"
type textarea "Dear GetYourGuide traveler, providing a valuable and enjoyable experience for o…"
radio input "true"
type textarea "Dear GetYourGuide traveler, providing a valuable and enjoyable experience for o…"
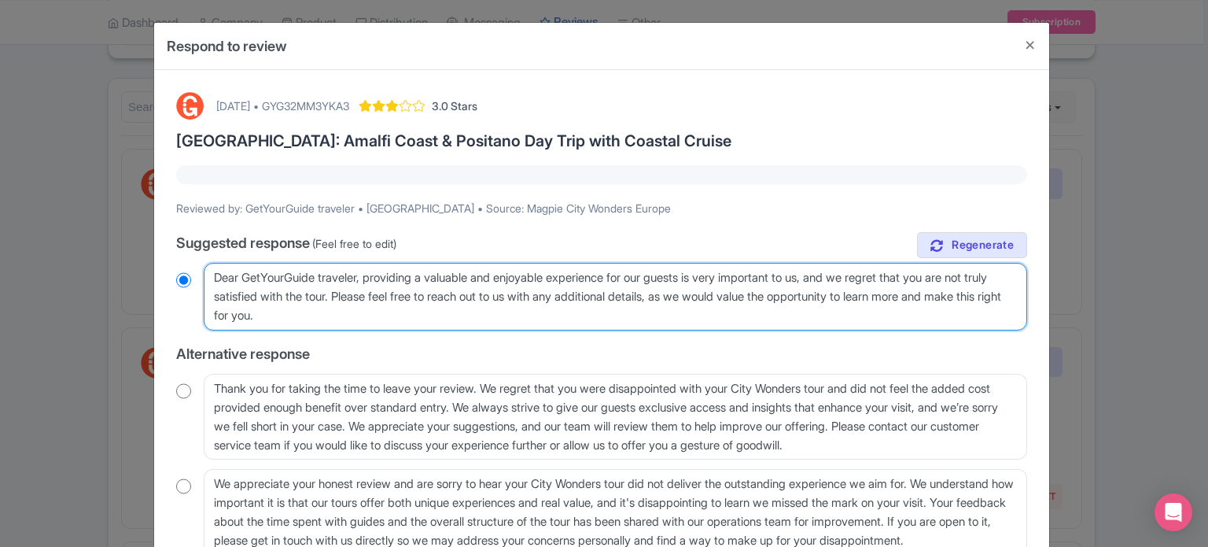
radio input "true"
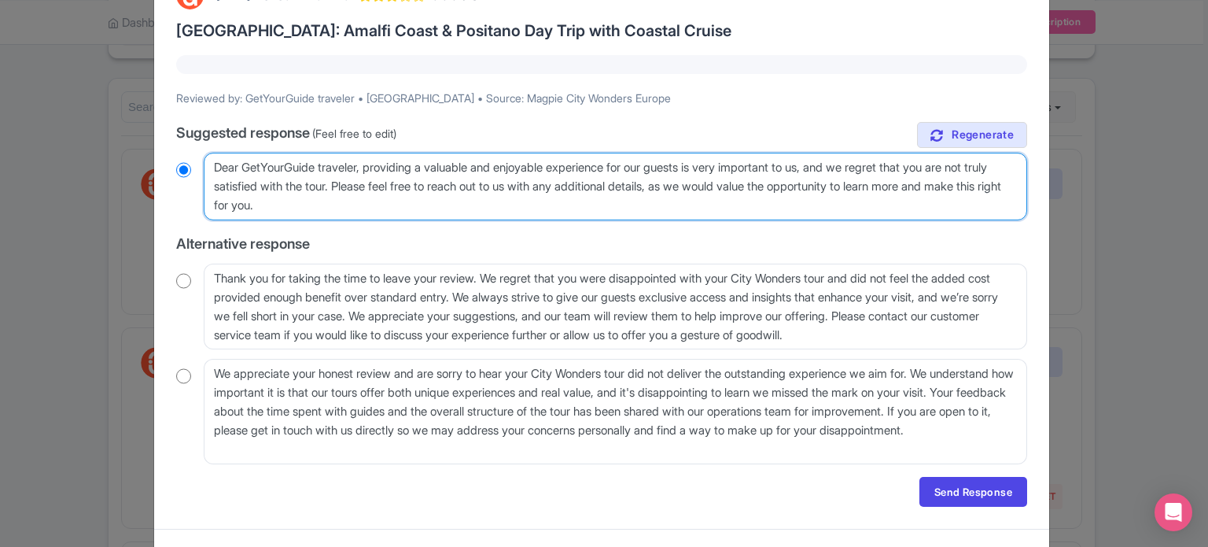
scroll to position [139, 0]
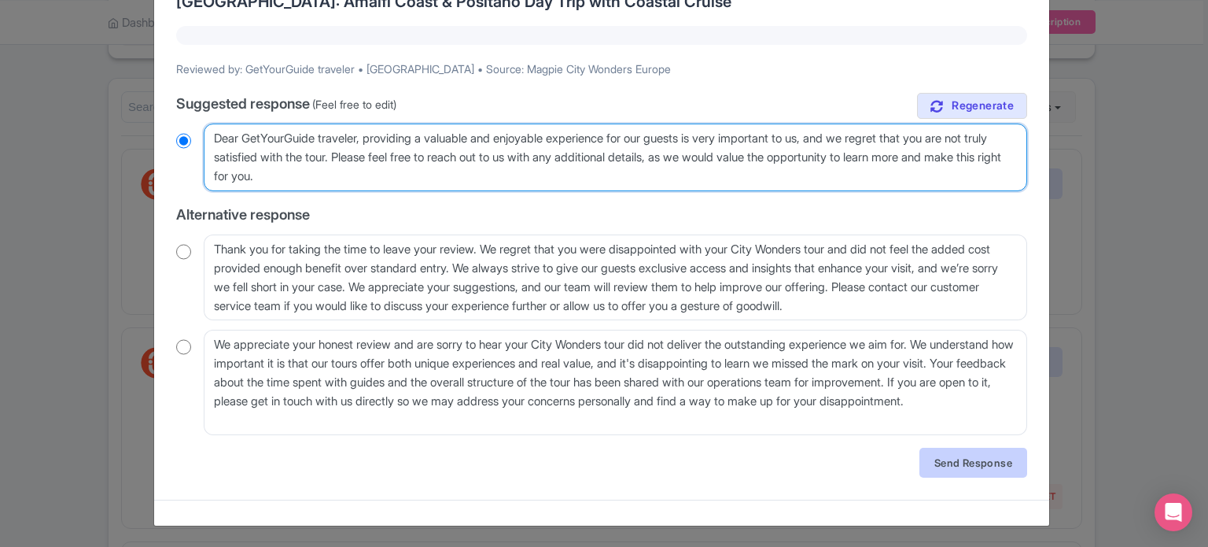
type textarea "Dear GetYourGuide traveler, providing a valuable and enjoyable experience for o…"
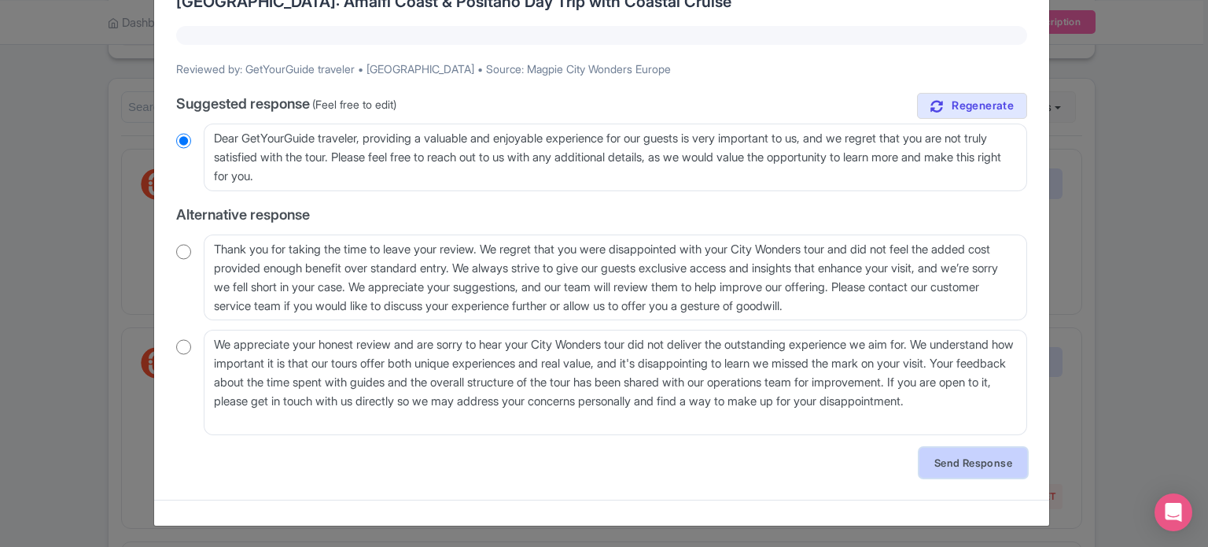
click at [989, 451] on link "Send Response" at bounding box center [973, 462] width 108 height 30
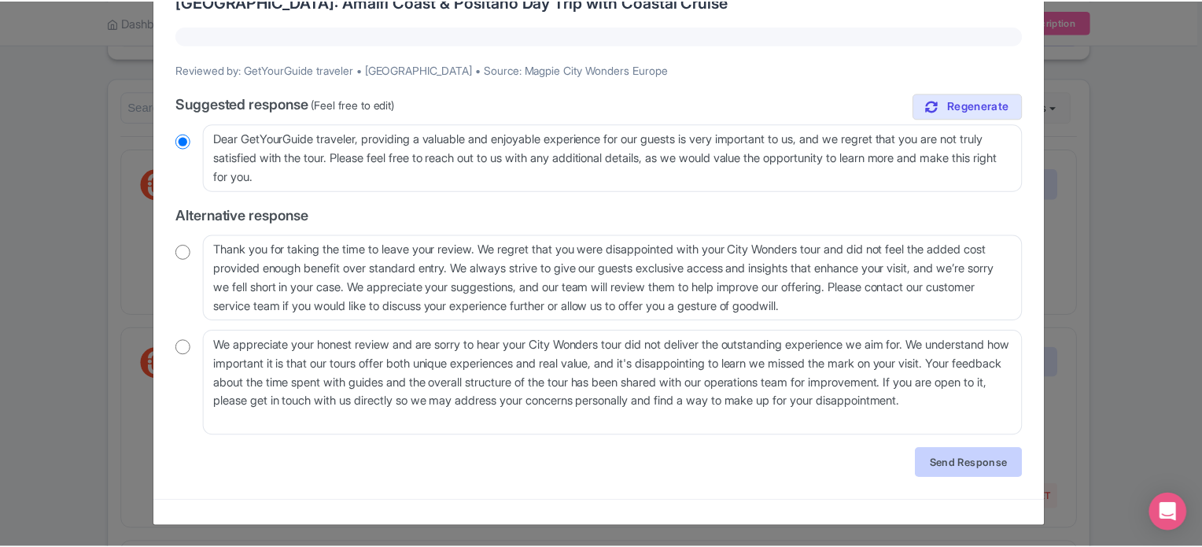
scroll to position [0, 0]
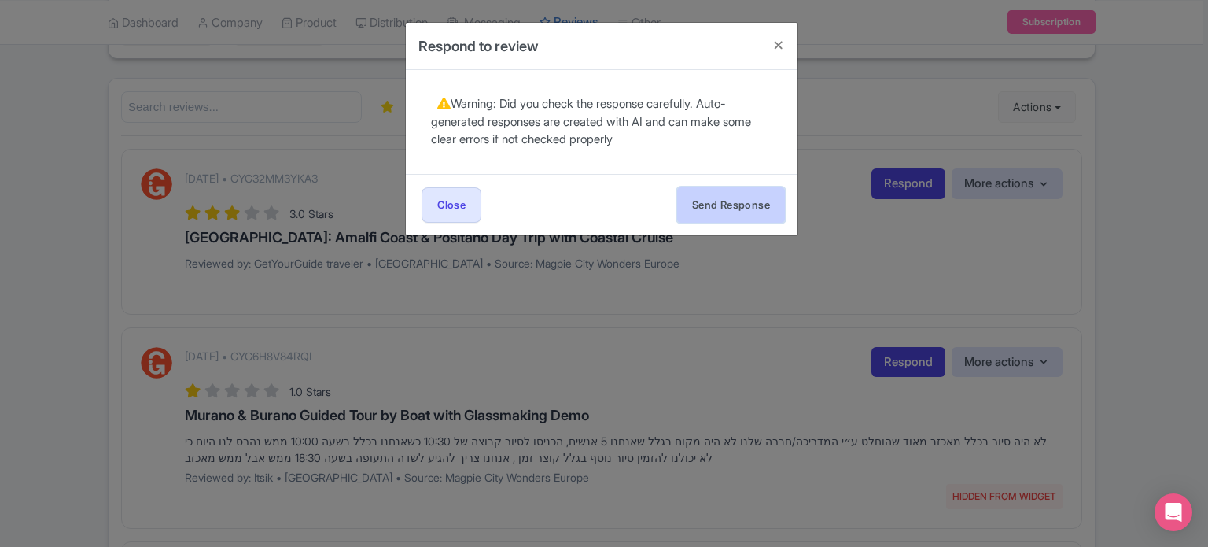
click at [735, 192] on button "Send Response" at bounding box center [731, 204] width 108 height 35
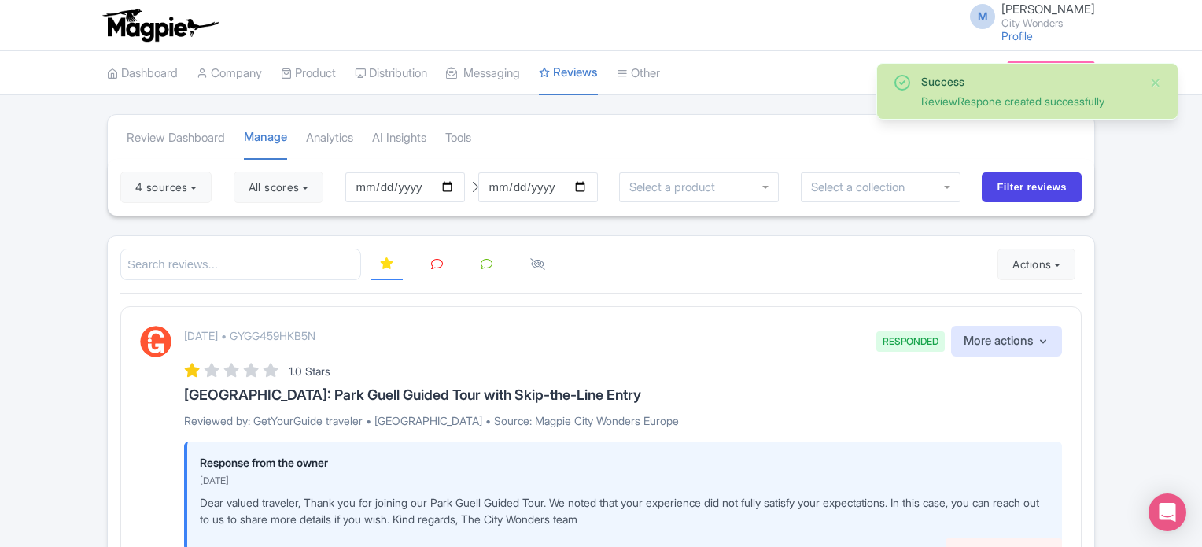
click at [437, 260] on icon at bounding box center [437, 264] width 12 height 12
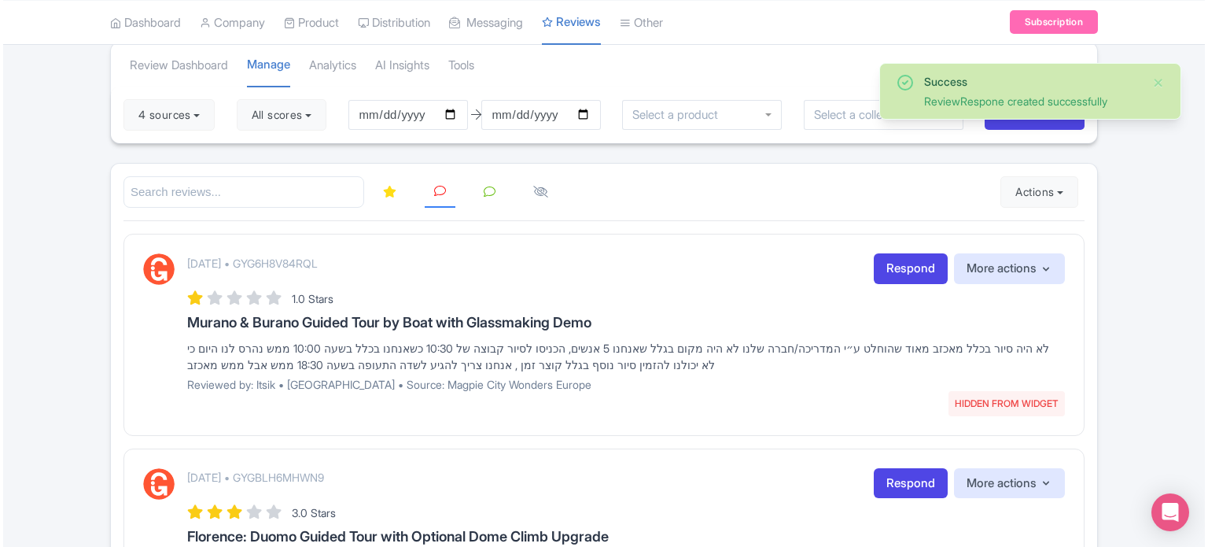
scroll to position [157, 0]
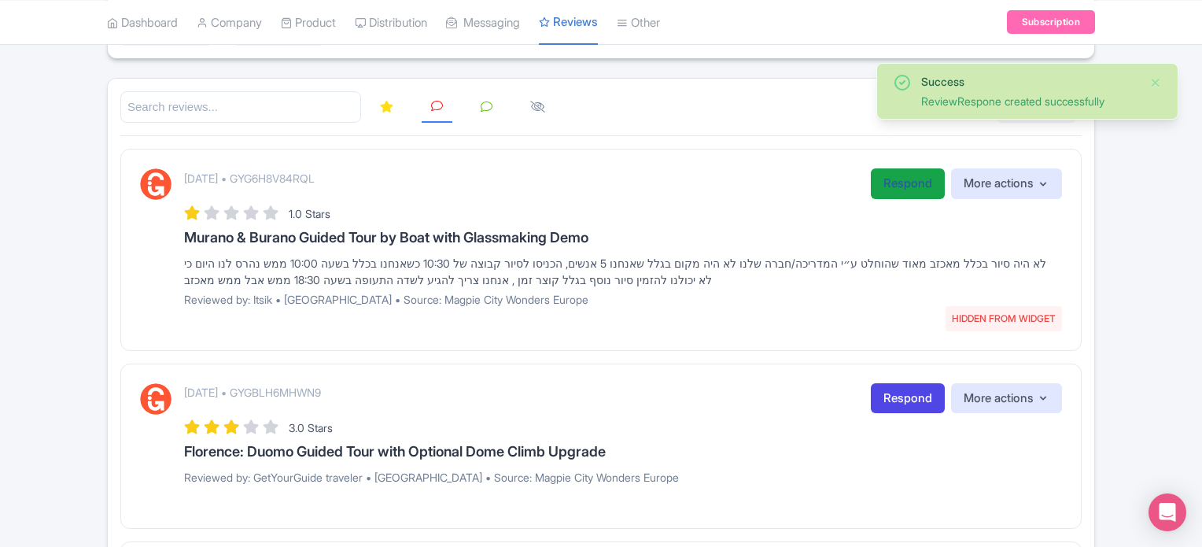
click at [887, 186] on link "Respond" at bounding box center [908, 183] width 74 height 31
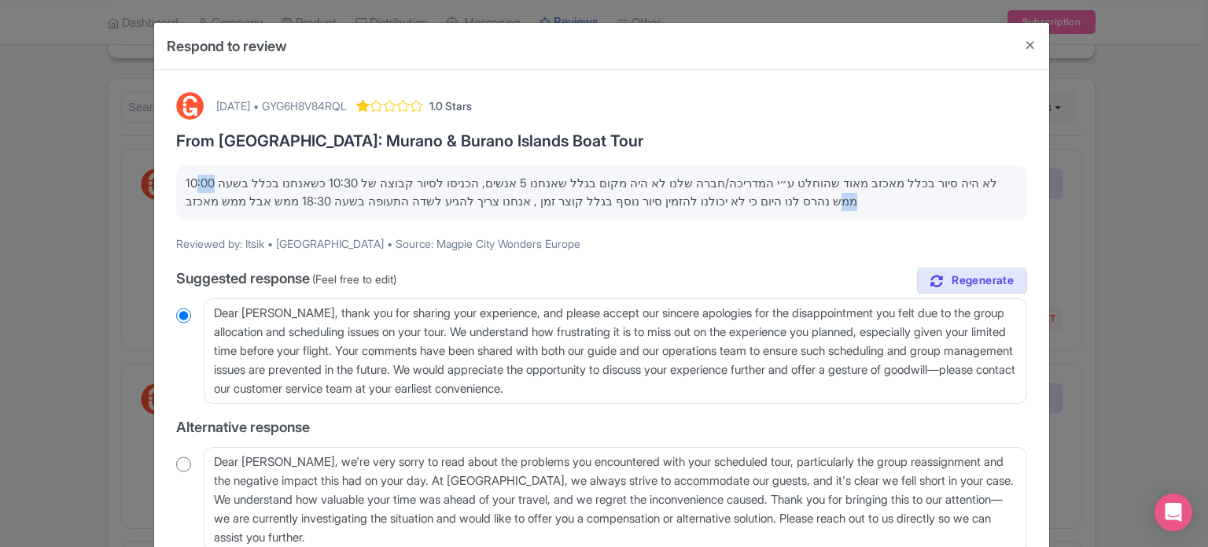
drag, startPoint x: 186, startPoint y: 184, endPoint x: 853, endPoint y: 201, distance: 667.9
click at [853, 201] on p "לא היה סיור בכלל מאכזב מאוד שהוחלט ע״י המדריכה/חברה שלנו לא היה מקום בגלל שאנחנ…" at bounding box center [602, 192] width 832 height 35
drag, startPoint x: 874, startPoint y: 203, endPoint x: 189, endPoint y: 175, distance: 685.5
click at [189, 175] on p "לא היה סיור בכלל מאכזב מאוד שהוחלט ע״י המדריכה/חברה שלנו לא היה מקום בגלל שאנחנ…" at bounding box center [602, 192] width 832 height 35
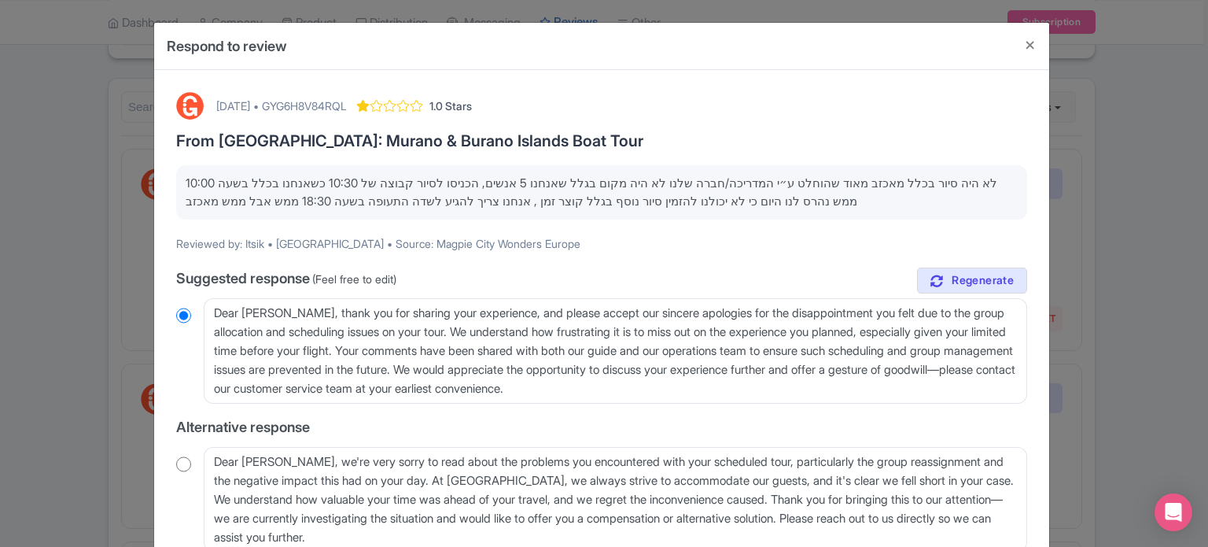
click at [188, 182] on p "לא היה סיור בכלל מאכזב מאוד שהוחלט ע״י המדריכה/חברה שלנו לא היה מקום בגלל שאנחנ…" at bounding box center [602, 192] width 832 height 35
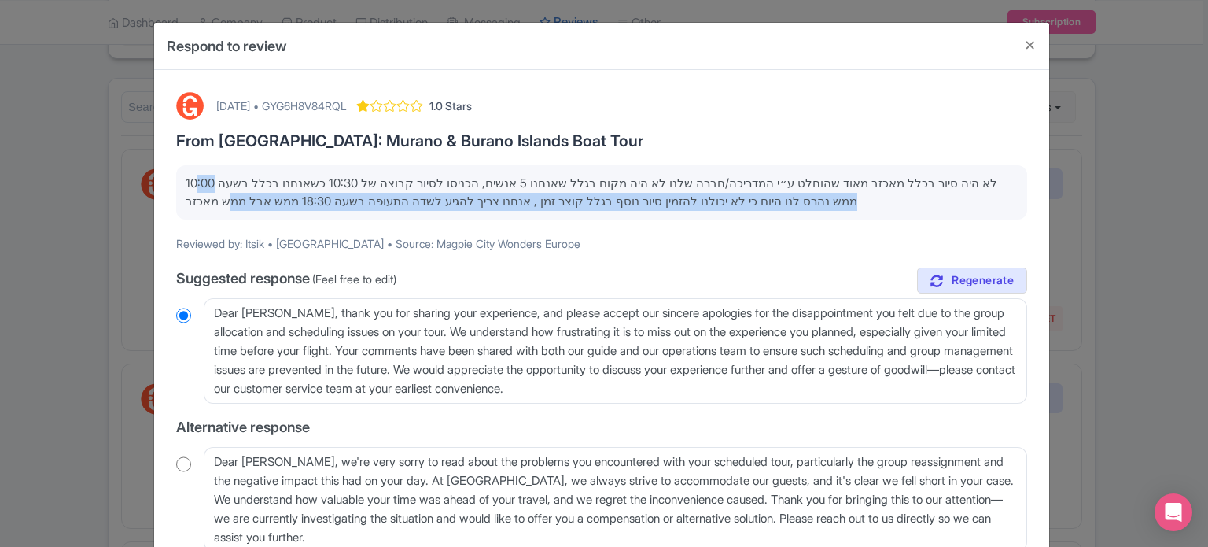
drag, startPoint x: 186, startPoint y: 182, endPoint x: 239, endPoint y: 197, distance: 55.7
click at [239, 197] on p "לא היה סיור בכלל מאכזב מאוד שהוחלט ע״י המדריכה/חברה שלנו לא היה מקום בגלל שאנחנ…" at bounding box center [602, 192] width 832 height 35
click at [837, 204] on p "לא היה סיור בכלל מאכזב מאוד שהוחלט ע״י המדריכה/חברה שלנו לא היה מקום בגלל שאנחנ…" at bounding box center [602, 192] width 832 height 35
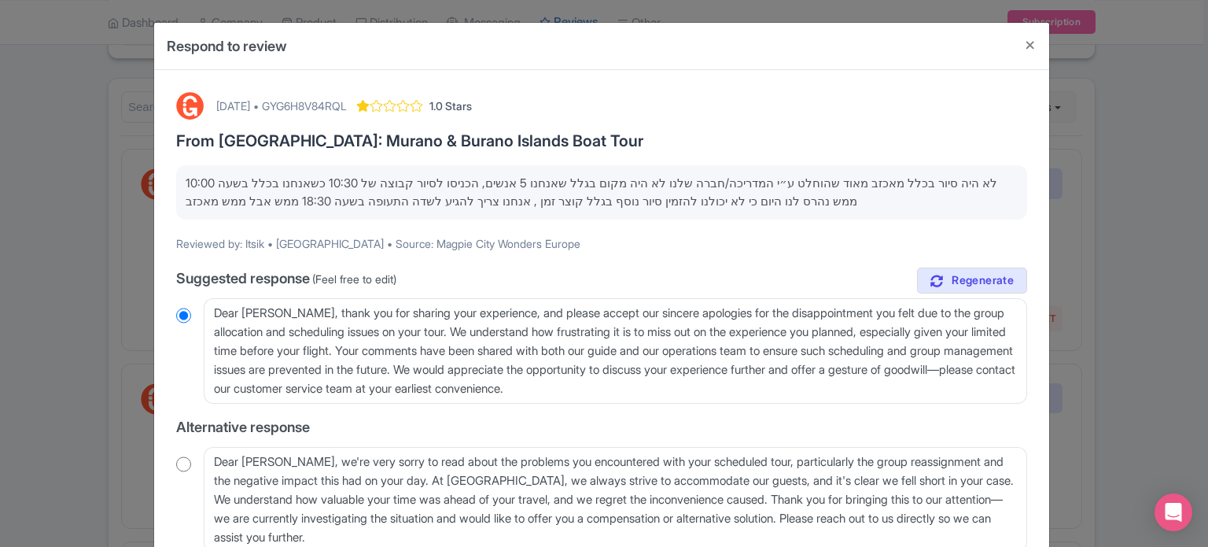
drag, startPoint x: 862, startPoint y: 201, endPoint x: 993, endPoint y: 175, distance: 133.9
click at [993, 175] on p "לא היה סיור בכלל מאכזב מאוד שהוחלט ע״י המדריכה/חברה שלנו לא היה מקום בגלל שאנחנ…" at bounding box center [602, 192] width 832 height 35
copy p "א היה סיור בכלל מאכזב מאוד שהוחלט ע״י המדריכה/חברה שלנו לא היה מקום בגלל שאנחנו…"
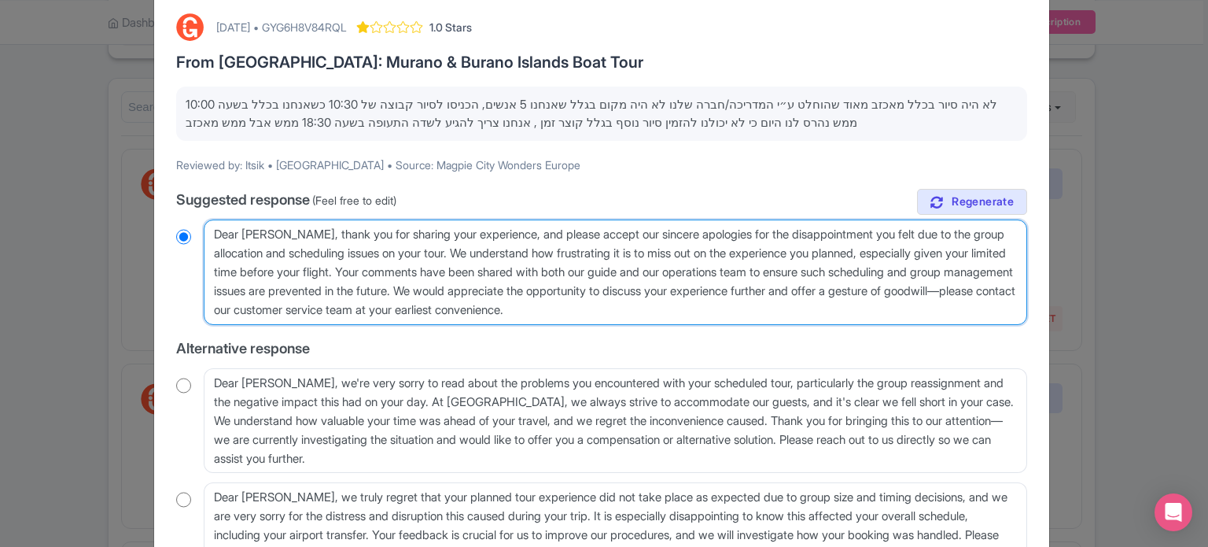
drag, startPoint x: 468, startPoint y: 252, endPoint x: 541, endPoint y: 293, distance: 83.8
click at [541, 290] on textarea "Dear [PERSON_NAME], thank you for sharing your experience, and please accept ou…" at bounding box center [615, 271] width 823 height 105
type textarea "Dear [PERSON_NAME], thank you for sharing your experience, and please accept ou…"
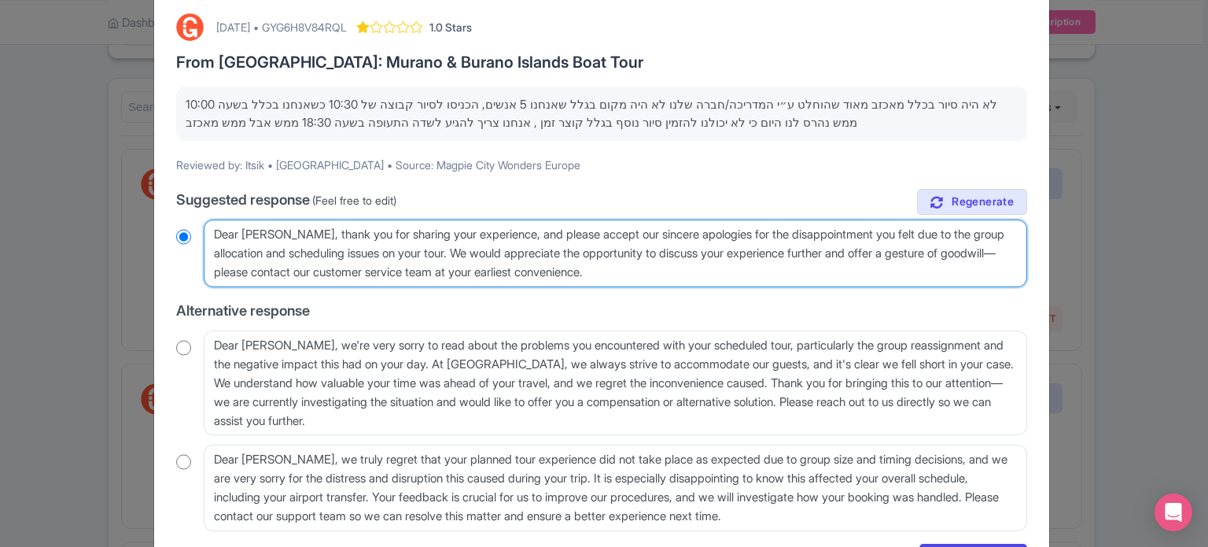
radio input "true"
click at [871, 251] on textarea "Dear Itsik, thank you for sharing your experience, and please accept our sincer…" at bounding box center [615, 253] width 823 height 68
drag, startPoint x: 896, startPoint y: 253, endPoint x: 258, endPoint y: 271, distance: 638.0
click at [258, 271] on textarea "Dear Itsik, thank you for sharing your experience, and please accept our sincer…" at bounding box center [615, 253] width 823 height 68
type textarea "Dear Itsik, thank you for sharing your experience, and please accept our sincer…"
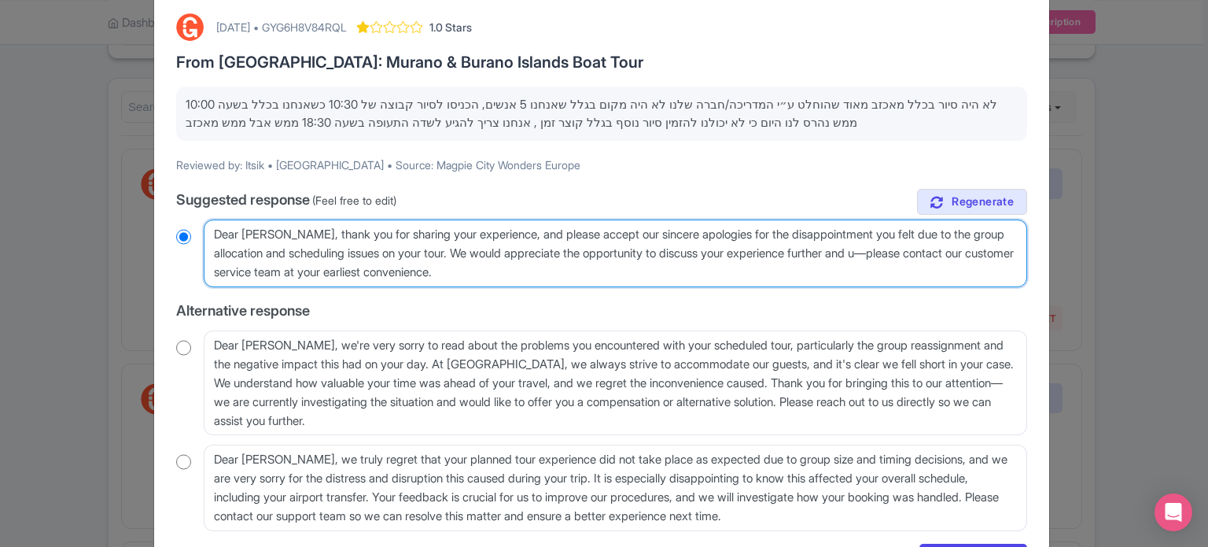
radio input "true"
type textarea "Dear Itsik, thank you for sharing your experience, and please accept our sincer…"
radio input "true"
type textarea "Dear Itsik, thank you for sharing your experience, and please accept our sincer…"
radio input "true"
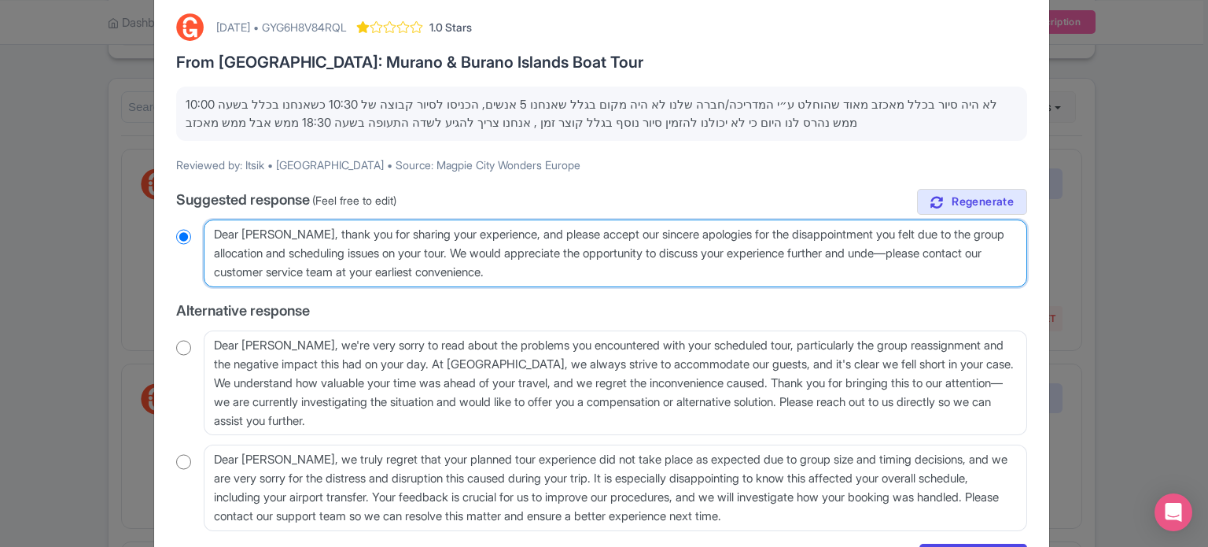
type textarea "Dear Itsik, thank you for sharing your experience, and please accept our sincer…"
radio input "true"
type textarea "Dear Itsik, thank you for sharing your experience, and please accept our sincer…"
radio input "true"
type textarea "Dear Itsik, thank you for sharing your experience, and please accept our sincer…"
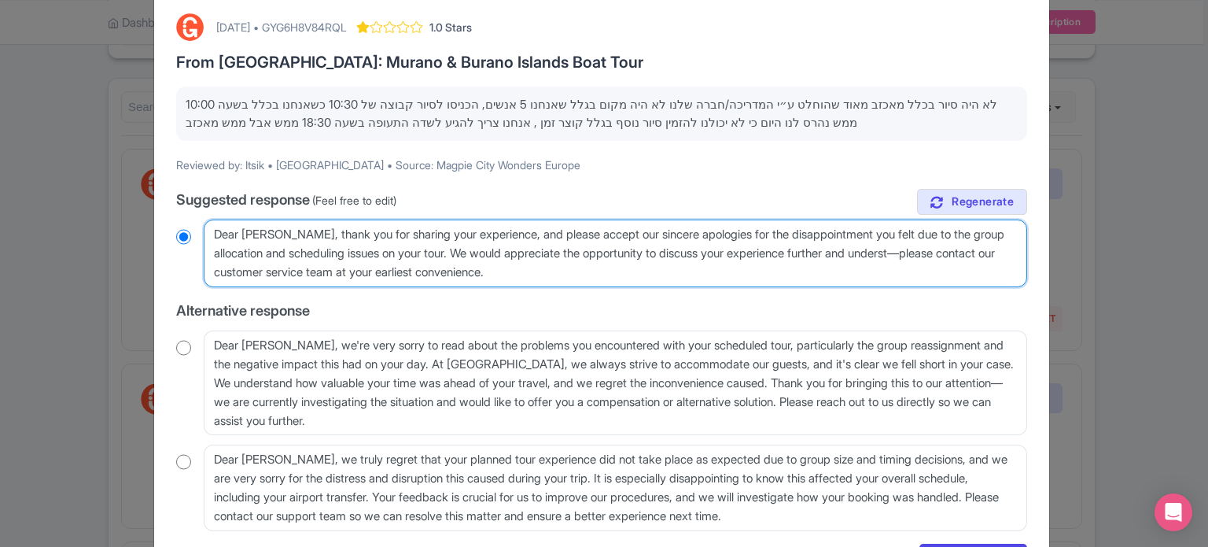
radio input "true"
type textarea "Dear Itsik, thank you for sharing your experience, and please accept our sincer…"
radio input "true"
type textarea "Dear Itsik, thank you for sharing your experience, and please accept our sincer…"
radio input "true"
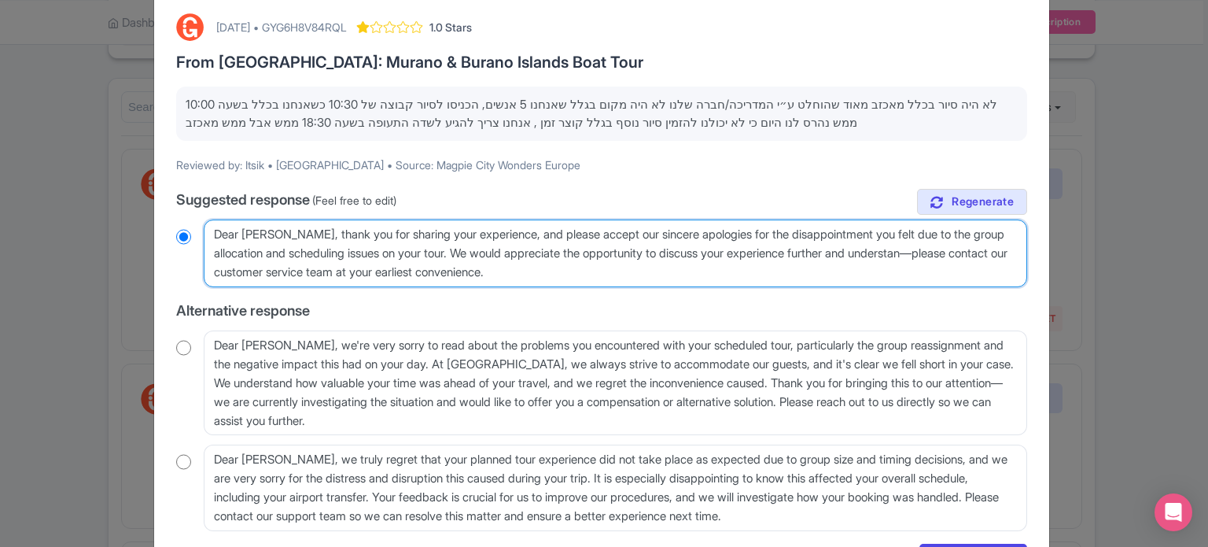
type textarea "Dear Itsik, thank you for sharing your experience, and please accept our sincer…"
radio input "true"
type textarea "Dear Itsik, thank you for sharing your experience, and please accept our sincer…"
radio input "true"
type textarea "Dear Itsik, thank you for sharing your experience, and please accept our sincer…"
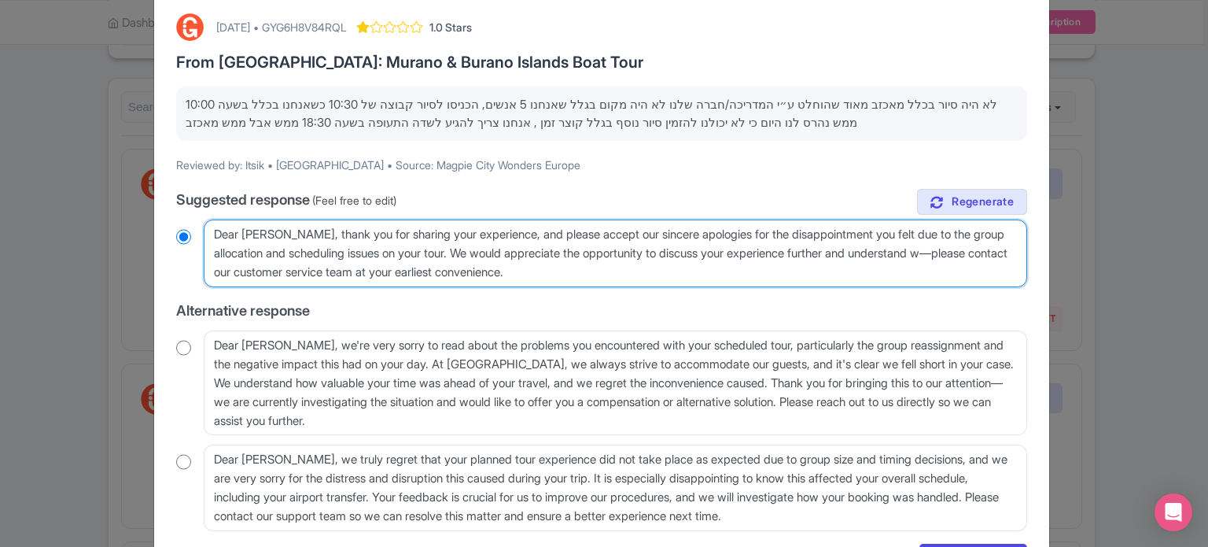
radio input "true"
type textarea "Dear Itsik, thank you for sharing your experience, and please accept our sincer…"
radio input "true"
type textarea "Dear Itsik, thank you for sharing your experience, and please accept our sincer…"
radio input "true"
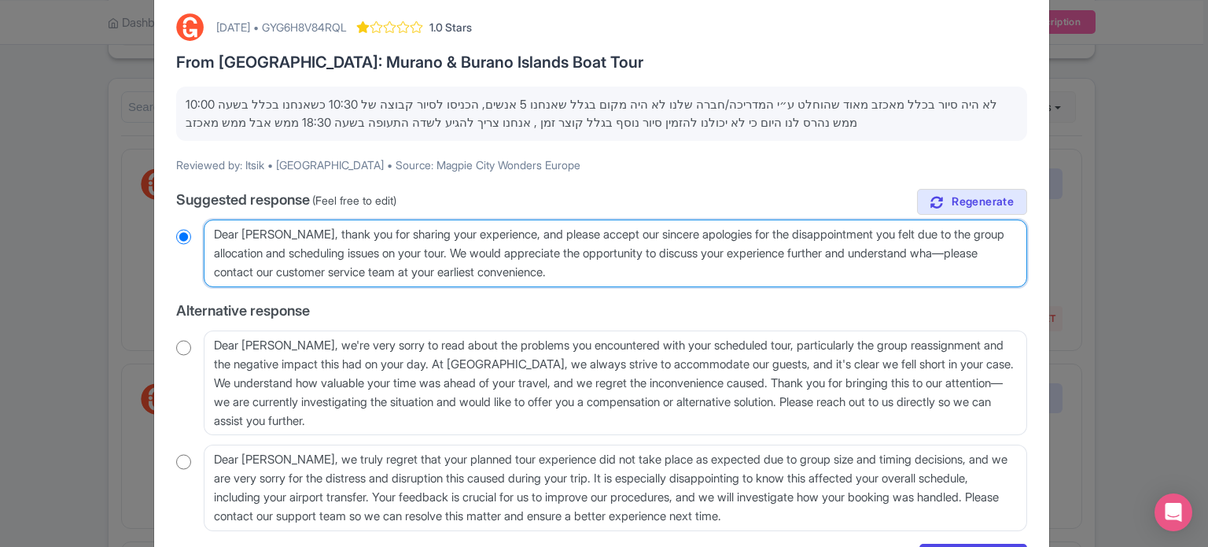
type textarea "Dear Itsik, thank you for sharing your experience, and please accept our sincer…"
radio input "true"
type textarea "Dear Itsik, thank you for sharing your experience, and please accept our sincer…"
radio input "true"
type textarea "Dear Itsik, thank you for sharing your experience, and please accept our sincer…"
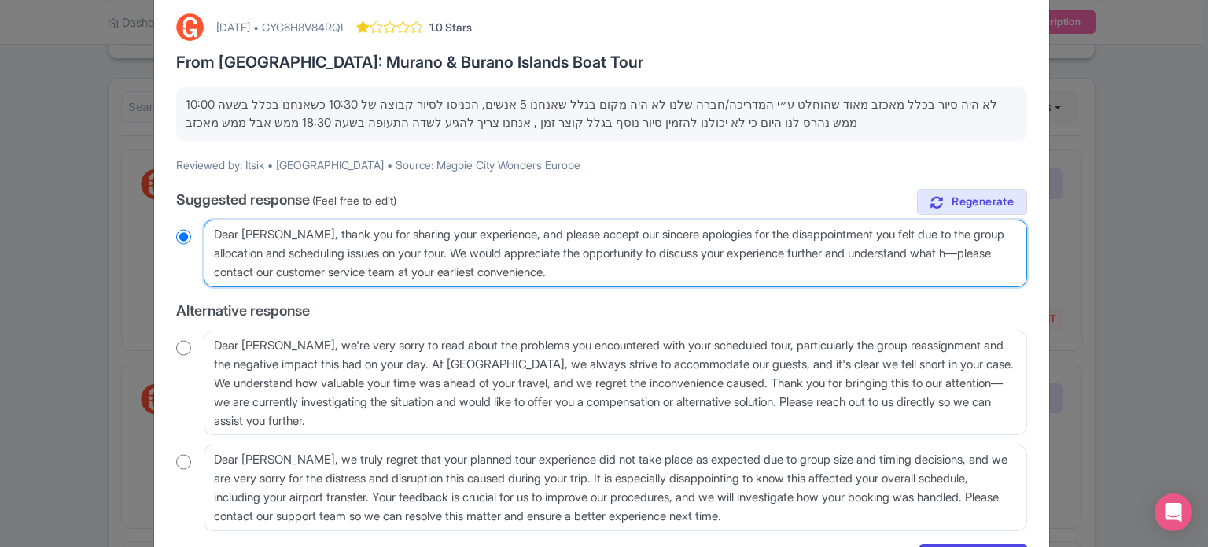
radio input "true"
type textarea "Dear Itsik, thank you for sharing your experience, and please accept our sincer…"
radio input "true"
type textarea "Dear Itsik, thank you for sharing your experience, and please accept our sincer…"
radio input "true"
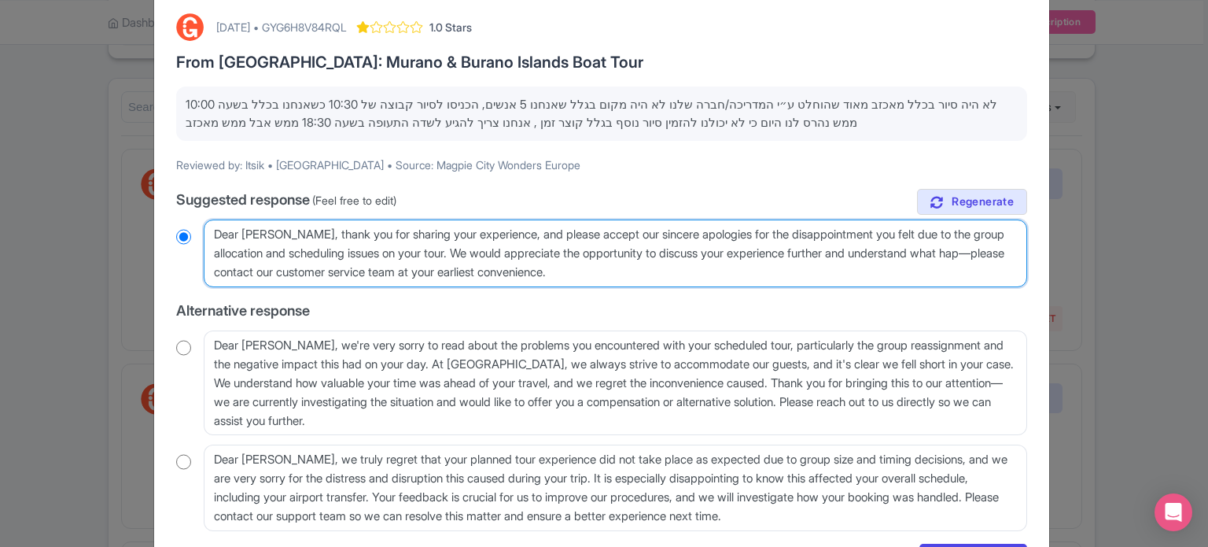
type textarea "Dear Itsik, thank you for sharing your experience, and please accept our sincer…"
radio input "true"
type textarea "Dear Itsik, thank you for sharing your experience, and please accept our sincer…"
radio input "true"
type textarea "Dear Itsik, thank you for sharing your experience, and please accept our sincer…"
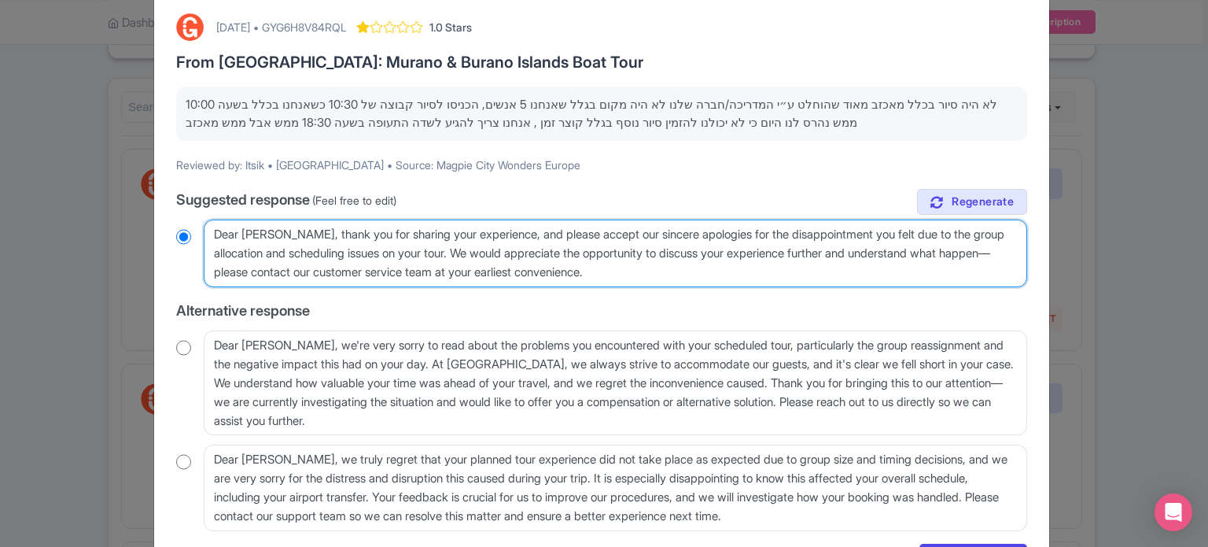
radio input "true"
type textarea "Dear Itsik, thank you for sharing your experience, and please accept our sincer…"
radio input "true"
type textarea "Dear Itsik, thank you for sharing your experience, and please accept our sincer…"
radio input "true"
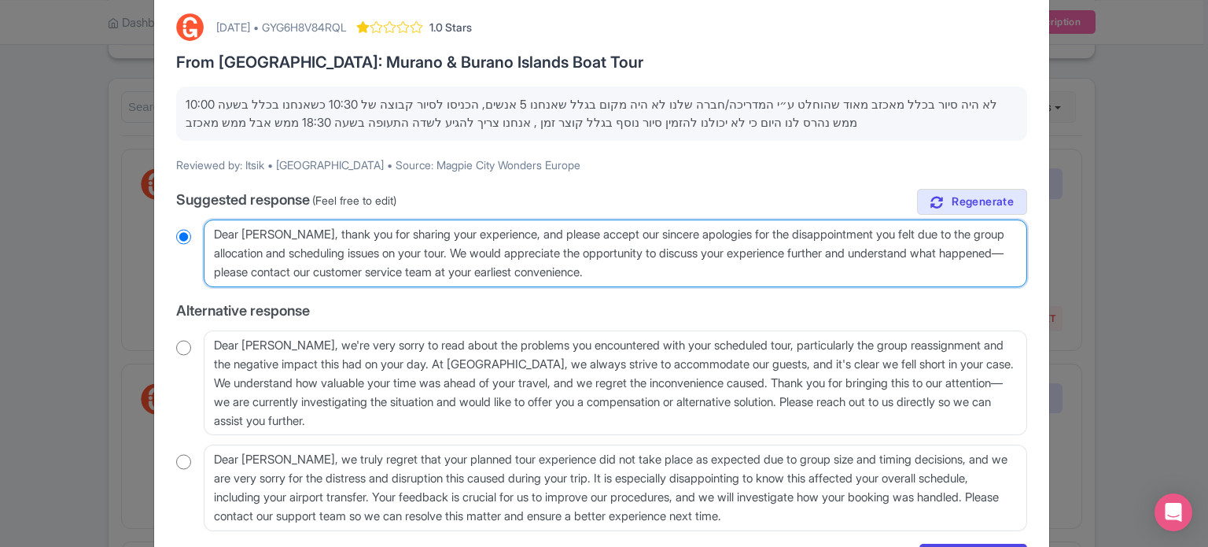
type textarea "Dear Itsik, thank you for sharing your experience, and please accept our sincer…"
radio input "true"
type textarea "Dear Itsik, thank you for sharing your experience, and please accept our sincer…"
radio input "true"
type textarea "Dear Itsik, thank you for sharing your experience, and please accept our sincer…"
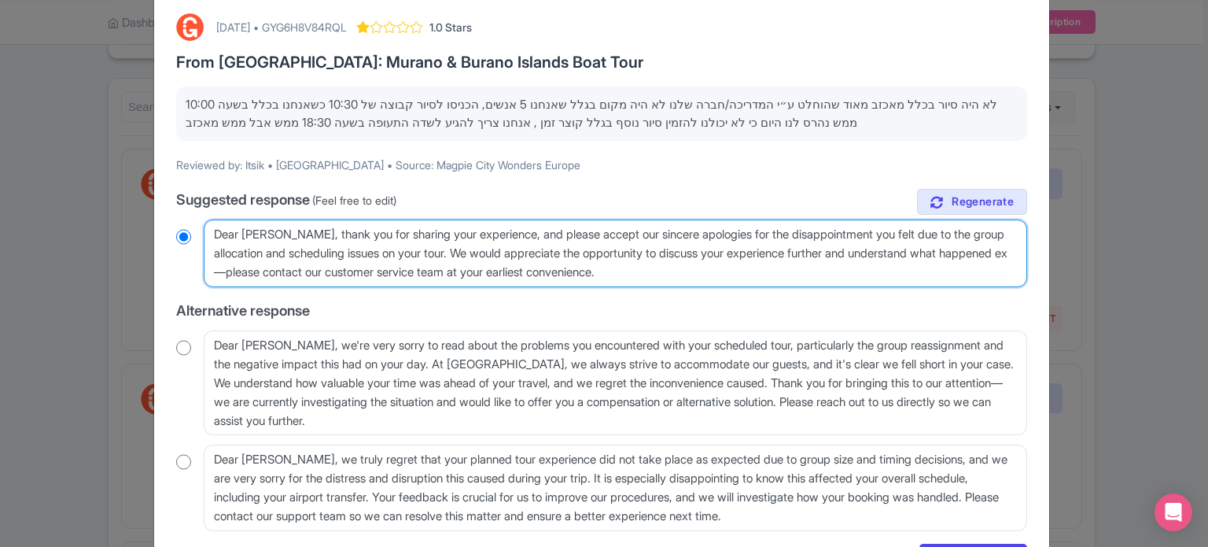
radio input "true"
type textarea "Dear Itsik, thank you for sharing your experience, and please accept our sincer…"
radio input "true"
type textarea "Dear Itsik, thank you for sharing your experience, and please accept our sincer…"
radio input "true"
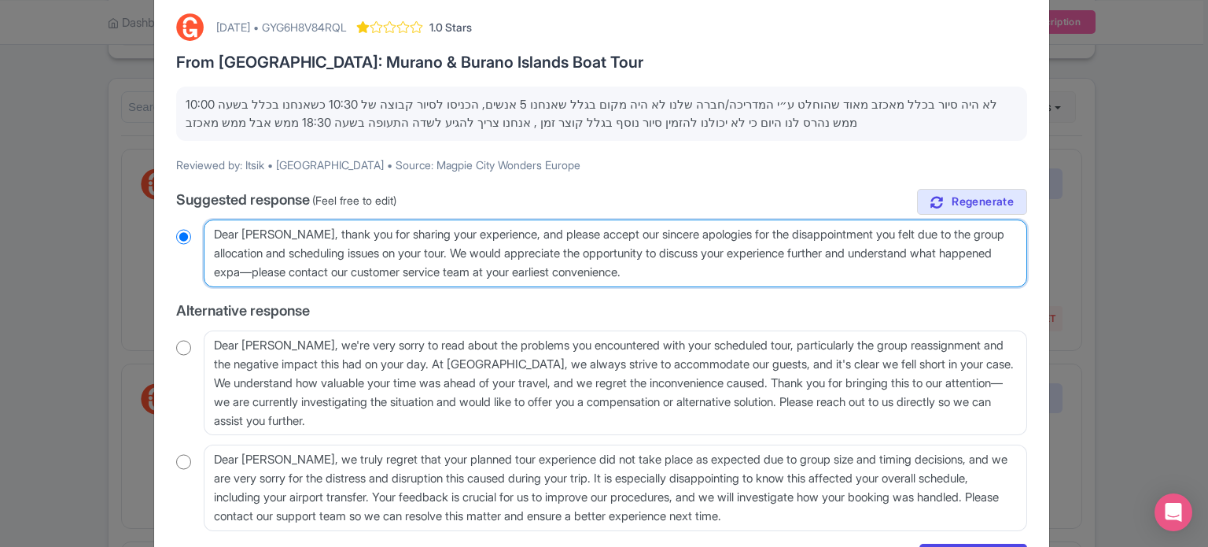
type textarea "Dear Itsik, thank you for sharing your experience, and please accept our sincer…"
radio input "true"
type textarea "Dear Itsik, thank you for sharing your experience, and please accept our sincer…"
radio input "true"
type textarea "Dear Itsik, thank you for sharing your experience, and please accept our sincer…"
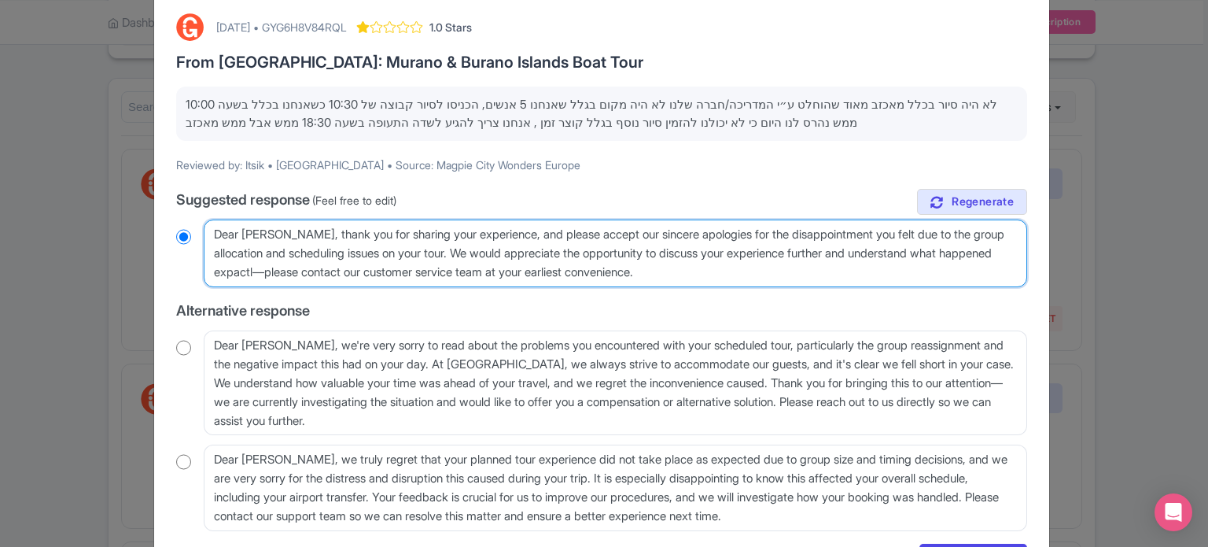
radio input "true"
type textarea "Dear Itsik, thank you for sharing your experience, and please accept our sincer…"
radio input "true"
type textarea "Dear Itsik, thank you for sharing your experience, and please accept our sincer…"
radio input "true"
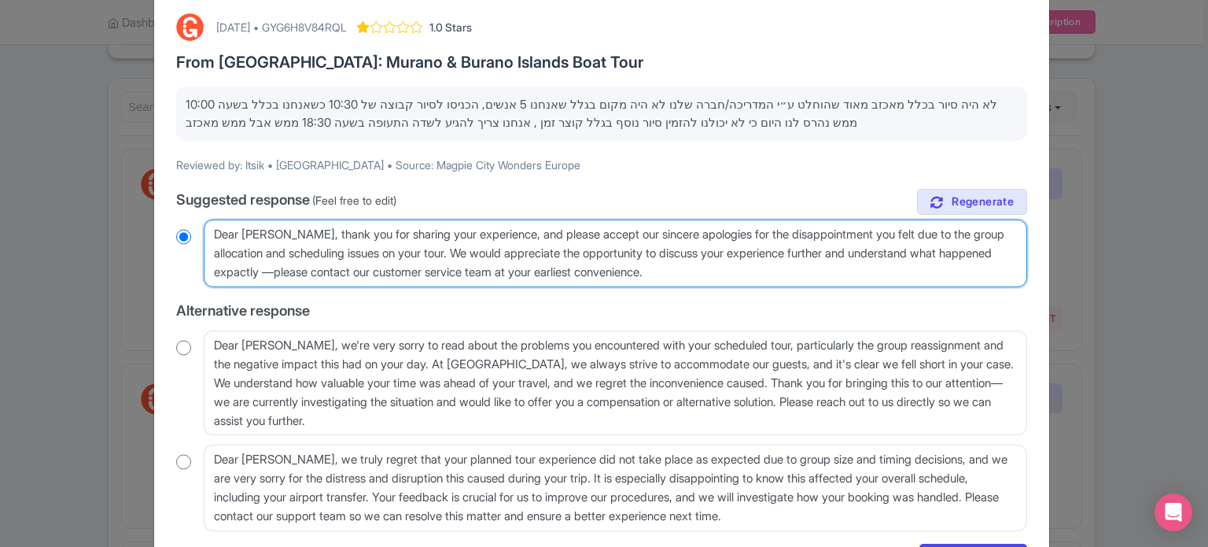
click at [290, 270] on textarea "Dear Itsik, thank you for sharing your experience, and please accept our sincer…" at bounding box center [615, 253] width 823 height 68
type textarea "Dear Itsik, thank you for sharing your experience, and please accept our sincer…"
radio input "true"
drag, startPoint x: 723, startPoint y: 274, endPoint x: 202, endPoint y: 236, distance: 522.1
click at [204, 236] on textarea "Dear Itsik, thank you for sharing your experience, and please accept our sincer…" at bounding box center [615, 253] width 823 height 68
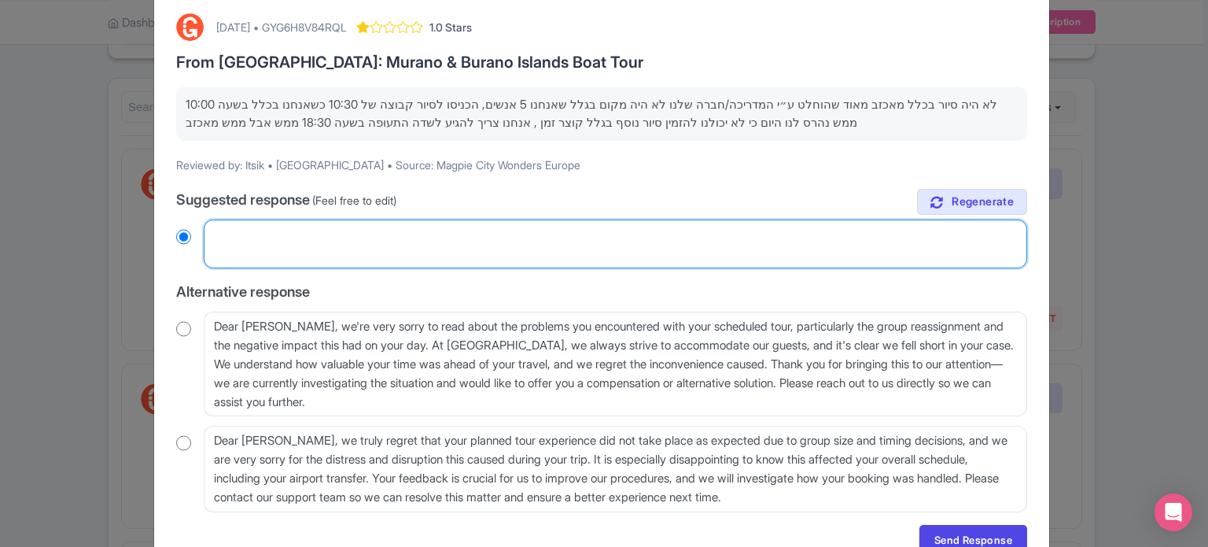
radio input "true"
paste textarea "איציק היקר, תודה ששיתפת את חווייתך, ואנא קבל את התנצלותנו הכנה על האכזבה שחשת ע…"
type textarea "איציק היקר, תודה ששיתפת את חווייתך, ואנא קבל את התנצלותנו הכנה על האכזבה שחשת ע…"
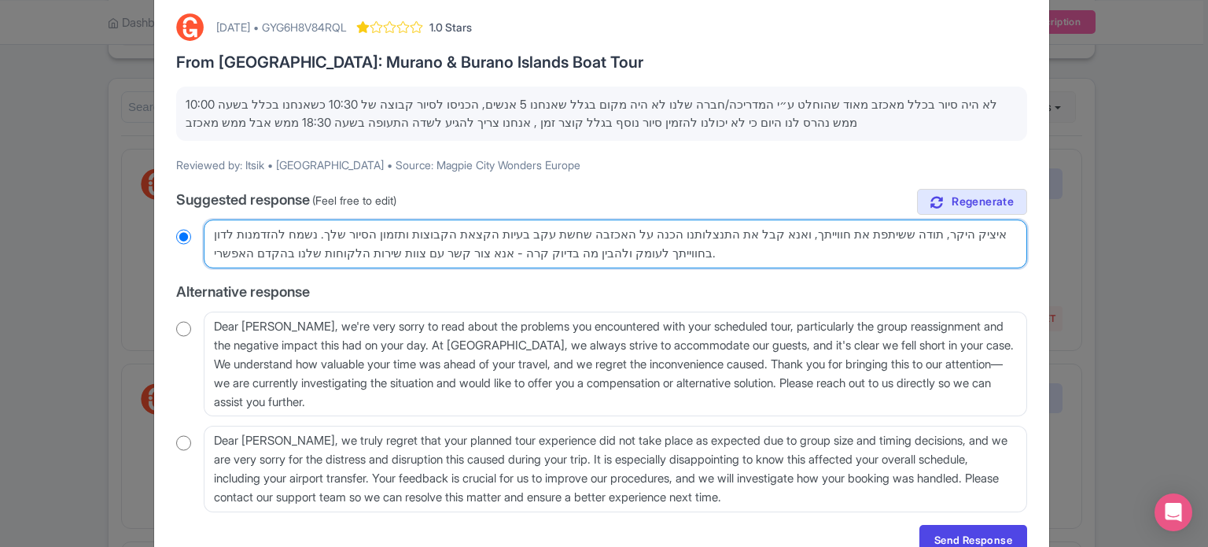
radio input "true"
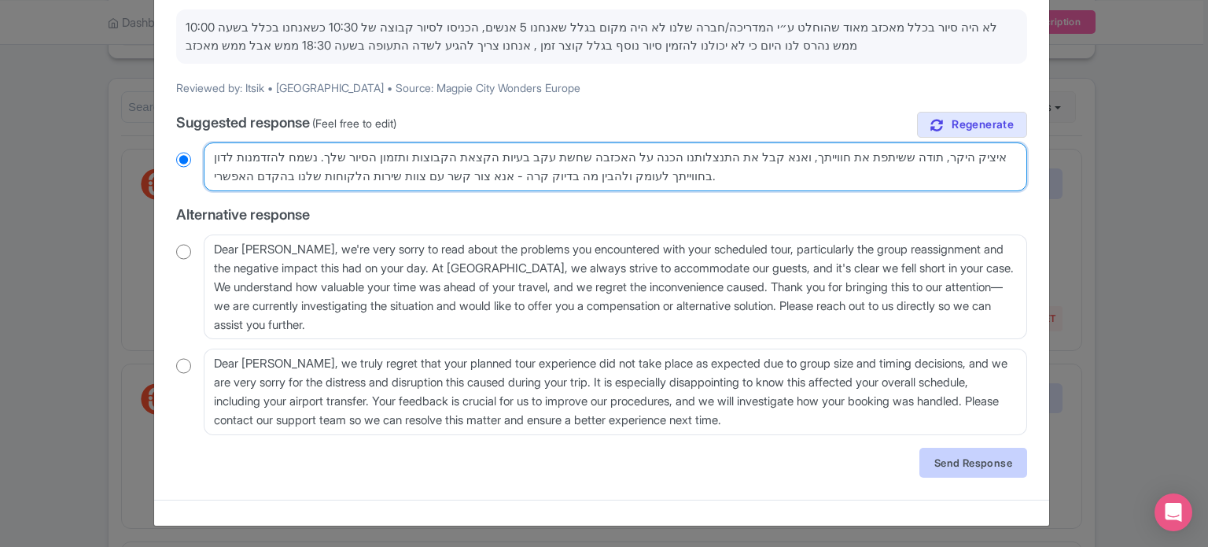
type textarea "איציק היקר, תודה ששיתפת את חווייתך, ואנא קבל את התנצלותנו הכנה על האכזבה שחשת ע…"
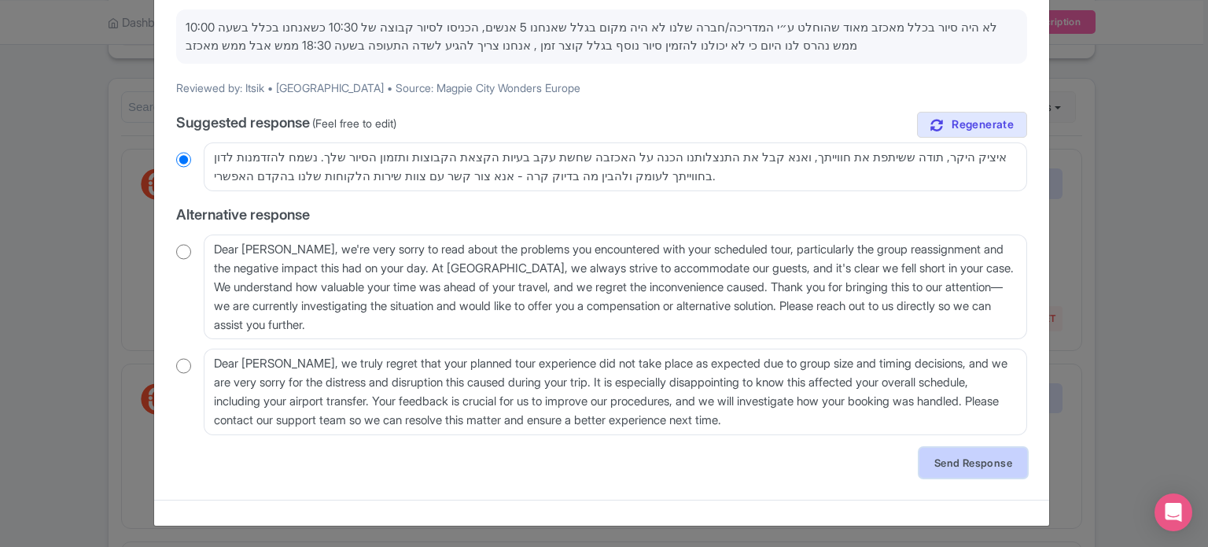
click at [941, 461] on link "Send Response" at bounding box center [973, 462] width 108 height 30
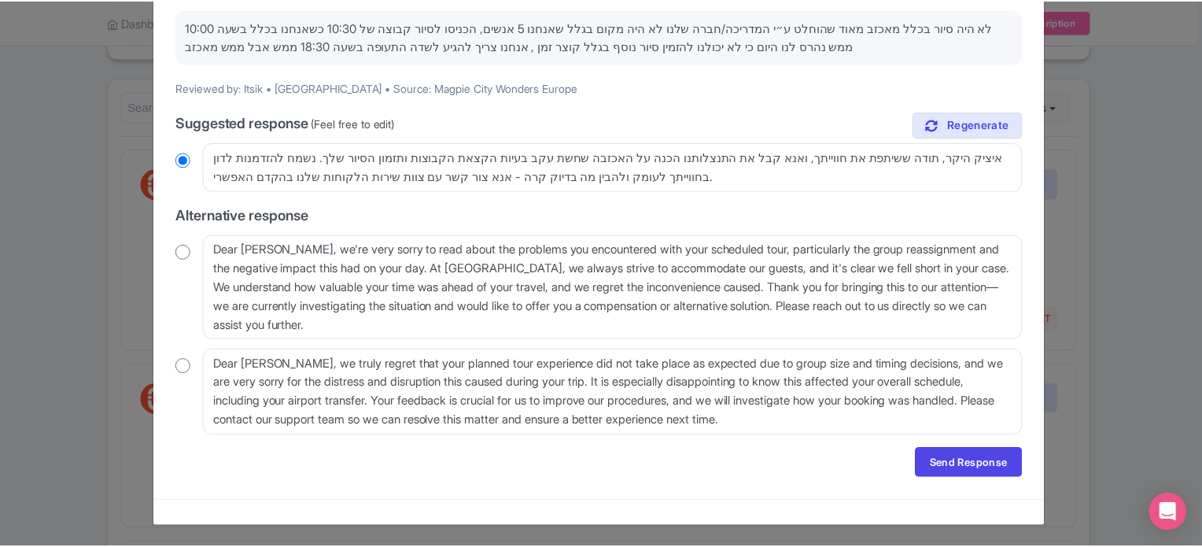
scroll to position [0, 0]
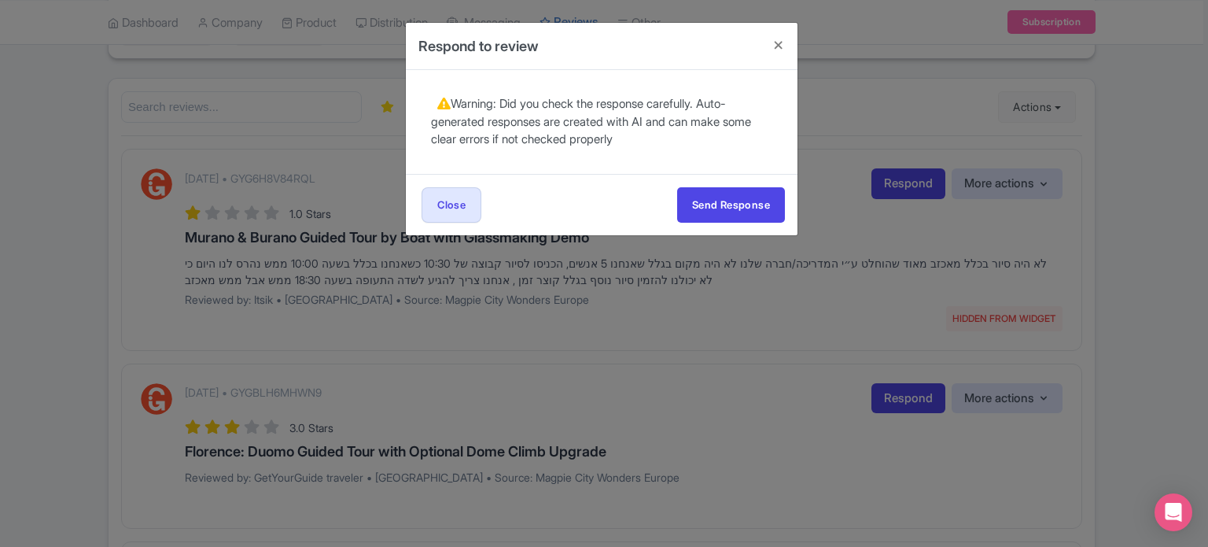
drag, startPoint x: 742, startPoint y: 223, endPoint x: 739, endPoint y: 210, distance: 13.0
click at [742, 222] on div "Send Response Send Response Close Send Response" at bounding box center [602, 204] width 392 height 61
click at [739, 210] on button "Send Response" at bounding box center [731, 204] width 108 height 35
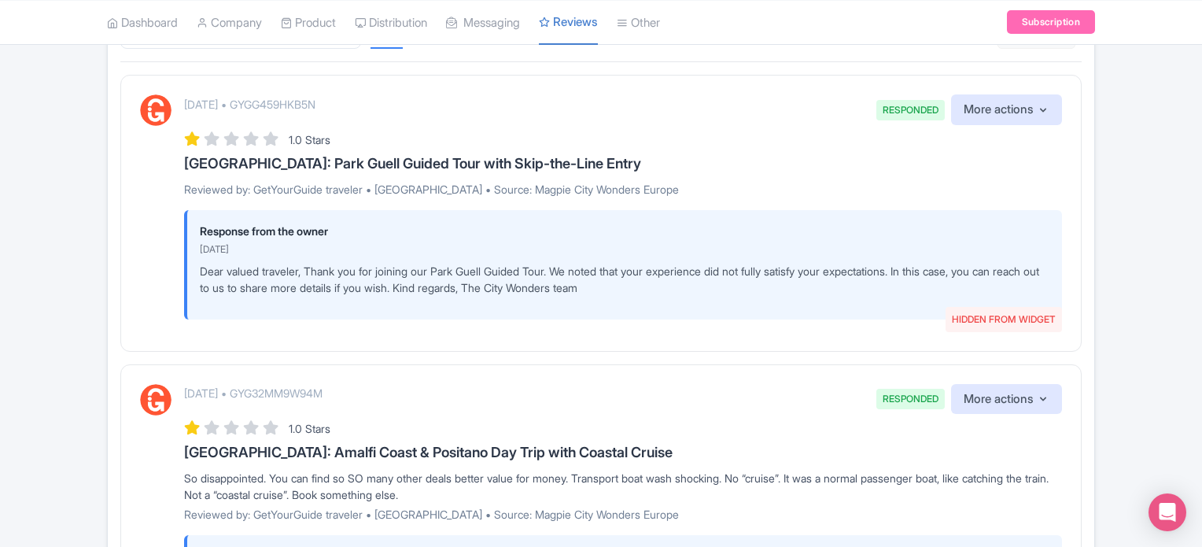
scroll to position [79, 0]
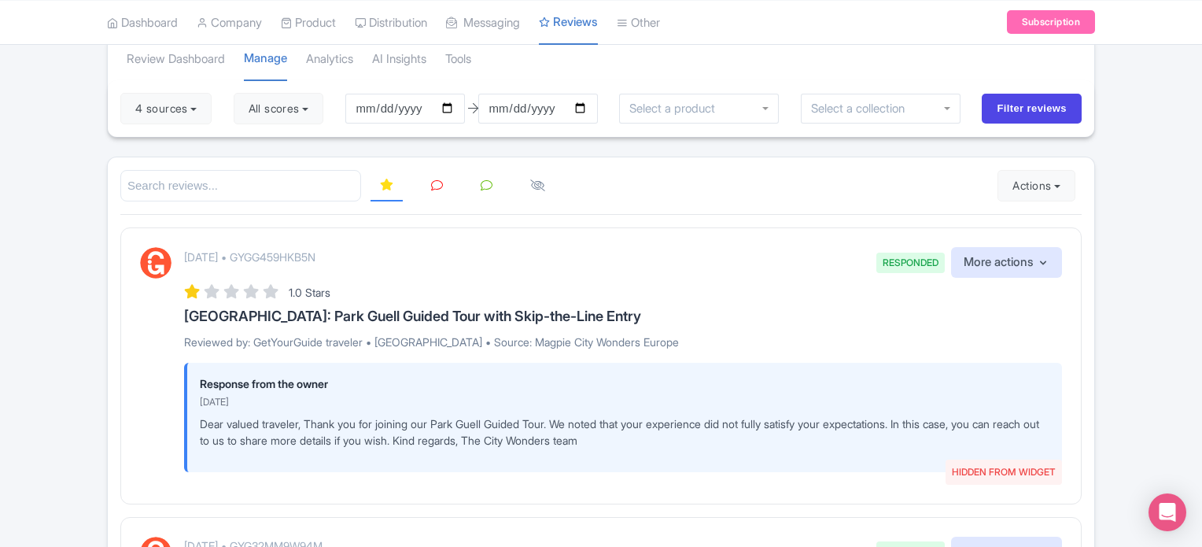
click at [442, 180] on link at bounding box center [437, 186] width 31 height 31
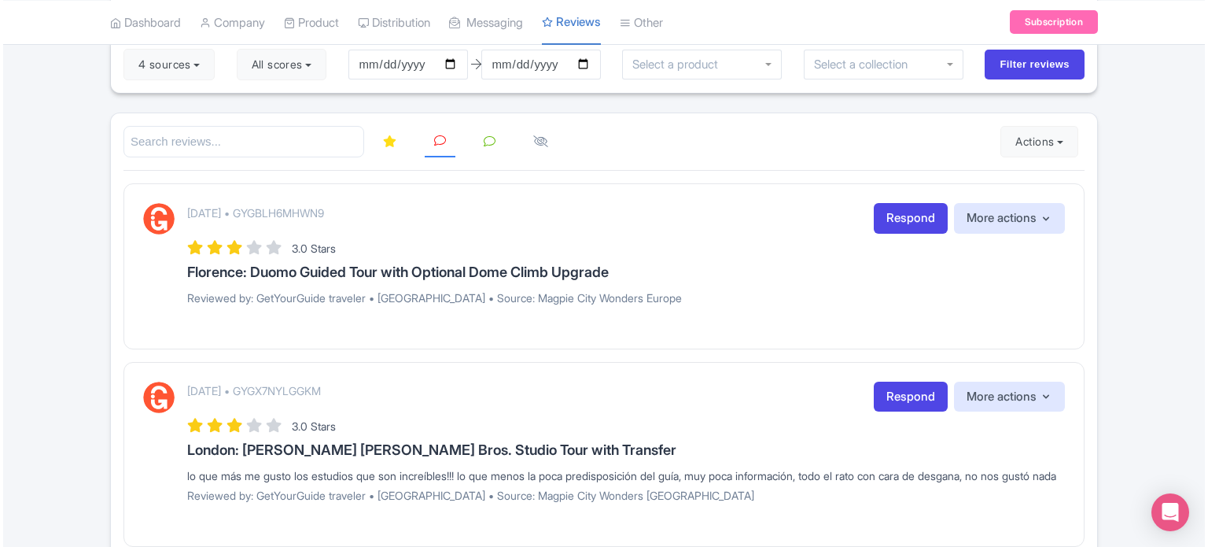
scroll to position [157, 0]
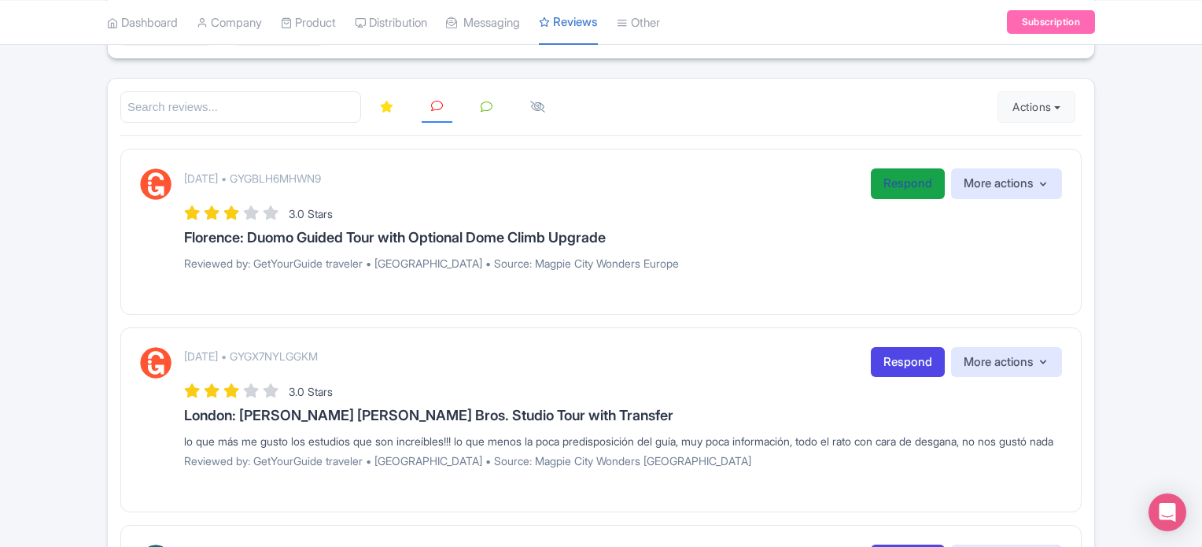
click at [888, 175] on link "Respond" at bounding box center [908, 183] width 74 height 31
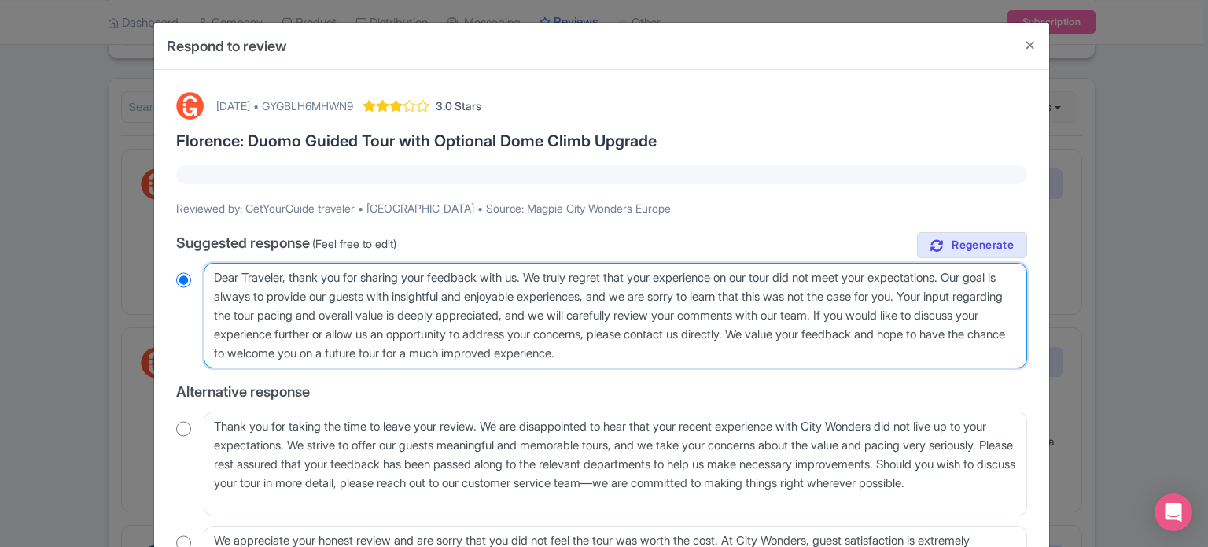
drag, startPoint x: 743, startPoint y: 350, endPoint x: 188, endPoint y: 268, distance: 561.2
click at [188, 268] on div "Dear Traveler, thank you for sharing your feedback with us. We truly regret tha…" at bounding box center [601, 315] width 851 height 105
paste textarea "valued traveler, Thank you for joining our XX Tour. We noted that your experien…"
type textarea "Dear valued traveler, Thank you for joining our XX Tour. We noted that your exp…"
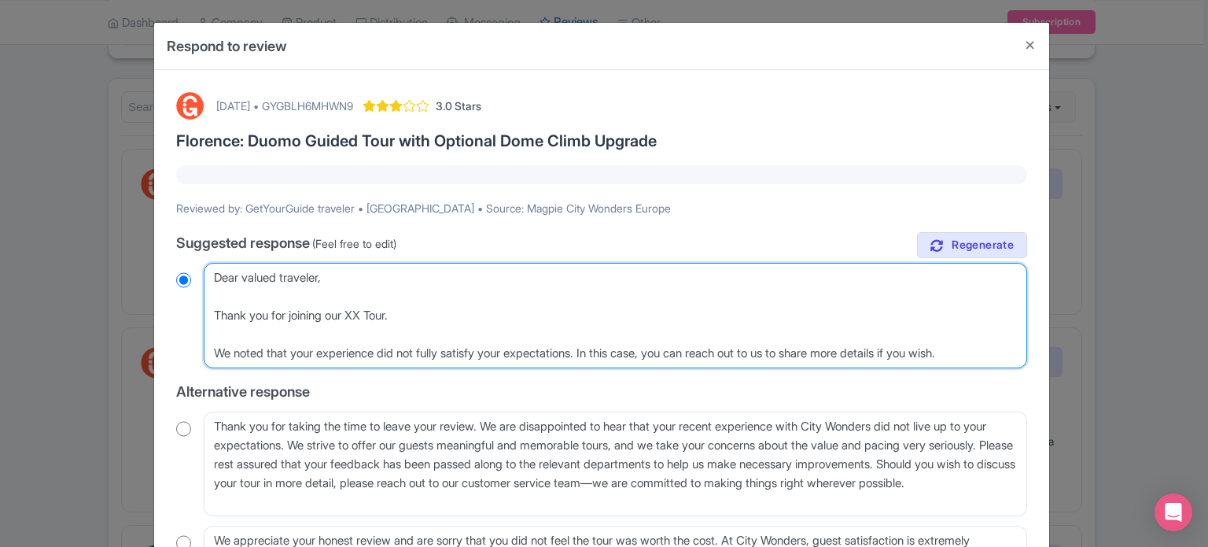
radio input "true"
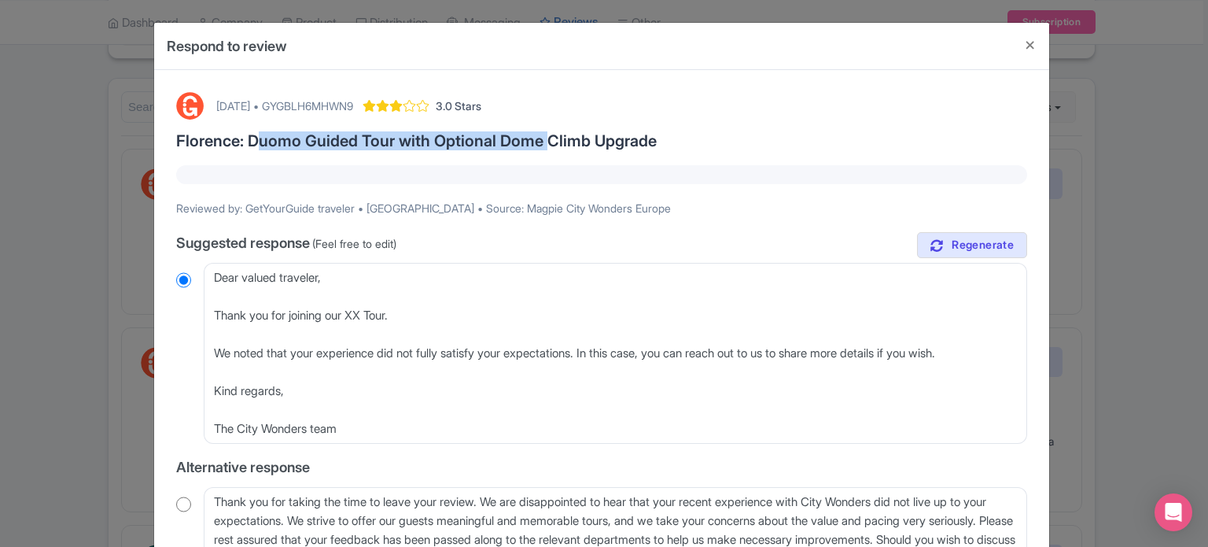
drag, startPoint x: 249, startPoint y: 138, endPoint x: 542, endPoint y: 145, distance: 293.5
click at [542, 145] on h3 "Florence: Duomo Guided Tour with Optional Dome Climb Upgrade" at bounding box center [601, 140] width 851 height 17
copy h3 "Duomo Guided Tour with Optional Dome"
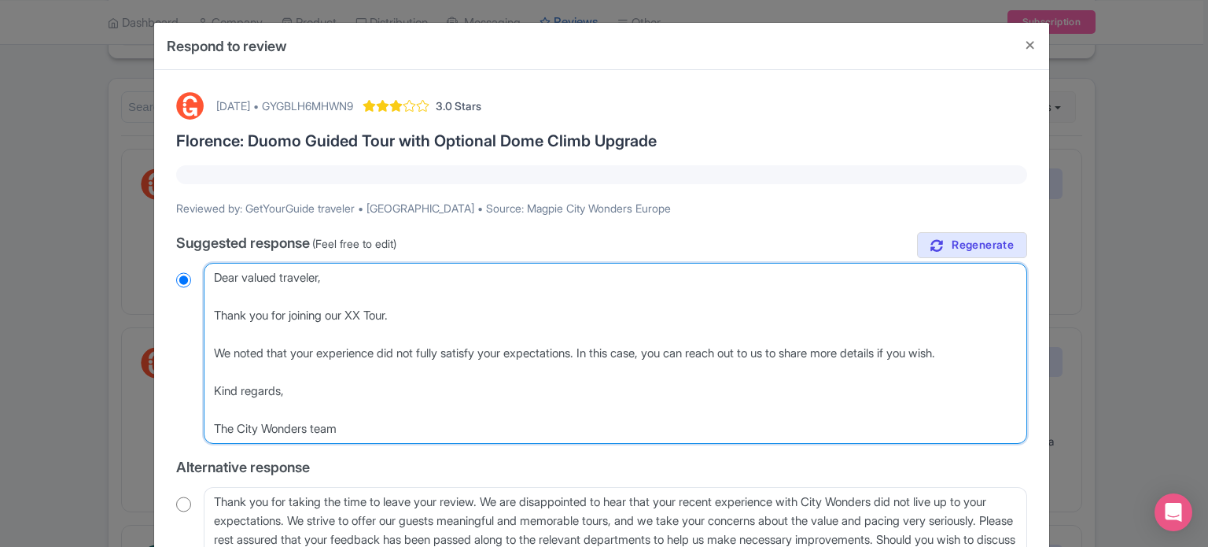
drag, startPoint x: 355, startPoint y: 317, endPoint x: 396, endPoint y: 311, distance: 41.4
click at [396, 311] on textarea "Dear Traveler, thank you for sharing your feedback with us. We truly regret tha…" at bounding box center [615, 353] width 823 height 181
paste textarea "Duomo Guided Tour with Optional Dome"
type textarea "Dear valued traveler, Thank you for joining our Duomo Guided Tour with Optional…"
radio input "true"
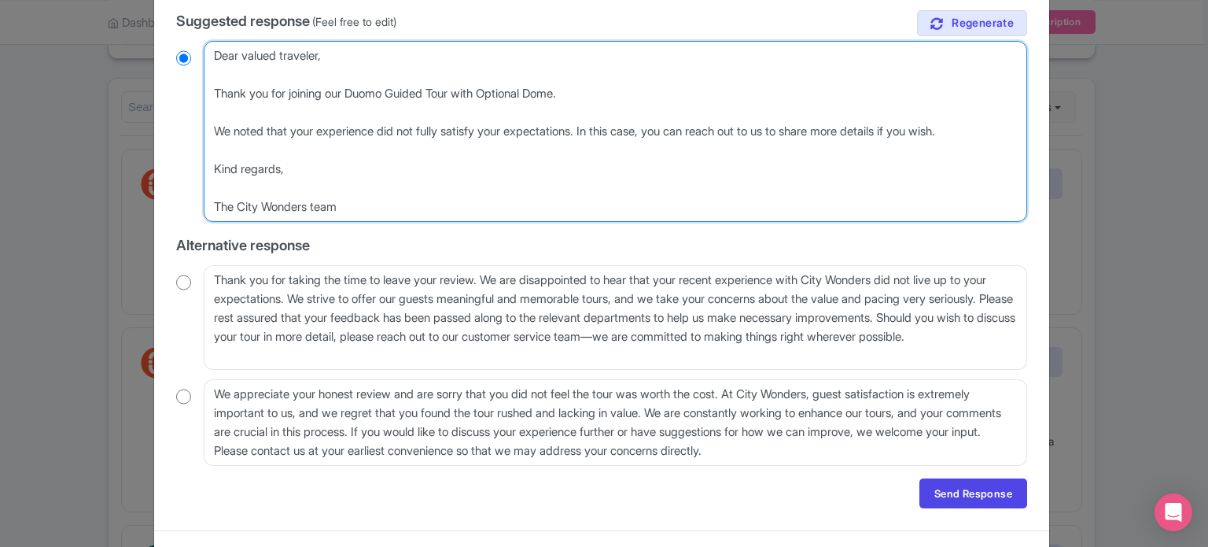
scroll to position [236, 0]
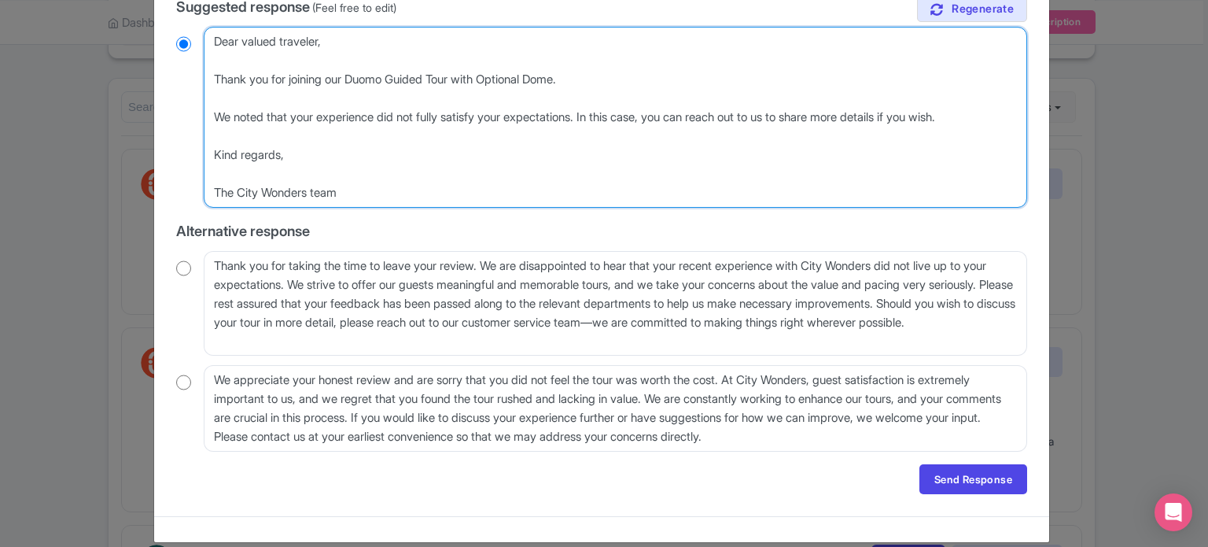
drag, startPoint x: 341, startPoint y: 197, endPoint x: 212, endPoint y: 161, distance: 133.2
click at [212, 161] on textarea "Dear Traveler, thank you for sharing your feedback with us. We truly regret tha…" at bounding box center [615, 117] width 823 height 181
type textarea "Dear valued traveler, Thank you for joining our Duomo Guided Tour with Optional…"
radio input "true"
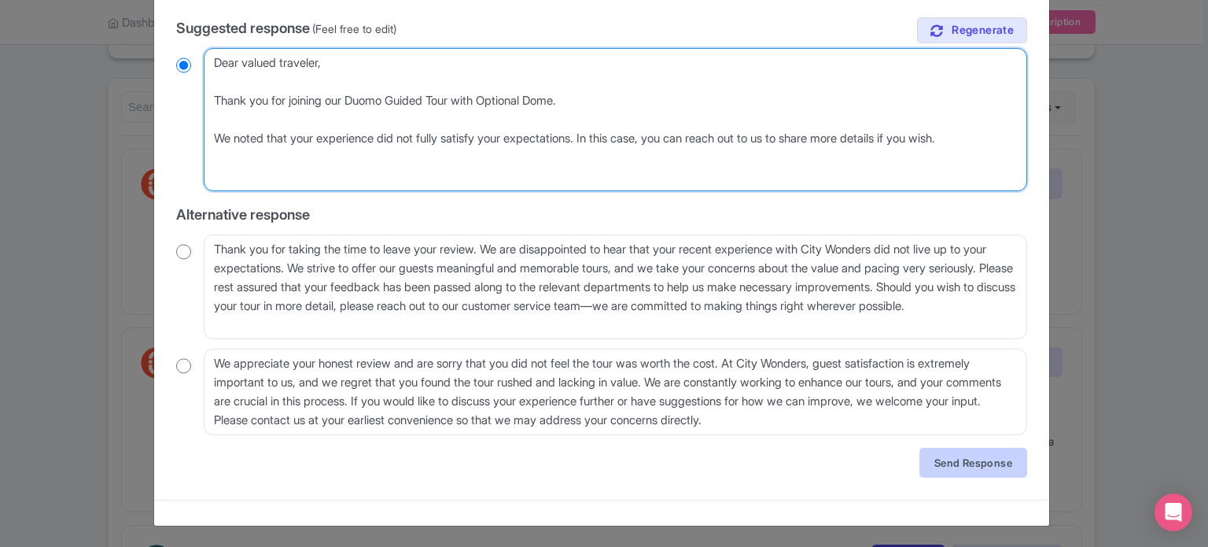
type textarea "Dear valued traveler, Thank you for joining our Duomo Guided Tour with Optional…"
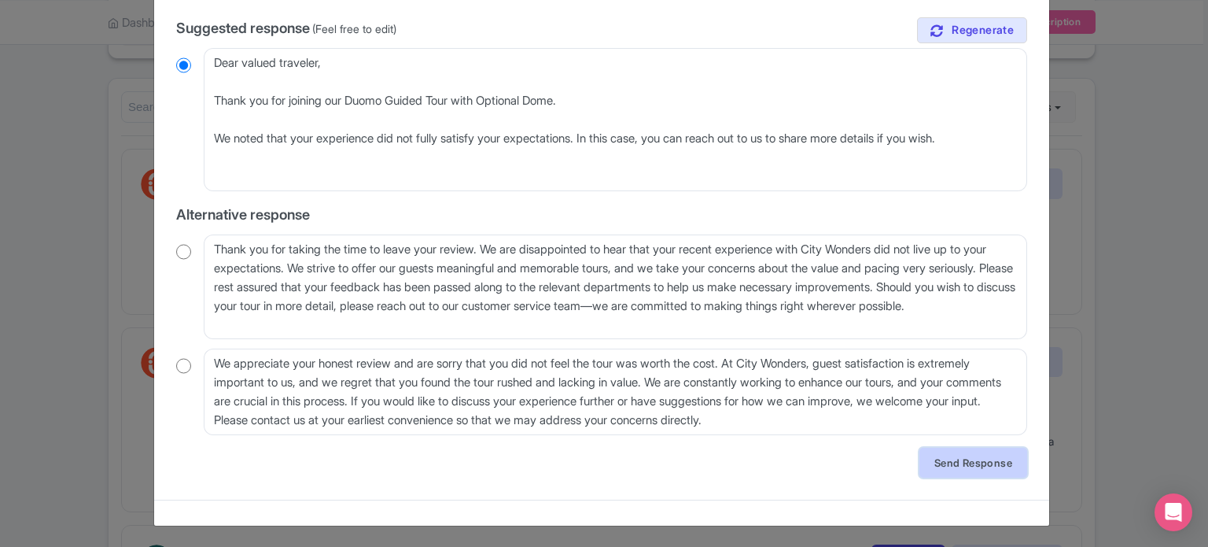
click at [953, 465] on link "Send Response" at bounding box center [973, 462] width 108 height 30
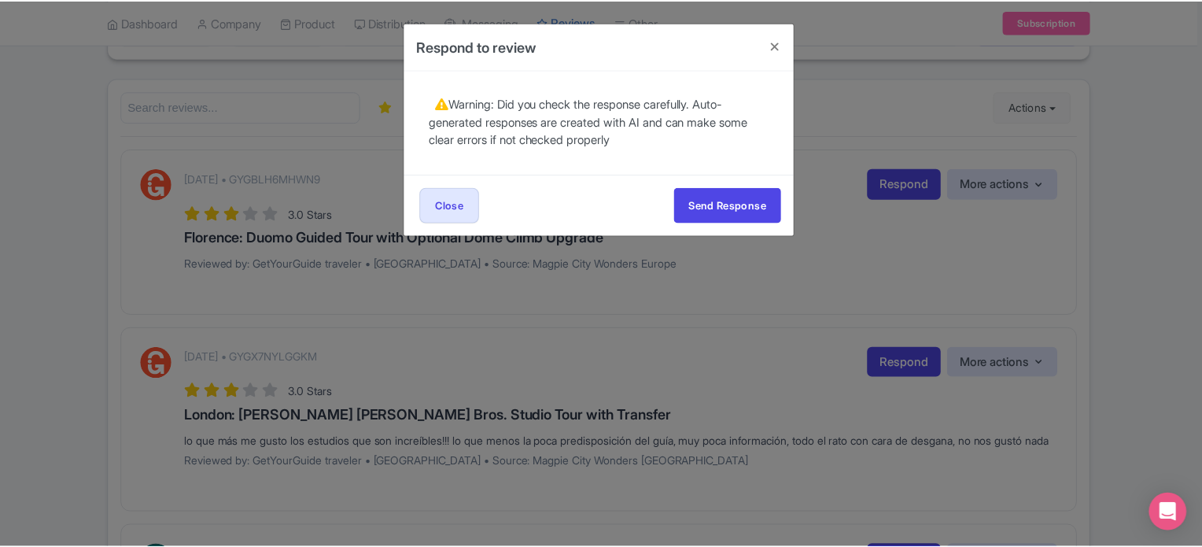
scroll to position [0, 0]
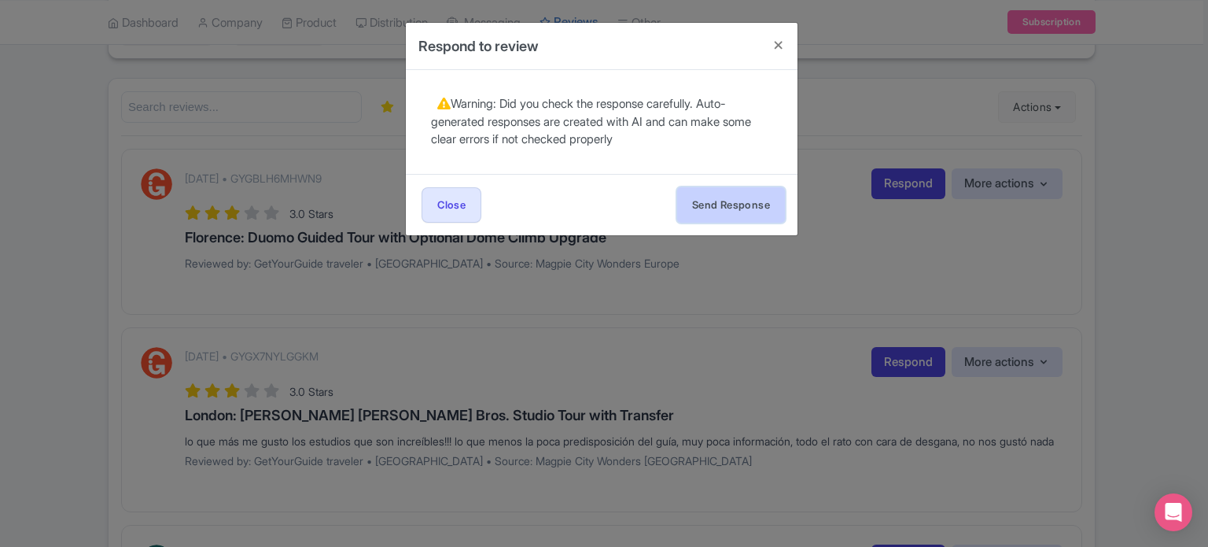
click at [750, 201] on button "Send Response" at bounding box center [731, 204] width 108 height 35
click at [721, 204] on button "Send Response" at bounding box center [731, 204] width 108 height 35
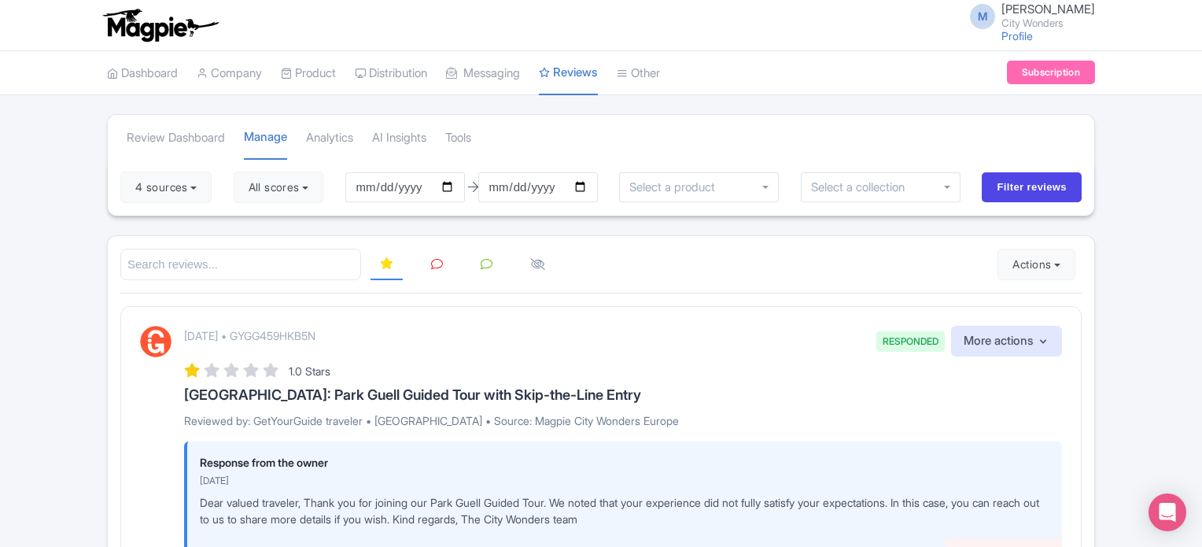
click at [432, 266] on icon at bounding box center [437, 264] width 12 height 12
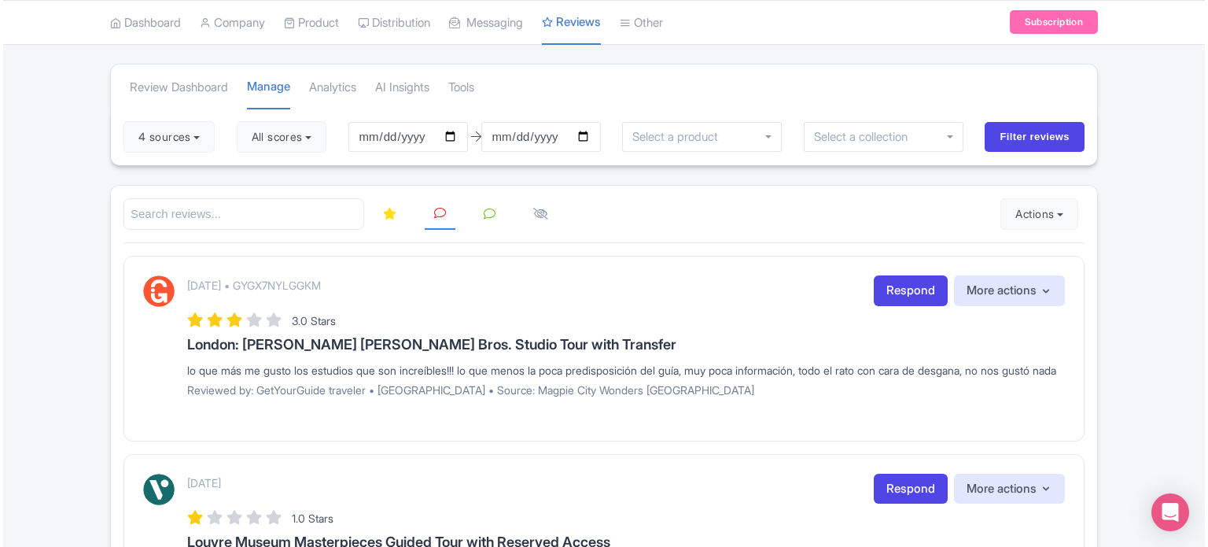
scroll to position [79, 0]
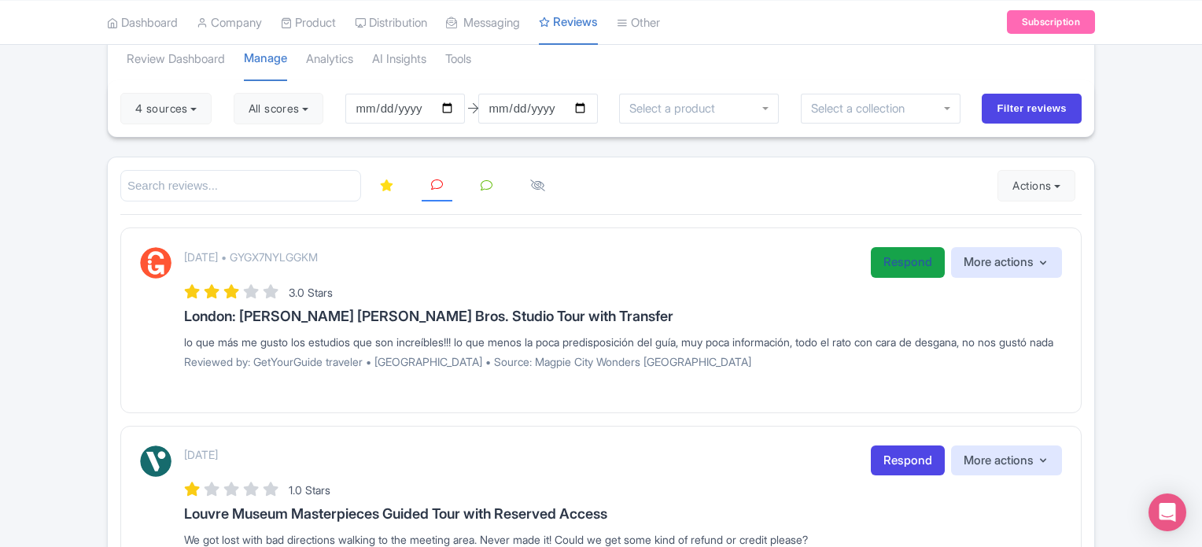
click at [885, 263] on link "Respond" at bounding box center [908, 262] width 74 height 31
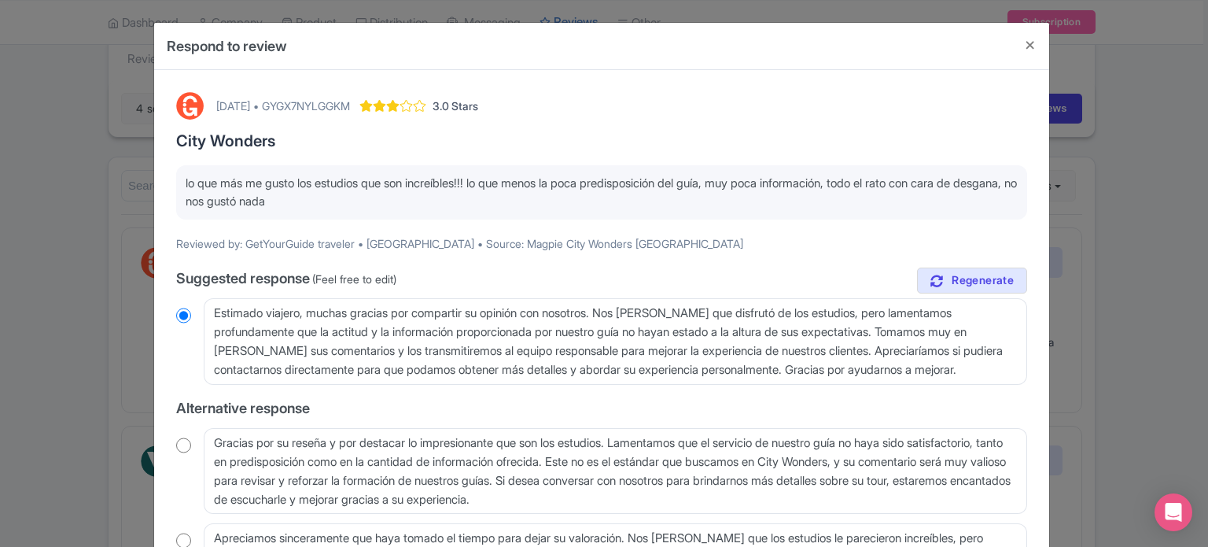
drag, startPoint x: 182, startPoint y: 185, endPoint x: 340, endPoint y: 201, distance: 158.1
click at [340, 201] on p "lo que más me gusto los estudios que son increíbles!!! lo que menos la poca pre…" at bounding box center [602, 192] width 832 height 35
copy p "lo que más me gusto los estudios que son increíbles!!! lo que menos la poca pre…"
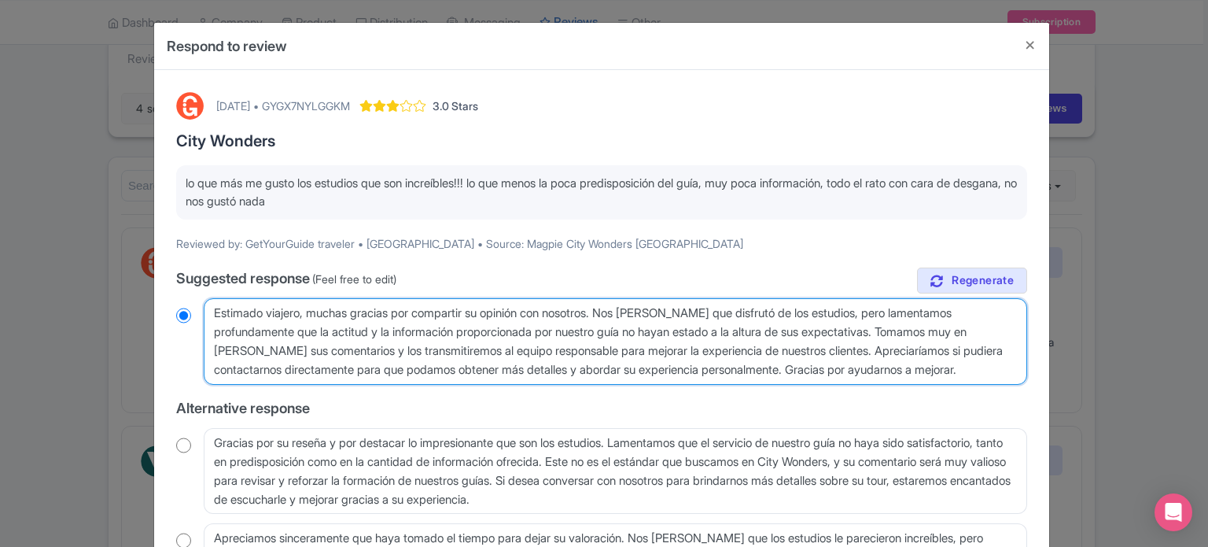
drag, startPoint x: 211, startPoint y: 314, endPoint x: 1018, endPoint y: 367, distance: 808.7
click at [1018, 367] on textarea "Estimado viajero, muchas gracias por compartir su opinión con nosotros. Nos ale…" at bounding box center [615, 341] width 823 height 87
radio input "true"
click at [377, 323] on textarea "Estimado viajero, muchas gracias por compartir su opinión con nosotros. Nos ale…" at bounding box center [615, 341] width 823 height 87
drag, startPoint x: 1014, startPoint y: 372, endPoint x: 160, endPoint y: 311, distance: 855.5
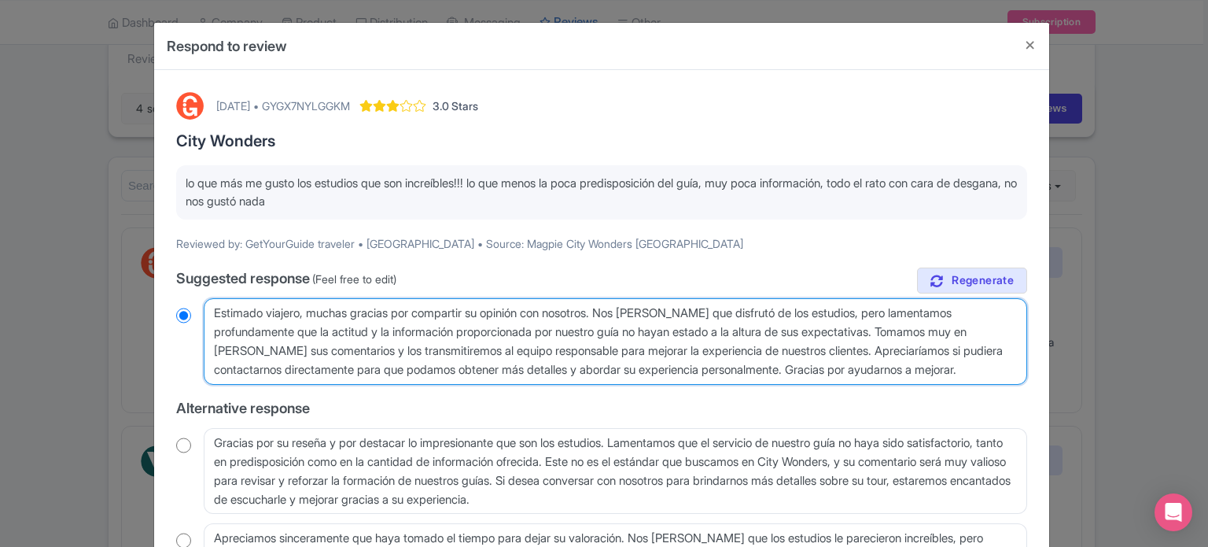
click at [160, 311] on div "August 21, 2025 • GYGX7NYLGGKM 3.0 Stars City Wonders lo que más me gusto los e…" at bounding box center [601, 372] width 895 height 604
paste textarea "Estudios, pero lamentamos profundamente que la atención y la información del gu…"
type textarea "Estimado viajero, muchas gracias por compartir su opinión con nosotros. Nos ale…"
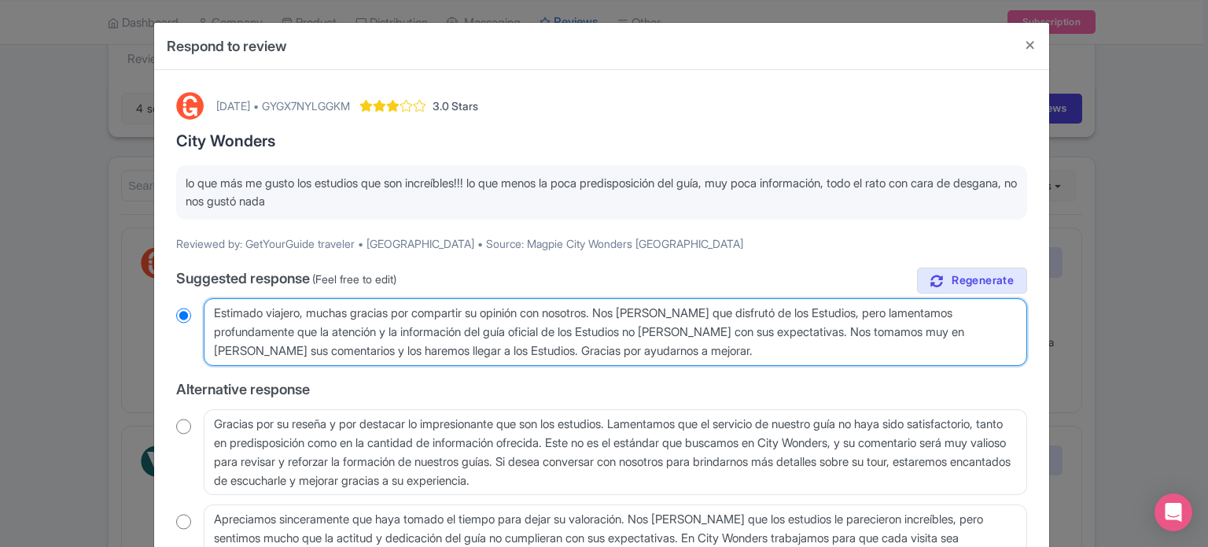
radio input "true"
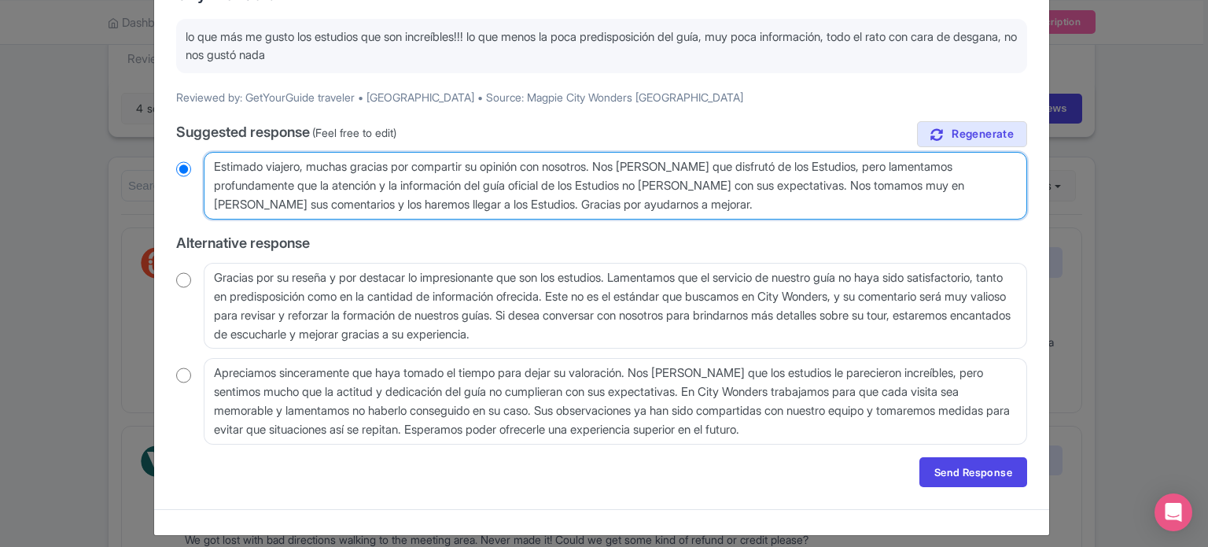
scroll to position [156, 0]
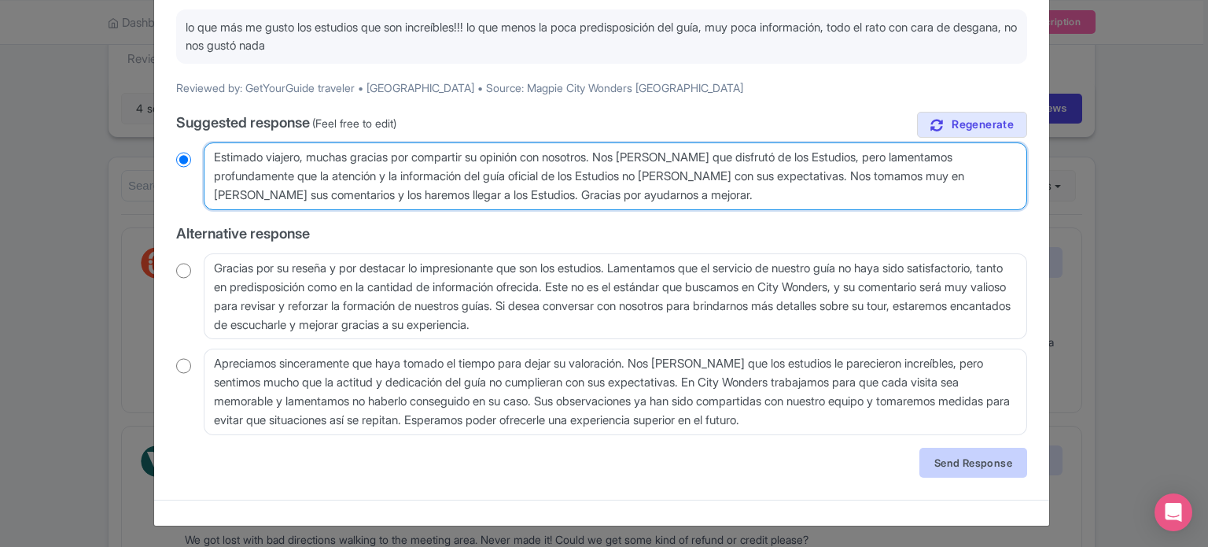
type textarea "Estimado viajero, muchas gracias por compartir su opinión con nosotros. Nos ale…"
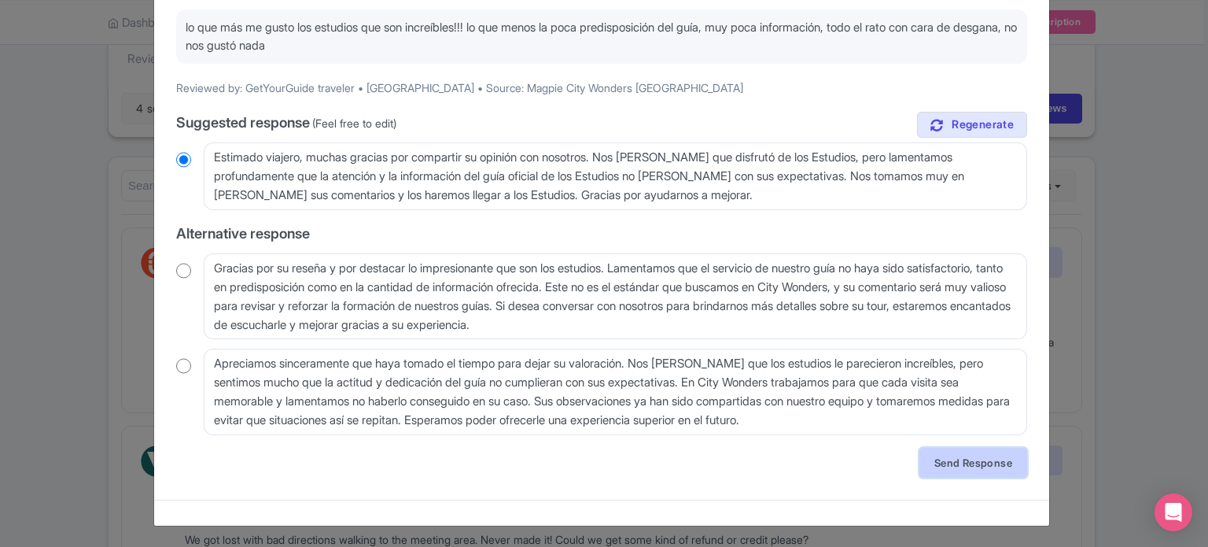
click at [957, 465] on link "Send Response" at bounding box center [973, 462] width 108 height 30
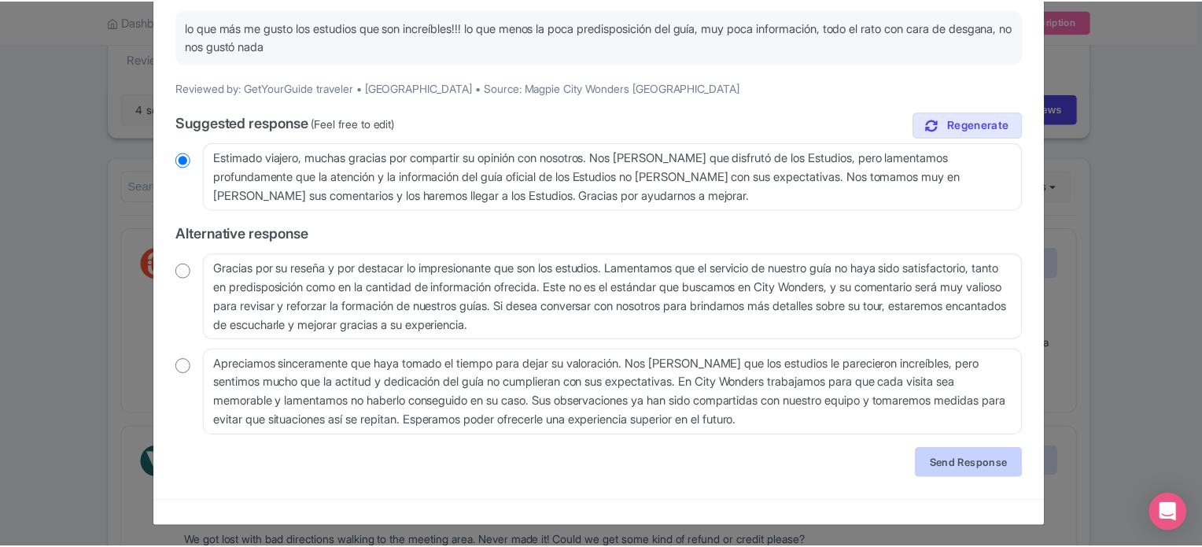
scroll to position [0, 0]
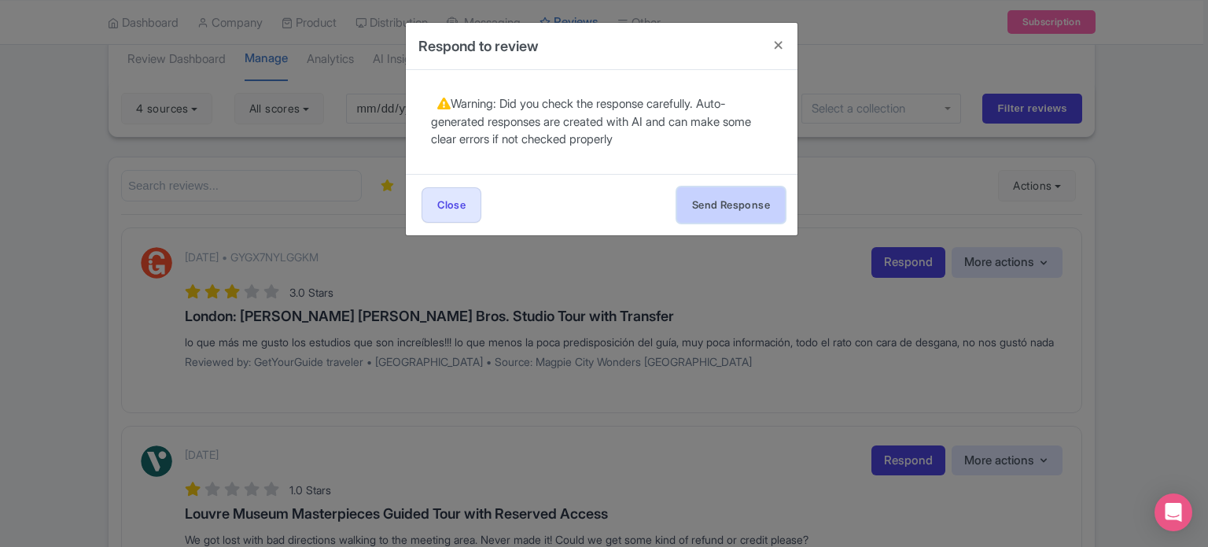
click at [758, 212] on button "Send Response" at bounding box center [731, 204] width 108 height 35
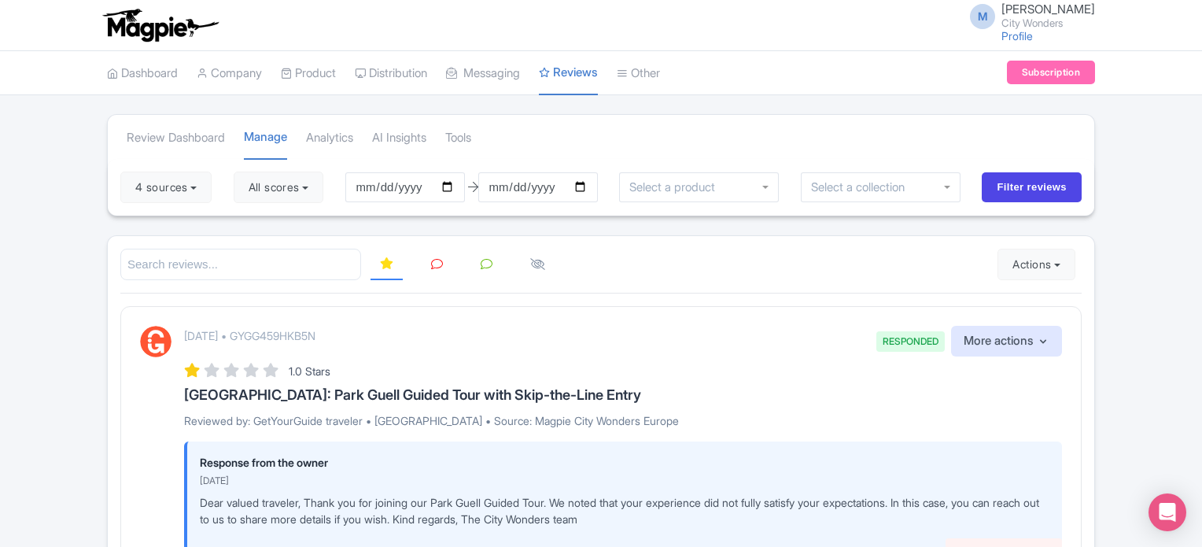
click at [429, 257] on link at bounding box center [437, 264] width 31 height 31
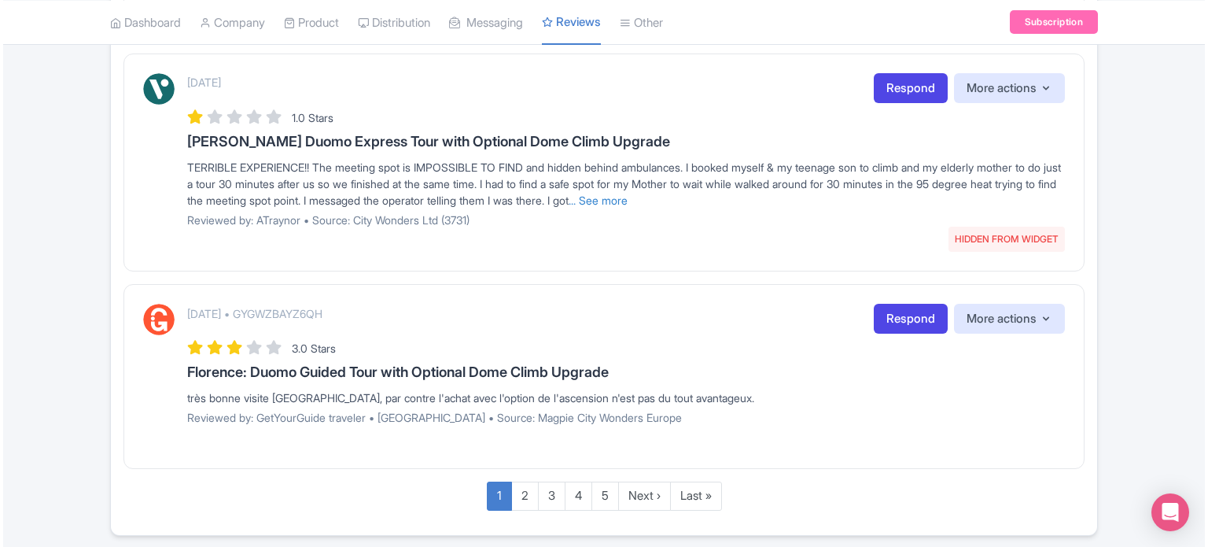
scroll to position [2045, 0]
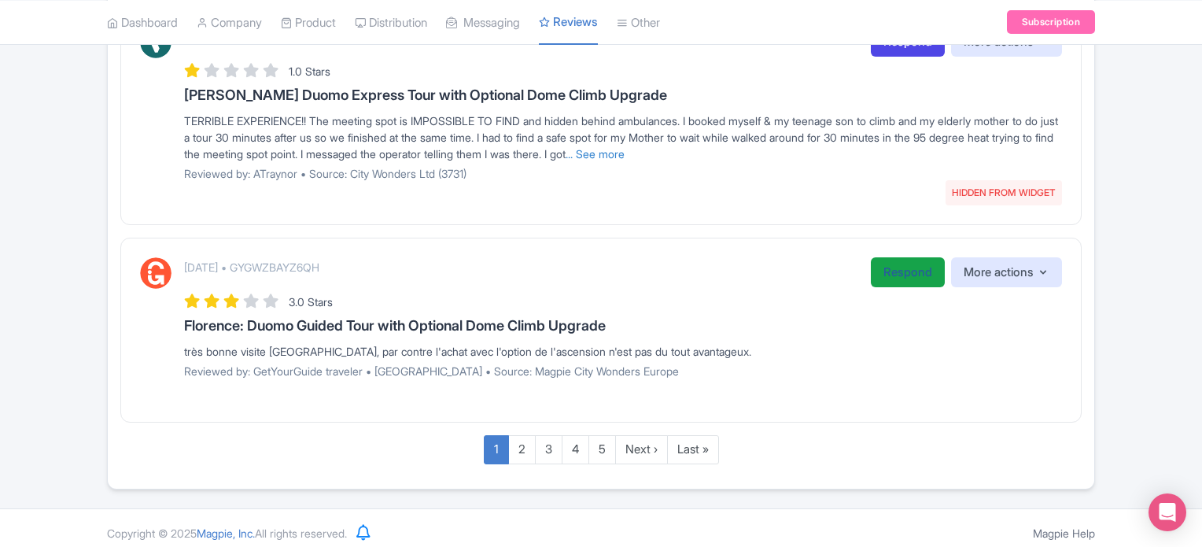
click at [898, 270] on link "Respond" at bounding box center [908, 272] width 74 height 31
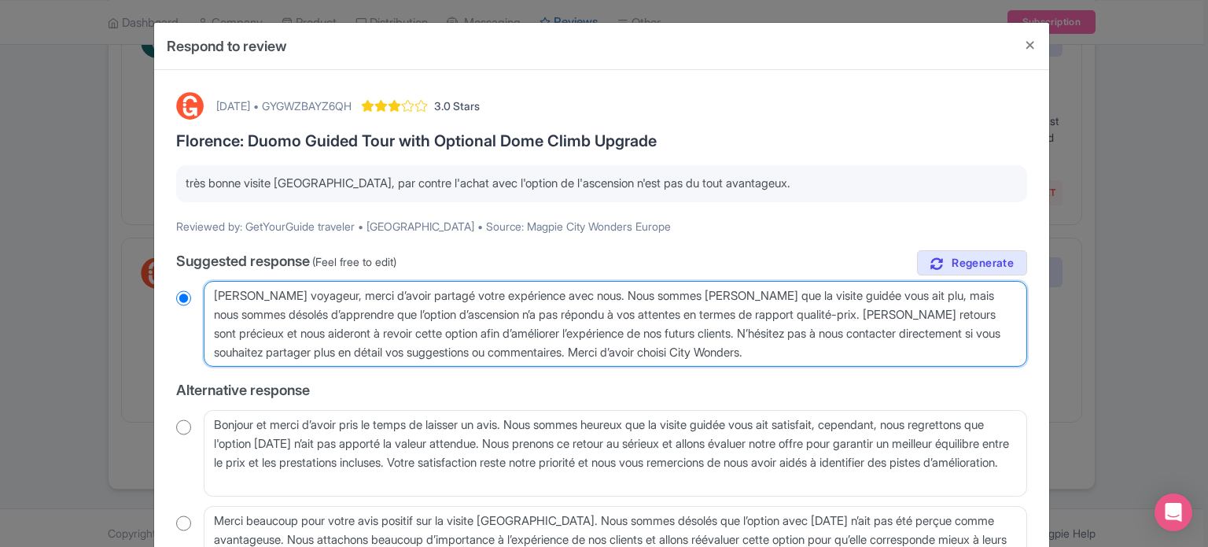
drag, startPoint x: 827, startPoint y: 315, endPoint x: 654, endPoint y: 327, distance: 173.5
click at [654, 327] on textarea "Cher voyageur, merci d’avoir partagé votre expérience avec nous. Nous sommes ra…" at bounding box center [615, 324] width 823 height 87
type textarea "Cher voyageur, merci d’avoir partagé votre expérience avec nous. Nous sommes ra…"
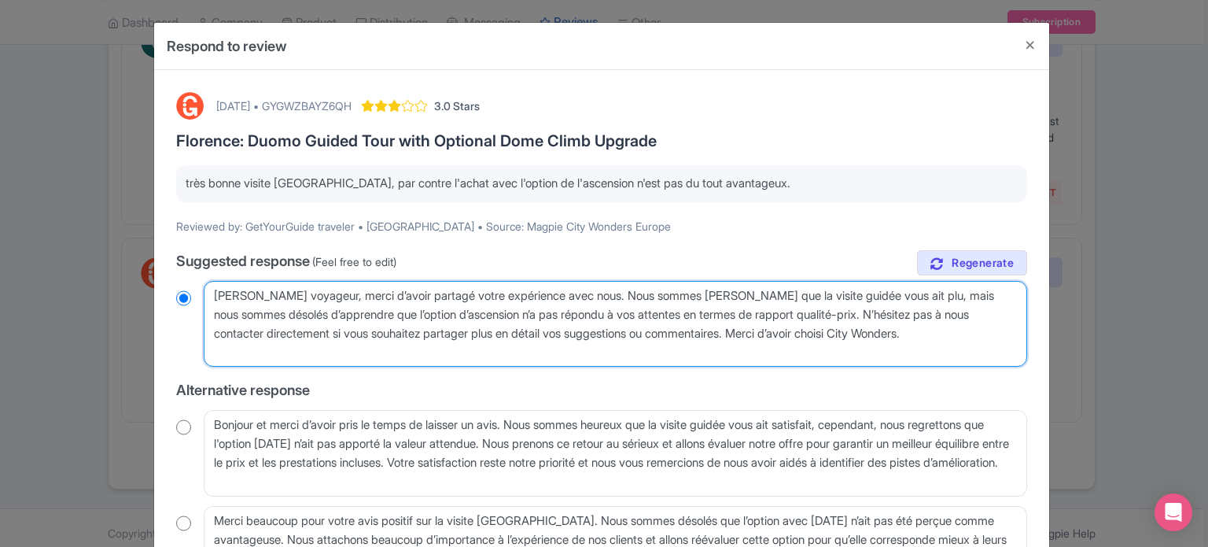
radio input "true"
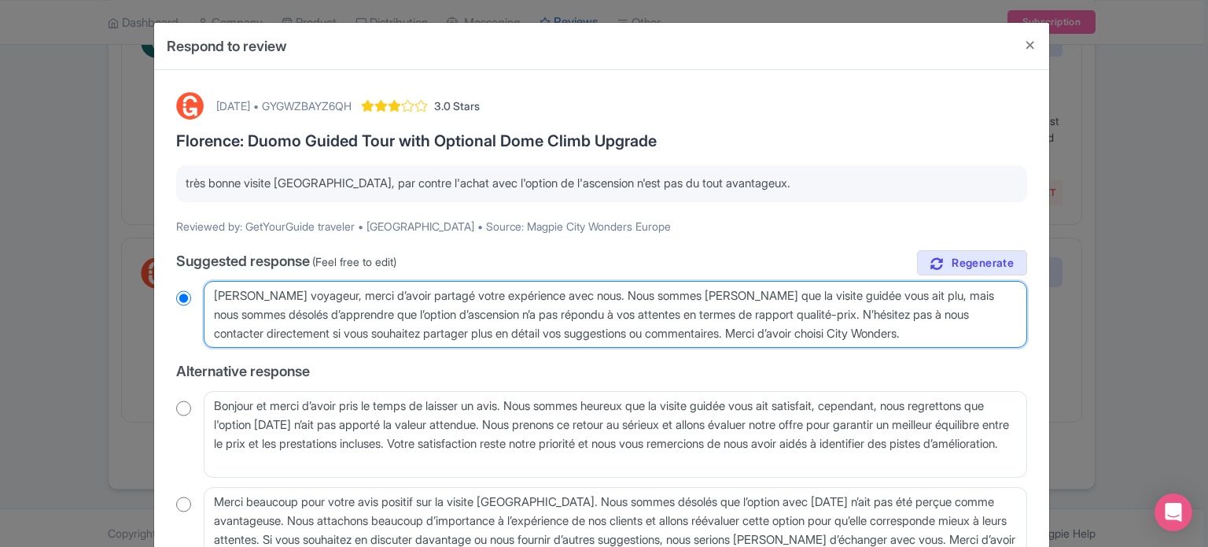
drag, startPoint x: 532, startPoint y: 333, endPoint x: 621, endPoint y: 336, distance: 88.1
click at [621, 336] on textarea "Cher voyageur, merci d’avoir partagé votre expérience avec nous. Nous sommes ra…" at bounding box center [615, 315] width 823 height 68
type textarea "Cher voyageur, merci d’avoir partagé votre expérience avec nous. Nous sommes ra…"
radio input "true"
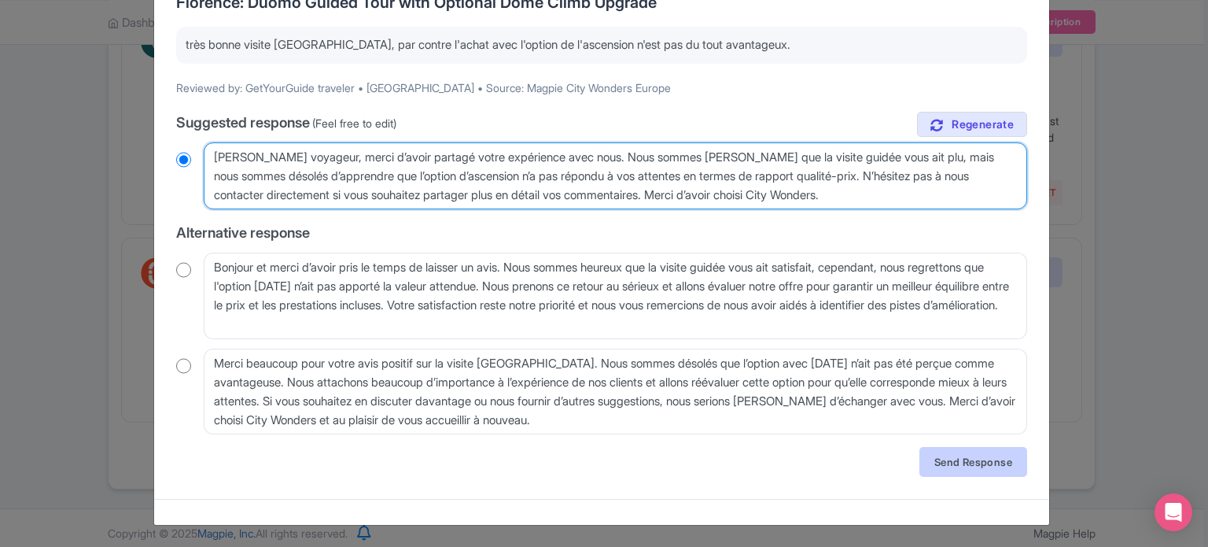
type textarea "Cher voyageur, merci d’avoir partagé votre expérience avec nous. Nous sommes ra…"
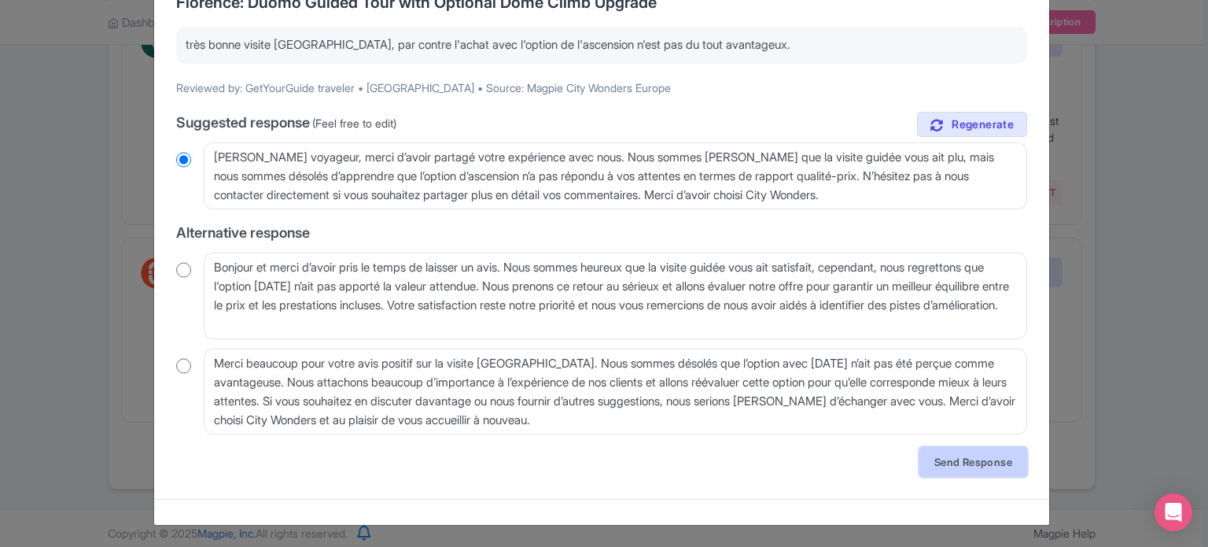
click at [956, 458] on link "Send Response" at bounding box center [973, 462] width 108 height 30
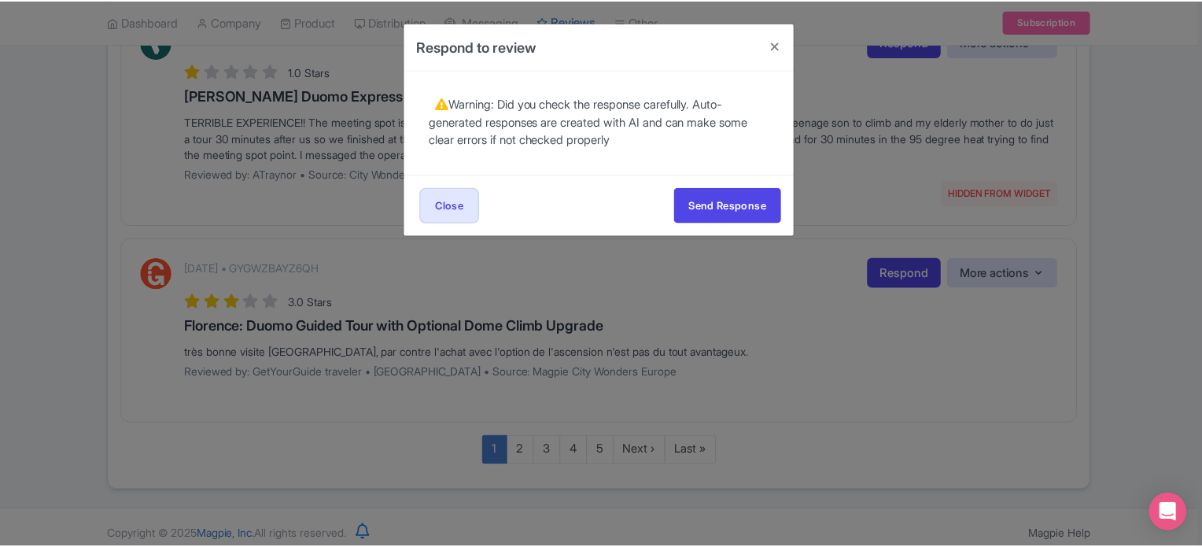
scroll to position [0, 0]
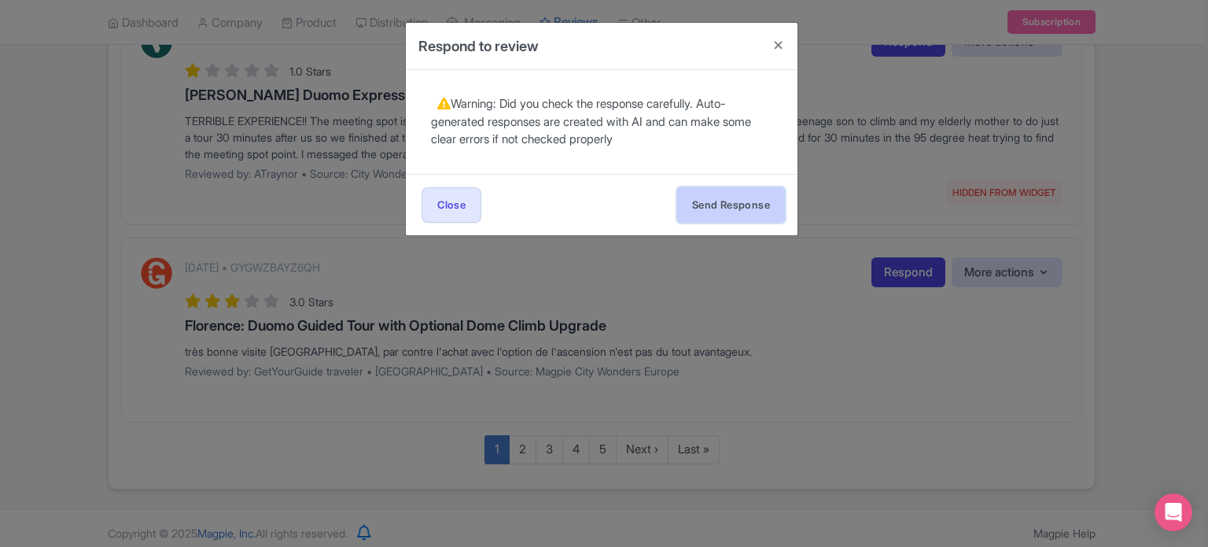
click at [714, 205] on button "Send Response" at bounding box center [731, 204] width 108 height 35
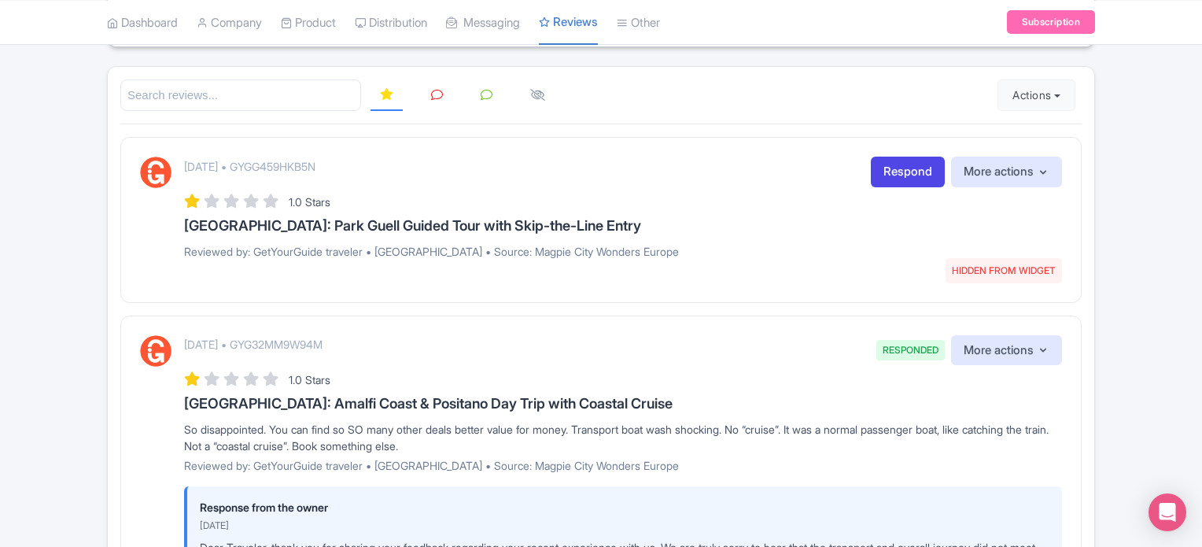
scroll to position [79, 0]
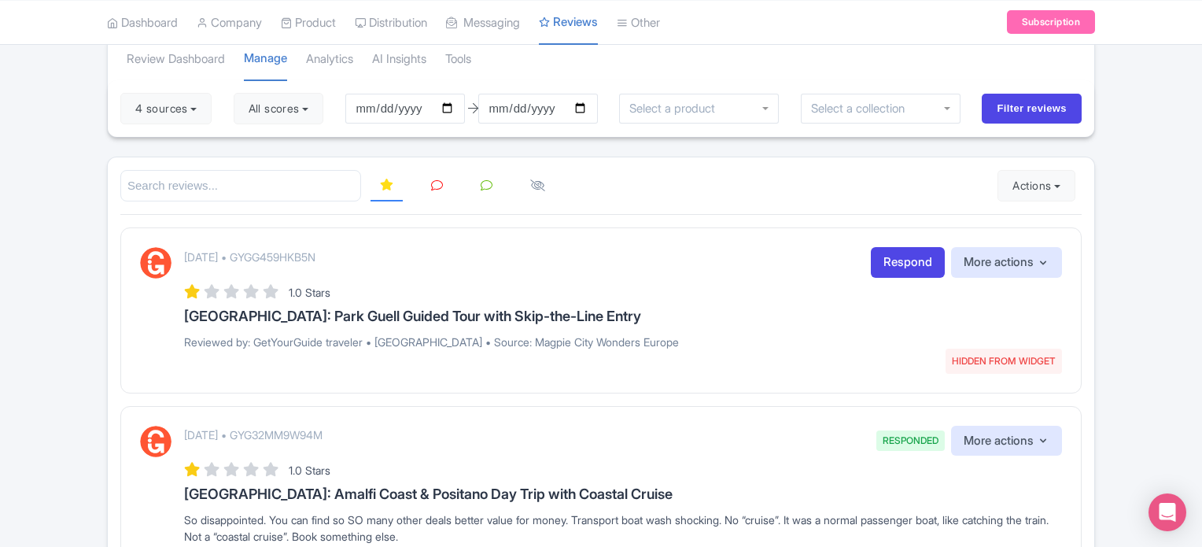
click at [431, 180] on icon at bounding box center [437, 185] width 12 height 12
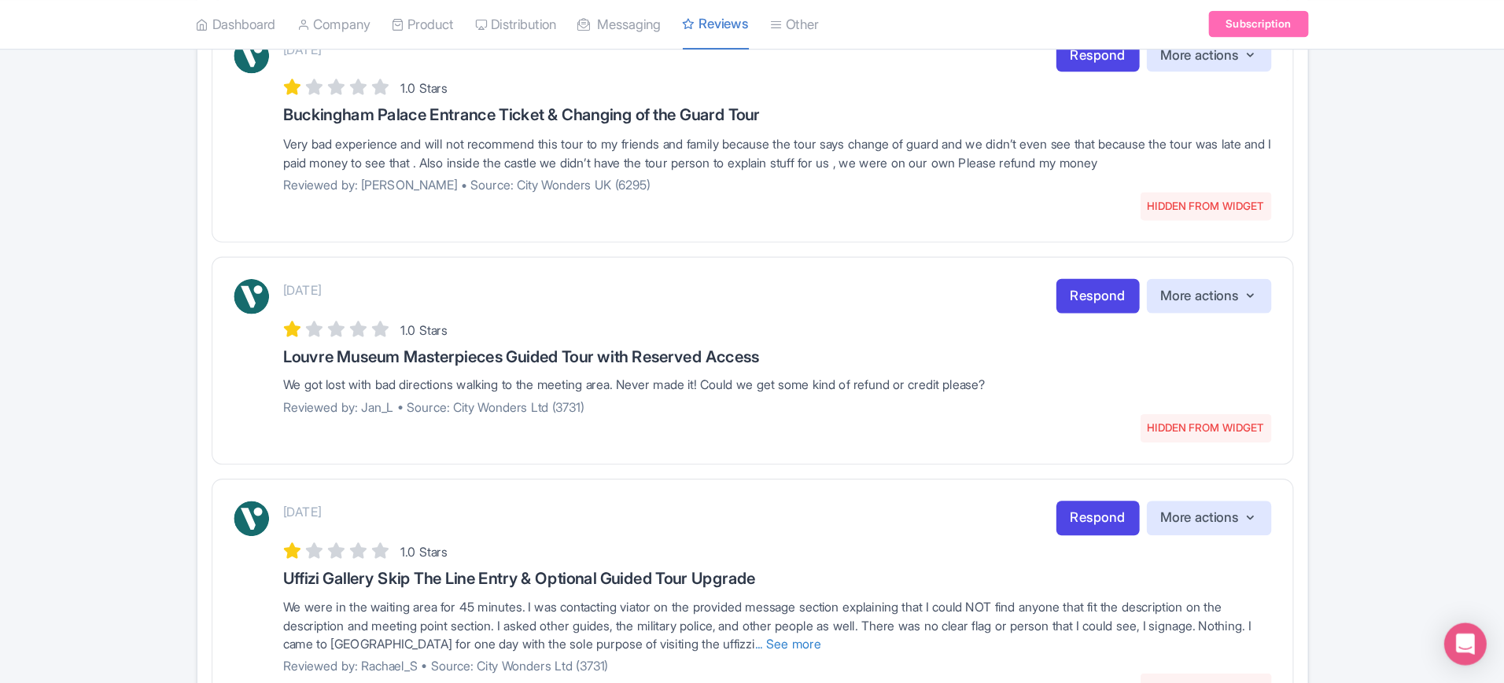
scroll to position [865, 0]
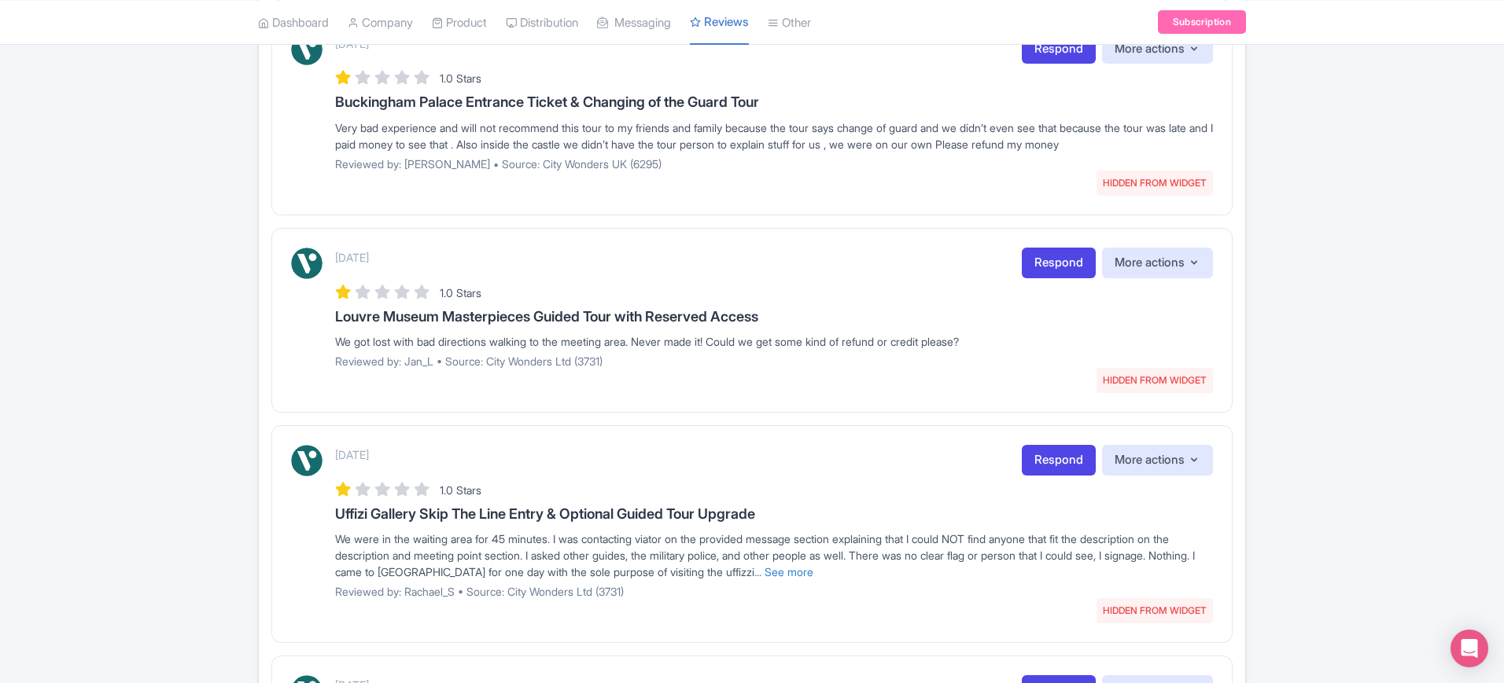
drag, startPoint x: 1207, startPoint y: 0, endPoint x: 786, endPoint y: 401, distance: 581.9
click at [786, 401] on div "[DATE] HIDDEN FROM WIDGET Respond More actions Hide from this page Unhide from …" at bounding box center [751, 320] width 961 height 185
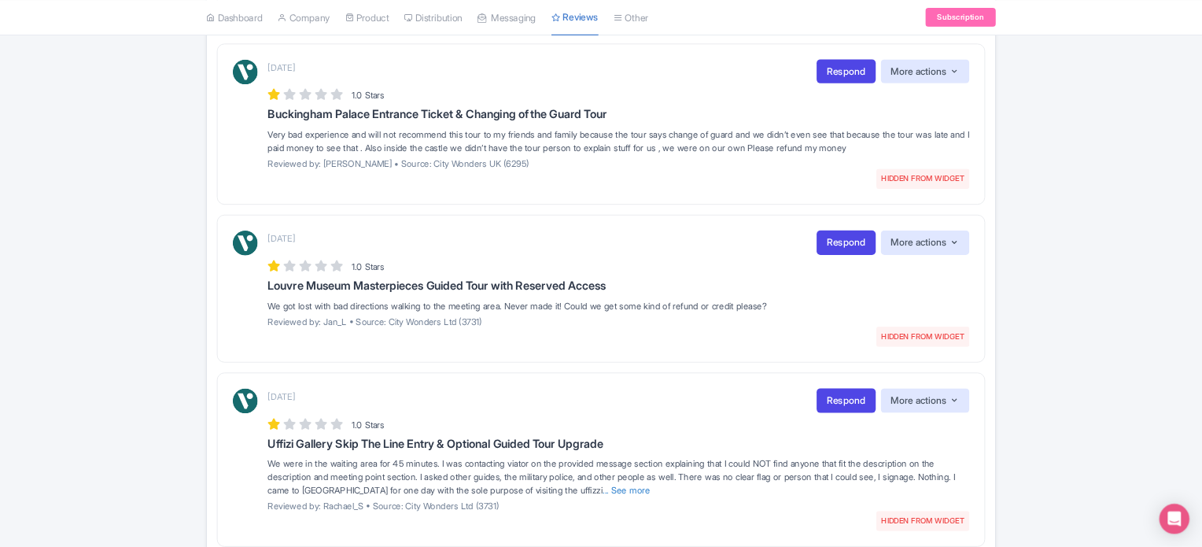
scroll to position [830, 0]
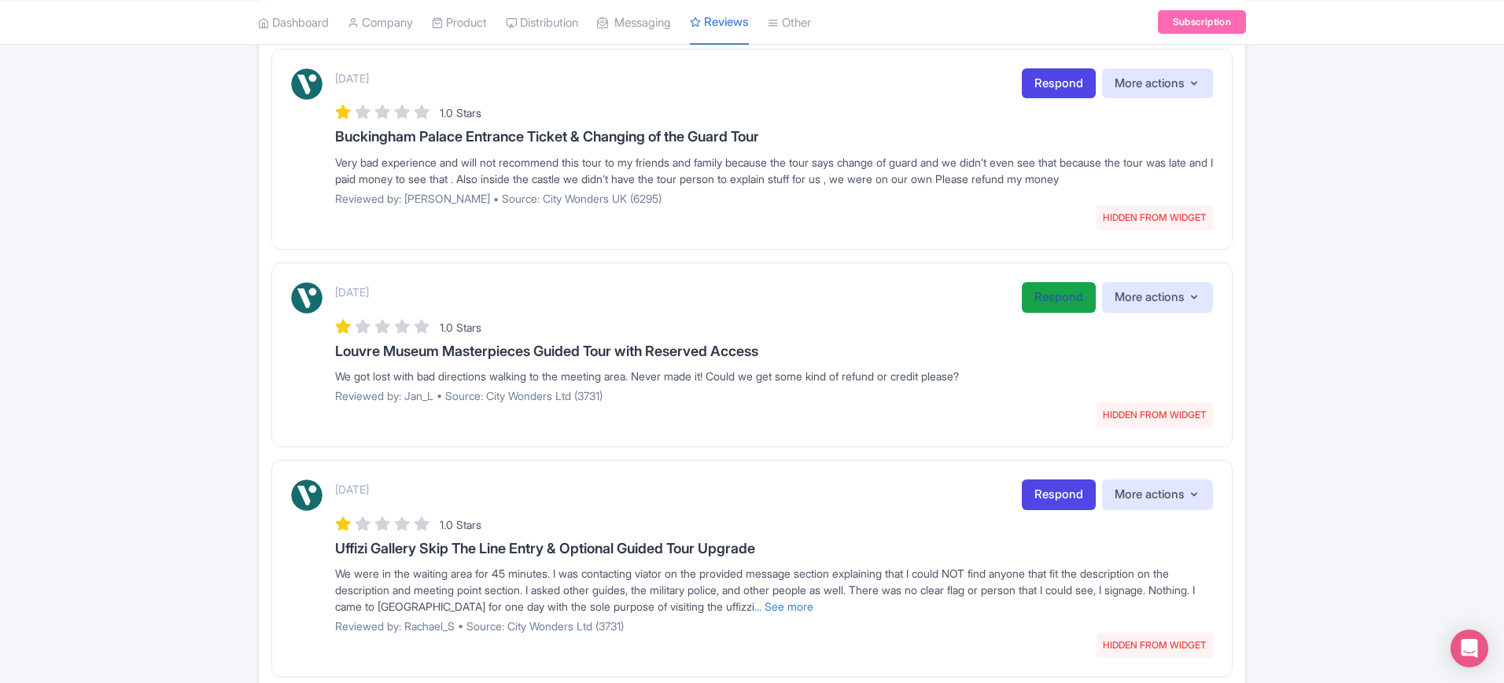
click at [1043, 304] on link "Respond" at bounding box center [1059, 297] width 74 height 31
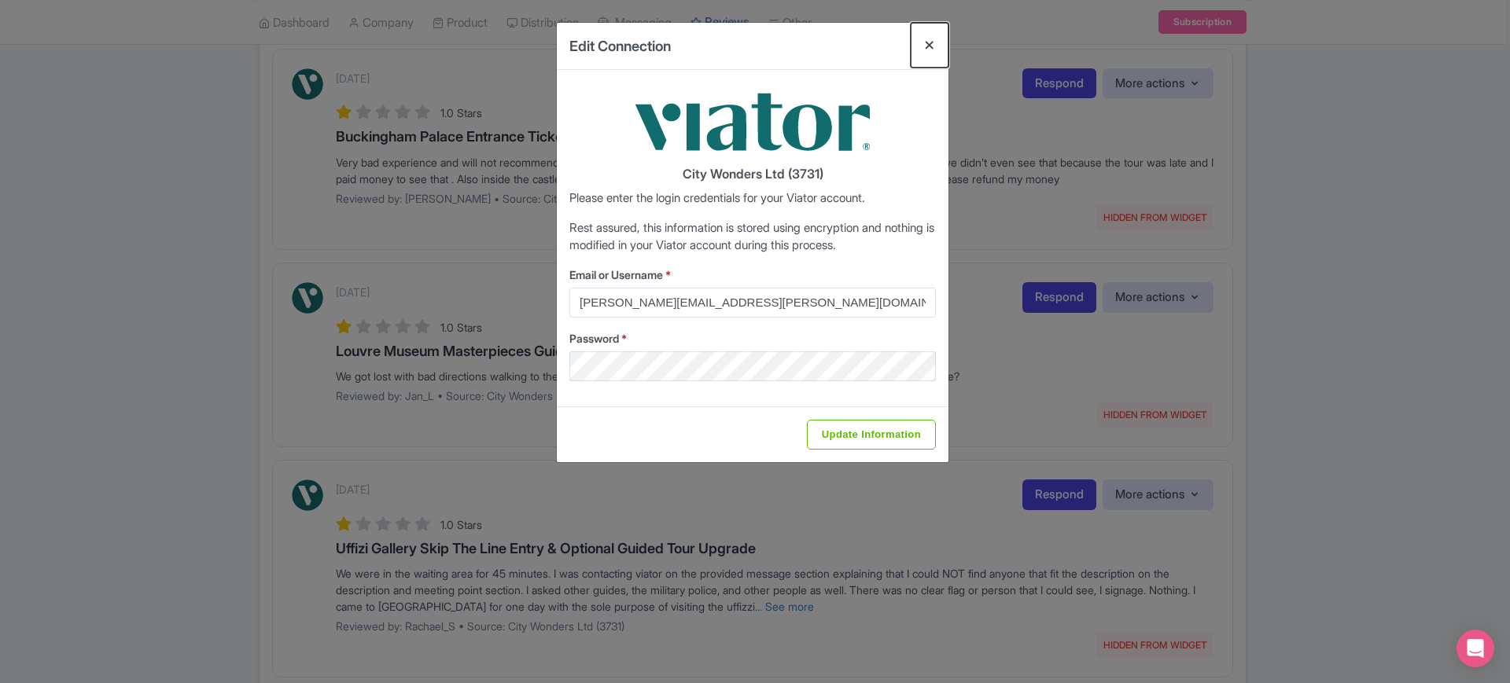
click at [931, 46] on button "Close" at bounding box center [930, 45] width 38 height 45
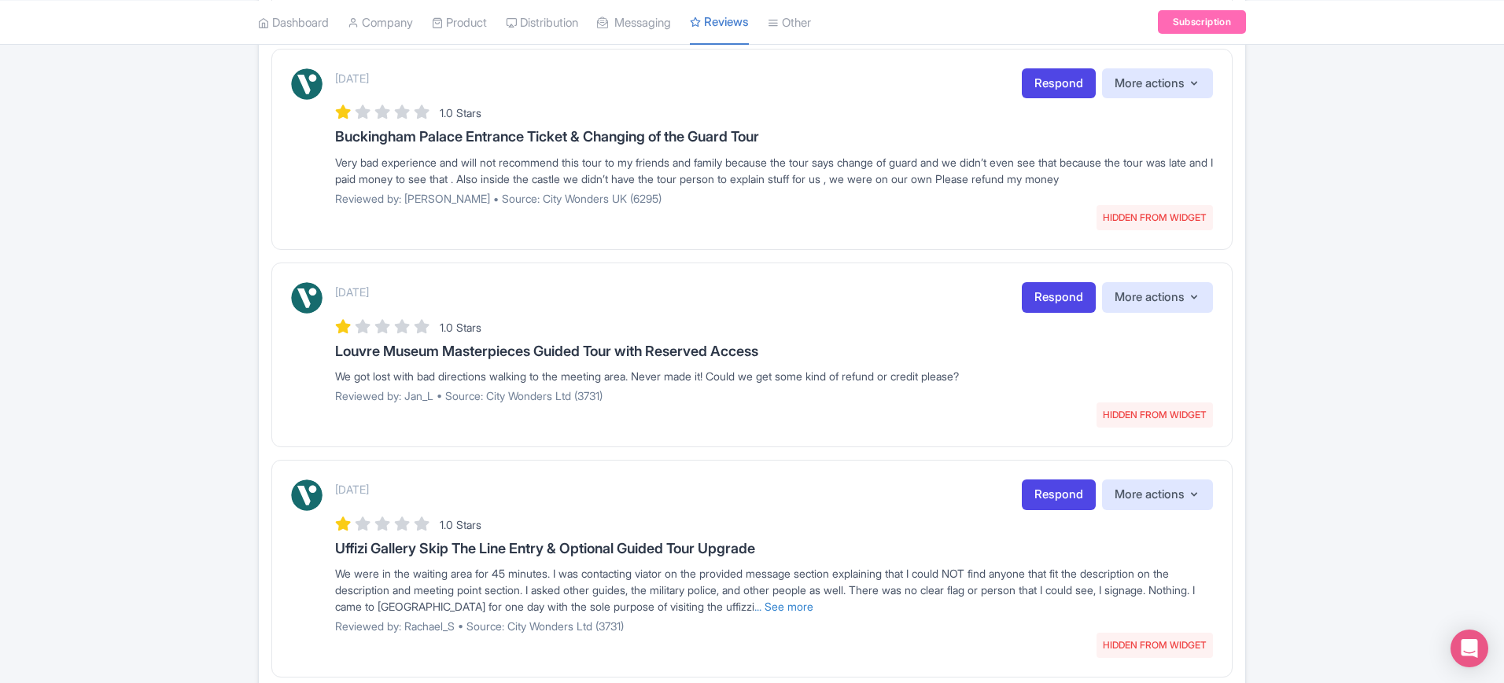
click at [142, 312] on div "Success ReviewRespone created successfully Review Dashboard [GEOGRAPHIC_DATA] A…" at bounding box center [752, 467] width 1504 height 2367
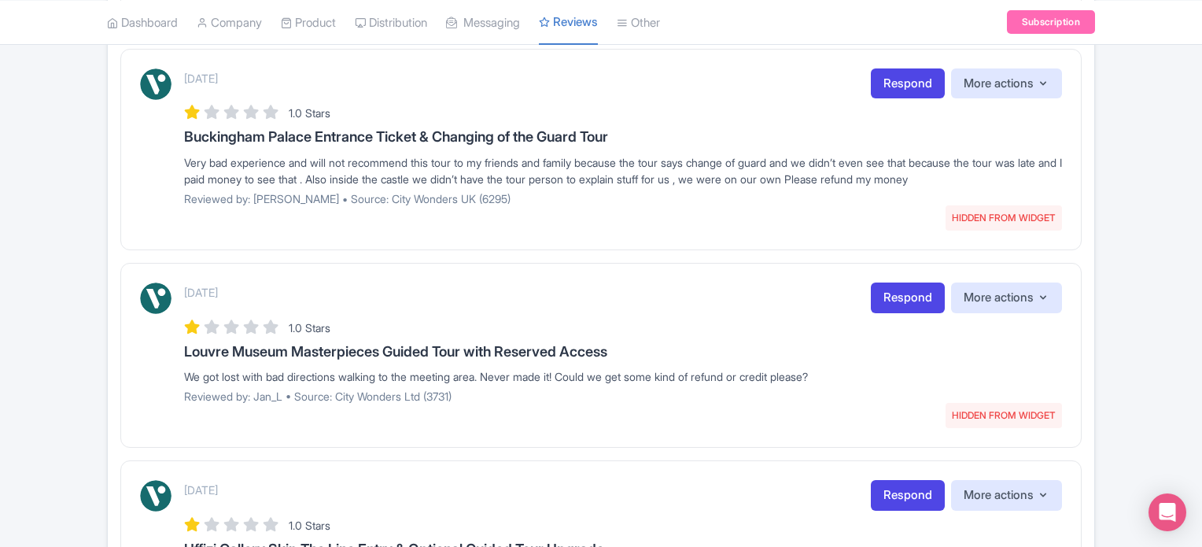
drag, startPoint x: 1431, startPoint y: 2, endPoint x: 591, endPoint y: 241, distance: 872.5
click at [611, 263] on div "[DATE] HIDDEN FROM WIDGET Respond More actions Hide from this page Unhide from …" at bounding box center [600, 355] width 961 height 185
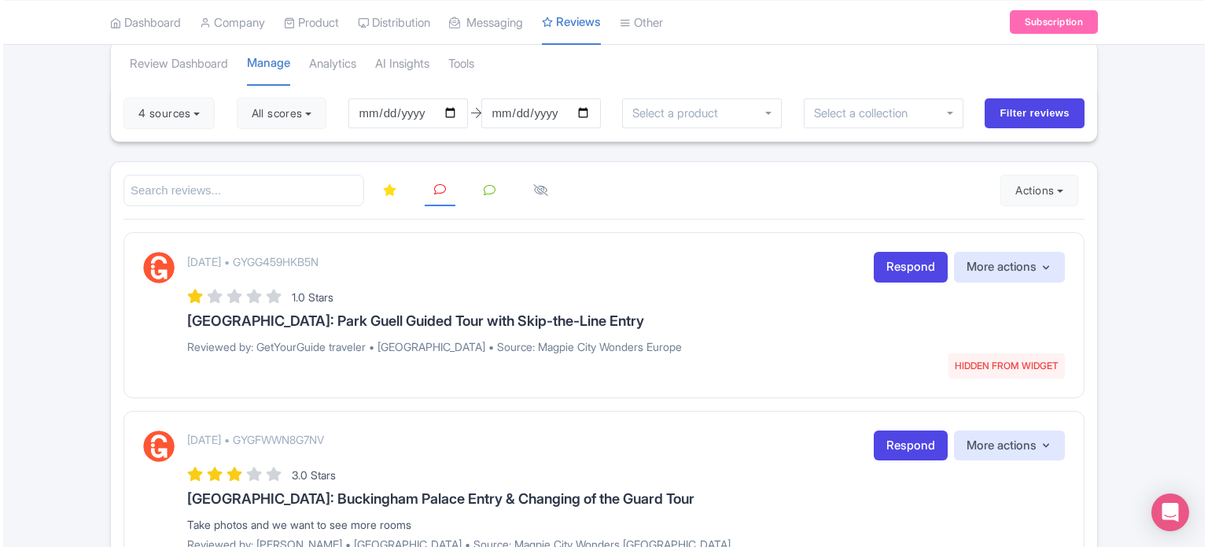
scroll to position [157, 0]
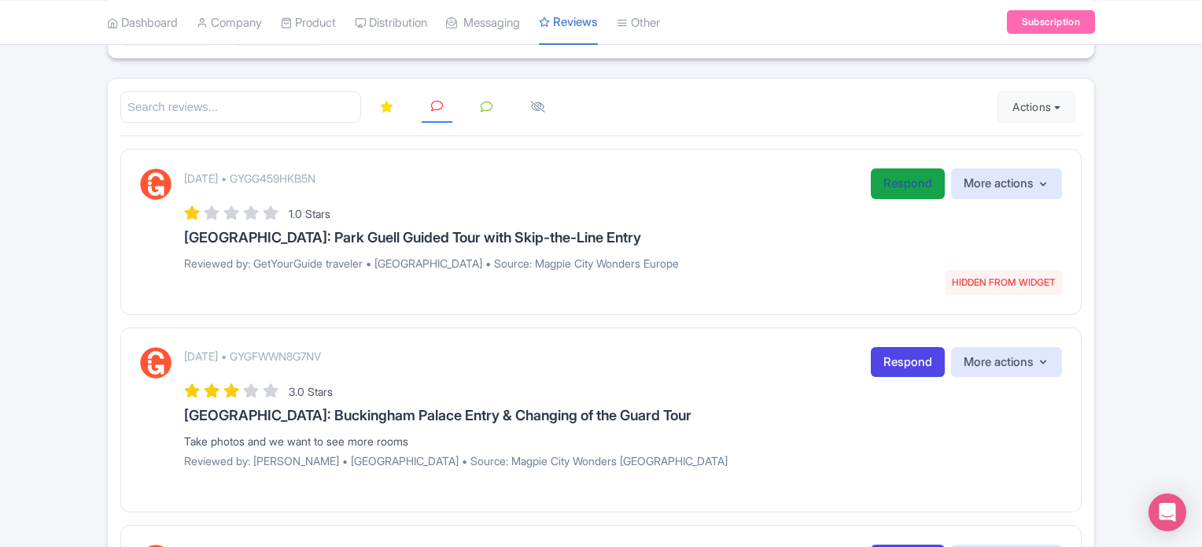
click at [897, 192] on link "Respond" at bounding box center [908, 183] width 74 height 31
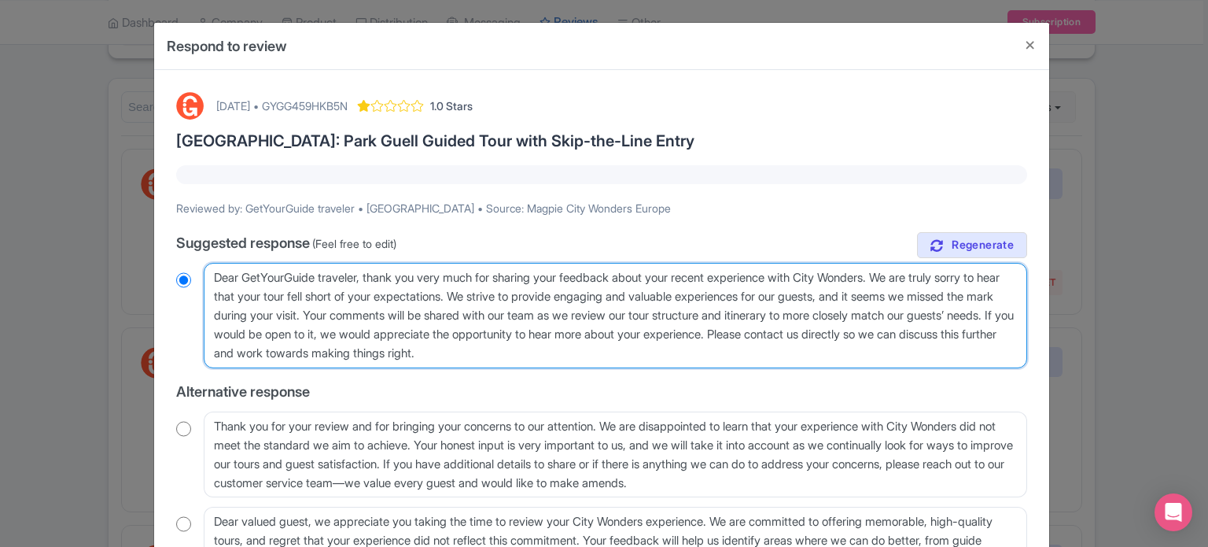
drag, startPoint x: 657, startPoint y: 357, endPoint x: 495, endPoint y: 316, distance: 167.1
click at [495, 316] on textarea "Dear GetYourGuide traveler, thank you very much for sharing your feedback about…" at bounding box center [615, 315] width 823 height 105
click at [415, 301] on textarea "Dear GetYourGuide traveler, thank you very much for sharing your feedback about…" at bounding box center [615, 315] width 823 height 105
drag, startPoint x: 370, startPoint y: 274, endPoint x: 510, endPoint y: 295, distance: 142.3
click at [510, 295] on textarea "Dear GetYourGuide traveler, thank you very much for sharing your feedback about…" at bounding box center [615, 315] width 823 height 105
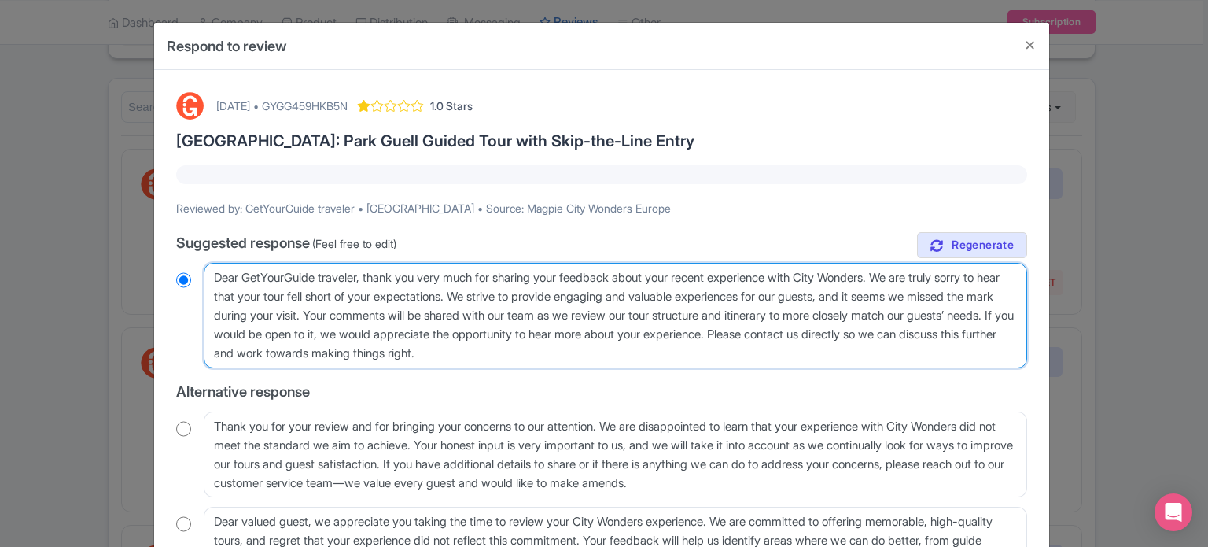
type textarea "Dear GetYourGuide traveler, e strive to provide engaging and valuable experienc…"
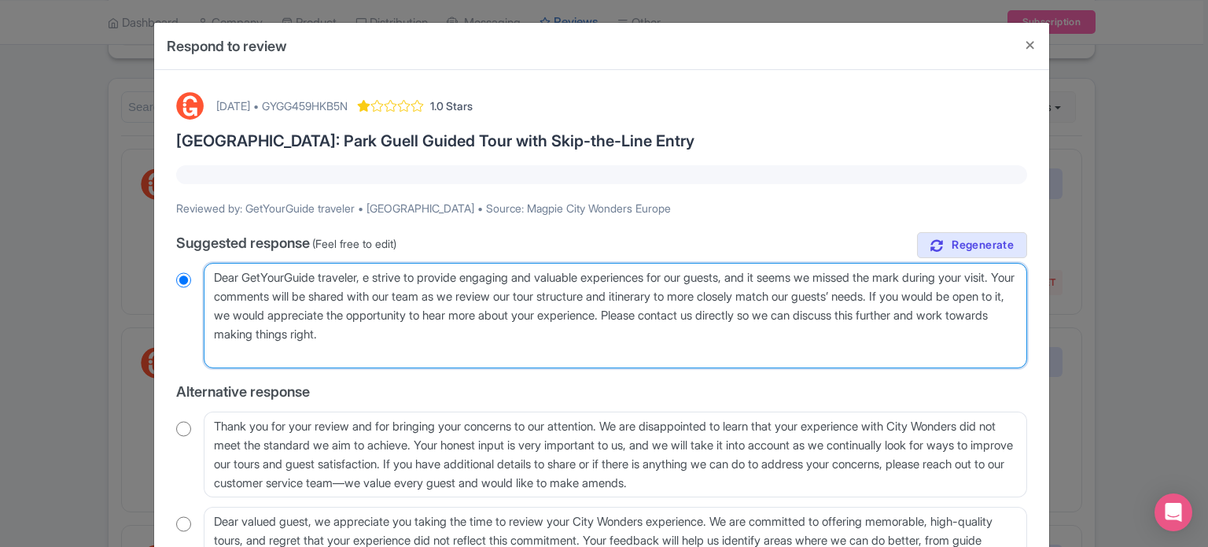
radio input "true"
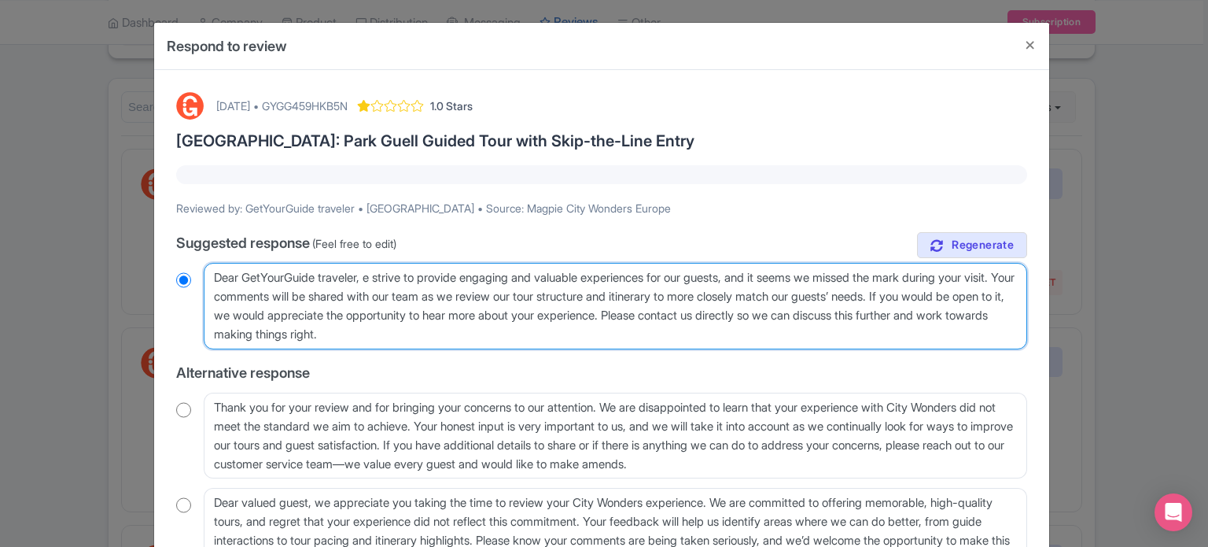
type textarea "Dear GetYourGuide traveler, we strive to provide engaging and valuable experien…"
radio input "true"
drag, startPoint x: 270, startPoint y: 297, endPoint x: 757, endPoint y: 315, distance: 487.1
click at [757, 315] on textarea "Dear GetYourGuide traveler, thank you very much for sharing your feedback about…" at bounding box center [615, 306] width 823 height 87
click at [409, 289] on textarea "Dear GetYourGuide traveler, thank you very much for sharing your feedback about…" at bounding box center [615, 306] width 823 height 87
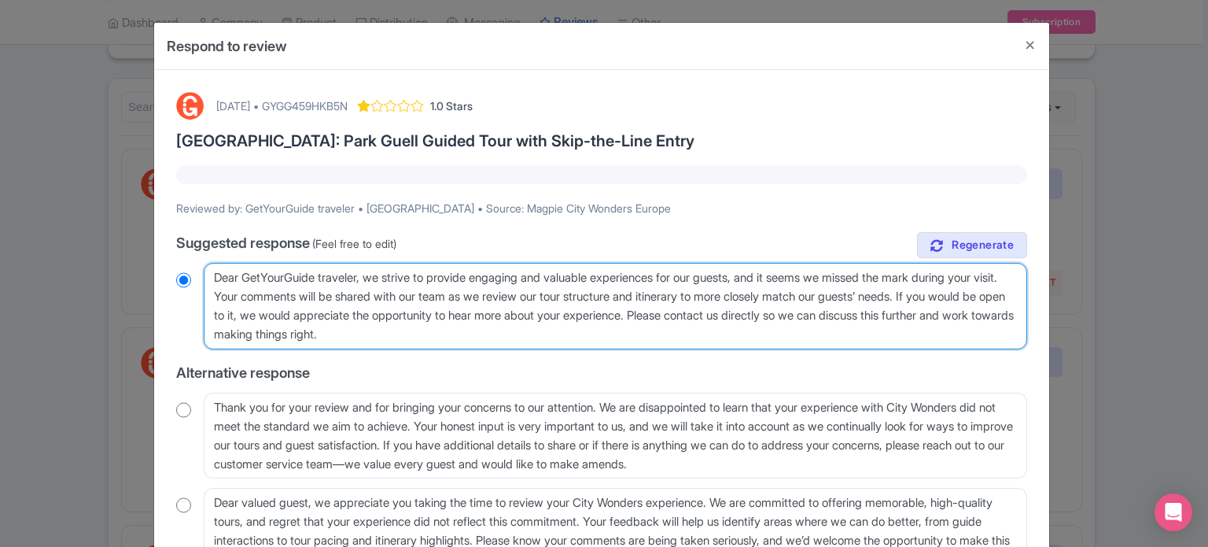
drag, startPoint x: 271, startPoint y: 296, endPoint x: 998, endPoint y: 300, distance: 727.5
click at [998, 300] on textarea "Dear GetYourGuide traveler, thank you very much for sharing your feedback about…" at bounding box center [615, 306] width 823 height 87
type textarea "Dear GetYourGuide traveler, we strive to provide engaging and valuable experien…"
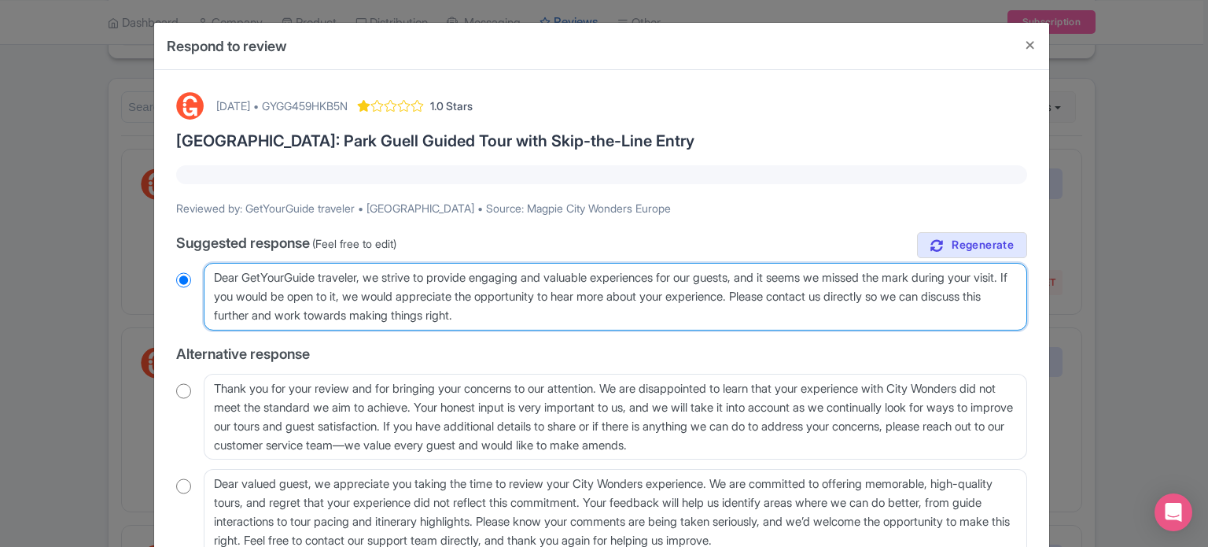
radio input "true"
drag, startPoint x: 835, startPoint y: 319, endPoint x: 827, endPoint y: 294, distance: 25.9
click at [827, 294] on textarea "Dear GetYourGuide traveler, thank you very much for sharing your feedback about…" at bounding box center [615, 297] width 823 height 68
type textarea "Dear GetYourGuide traveler, we strive to provide engaging and valuable experien…"
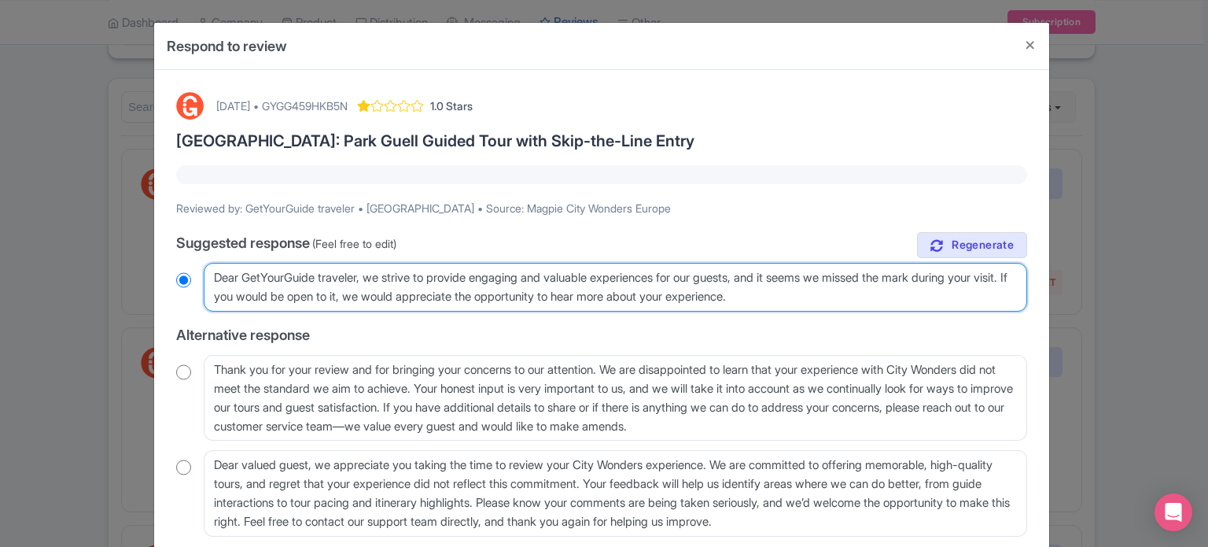
radio input "true"
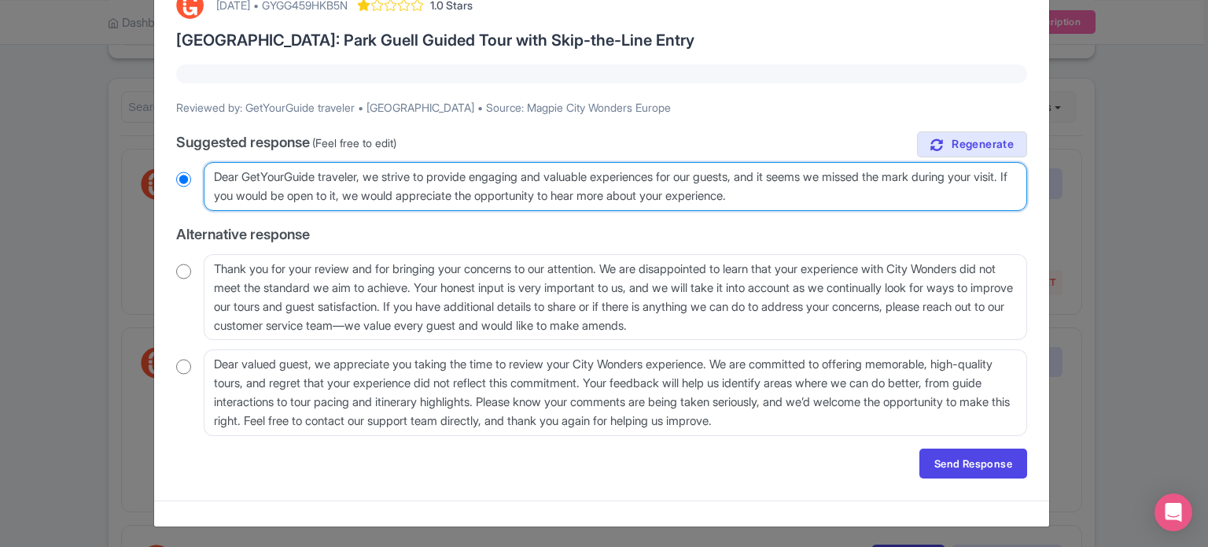
scroll to position [101, 0]
type textarea "Dear GetYourGuide traveler, we strive to provide engaging and valuable experien…"
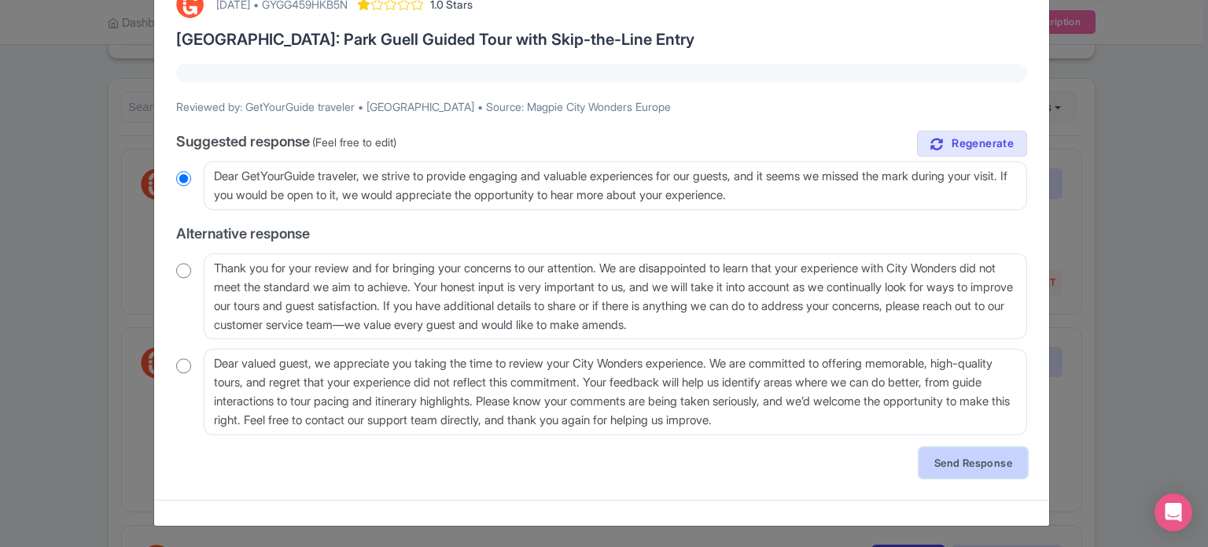
click at [978, 470] on link "Send Response" at bounding box center [973, 462] width 108 height 30
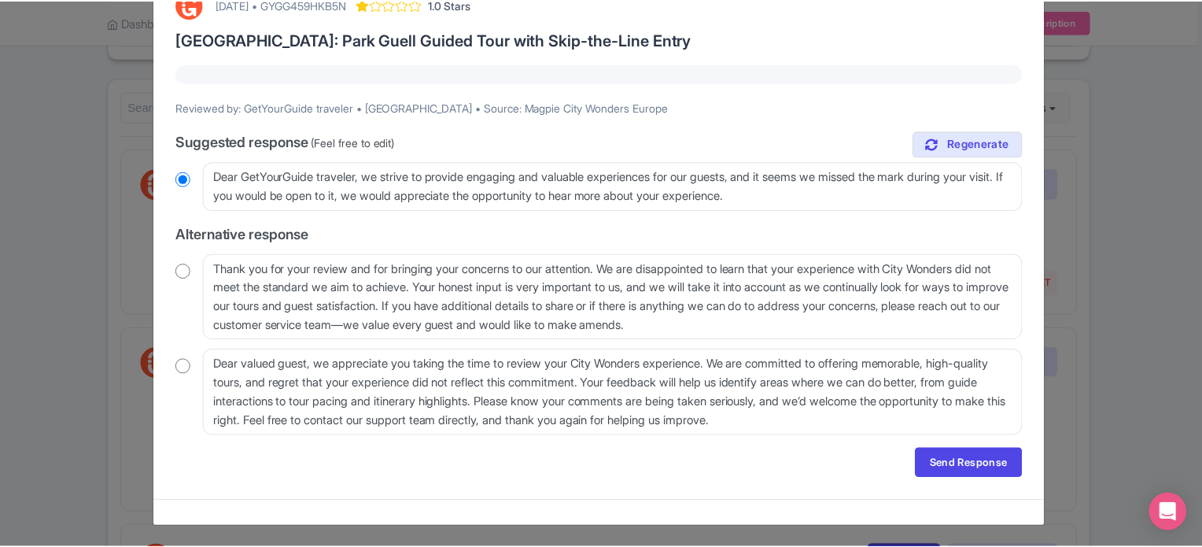
scroll to position [0, 0]
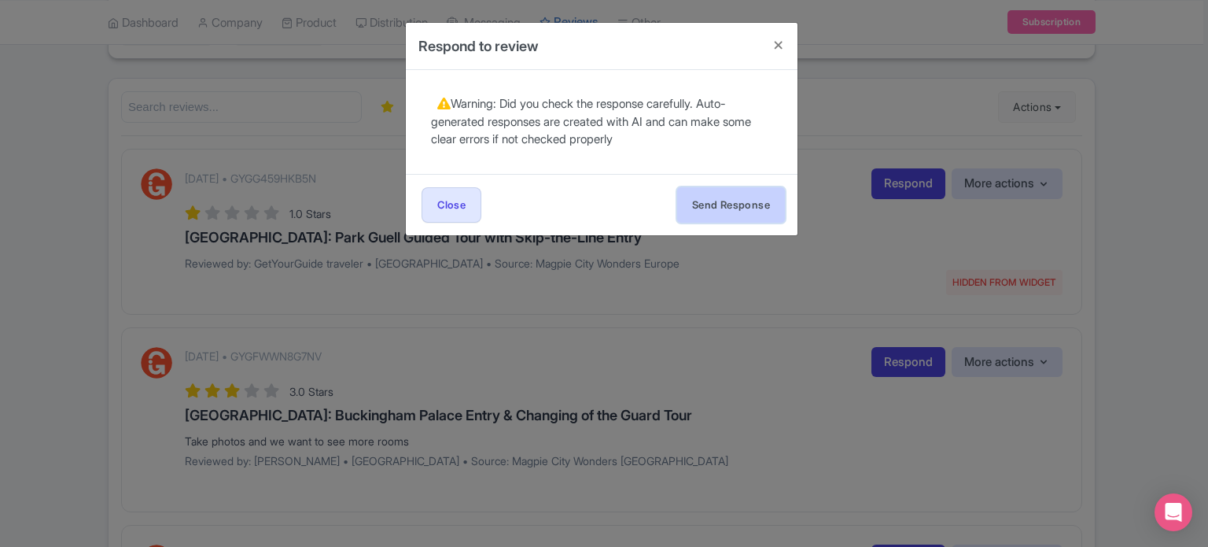
click at [747, 193] on button "Send Response" at bounding box center [731, 204] width 108 height 35
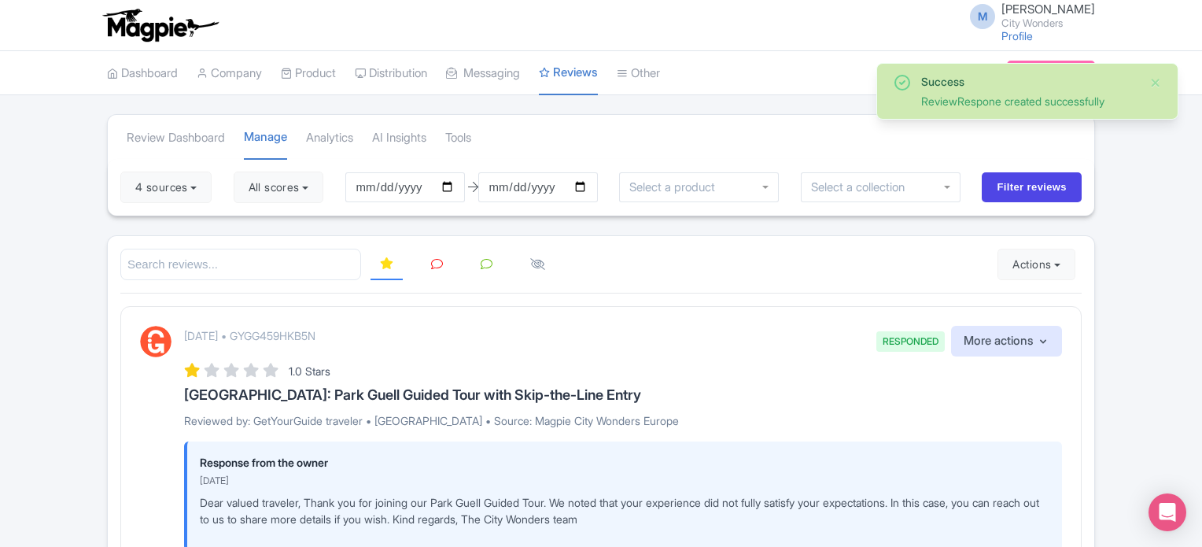
click at [431, 260] on icon at bounding box center [437, 264] width 12 height 12
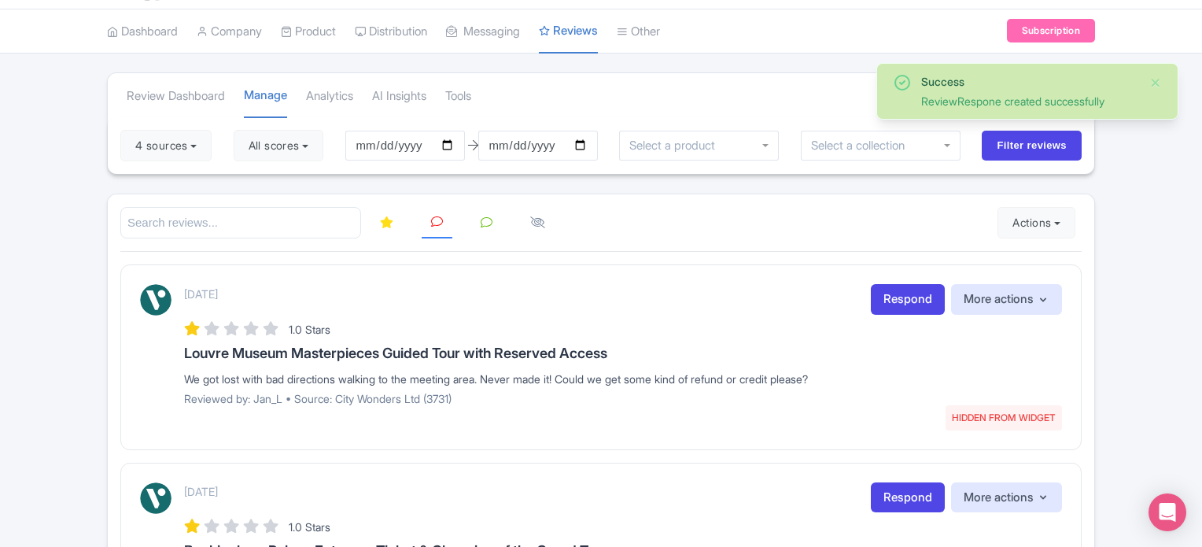
scroll to position [79, 0]
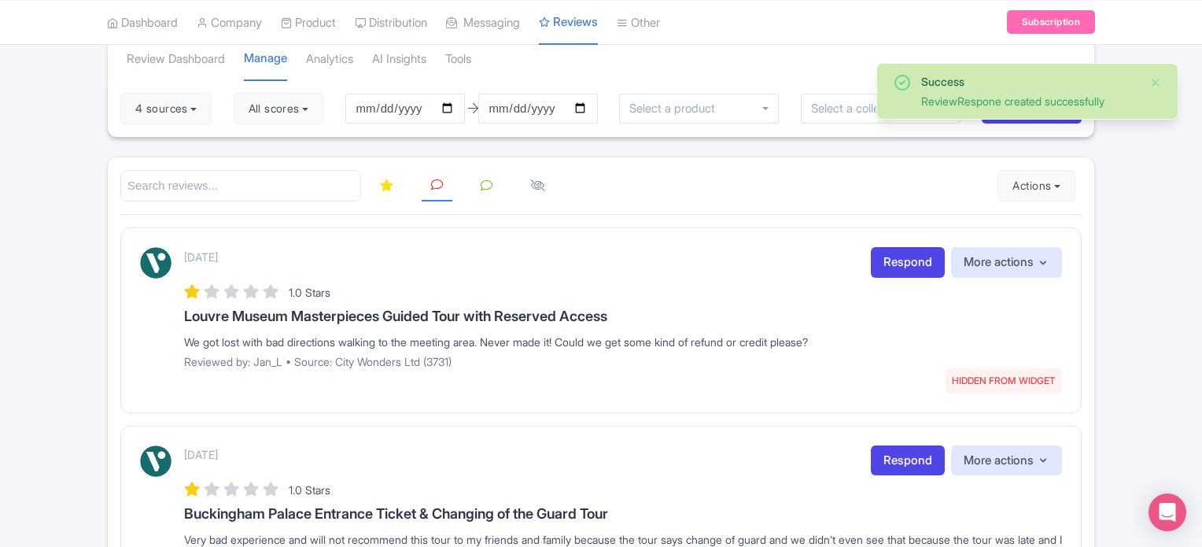
click at [381, 179] on icon at bounding box center [386, 185] width 13 height 12
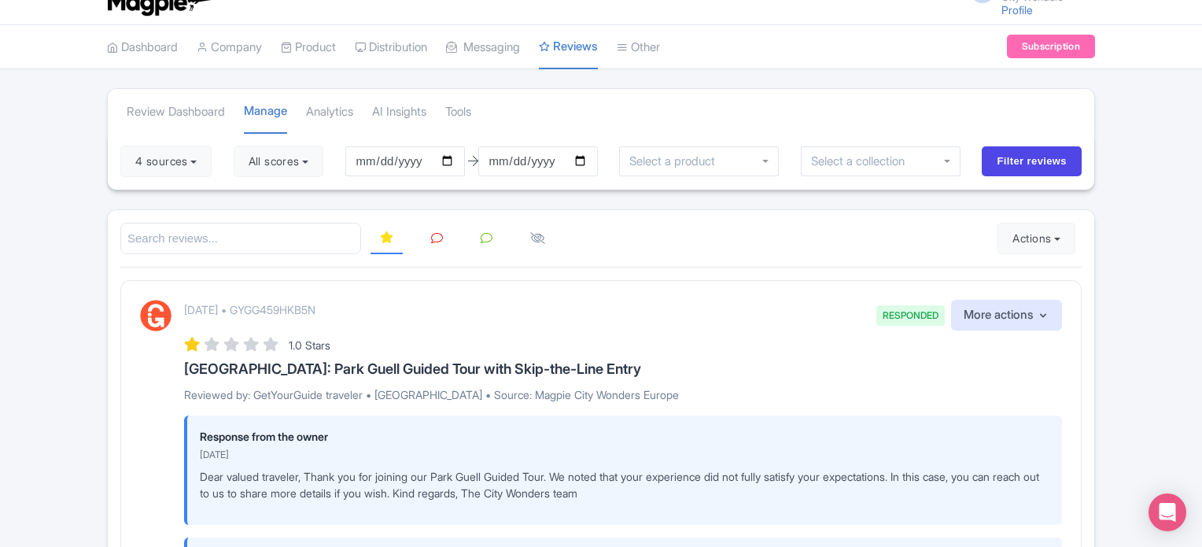
scroll to position [0, 0]
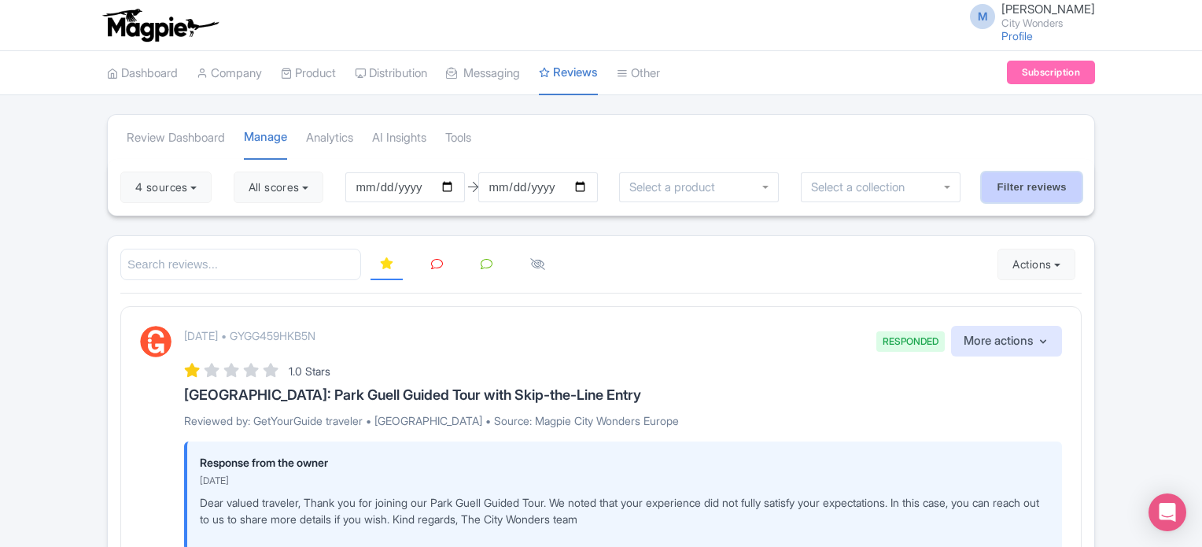
click at [1026, 179] on input "Filter reviews" at bounding box center [1031, 187] width 100 height 30
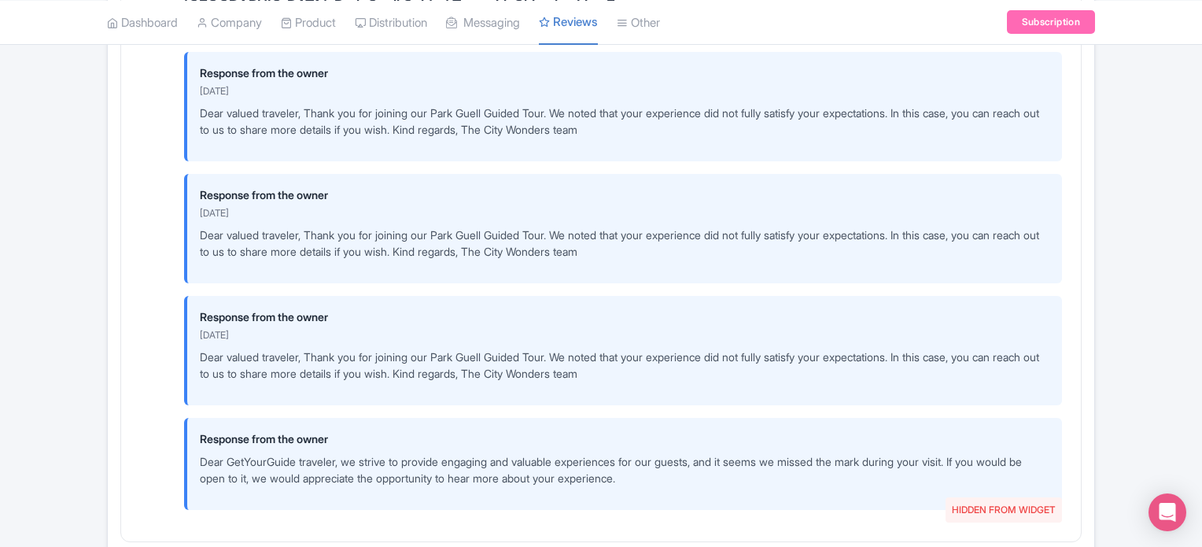
scroll to position [393, 0]
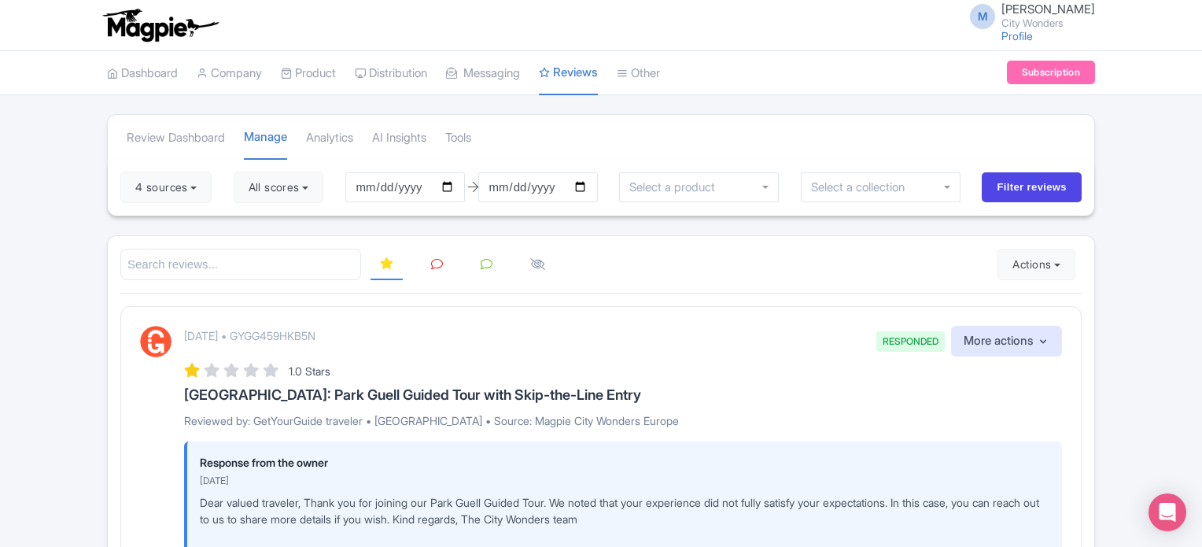
click at [1054, 20] on small "City Wonders" at bounding box center [1048, 23] width 94 height 10
click at [1007, 119] on link "Sign out" at bounding box center [1019, 123] width 149 height 24
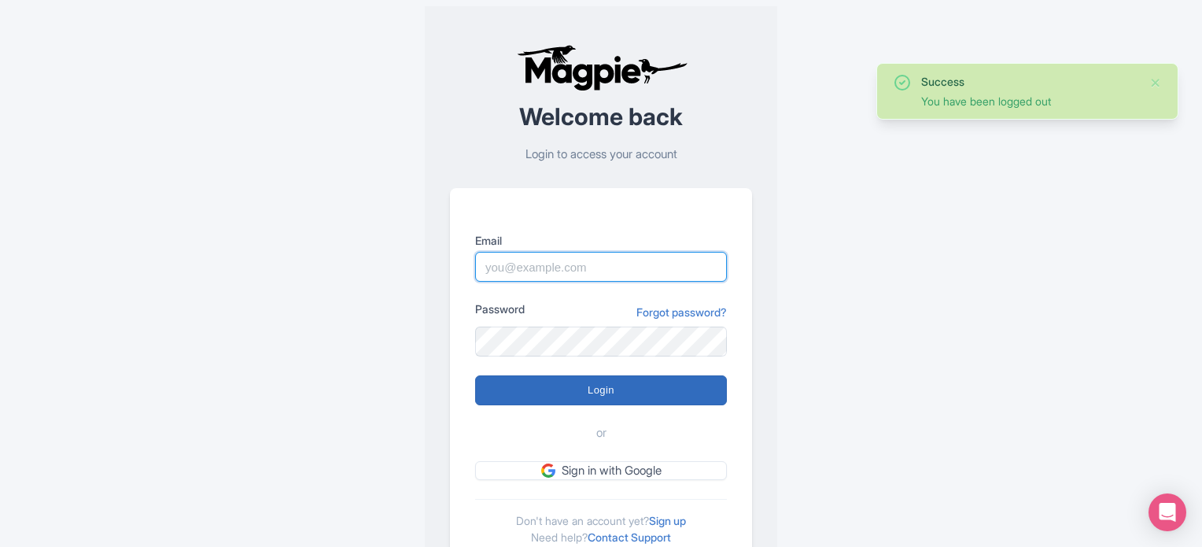
type input "[PERSON_NAME][EMAIL_ADDRESS][DOMAIN_NAME]"
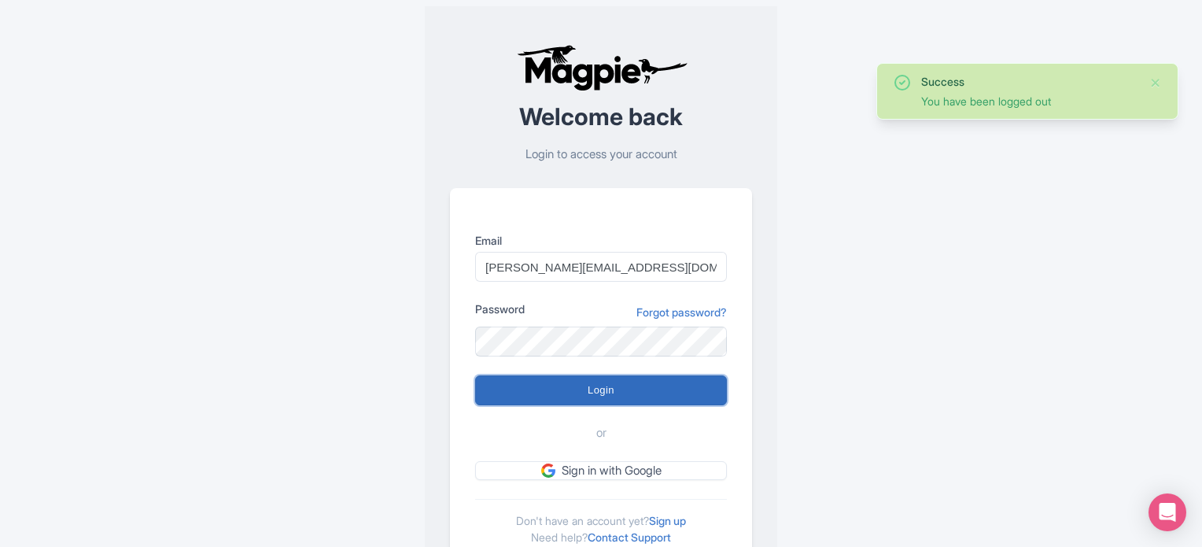
click at [598, 391] on input "Login" at bounding box center [601, 390] width 252 height 30
type input "Logging in..."
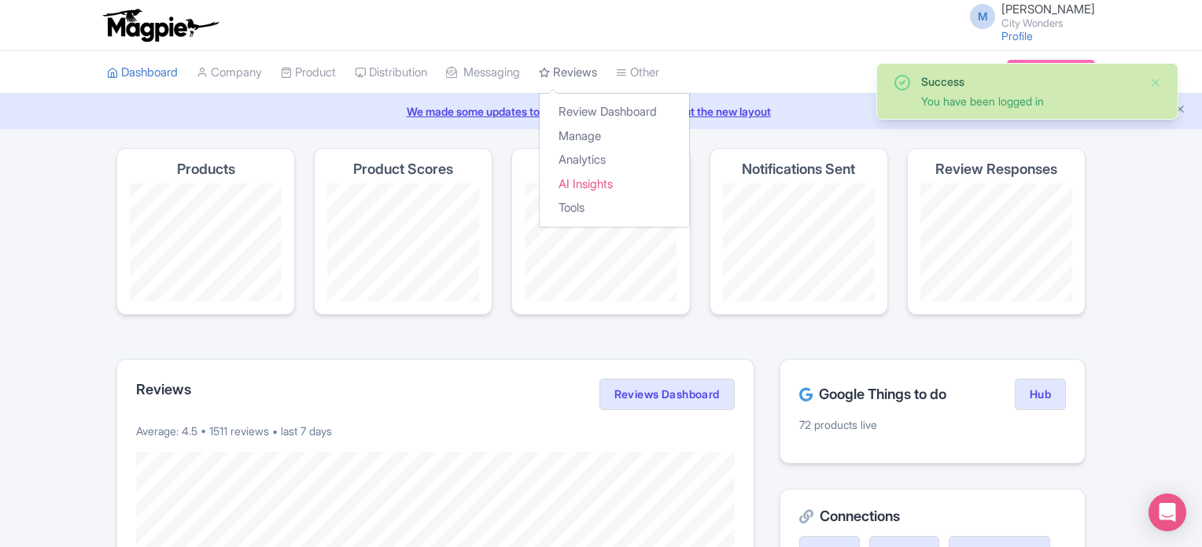
click at [595, 73] on link "Reviews" at bounding box center [568, 72] width 58 height 43
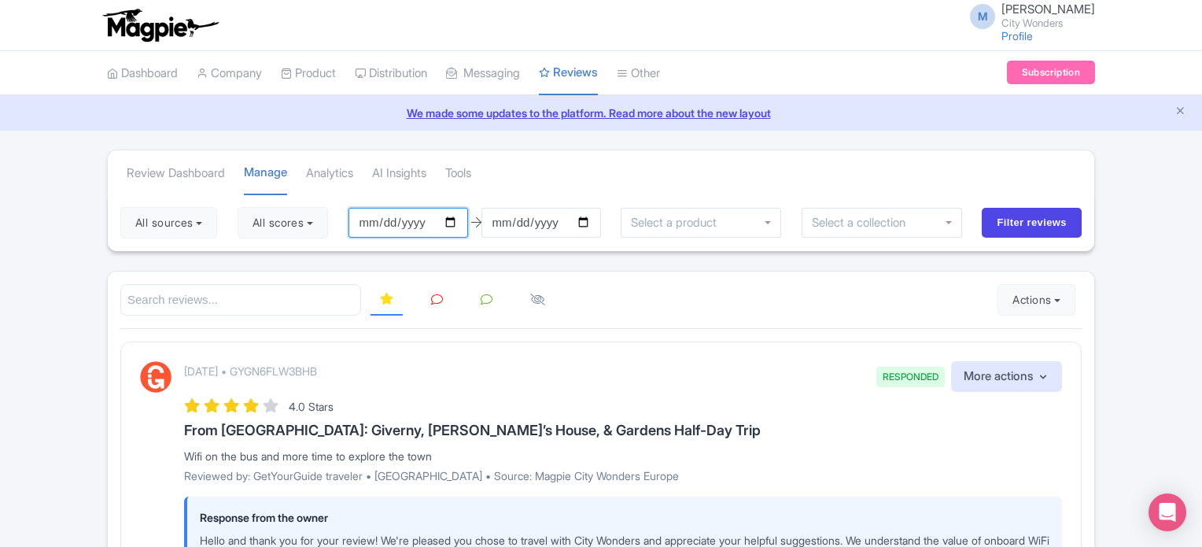
click at [401, 219] on input "2025-05-23" at bounding box center [408, 223] width 120 height 30
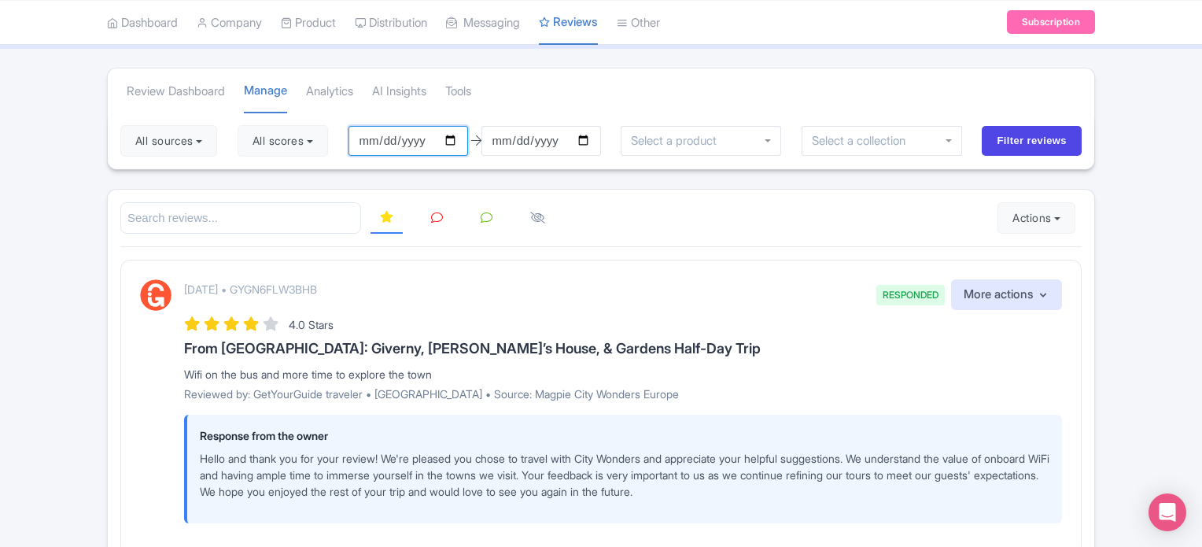
scroll to position [79, 0]
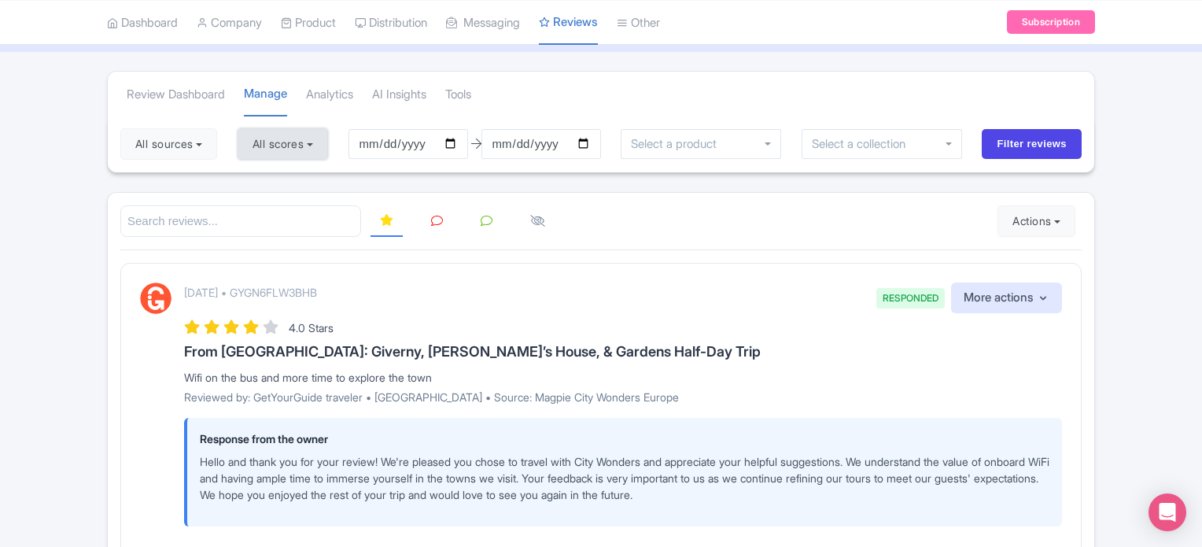
click at [294, 153] on button "All scores" at bounding box center [283, 143] width 90 height 31
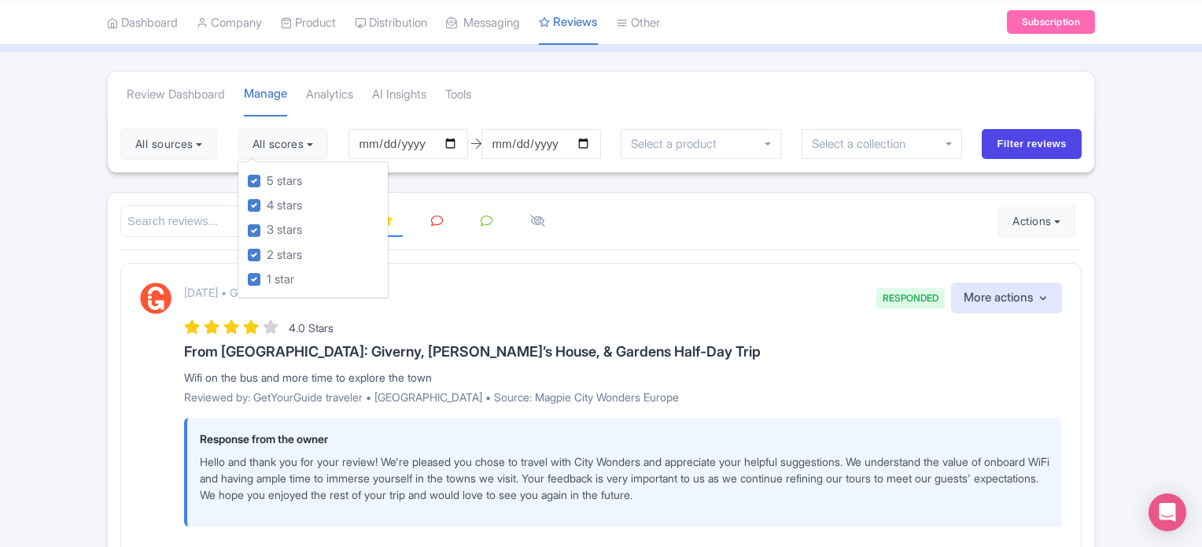
click at [129, 352] on div "August 22, 2025 • GYGN6FLW3BHB RESPONDED More actions Hide from this page Hide …" at bounding box center [600, 410] width 961 height 295
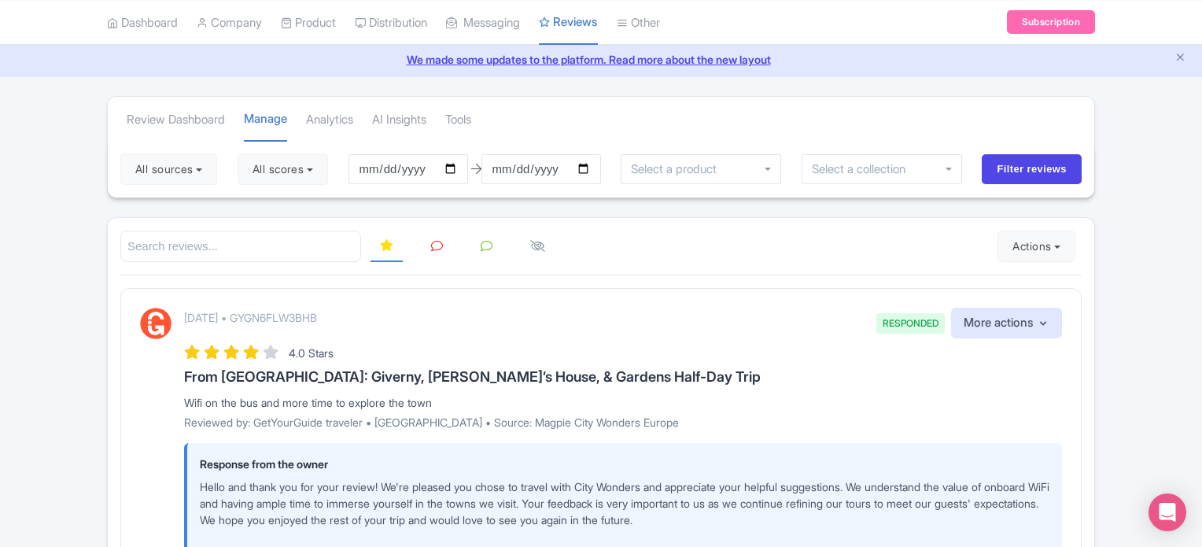
scroll to position [0, 0]
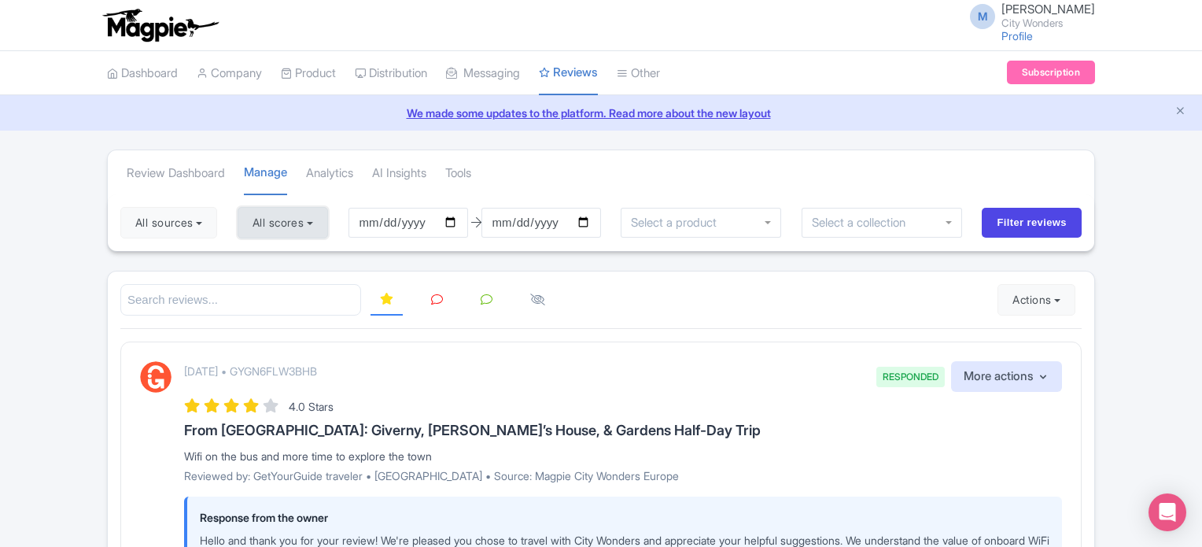
click at [297, 216] on button "All scores" at bounding box center [283, 222] width 90 height 31
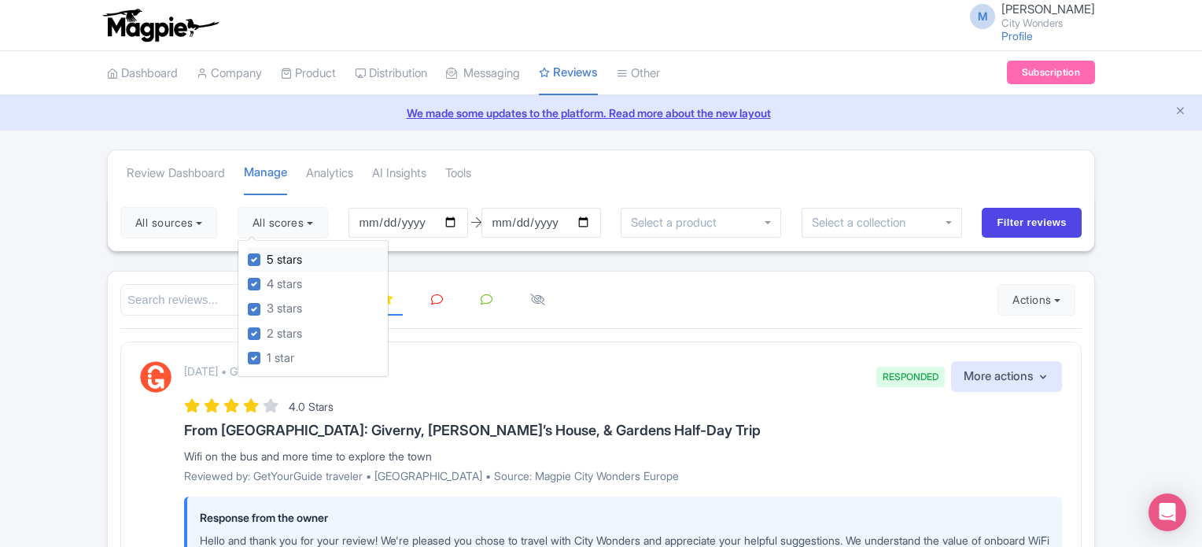
click at [267, 258] on label "5 stars" at bounding box center [284, 260] width 35 height 18
click at [267, 258] on input "5 stars" at bounding box center [272, 255] width 10 height 10
checkbox input "false"
click at [267, 278] on label "4 stars" at bounding box center [284, 284] width 35 height 18
click at [267, 278] on input "4 stars" at bounding box center [272, 279] width 10 height 10
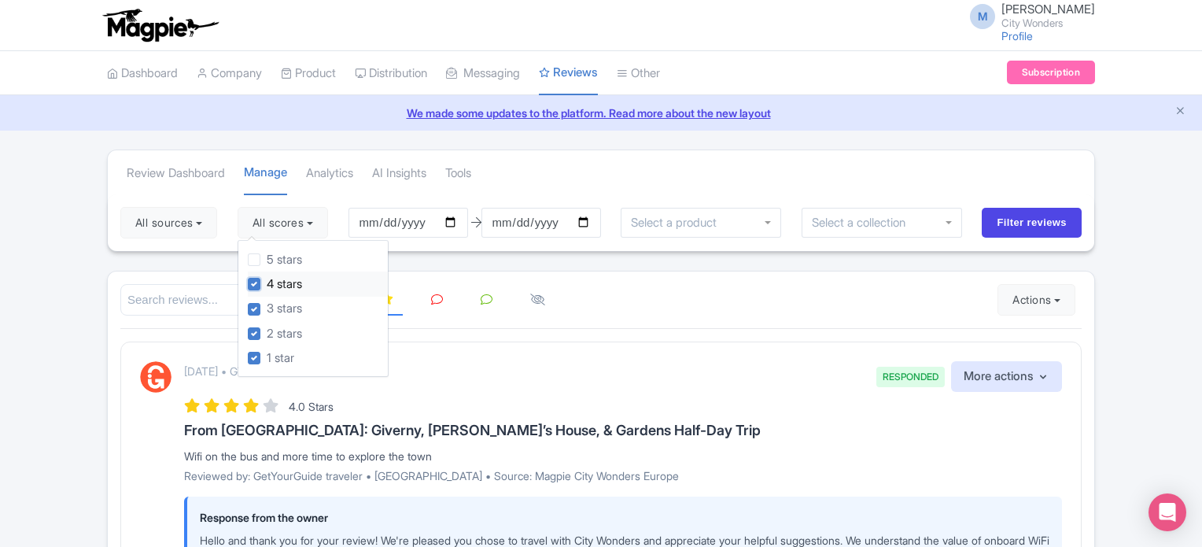
checkbox input "false"
click at [174, 226] on button "All sources" at bounding box center [168, 222] width 97 height 31
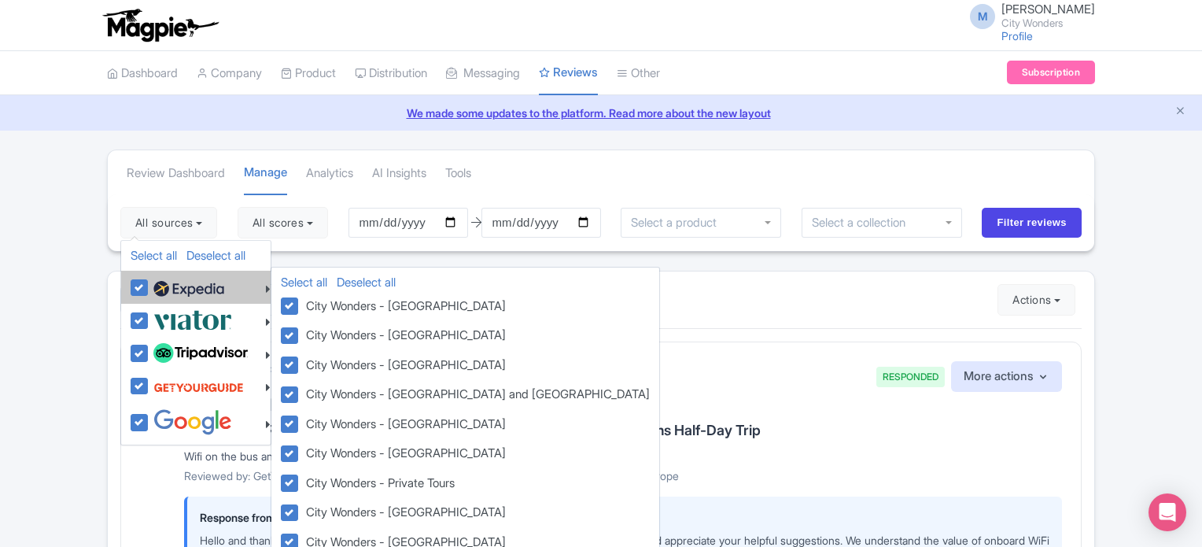
click at [149, 285] on label at bounding box center [186, 287] width 75 height 27
click at [149, 284] on input "checkbox" at bounding box center [154, 279] width 10 height 10
checkbox input "false"
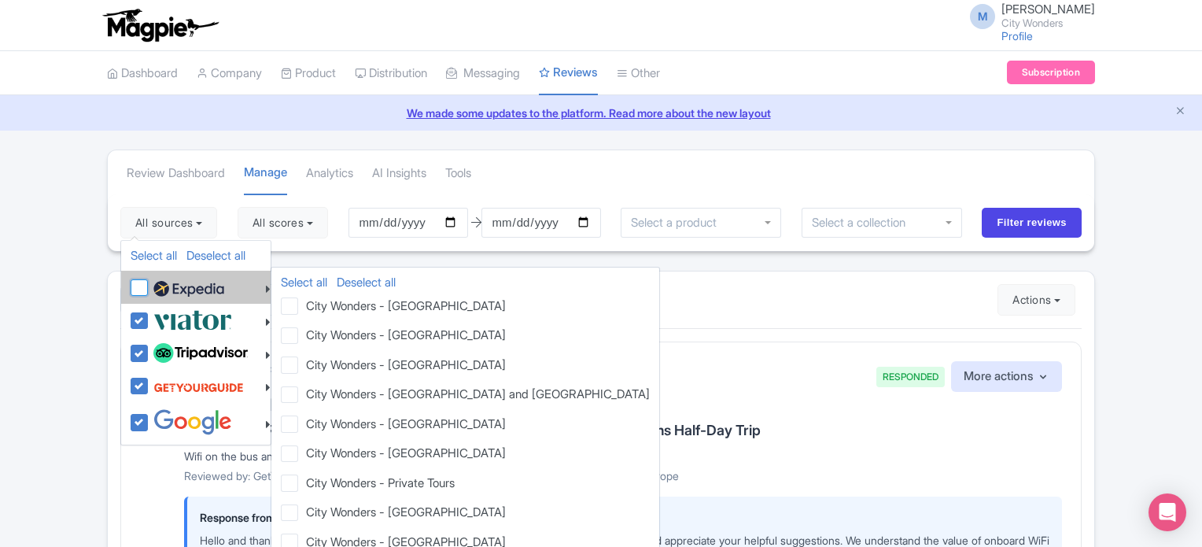
checkbox input "false"
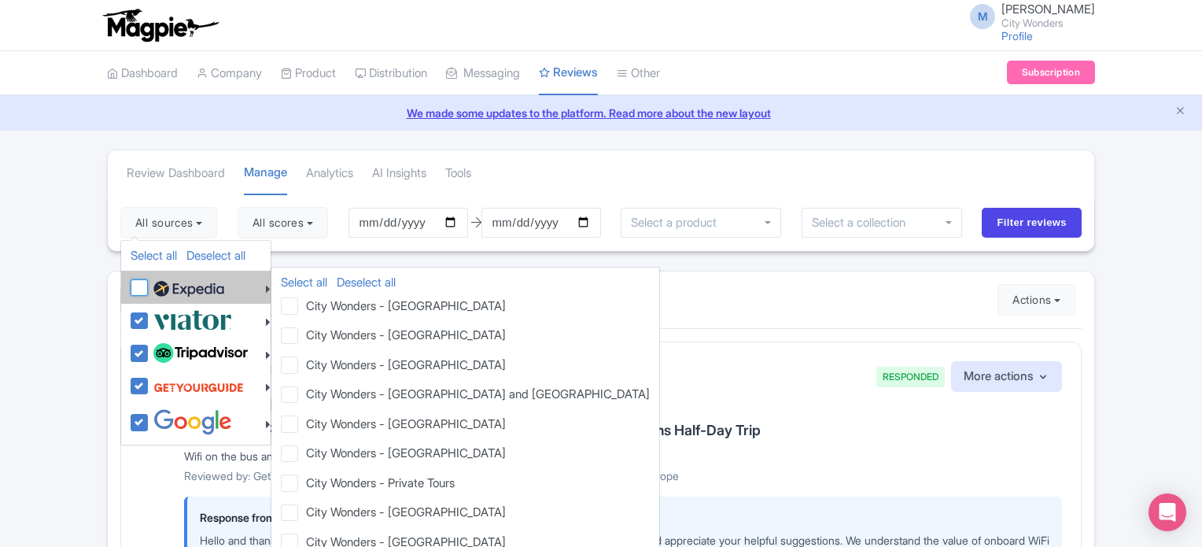
checkbox input "false"
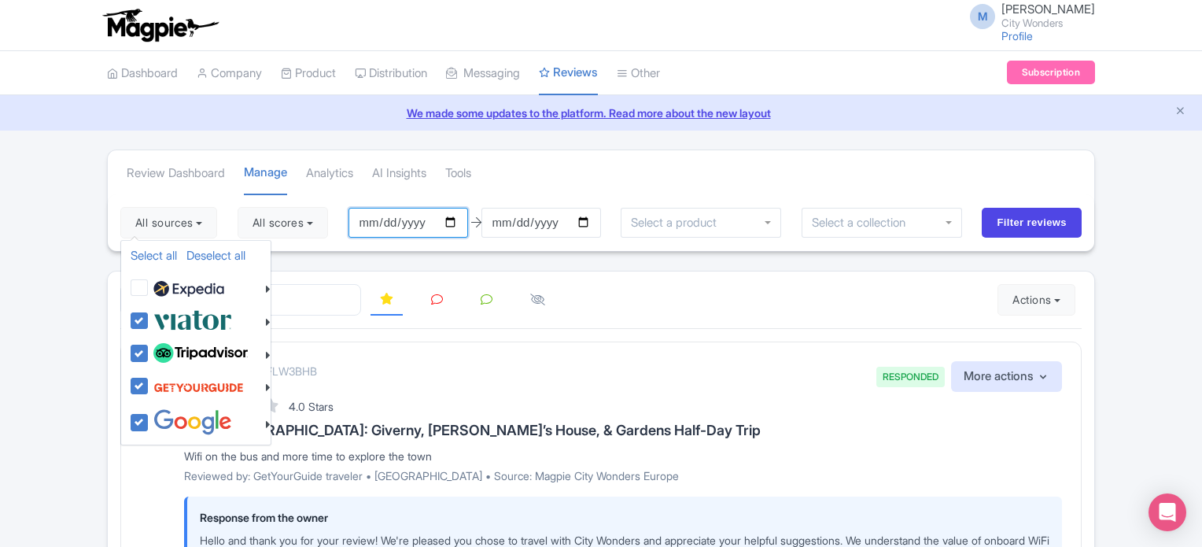
click at [377, 212] on input "2025-05-23" at bounding box center [408, 223] width 120 height 30
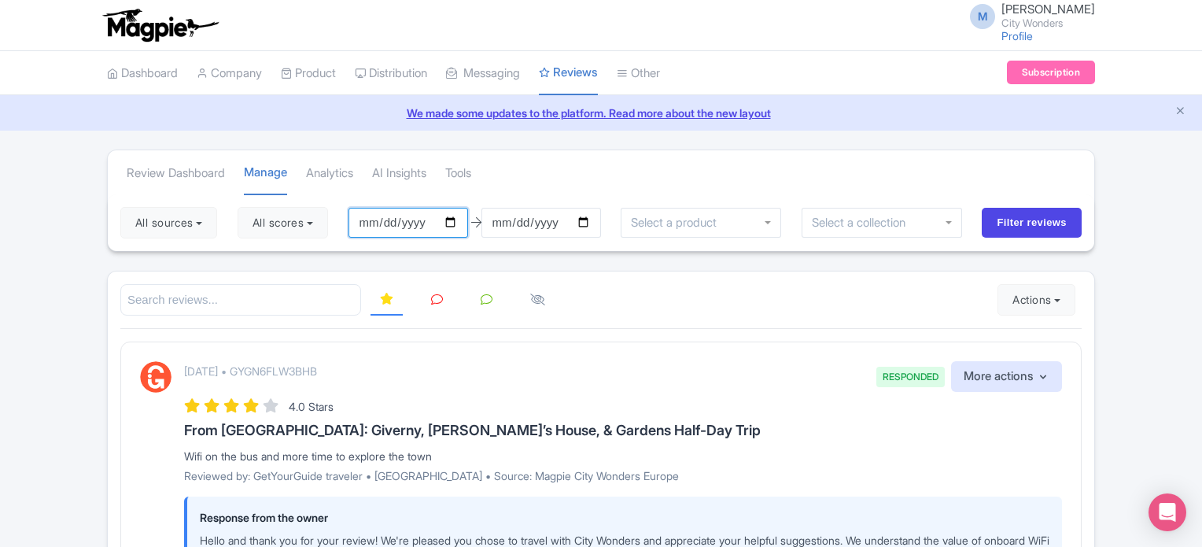
click at [455, 223] on input "2025-05-23" at bounding box center [408, 223] width 120 height 30
type input "[DATE]"
click at [1015, 222] on input "Filter reviews" at bounding box center [1031, 223] width 100 height 30
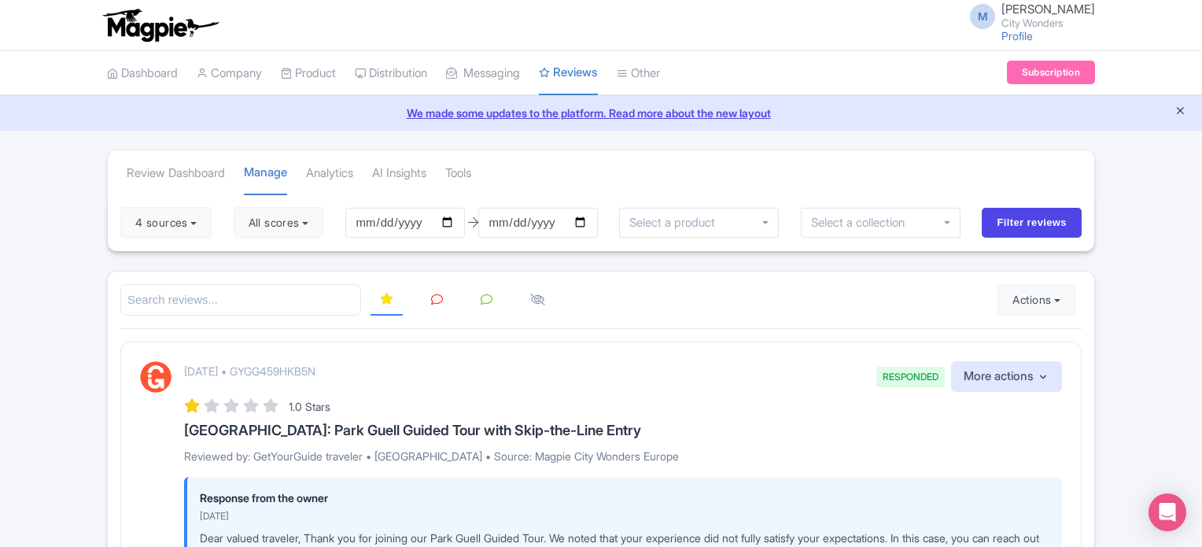
drag, startPoint x: 0, startPoint y: 0, endPoint x: 1181, endPoint y: 106, distance: 1186.0
click at [1181, 106] on icon "Close announcement" at bounding box center [1180, 111] width 12 height 12
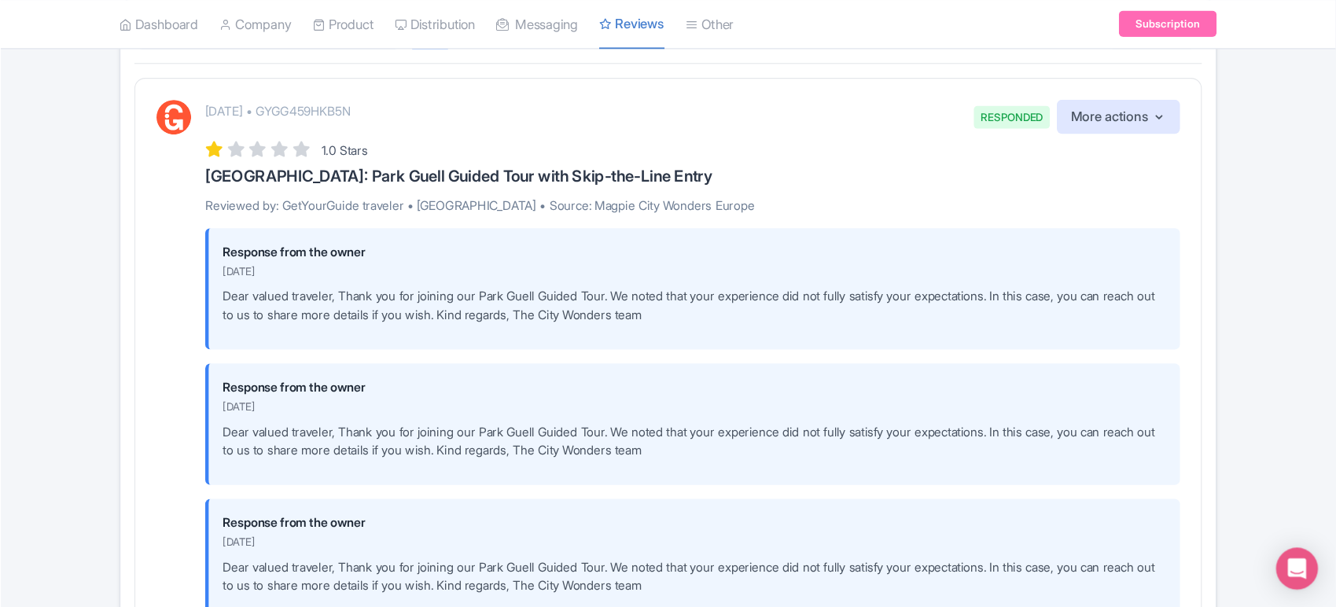
scroll to position [236, 0]
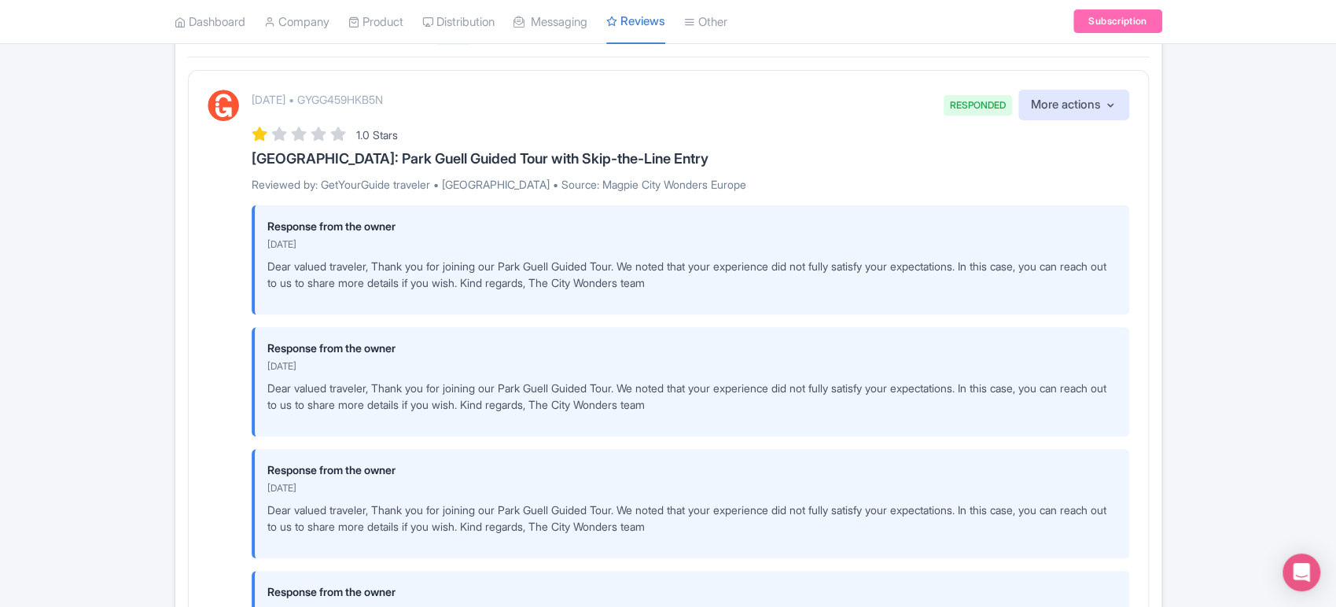
drag, startPoint x: 1156, startPoint y: 1, endPoint x: 256, endPoint y: 272, distance: 940.5
click at [256, 272] on div "Response from the owner [DATE] Dear valued traveler, Thank you for joining our …" at bounding box center [691, 259] width 878 height 109
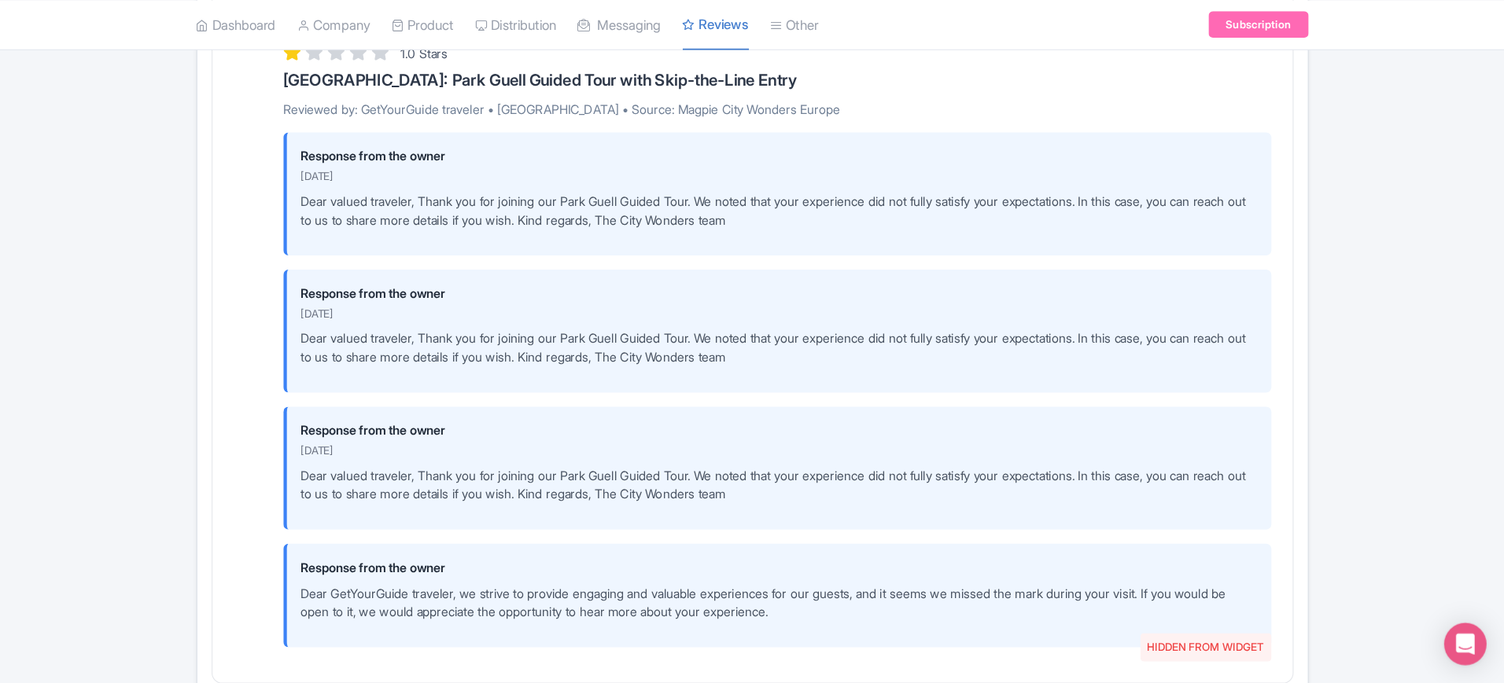
scroll to position [324, 0]
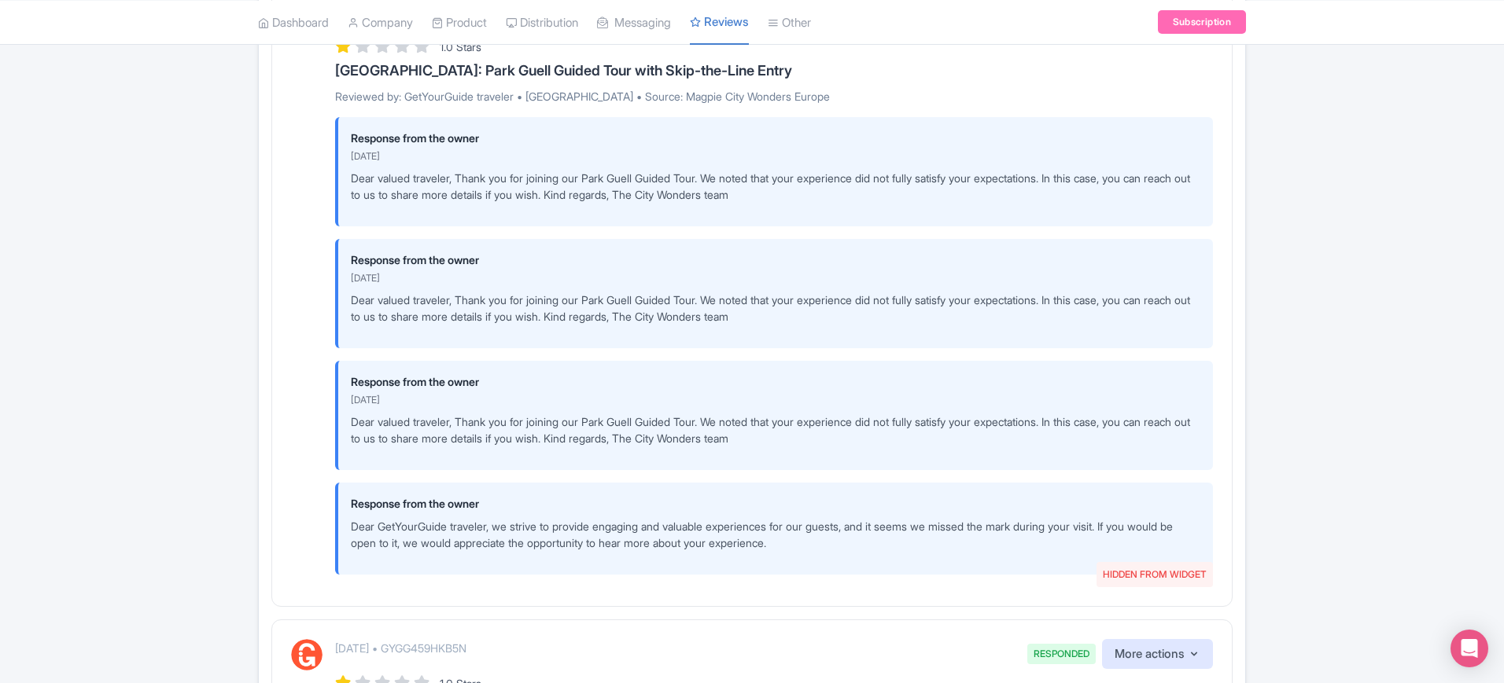
drag, startPoint x: 1276, startPoint y: 2, endPoint x: 846, endPoint y: 248, distance: 495.2
click at [846, 248] on div "Response from the owner August 22, 2025 Dear valued traveler, Thank you for joi…" at bounding box center [774, 293] width 878 height 109
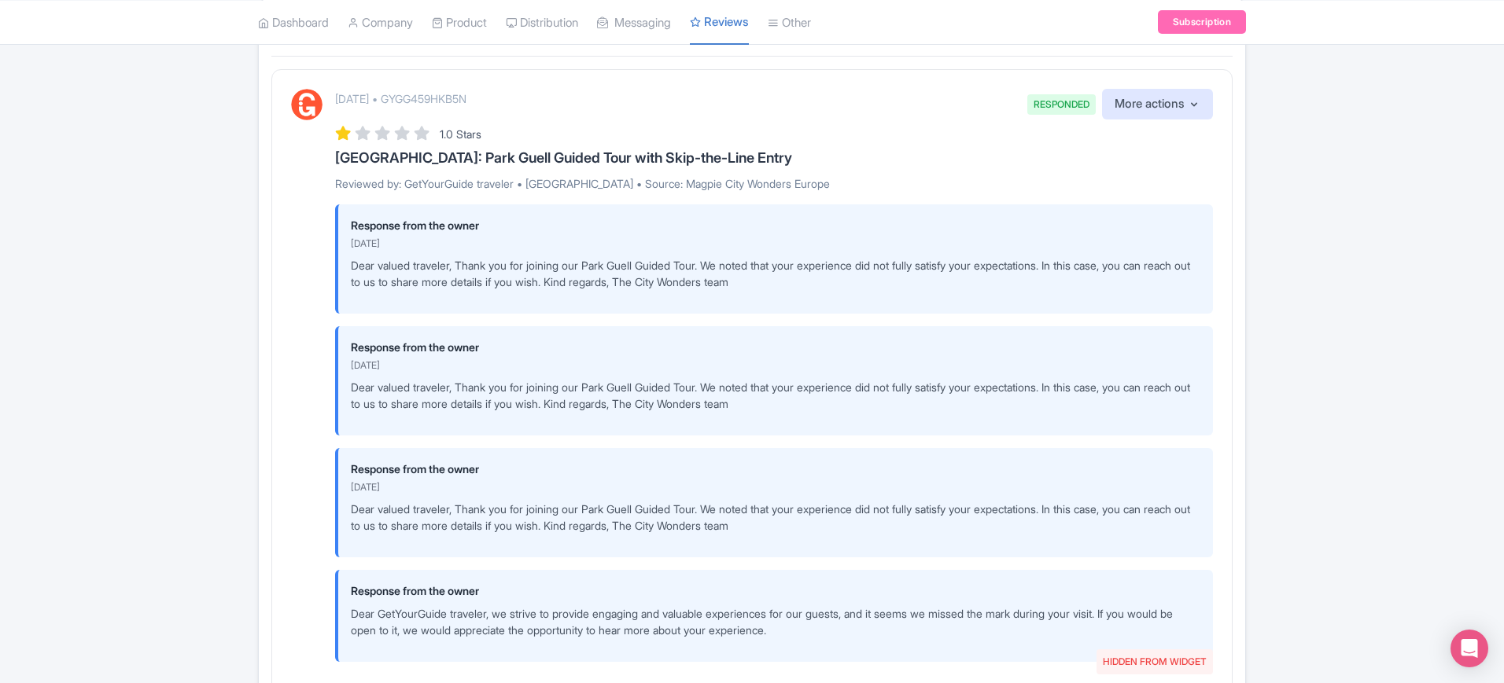
scroll to position [289, 0]
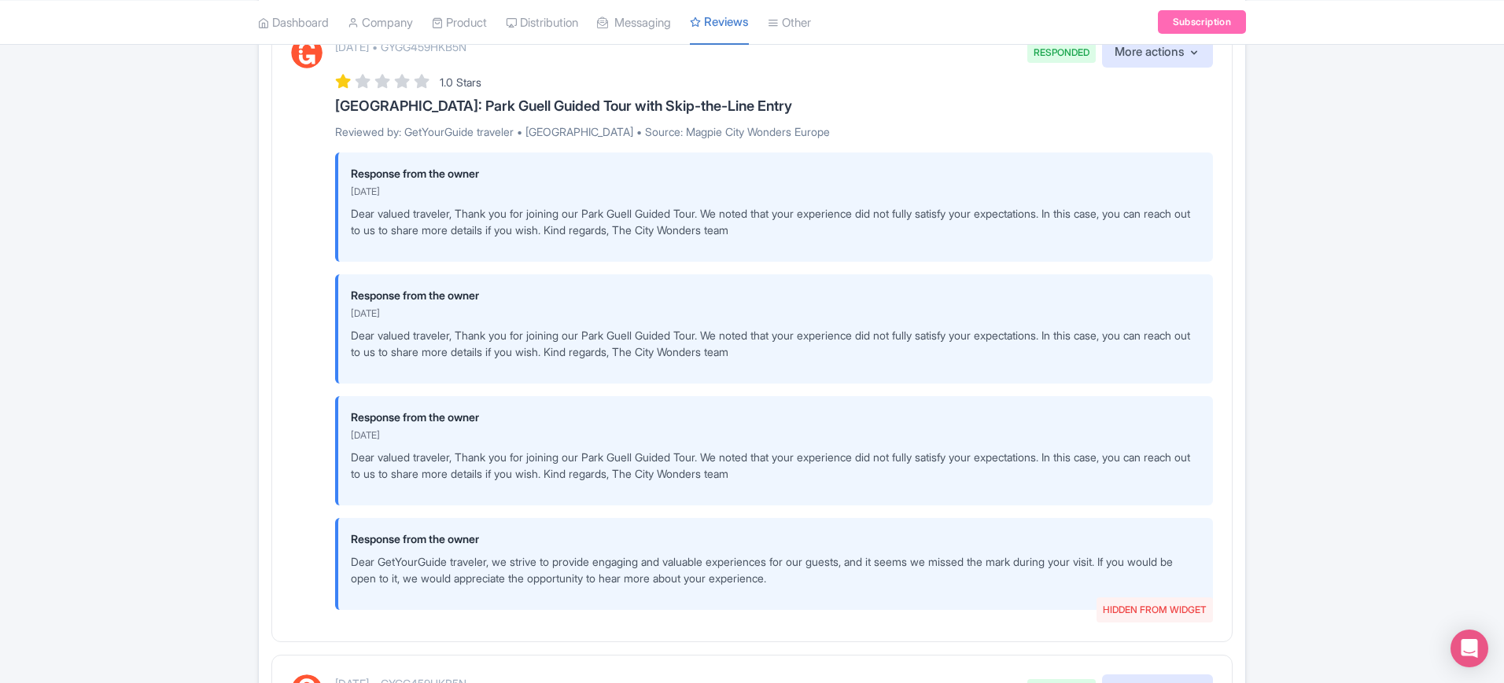
click at [289, 277] on div "August 22, 2025 • GYGG459HKB5N RESPONDED HIDDEN FROM WIDGET More actions Hide f…" at bounding box center [751, 329] width 961 height 624
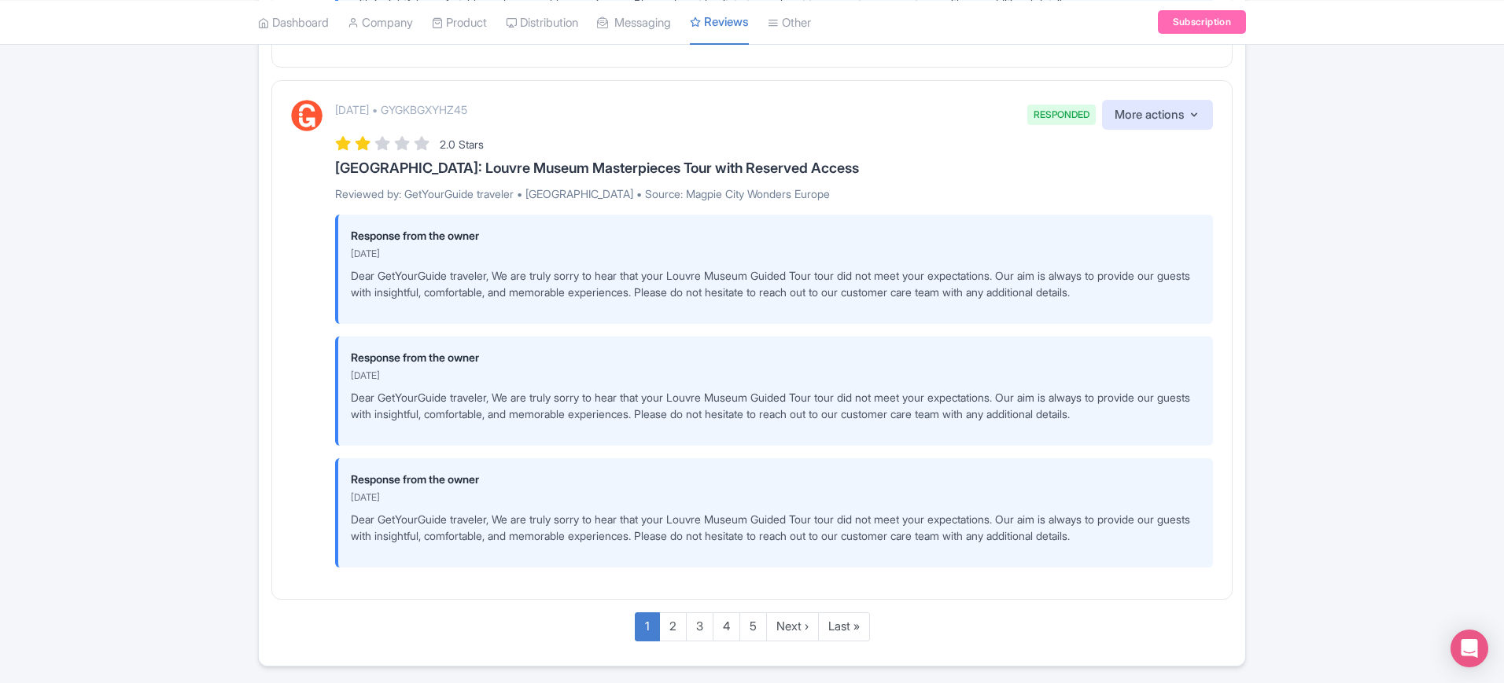
scroll to position [5695, 0]
click at [672, 546] on link "2" at bounding box center [673, 626] width 28 height 29
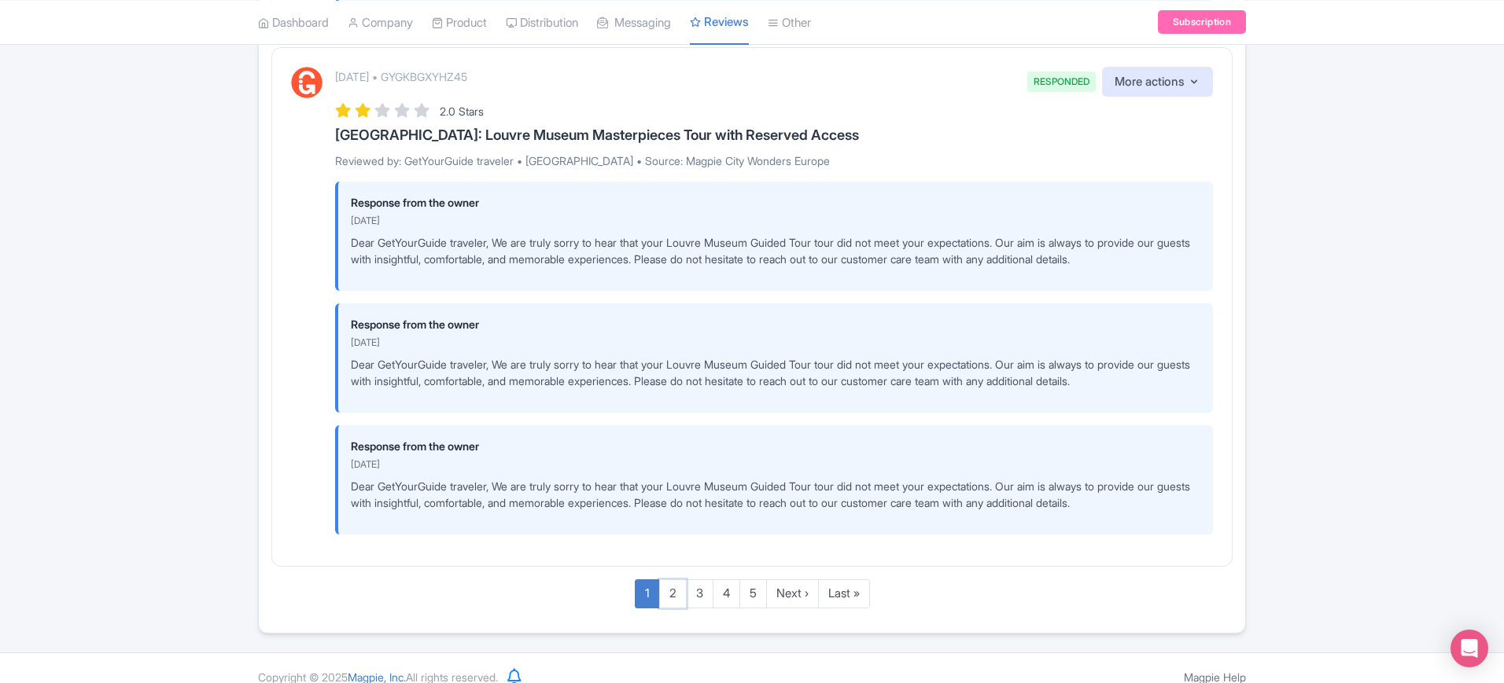
scroll to position [5746, 0]
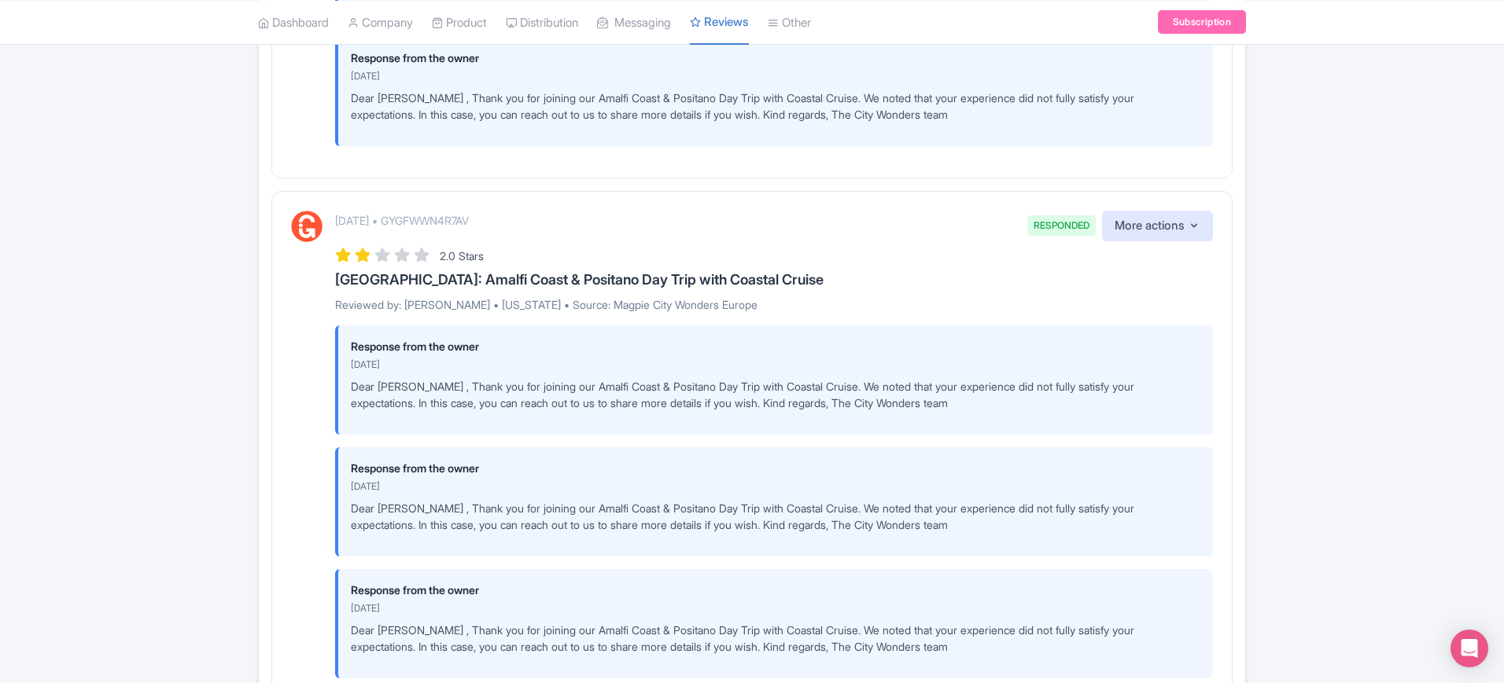
scroll to position [2455, 0]
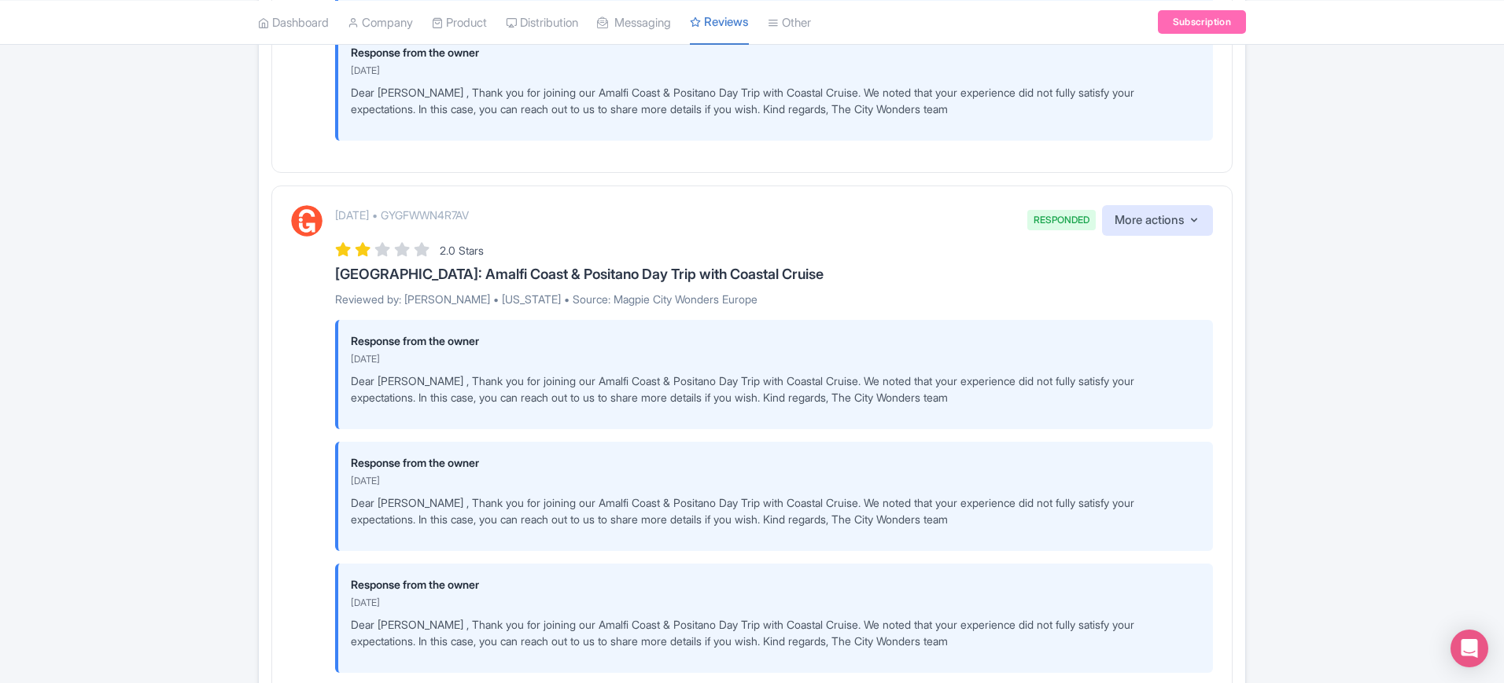
click at [102, 317] on div "Review Dashboard [GEOGRAPHIC_DATA] Analytics AI Insights Tools 4 sources Select…" at bounding box center [752, 458] width 1504 height 5599
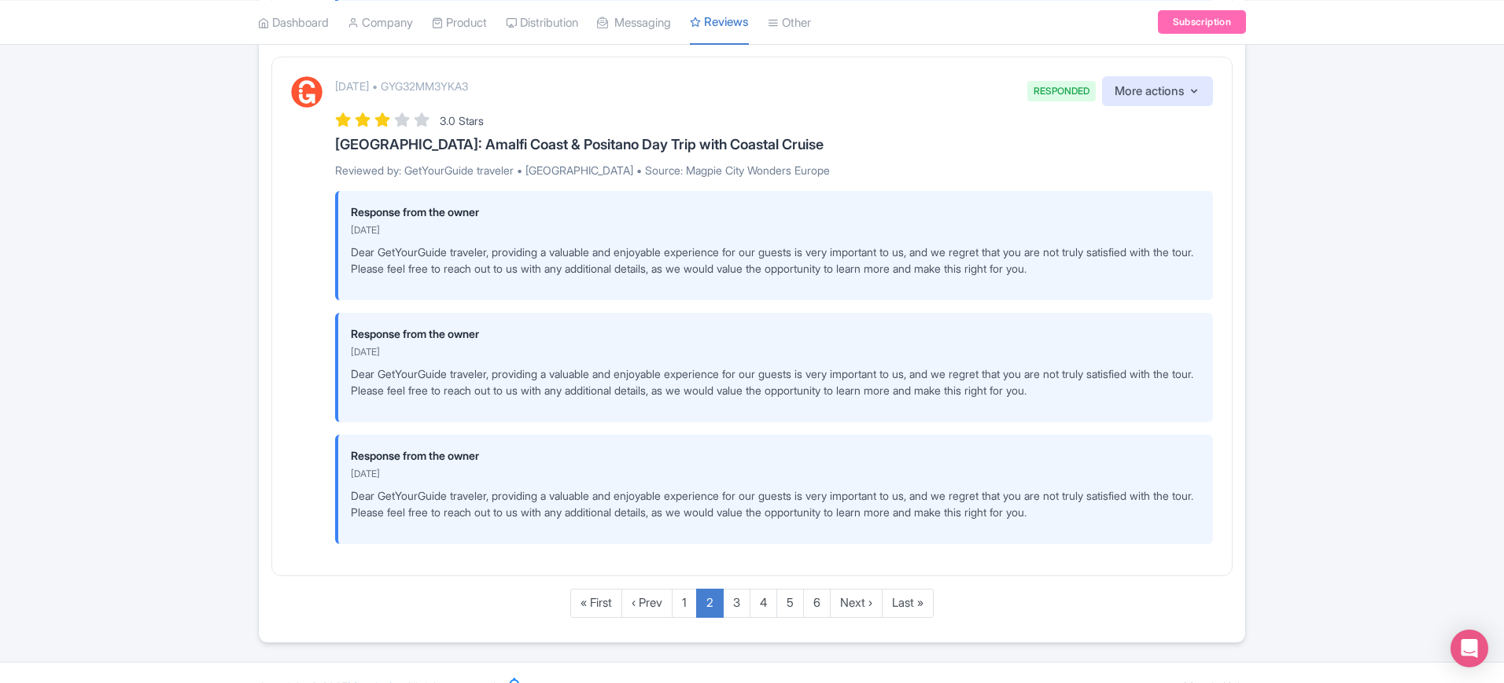
scroll to position [5097, 0]
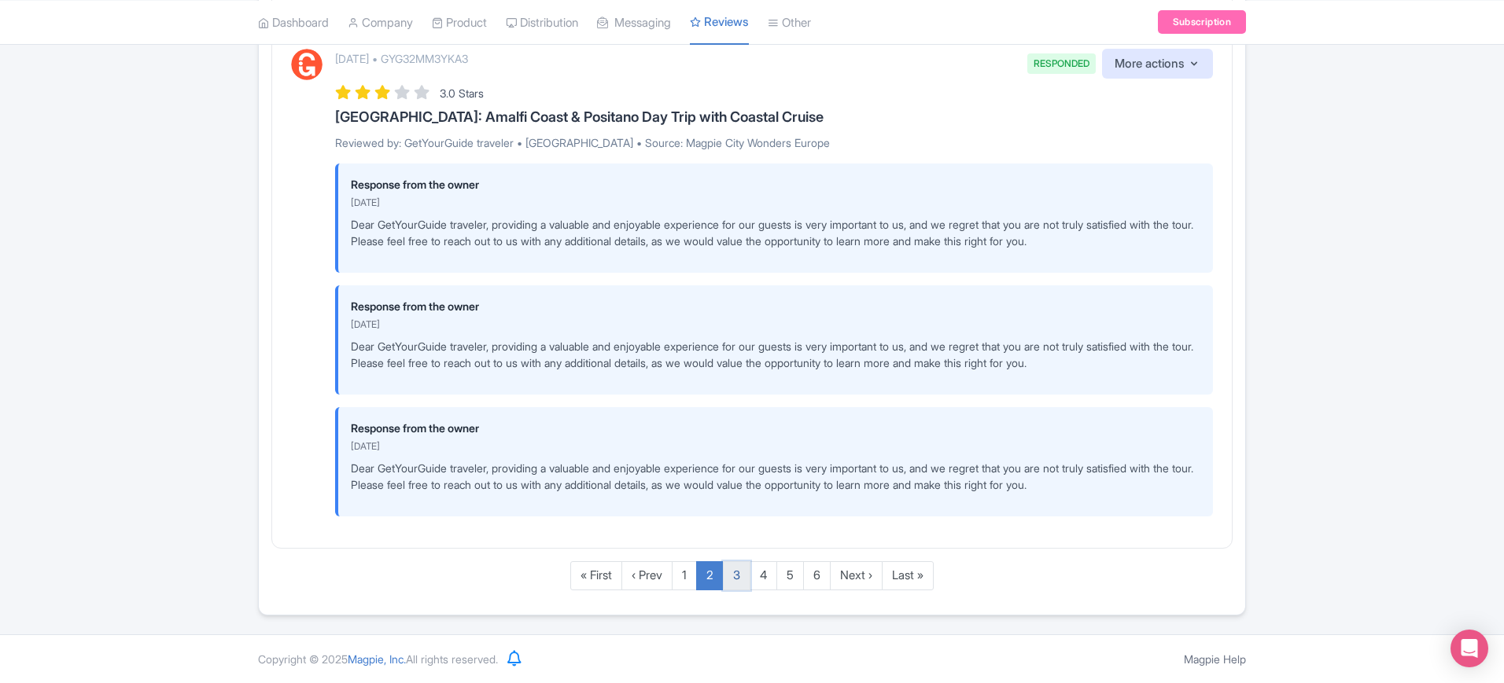
click at [732, 584] on link "3" at bounding box center [737, 576] width 28 height 29
click at [735, 576] on link "3" at bounding box center [737, 576] width 28 height 29
click at [738, 573] on link "3" at bounding box center [737, 576] width 28 height 29
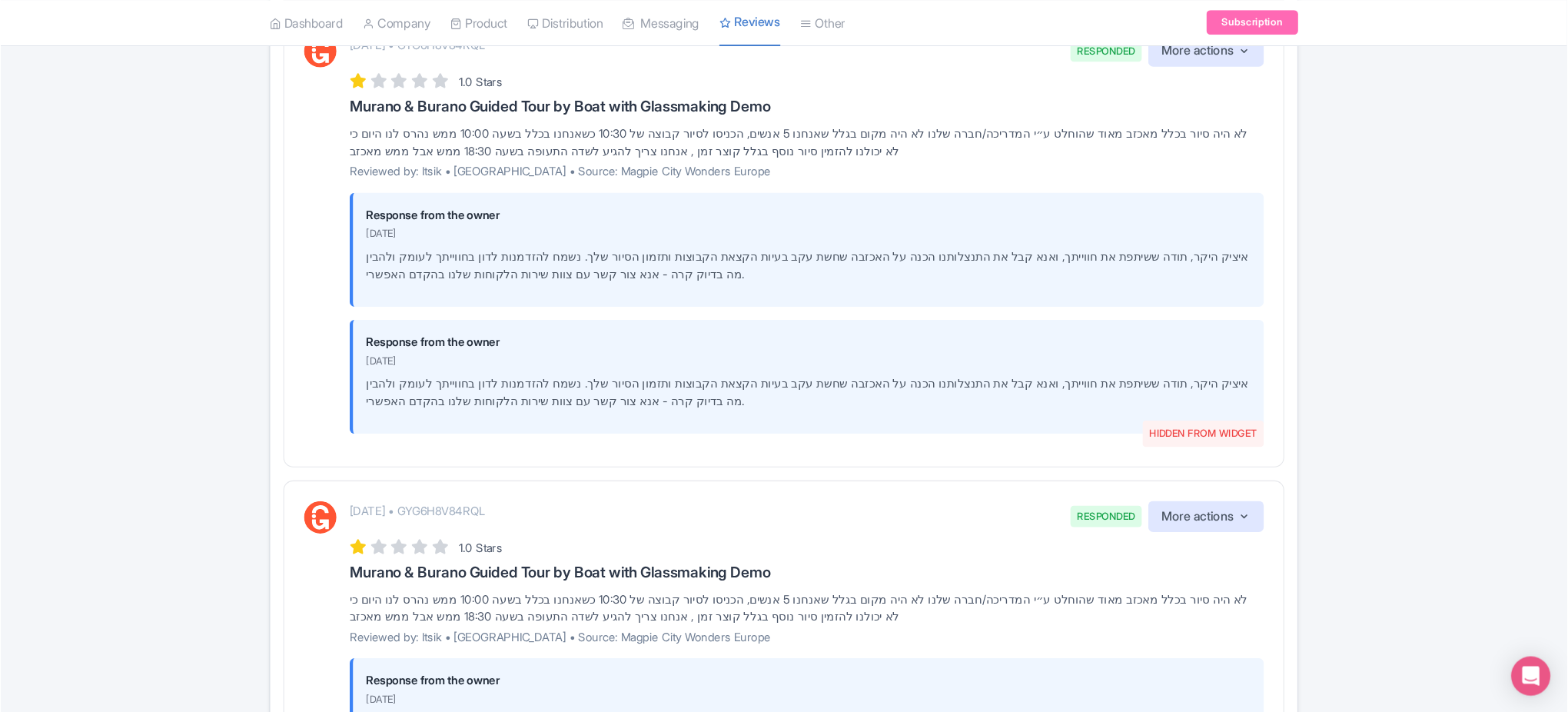
scroll to position [287, 0]
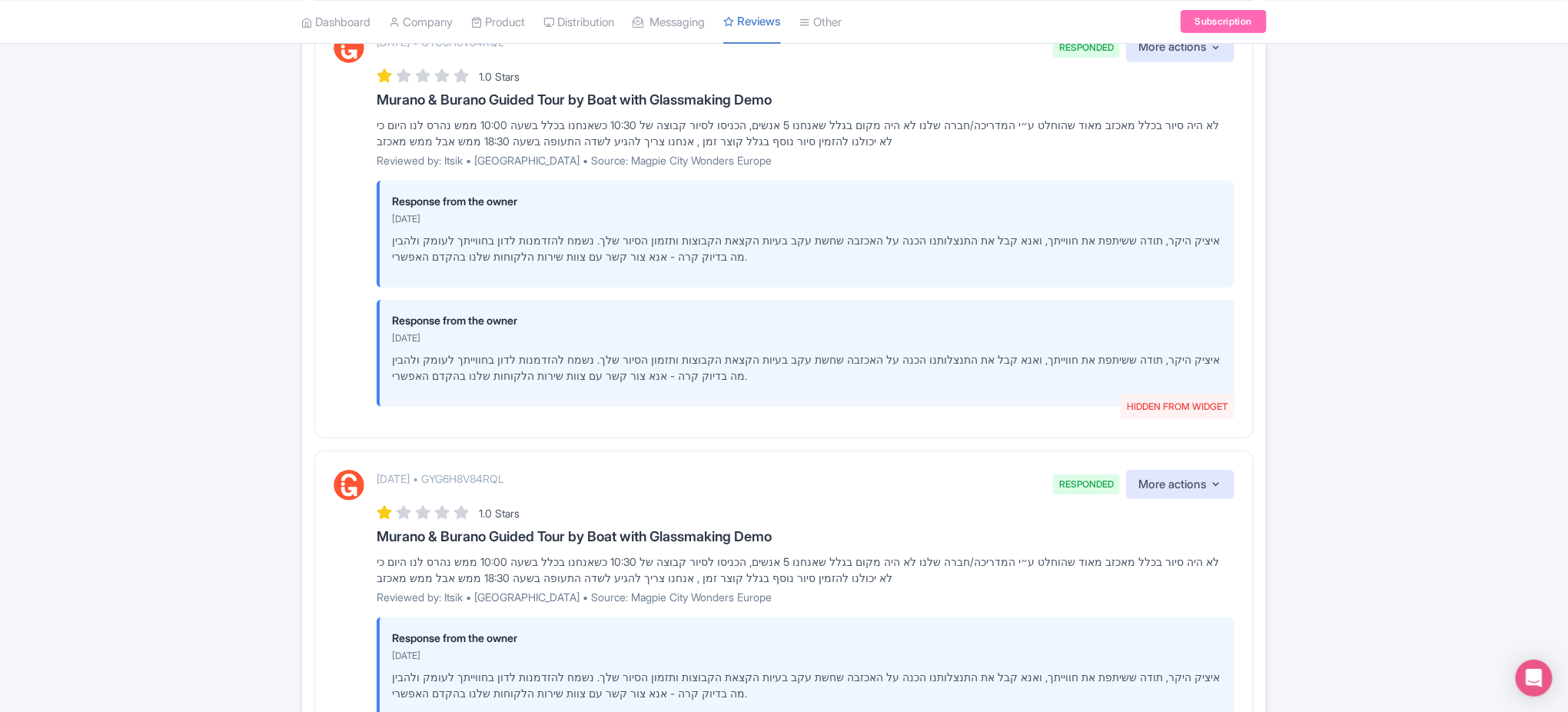
drag, startPoint x: 1445, startPoint y: 2, endPoint x: 807, endPoint y: 302, distance: 705.0
click at [807, 302] on div "Response from the owner [DATE] [PERSON_NAME], תודה ששיתפת את חווייתך, ואנא קבל …" at bounding box center [806, 353] width 858 height 107
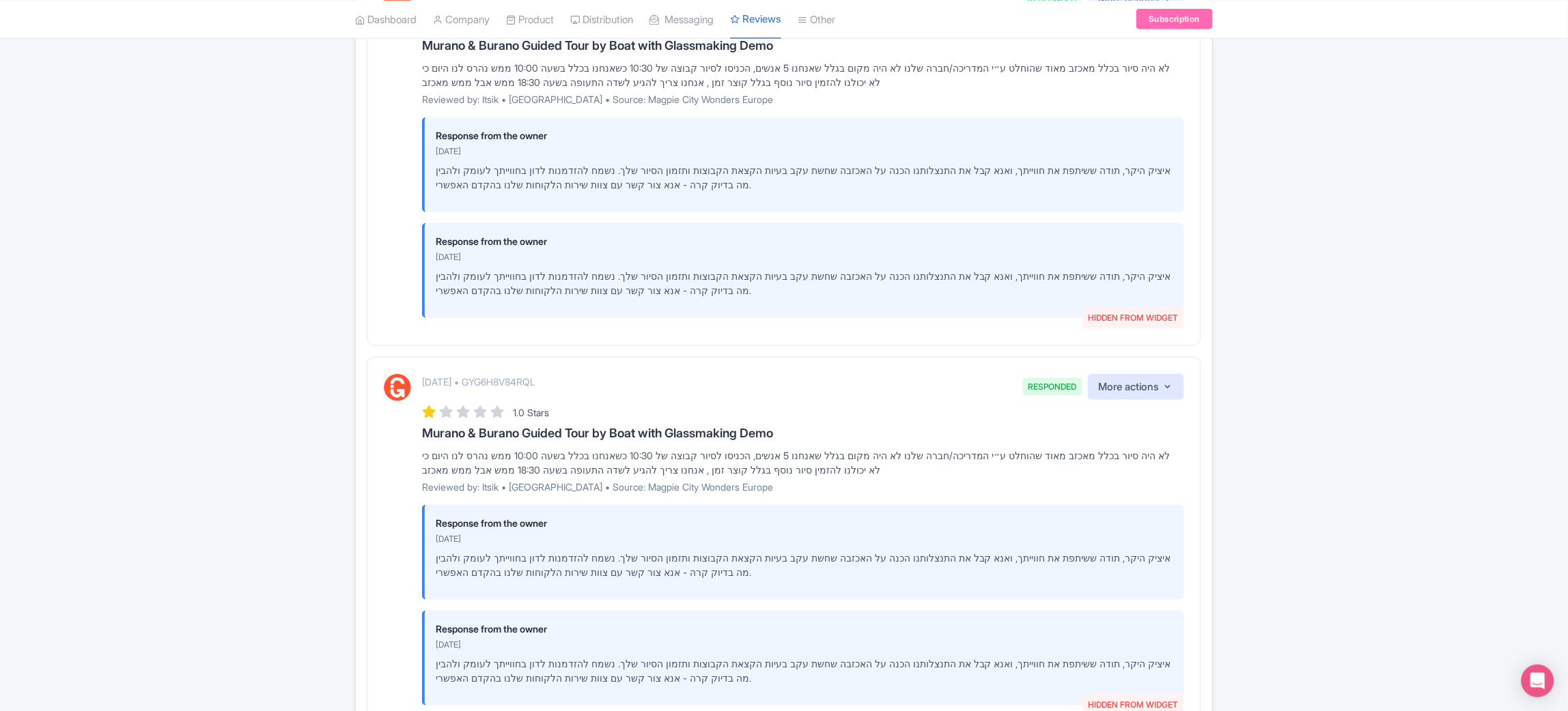
scroll to position [265, 0]
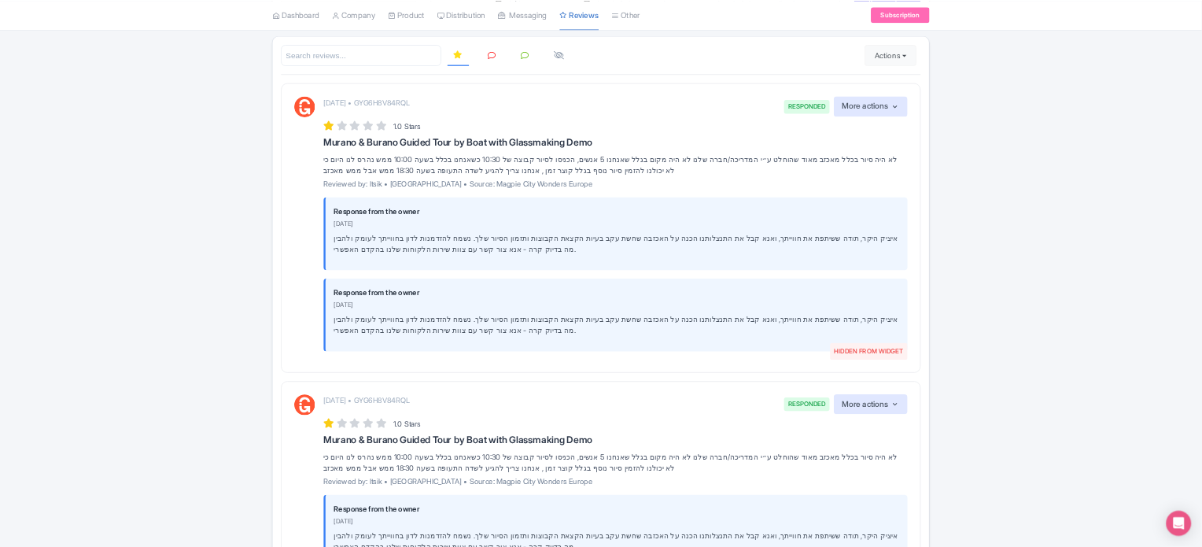
scroll to position [0, 0]
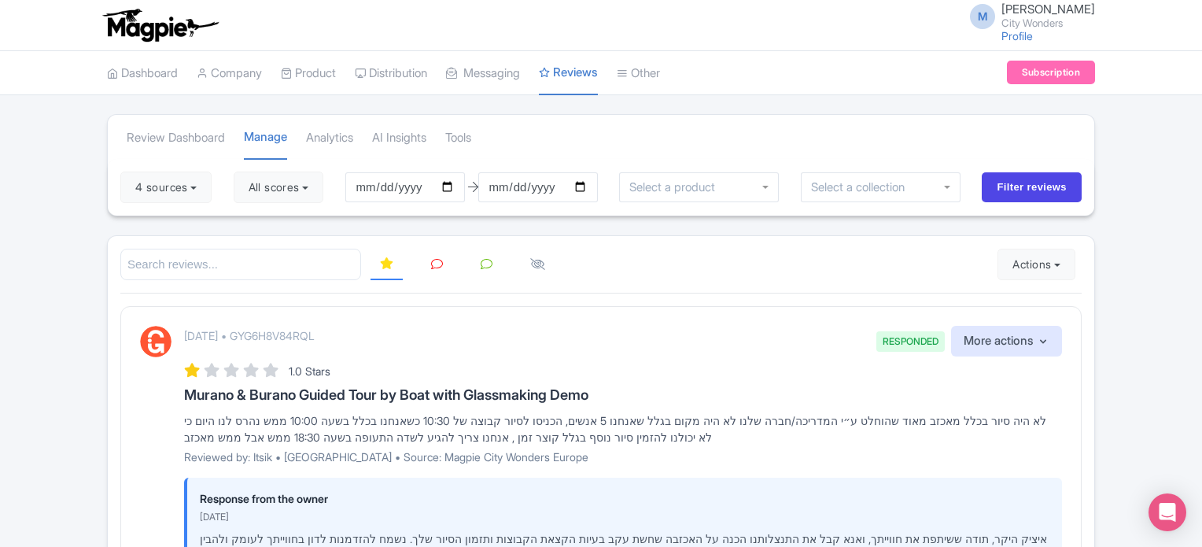
drag, startPoint x: 1810, startPoint y: 2, endPoint x: 579, endPoint y: 218, distance: 1250.4
click at [437, 259] on icon at bounding box center [437, 264] width 12 height 12
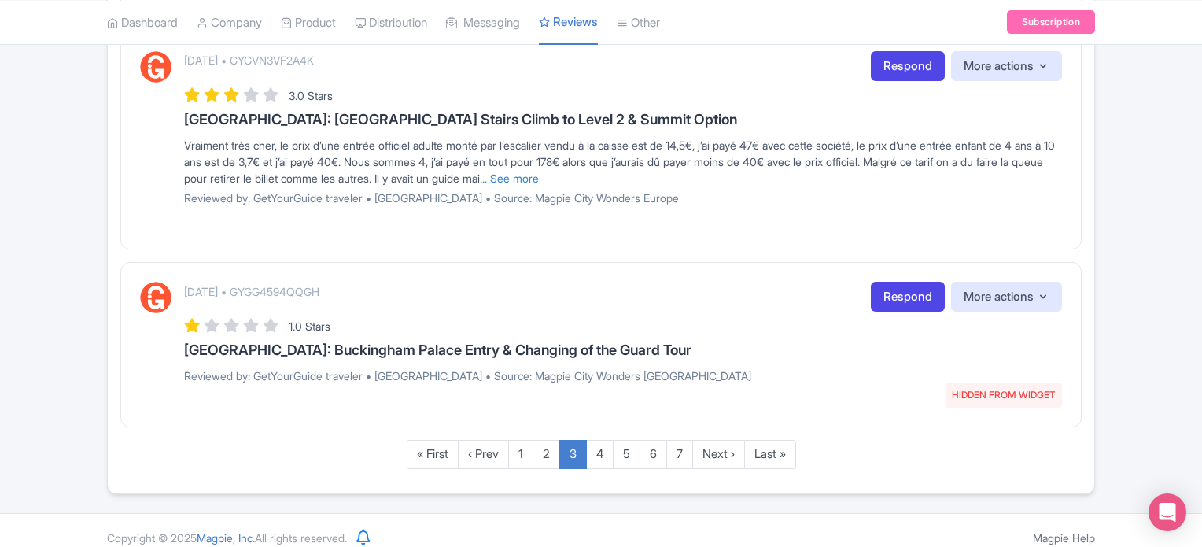
scroll to position [1785, 0]
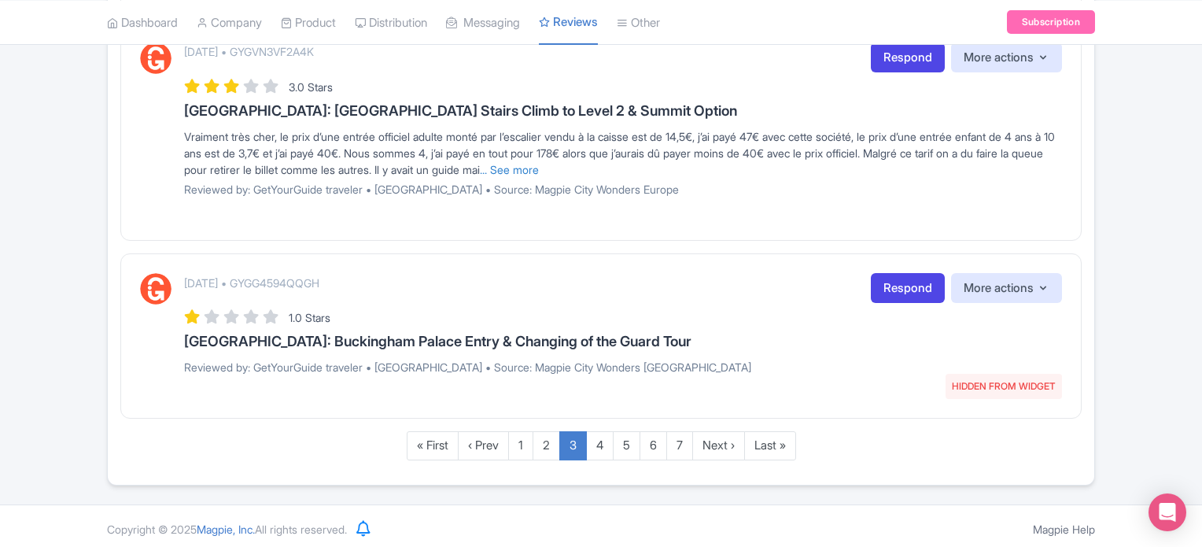
click at [598, 439] on link "4" at bounding box center [600, 445] width 28 height 29
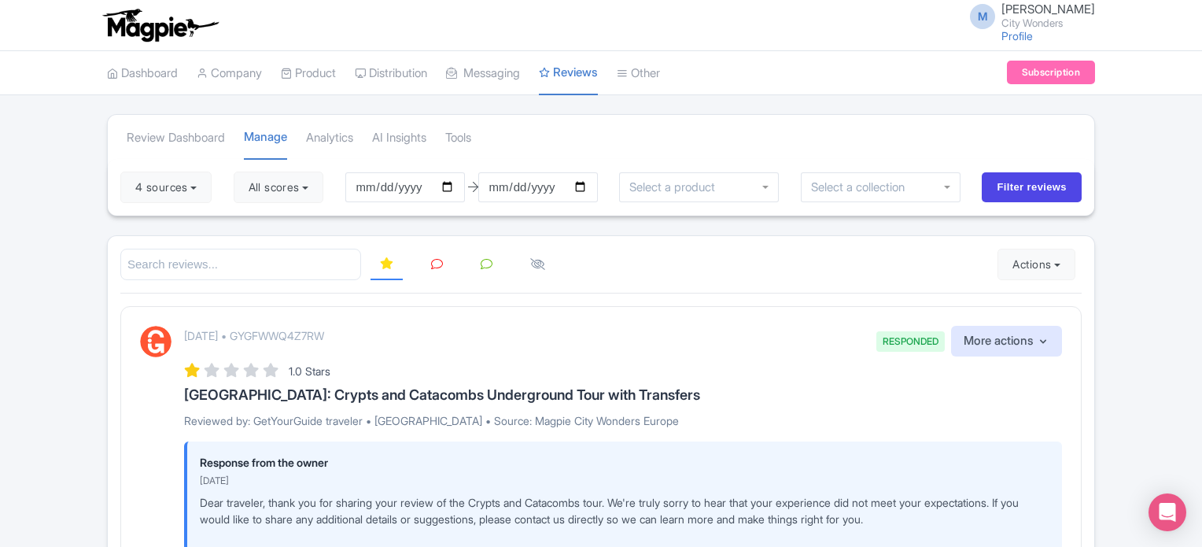
click at [437, 263] on icon at bounding box center [437, 264] width 12 height 12
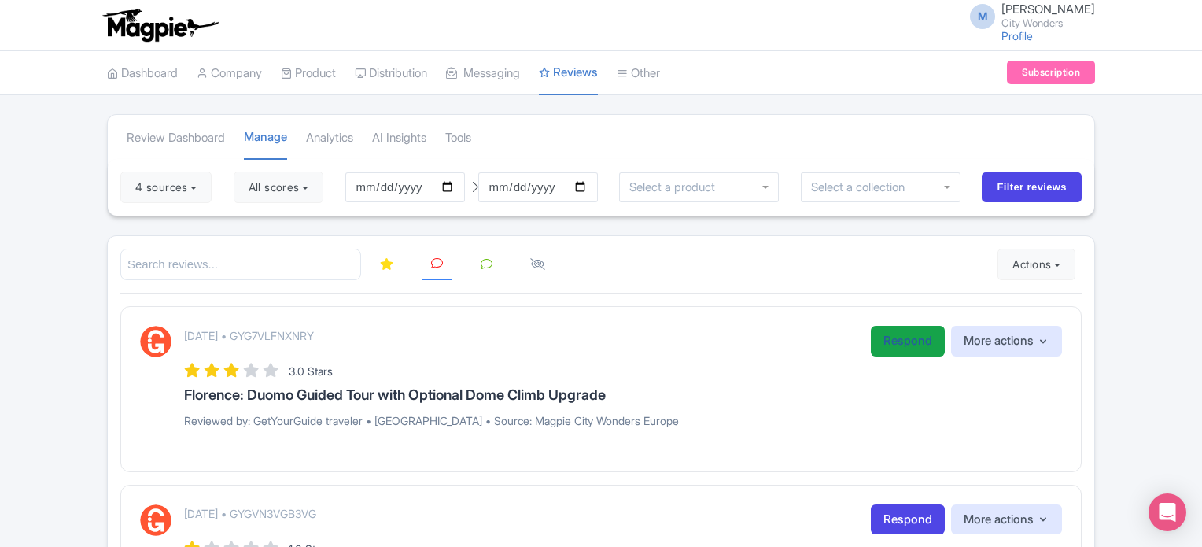
click at [904, 341] on link "Respond" at bounding box center [908, 341] width 74 height 31
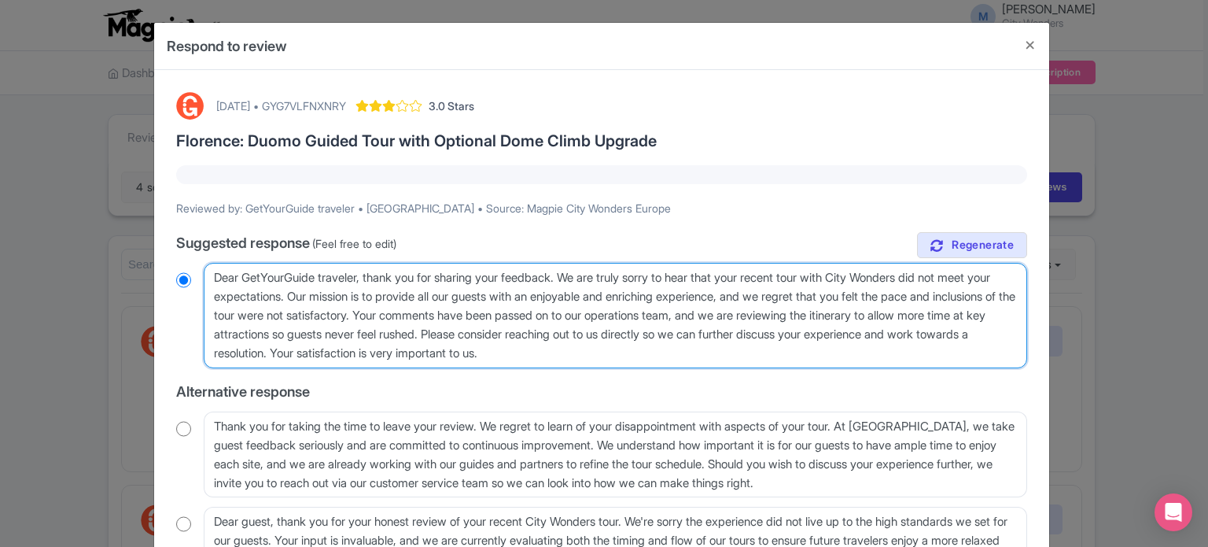
drag, startPoint x: 697, startPoint y: 363, endPoint x: 178, endPoint y: 265, distance: 528.1
click at [178, 265] on div "Dear GetYourGuide traveler, thank you for sharing your feedback. We are truly s…" at bounding box center [601, 315] width 851 height 105
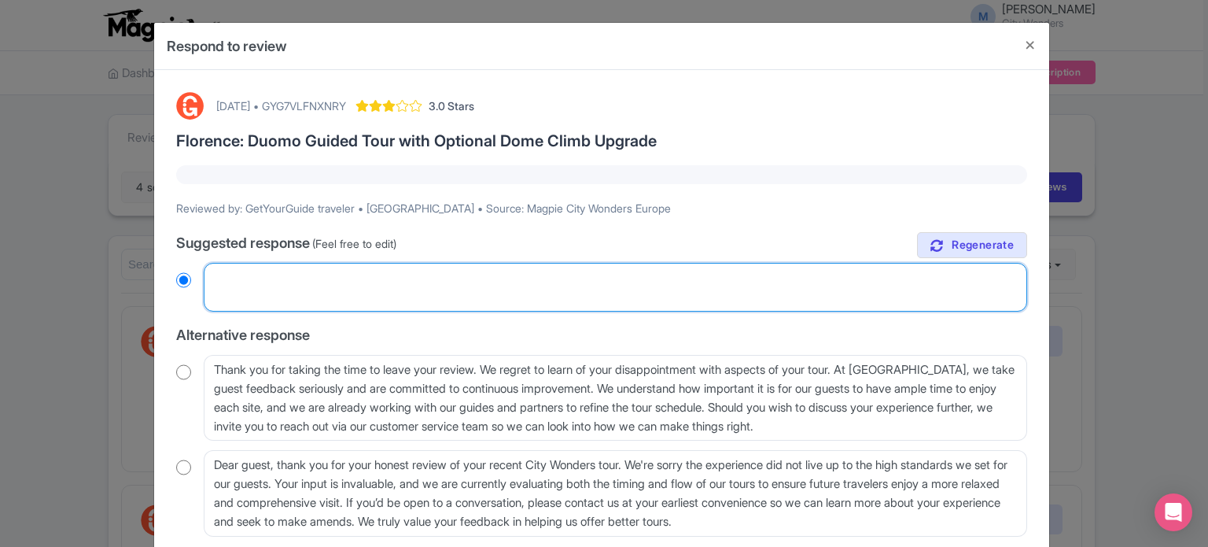
radio input "true"
paste textarea "Dear valued traveler, Thank you for joining our XX Tour. We noted that your exp…"
type textarea "Dear valued traveler, Thank you for joining our XX Tour. We noted that your exp…"
radio input "true"
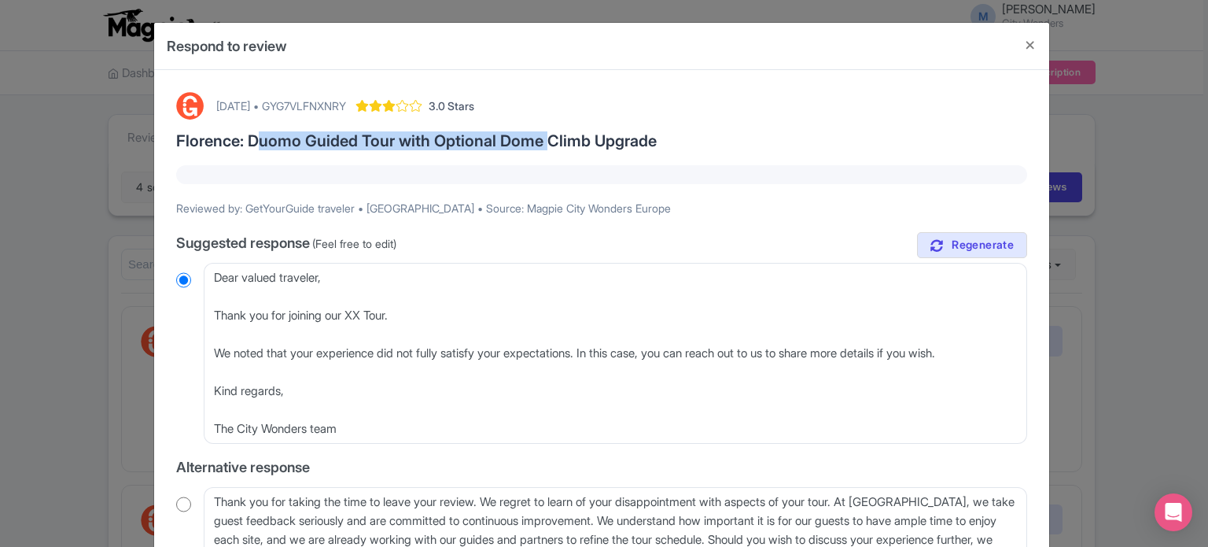
drag, startPoint x: 247, startPoint y: 138, endPoint x: 546, endPoint y: 141, distance: 298.9
click at [546, 141] on h3 "Florence: Duomo Guided Tour with Optional Dome Climb Upgrade" at bounding box center [601, 140] width 851 height 17
copy h3 "Duomo Guided Tour with Optional Dome"
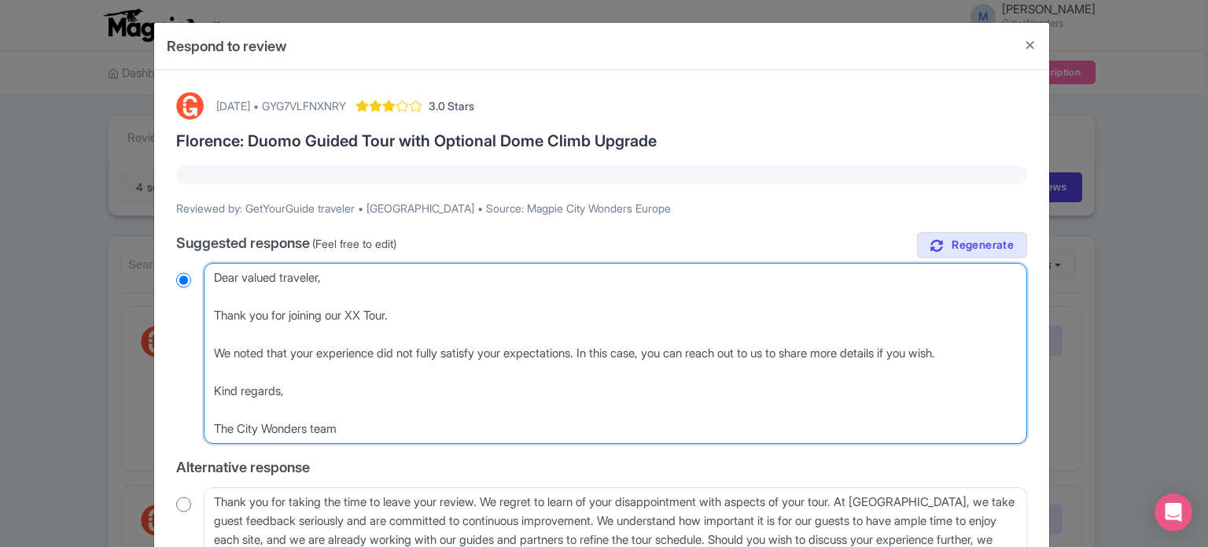
drag, startPoint x: 356, startPoint y: 312, endPoint x: 396, endPoint y: 312, distance: 39.3
click at [396, 312] on textarea "Dear GetYourGuide traveler, thank you for sharing your feedback. We are truly s…" at bounding box center [615, 353] width 823 height 181
paste textarea "Duomo Guided Tour with Optional Dome"
type textarea "Dear valued traveler, Thank you for joining our Duomo Guided Tour with Optional…"
radio input "true"
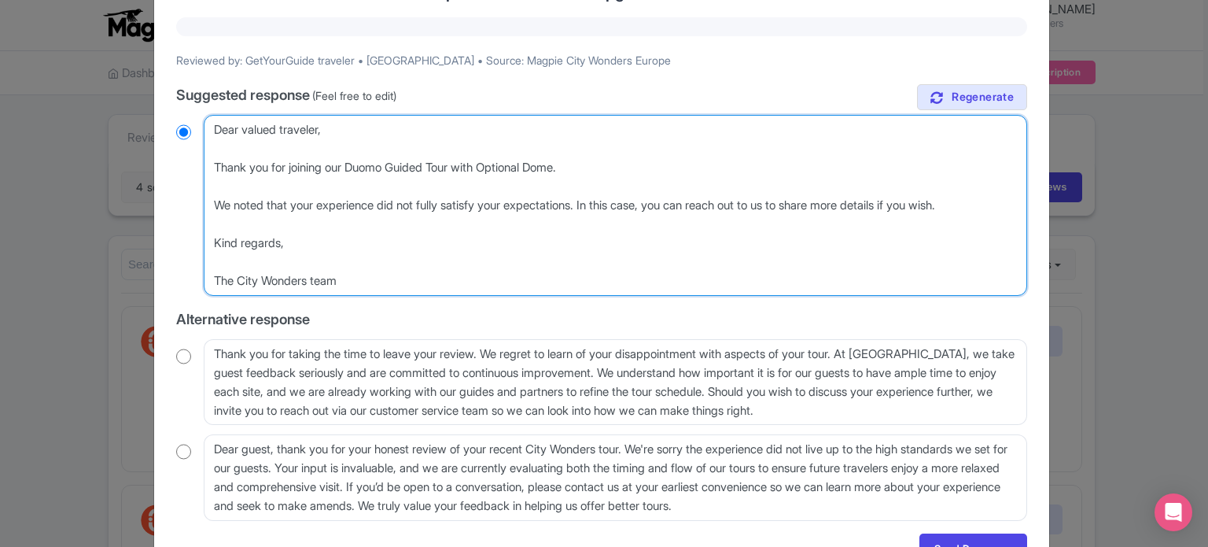
scroll to position [157, 0]
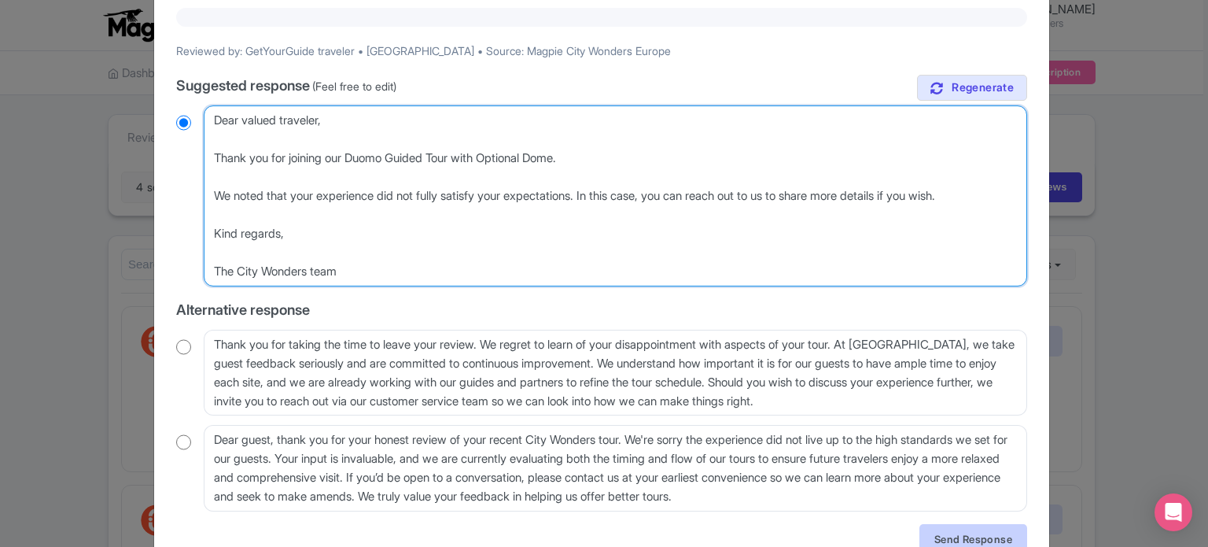
type textarea "Dear valued traveler, Thank you for joining our Duomo Guided Tour with Optional…"
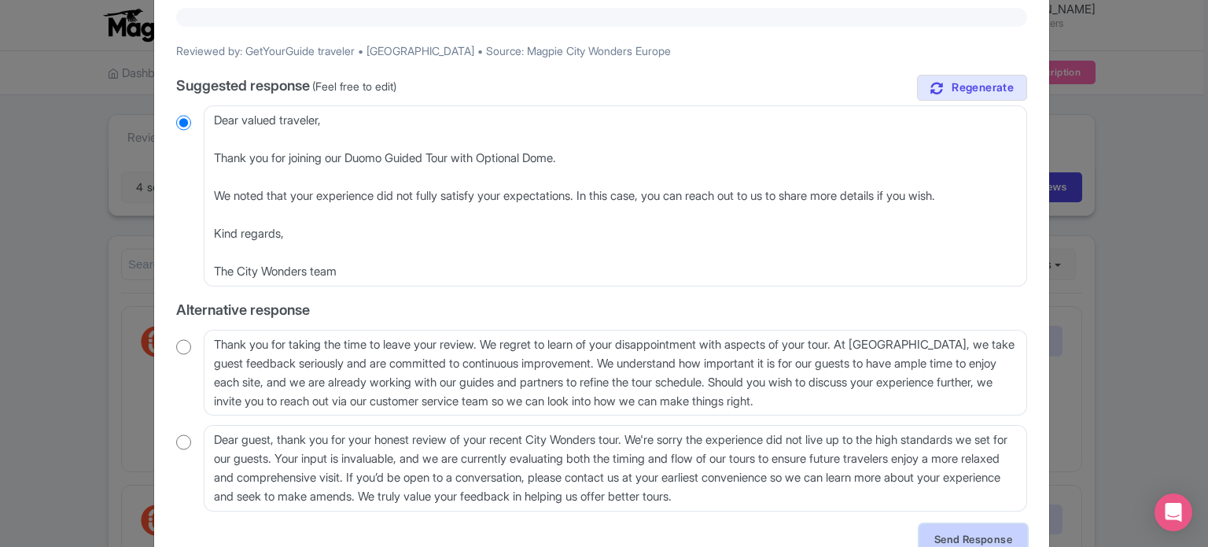
click at [952, 536] on link "Send Response" at bounding box center [973, 539] width 108 height 30
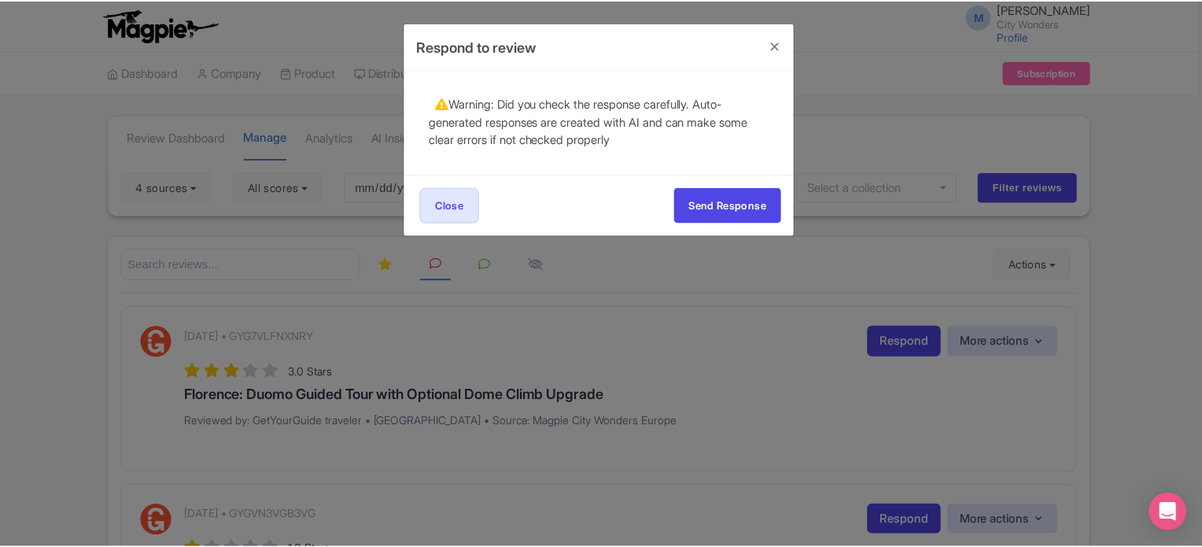
scroll to position [0, 0]
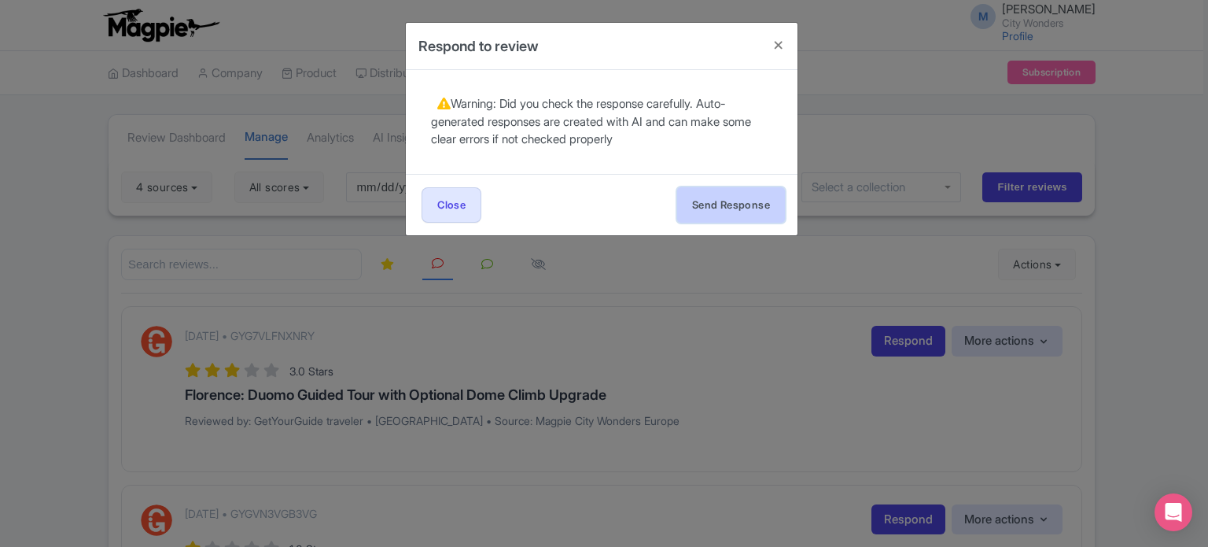
click at [708, 213] on button "Send Response" at bounding box center [731, 204] width 108 height 35
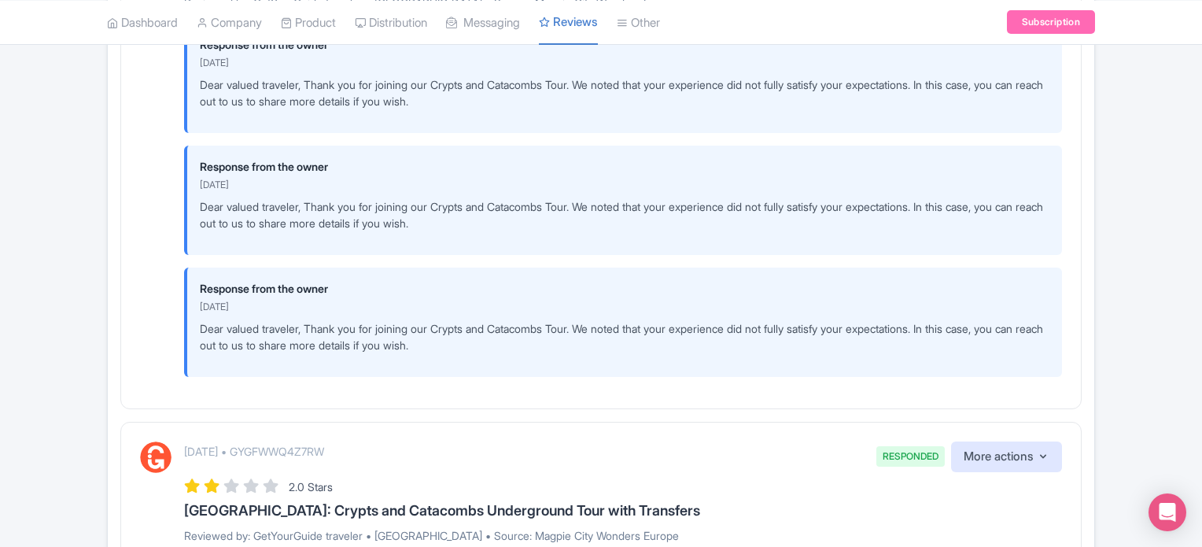
scroll to position [2123, 0]
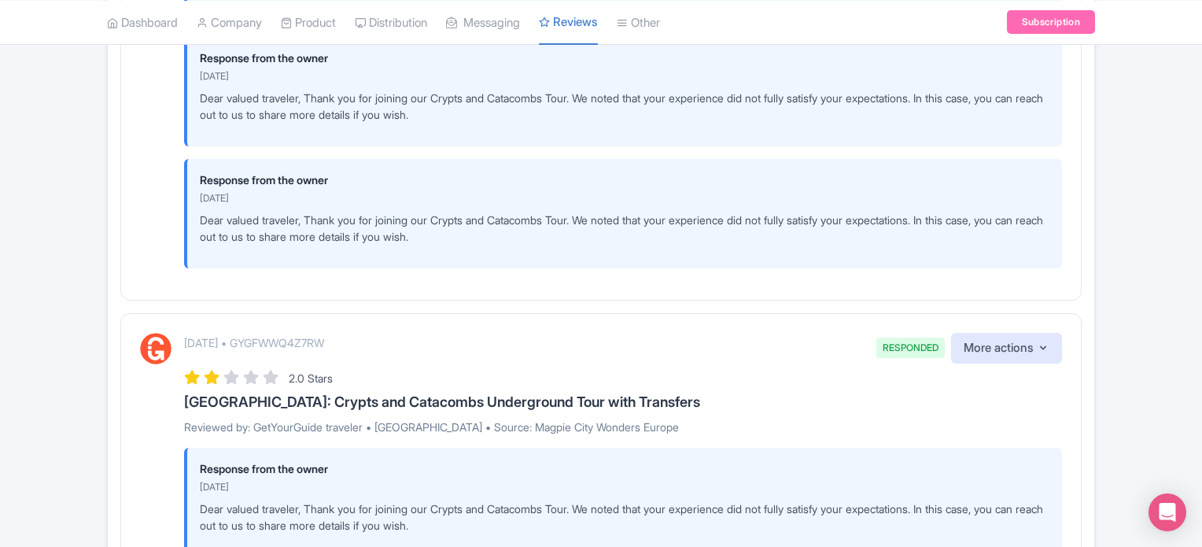
click at [129, 160] on div "[DATE] • GYGFWWQ4Z7RW RESPONDED More actions Hide from this page Hide from revi…" at bounding box center [600, 41] width 961 height 520
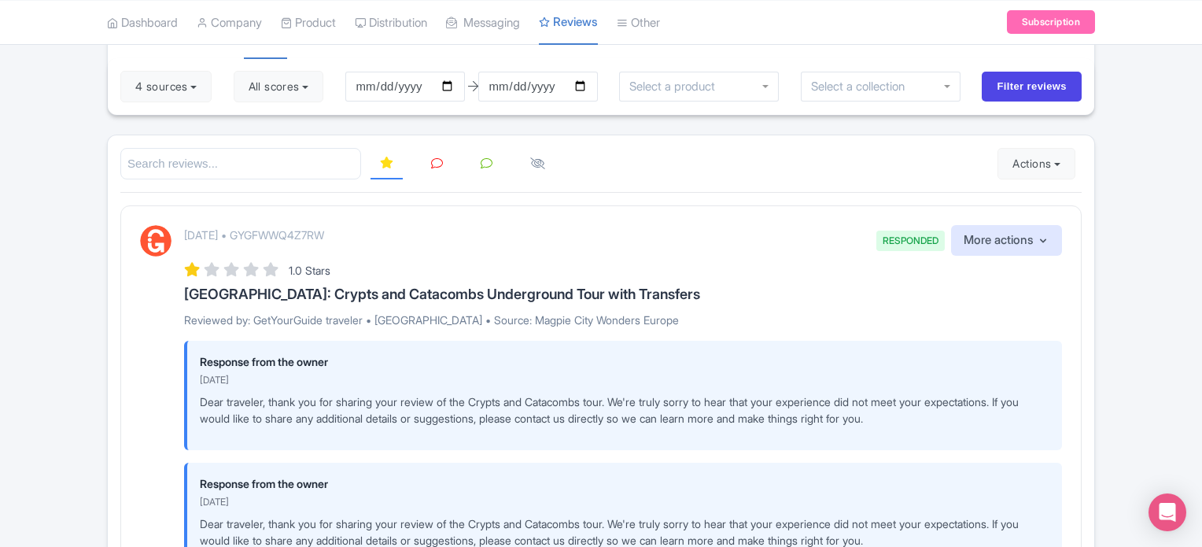
scroll to position [0, 0]
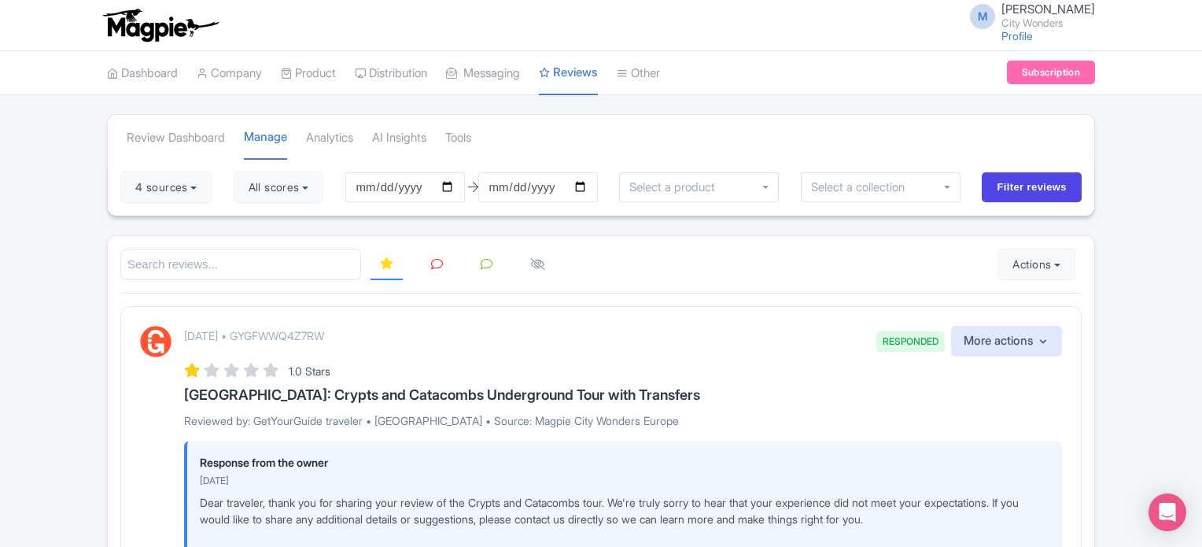
click at [433, 261] on icon at bounding box center [437, 264] width 12 height 12
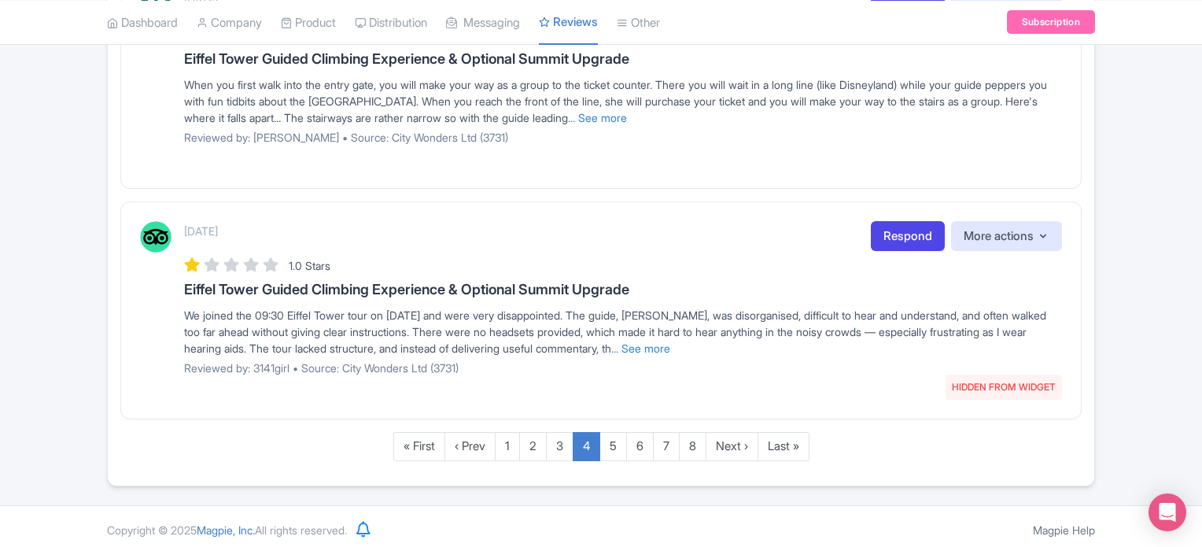
scroll to position [1973, 0]
click at [426, 439] on link "« First" at bounding box center [419, 445] width 52 height 29
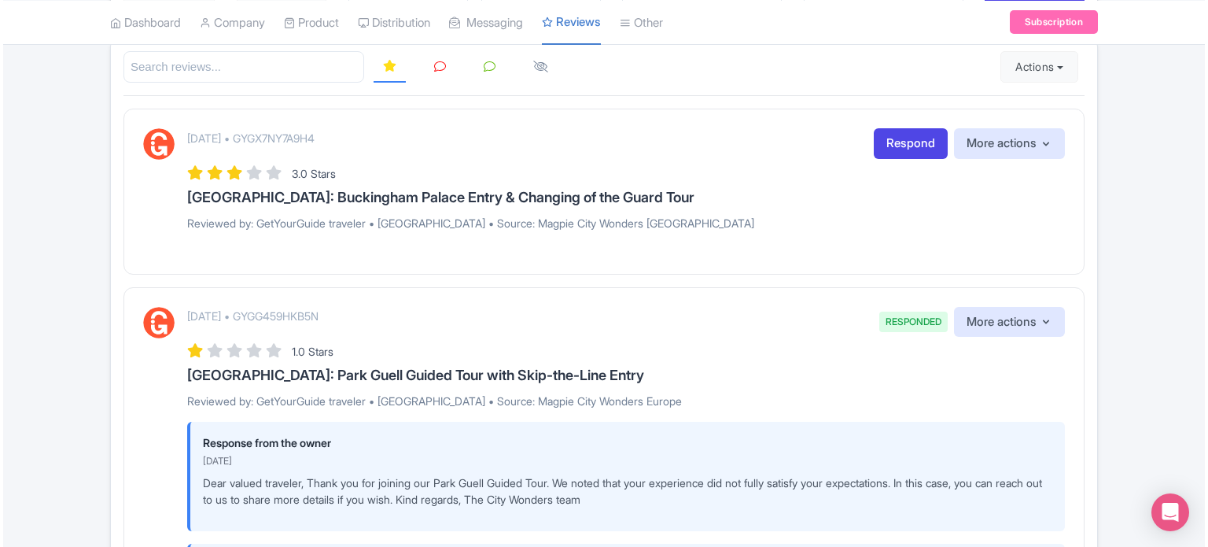
scroll to position [157, 0]
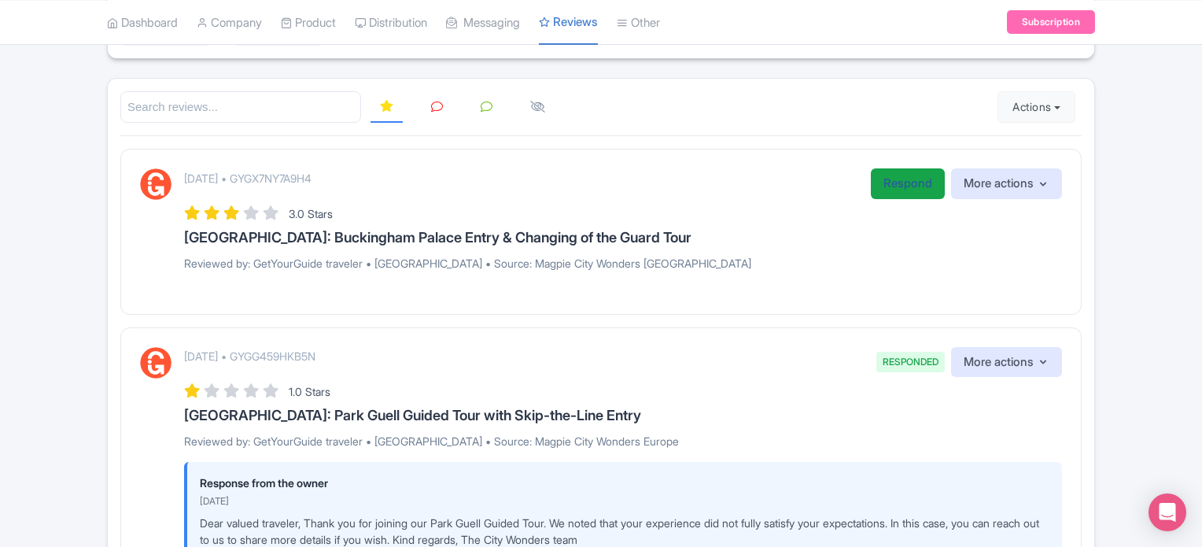
click at [903, 186] on link "Respond" at bounding box center [908, 183] width 74 height 31
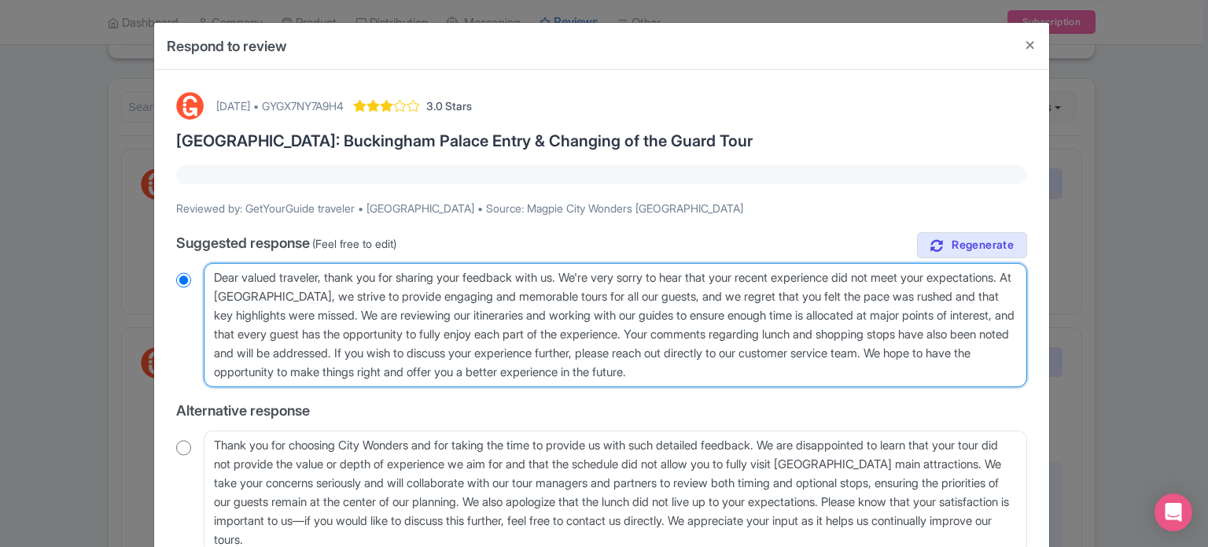
drag, startPoint x: 911, startPoint y: 374, endPoint x: 206, endPoint y: 279, distance: 711.7
click at [206, 279] on textarea "Dear valued traveler, thank you for sharing your feedback with us. We're very s…" at bounding box center [615, 325] width 823 height 124
paste textarea "Thank you for joining our XX Tour. We noted that your experience did not fully …"
type textarea "Dear valued traveler, Thank you for joining our XX Tour. We noted that your exp…"
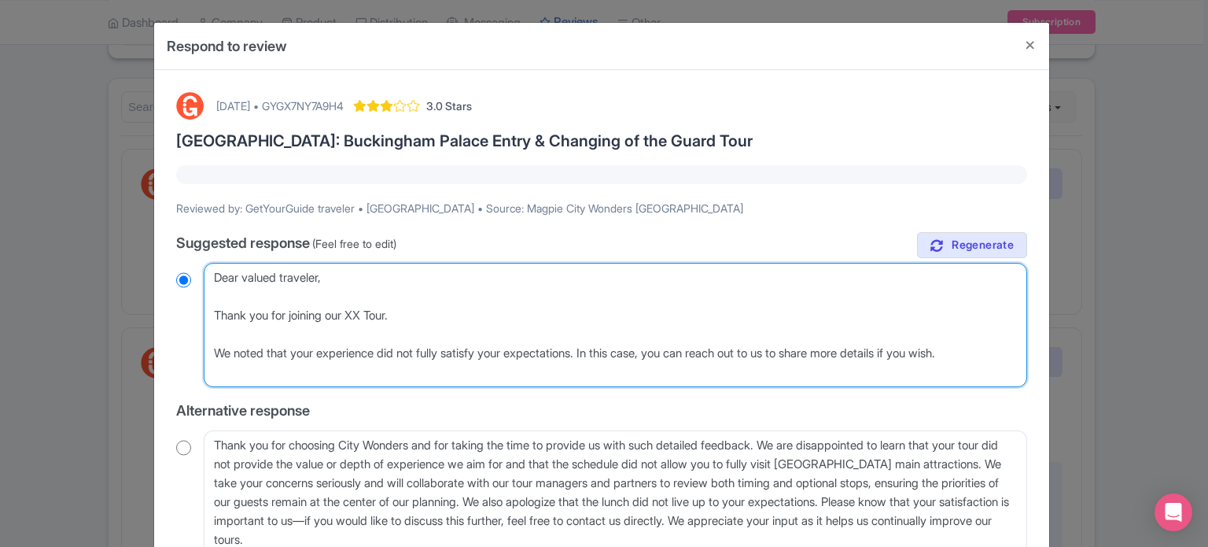
radio input "true"
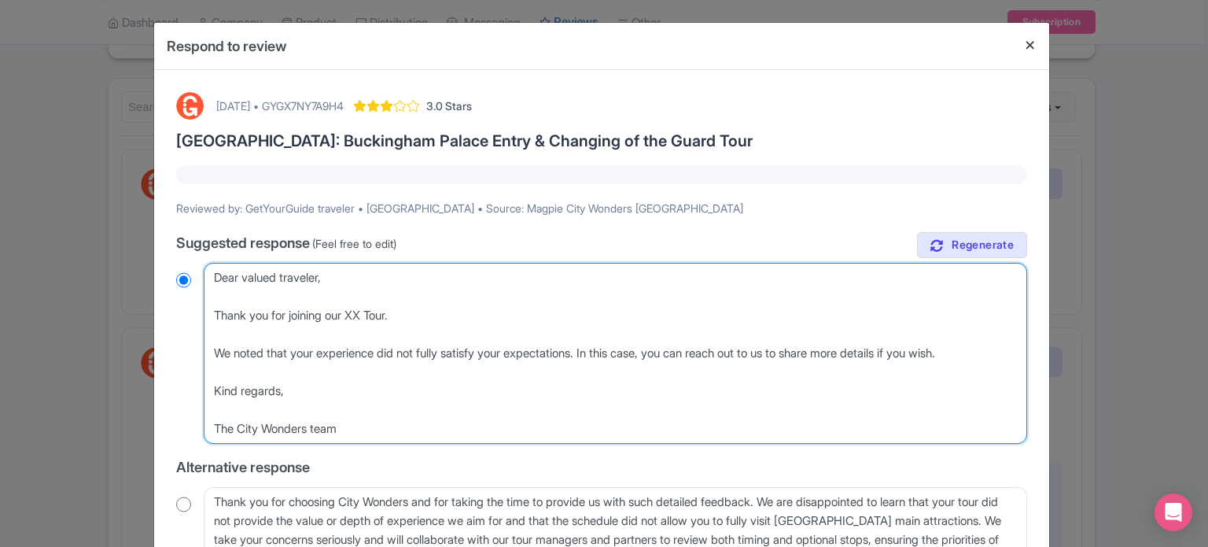
type textarea "Dear valued traveler, Thank you for joining our XX Tour. We noted that your exp…"
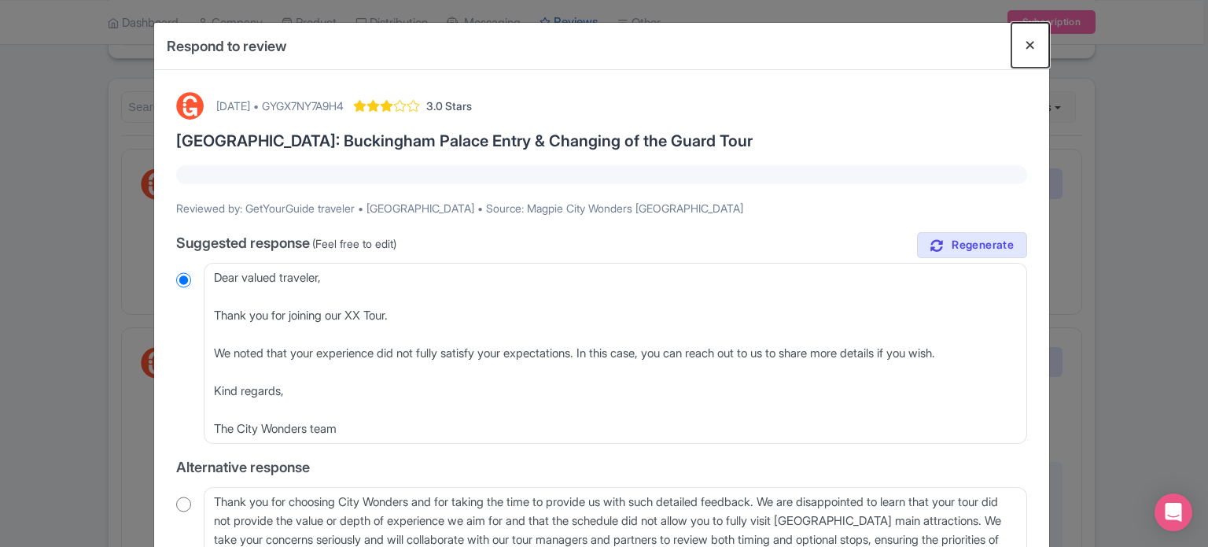
click at [1035, 38] on button "Close" at bounding box center [1030, 45] width 38 height 45
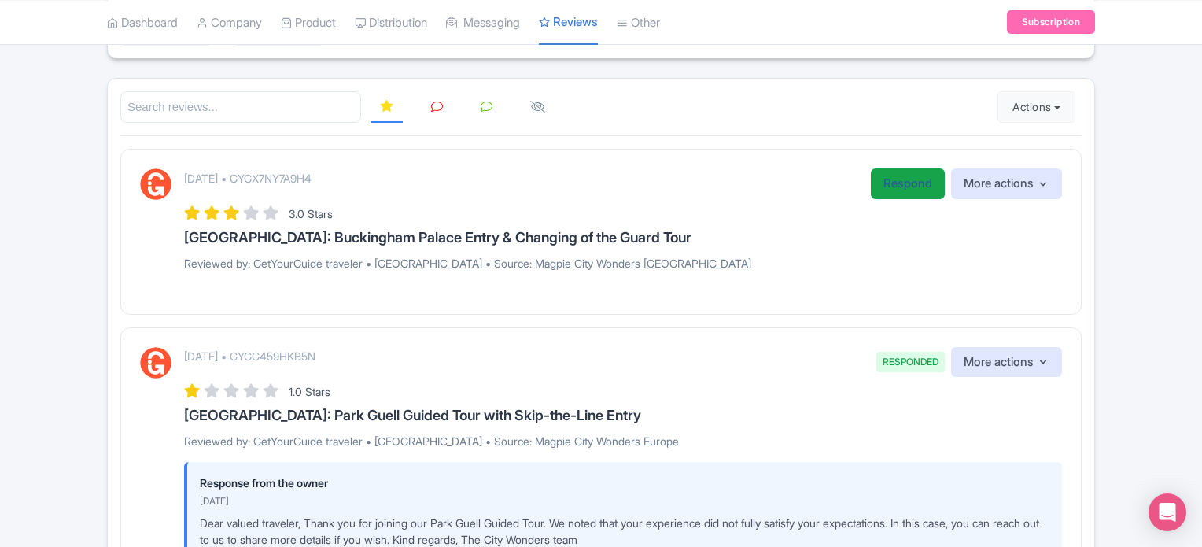
click at [892, 183] on link "Respond" at bounding box center [908, 183] width 74 height 31
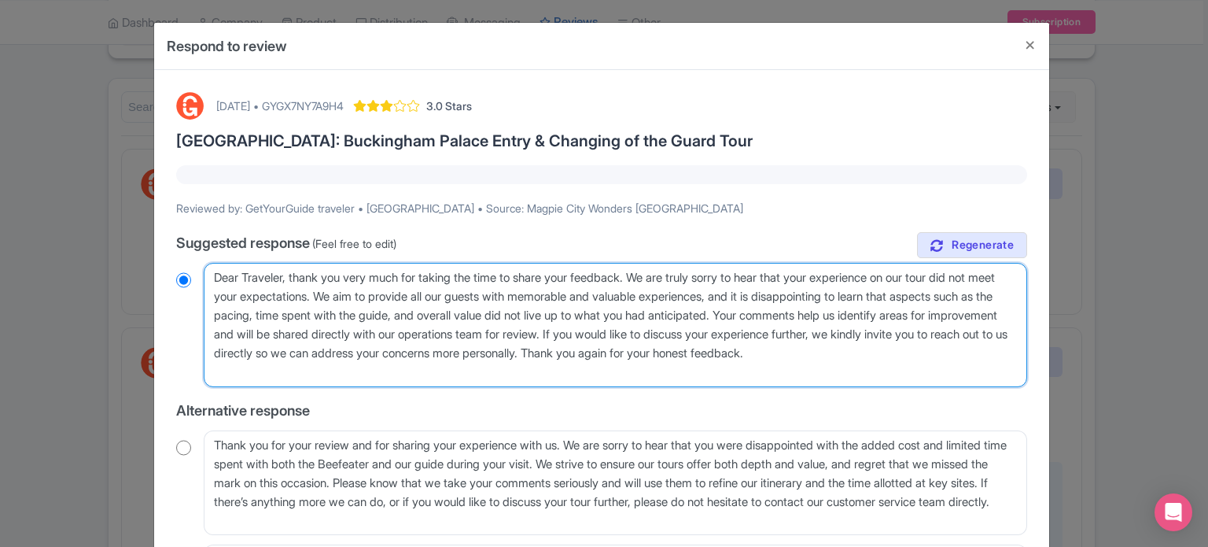
drag, startPoint x: 267, startPoint y: 359, endPoint x: 159, endPoint y: 253, distance: 151.8
click at [159, 253] on div "[DATE] • GYGX7NY7A9H4 3.0 Stars [GEOGRAPHIC_DATA]: Buckingham Palace Entry & Ch…" at bounding box center [601, 382] width 895 height 625
paste textarea "Name Added - Booking Confirmed"
type textarea "Name Added - Booking Confirmed"
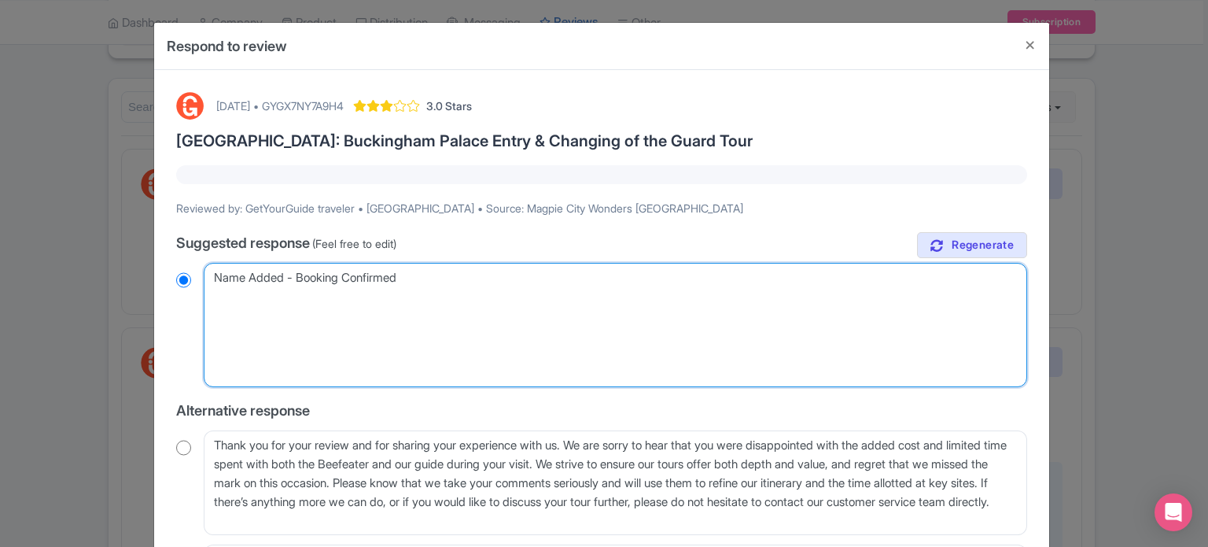
radio input "true"
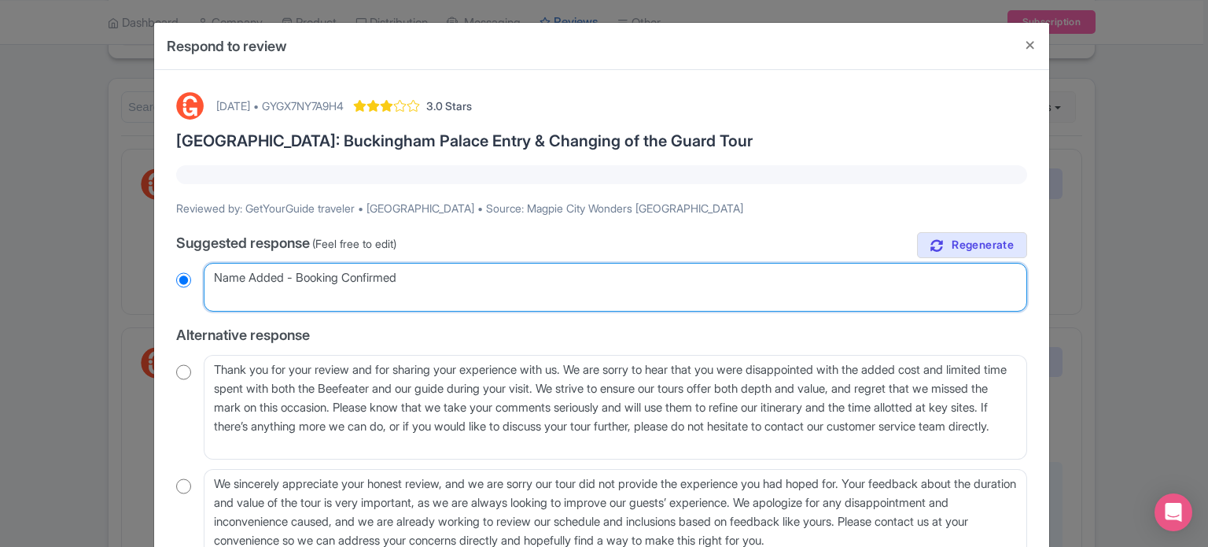
drag, startPoint x: 413, startPoint y: 281, endPoint x: 149, endPoint y: 278, distance: 263.5
click at [149, 278] on div "Respond to review [DATE] • GYGX7NY7A9H4 3.0 Stars [GEOGRAPHIC_DATA]: Buckingham…" at bounding box center [604, 273] width 1208 height 547
radio input "true"
paste textarea "Dear valued traveler, Thank you for joining our XX Tour. We noted that your exp…"
type textarea "Dear valued traveler, Thank you for joining our XX Tour. We noted that your exp…"
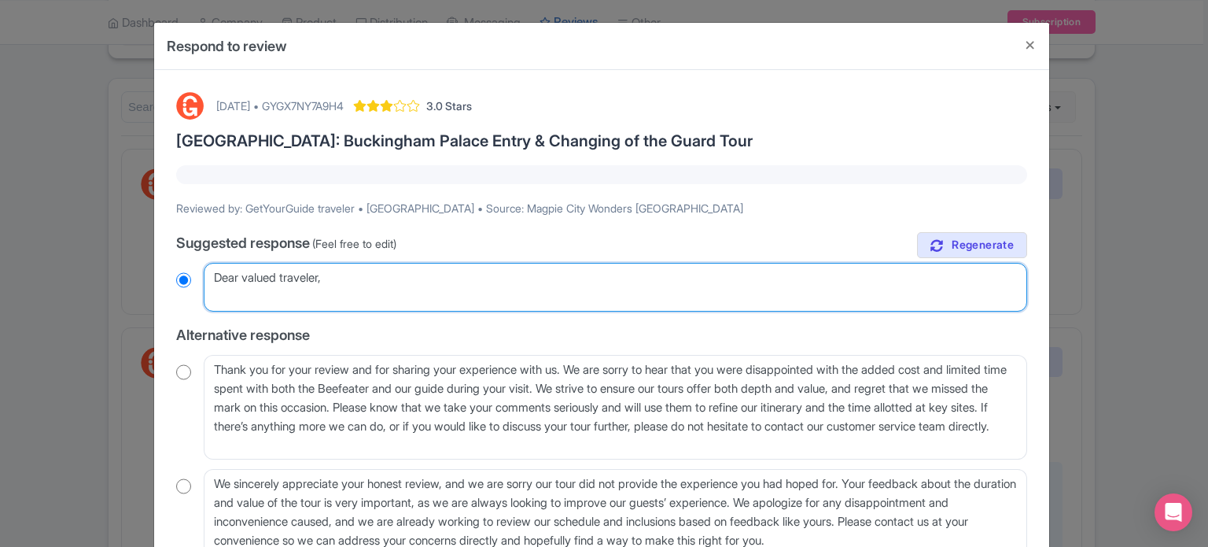
radio input "true"
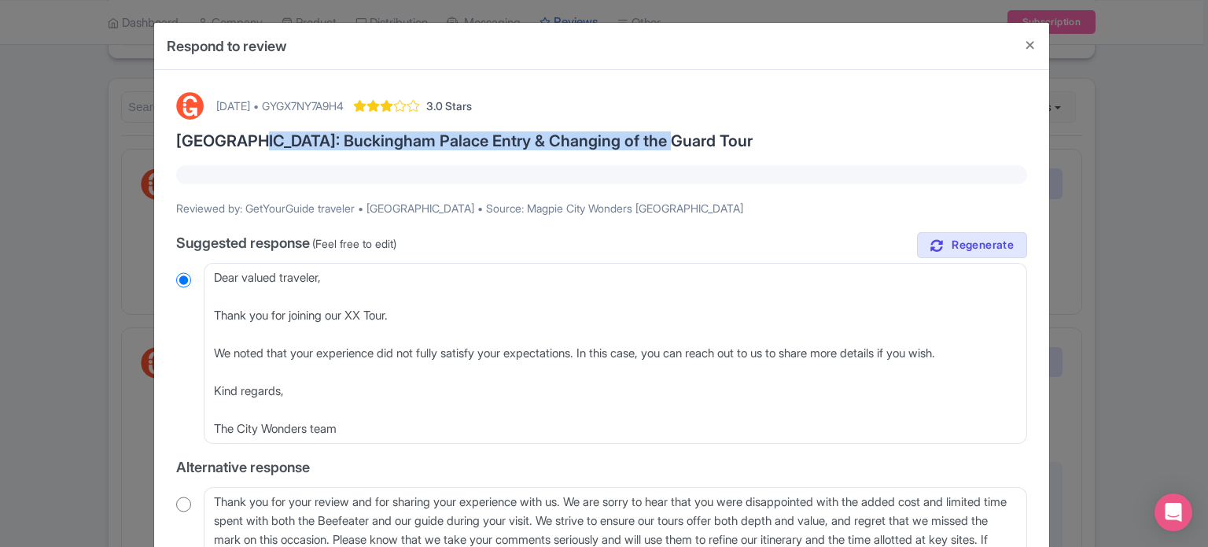
drag, startPoint x: 242, startPoint y: 138, endPoint x: 652, endPoint y: 138, distance: 409.7
click at [652, 138] on h3 "[GEOGRAPHIC_DATA]: Buckingham Palace Entry & Changing of the Guard Tour" at bounding box center [601, 140] width 851 height 17
copy h3 "Buckingham Palace Entry & Changing of the Guard Tour"
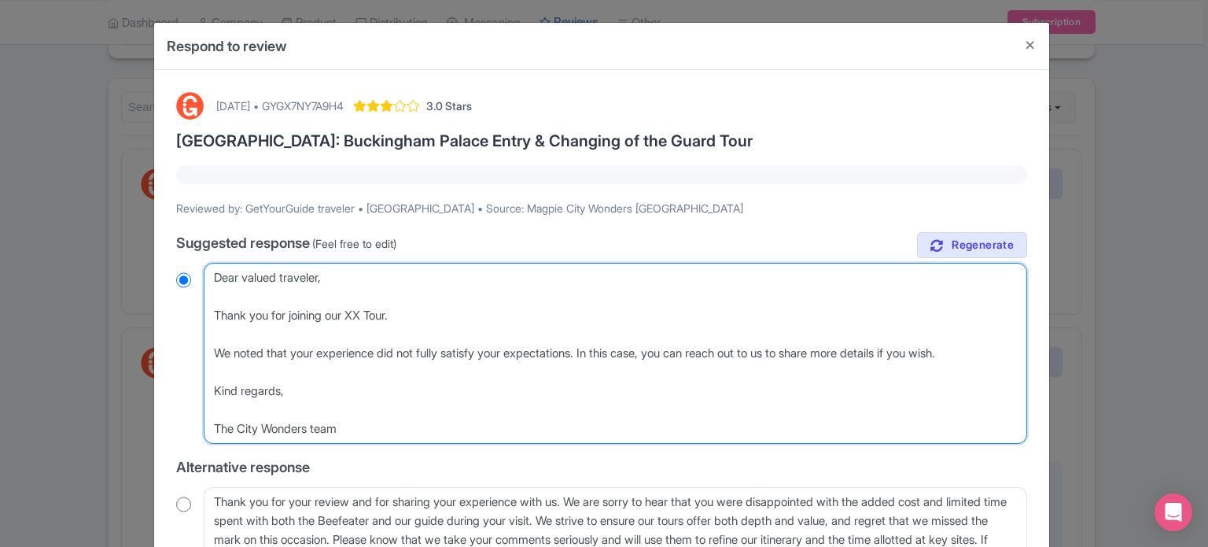
click at [362, 315] on textarea "Dear Traveler, thank you very much for taking the time to share your feedback. …" at bounding box center [615, 353] width 823 height 181
paste textarea "Buckingham Palace Entry & Changing of the Guard Tour"
type textarea "Dear valued traveler, Thank you for joining our Buckingham Palace Entry & Chang…"
radio input "true"
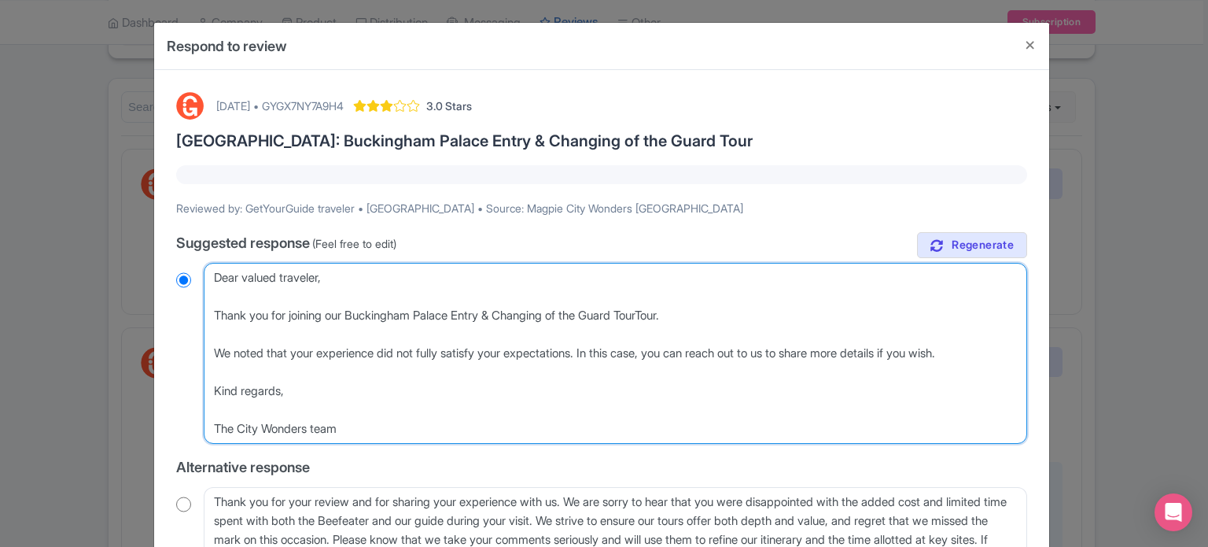
type textarea "Dear valued traveler, Thank you for joining our Buckingham Palace Entry & Chang…"
radio input "true"
type textarea "Dear valued traveler, Thank you for joining our Buckingham Palace Entry & Chang…"
radio input "true"
type textarea "Dear valued traveler, Thank you for joining our Buckingham Palace Entry & Chang…"
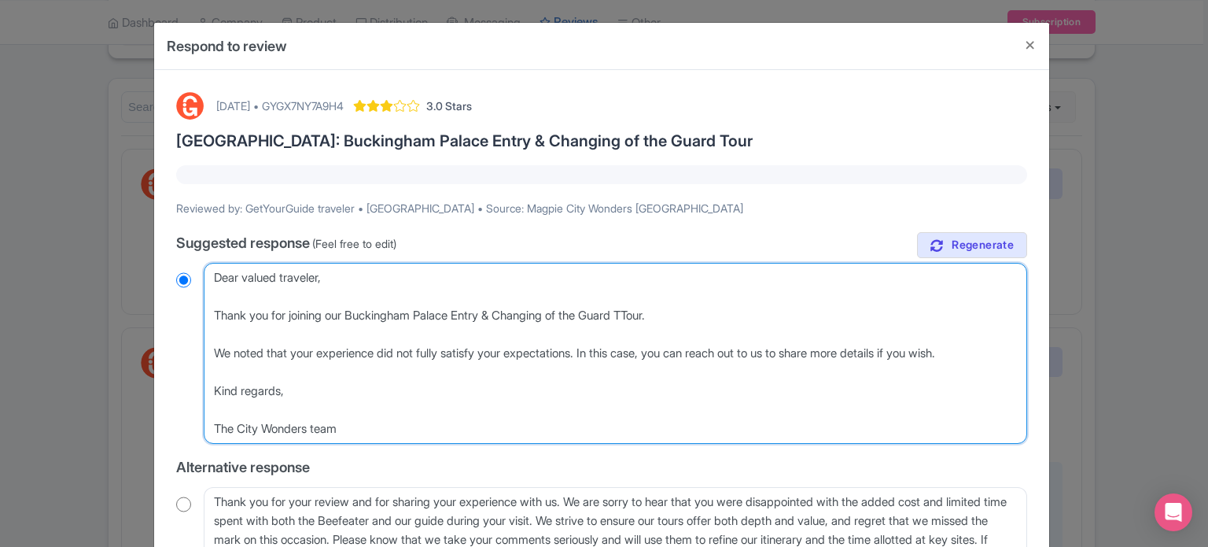
radio input "true"
type textarea "Dear valued traveler, Thank you for joining our Buckingham Palace Entry & Chang…"
radio input "true"
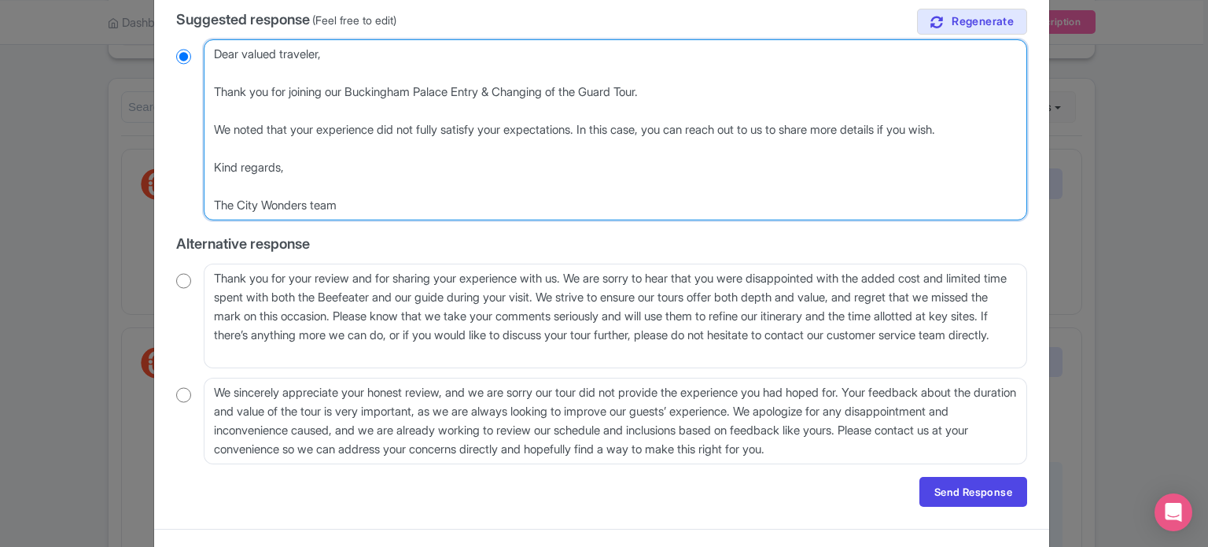
scroll to position [236, 0]
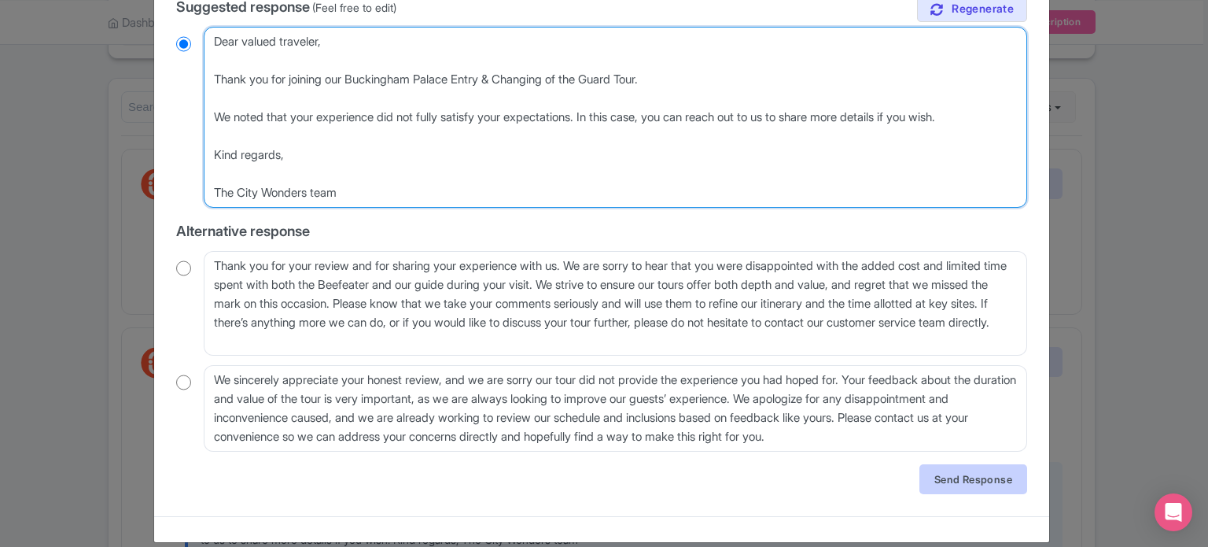
type textarea "Dear valued traveler, Thank you for joining our Buckingham Palace Entry & Chang…"
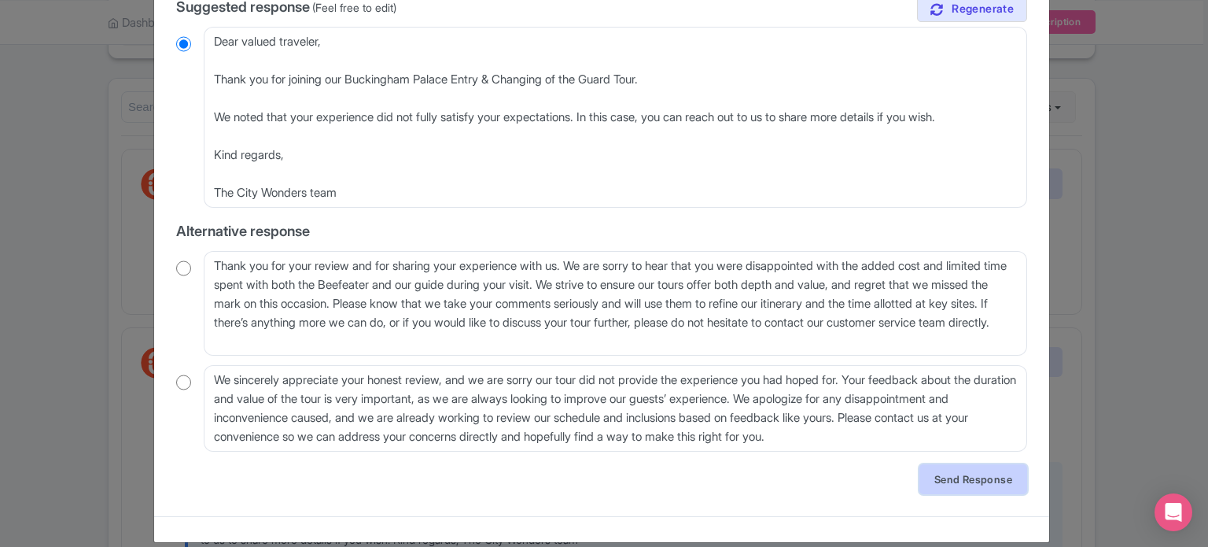
click at [969, 481] on link "Send Response" at bounding box center [973, 479] width 108 height 30
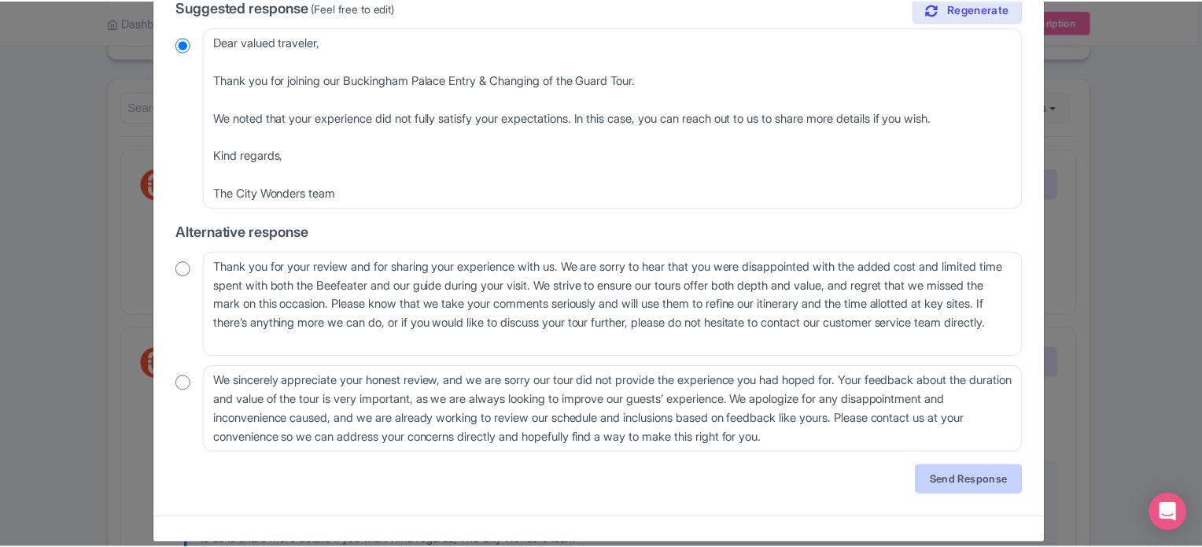
scroll to position [0, 0]
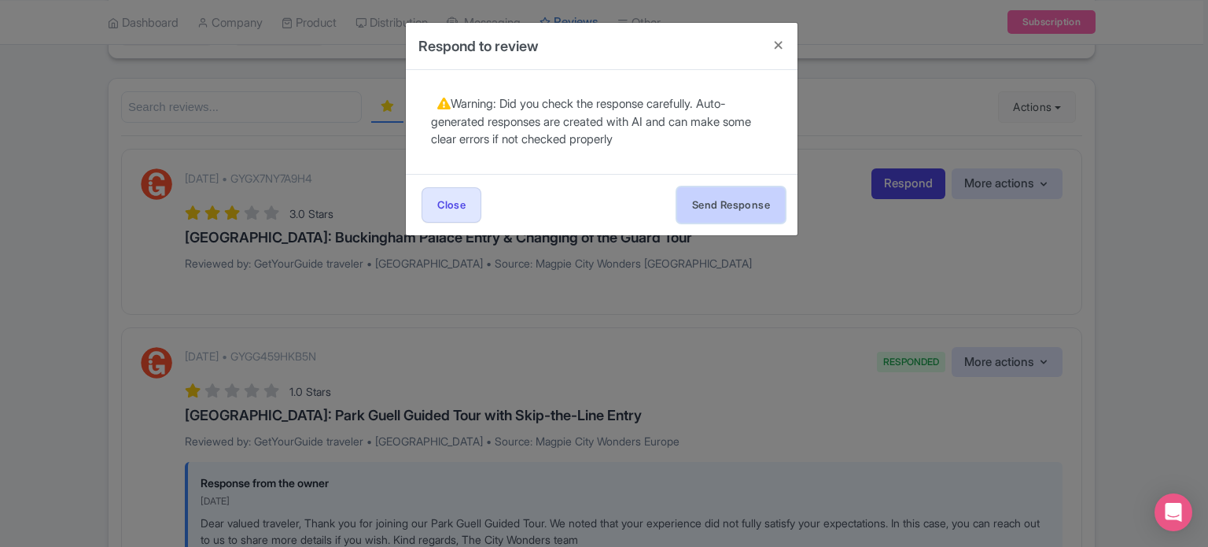
click at [704, 215] on button "Send Response" at bounding box center [731, 204] width 108 height 35
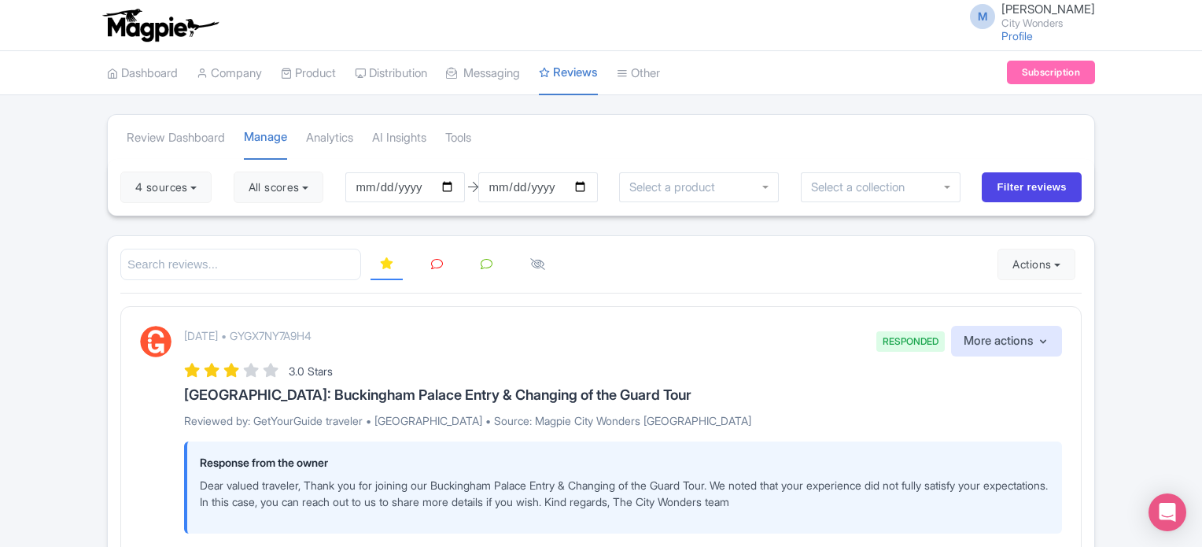
click at [438, 254] on link at bounding box center [437, 264] width 31 height 31
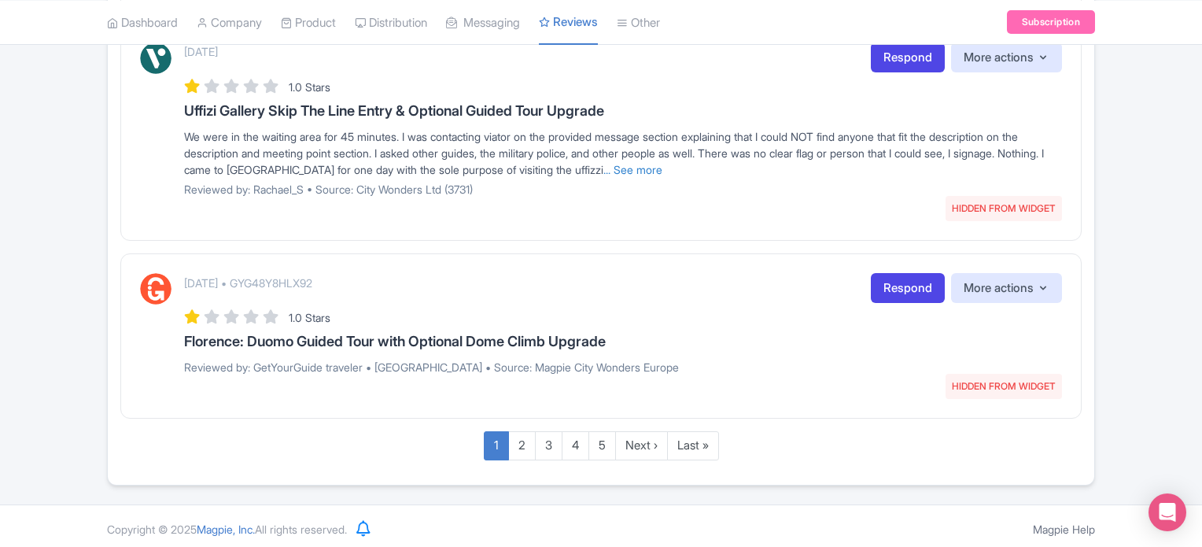
scroll to position [2029, 0]
click at [873, 282] on link "Respond" at bounding box center [908, 288] width 74 height 31
